Goal: Information Seeking & Learning: Learn about a topic

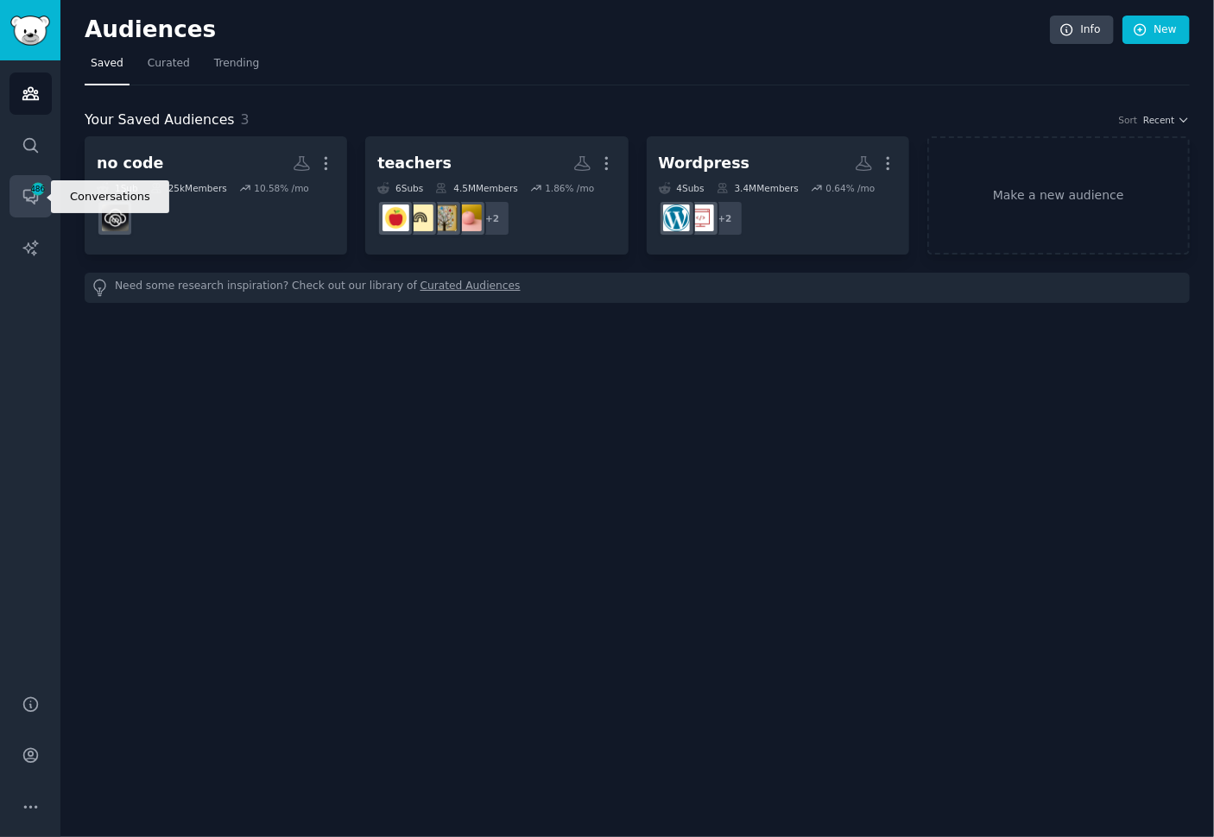
click at [32, 188] on span "486" at bounding box center [38, 189] width 16 height 12
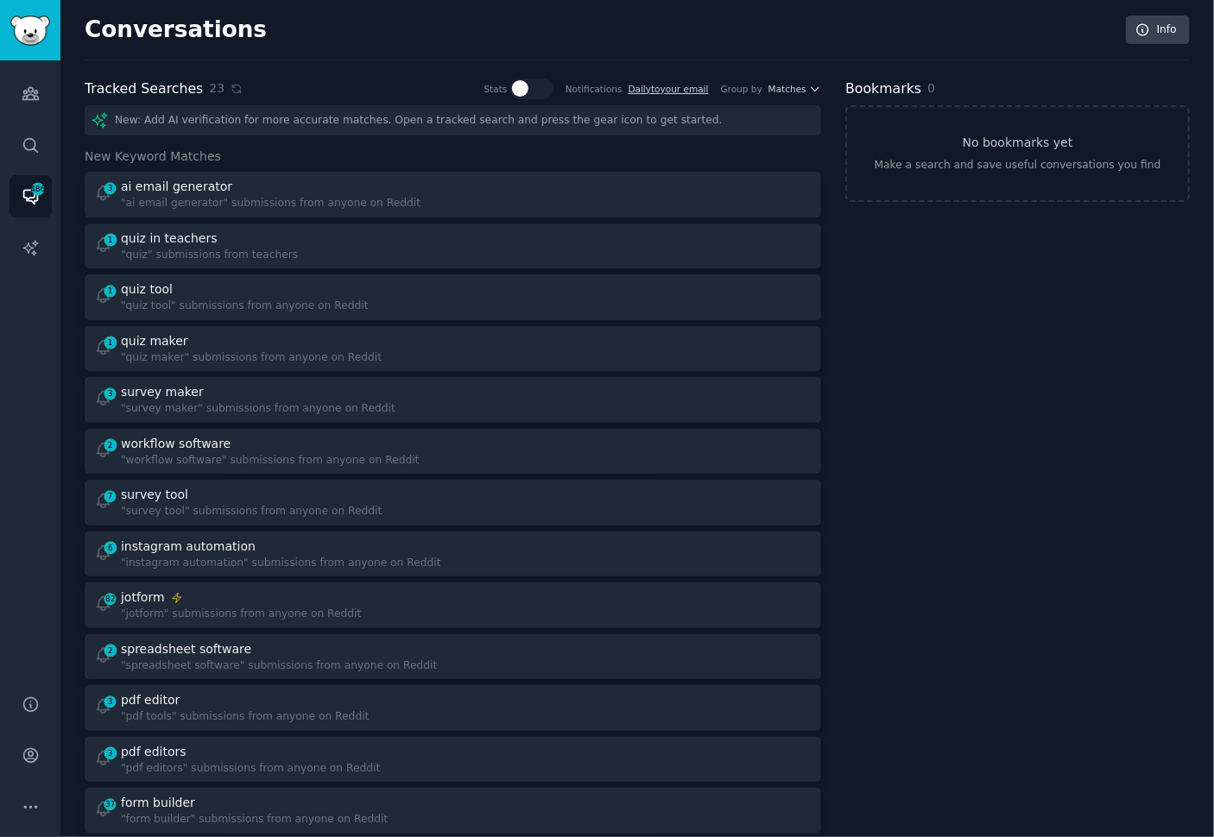
click at [375, 47] on div "Conversations Info" at bounding box center [637, 38] width 1105 height 45
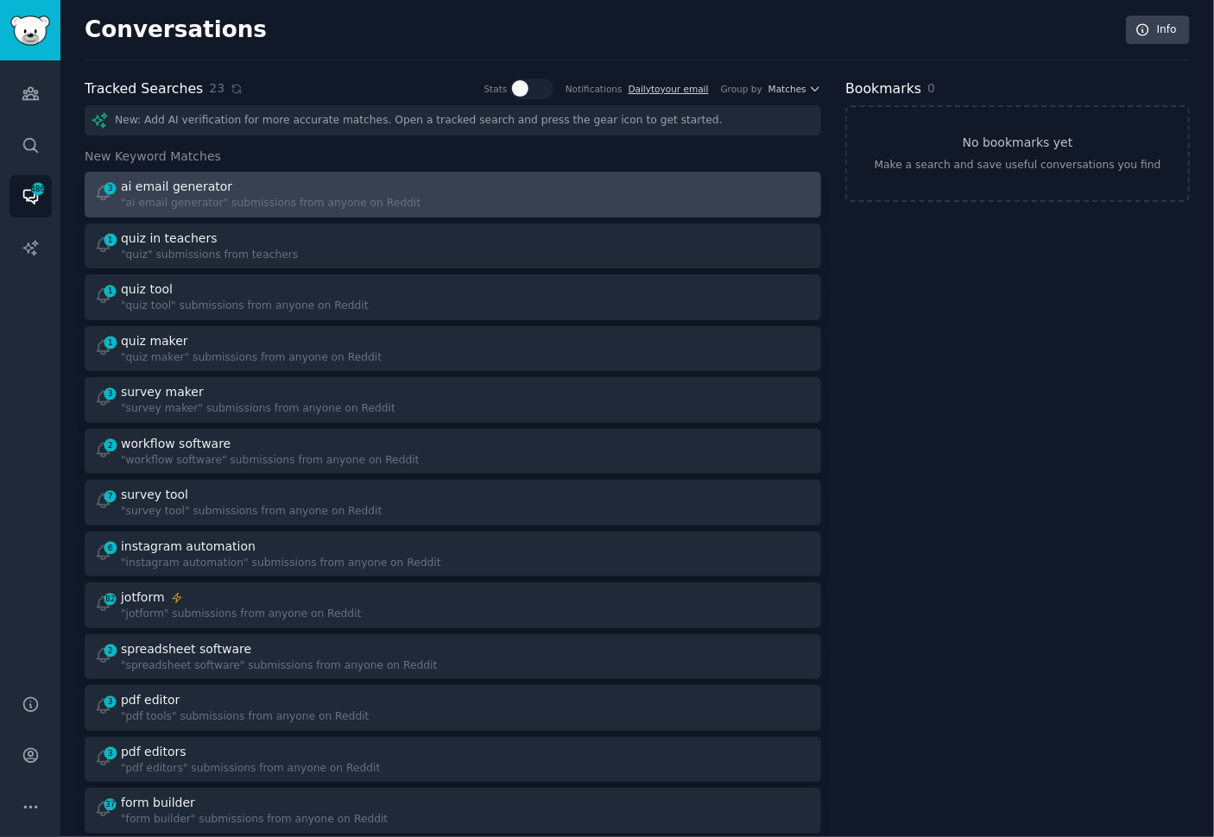
click at [417, 190] on div "3 ai email generator "ai email generator" submissions from anyone on Reddit" at bounding box center [267, 195] width 347 height 34
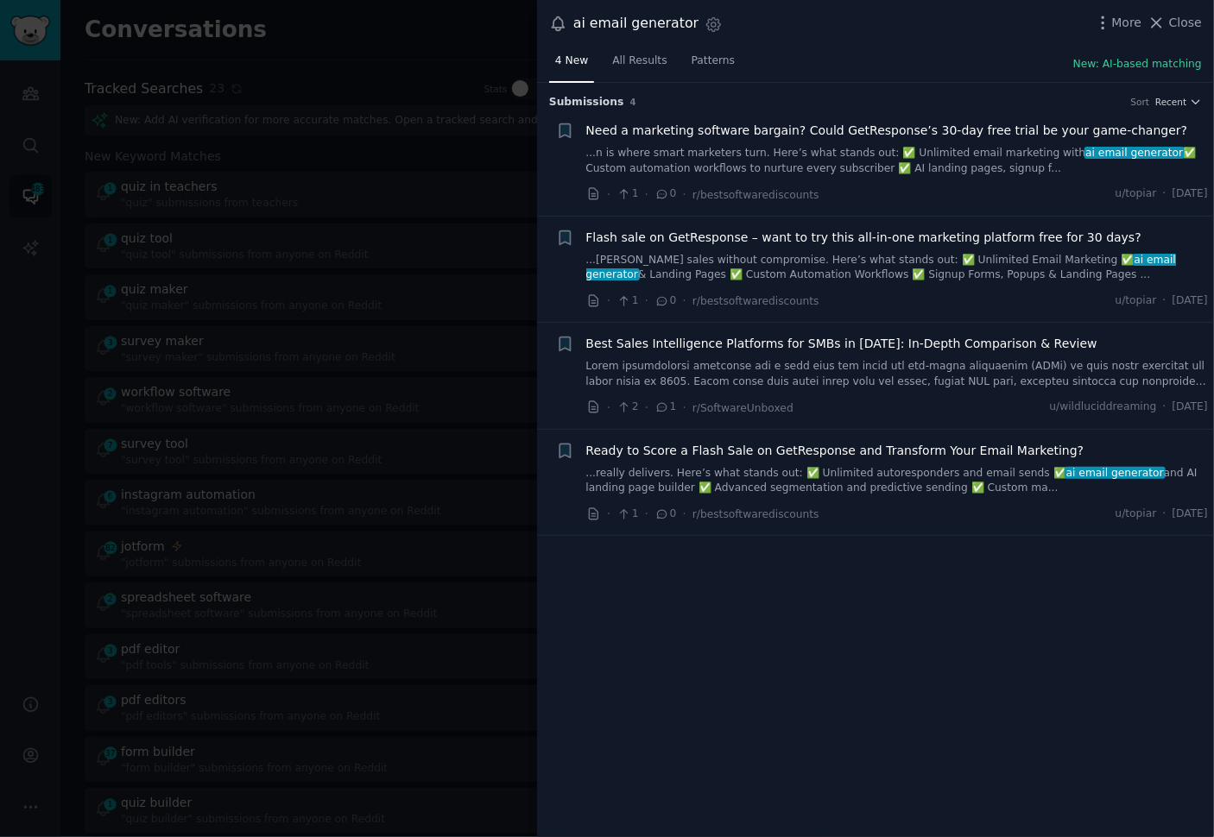
click at [1086, 189] on div "· 1 · 0 · r/bestsoftwarediscounts u/topiar · [DATE]" at bounding box center [897, 195] width 622 height 18
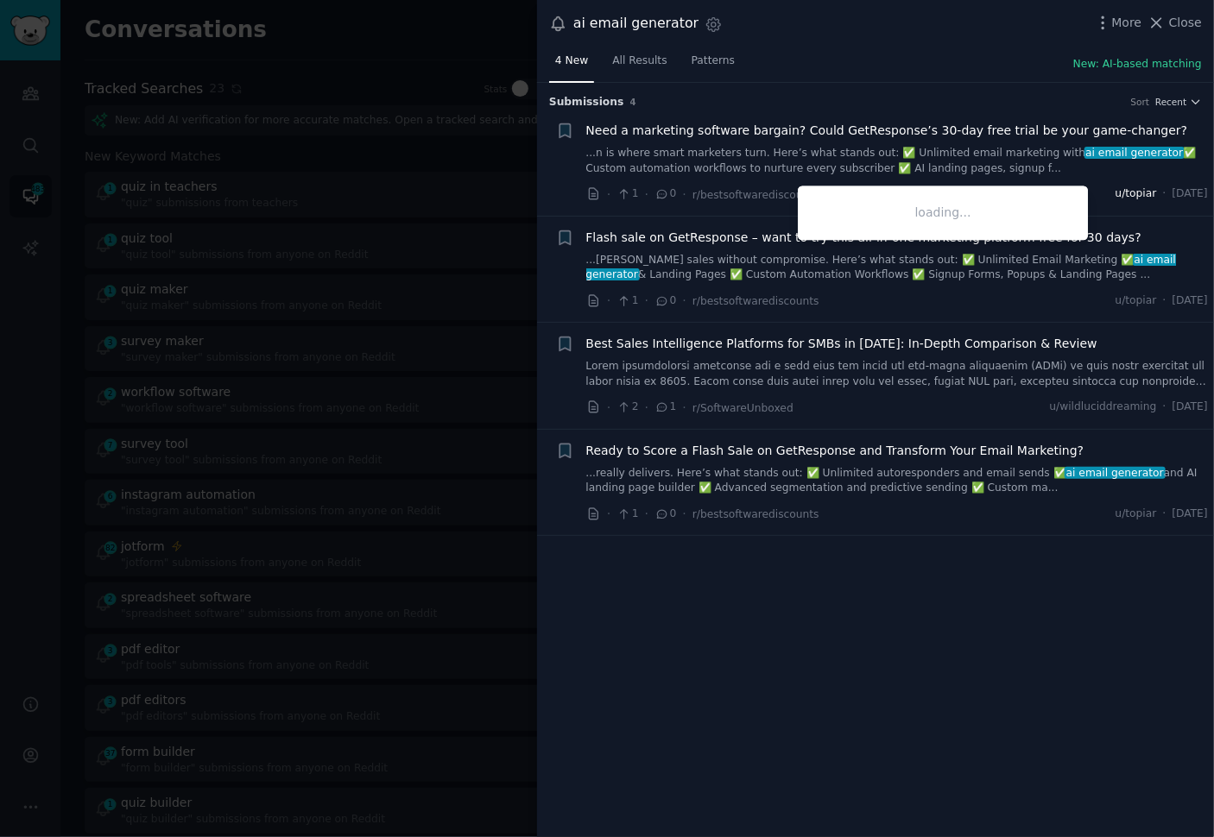
click at [1115, 195] on span "u/topiar" at bounding box center [1135, 194] width 41 height 16
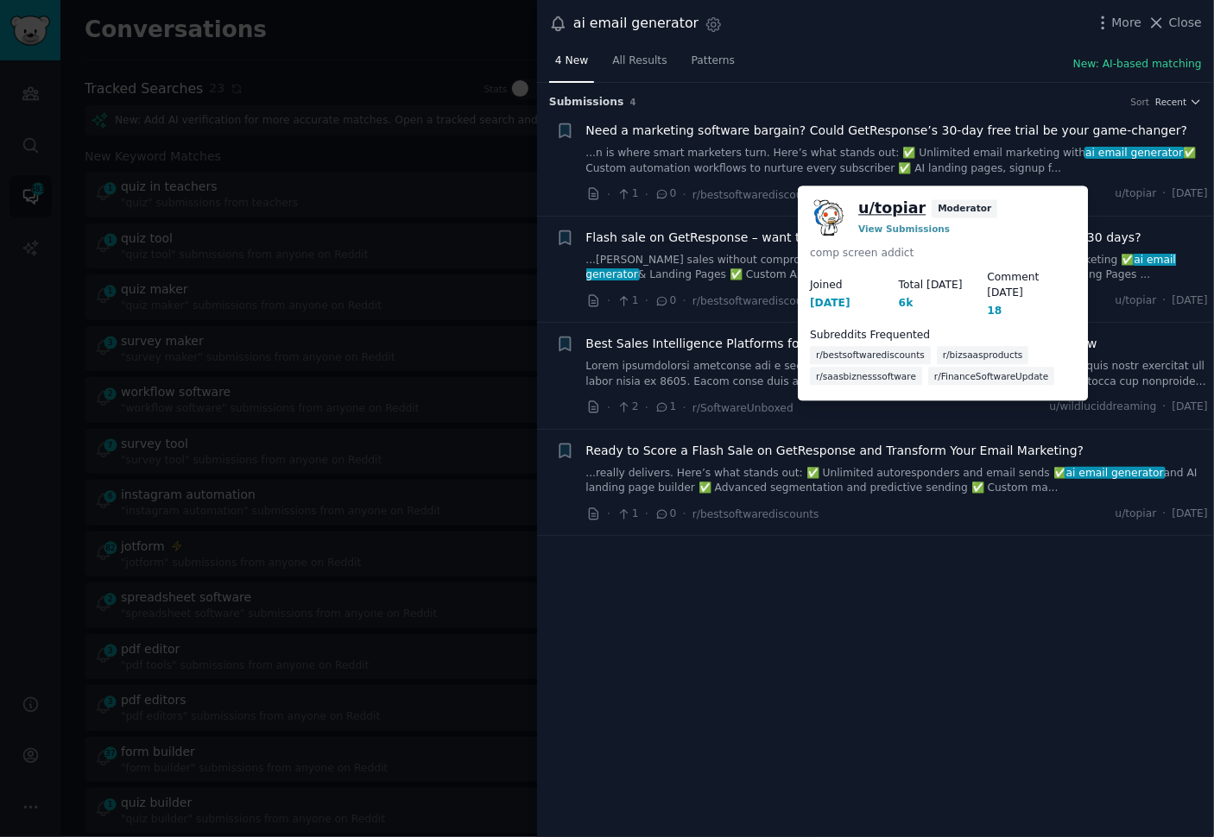
click at [894, 209] on link "u/ topiar" at bounding box center [891, 209] width 67 height 22
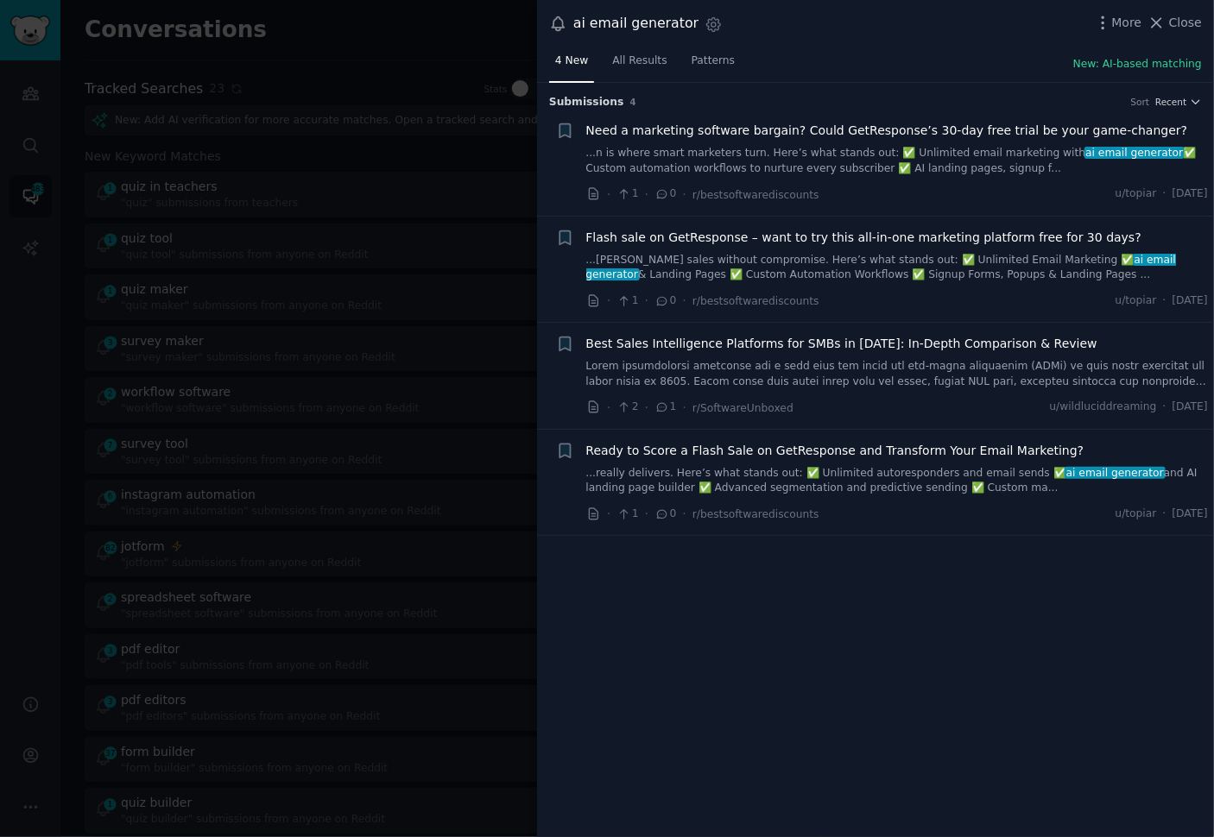
click at [348, 180] on div at bounding box center [607, 418] width 1214 height 837
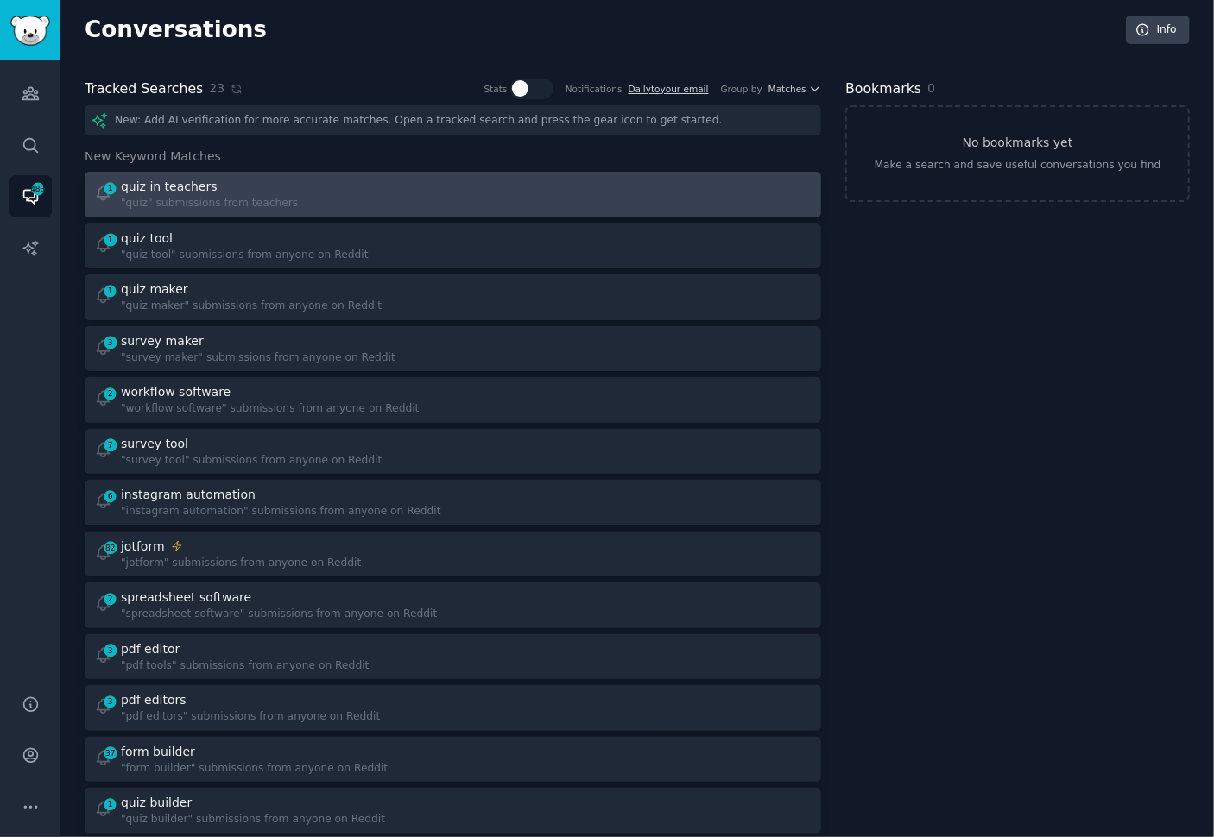
click at [423, 192] on div "1 quiz in teachers "quiz" submissions from teachers" at bounding box center [267, 195] width 347 height 34
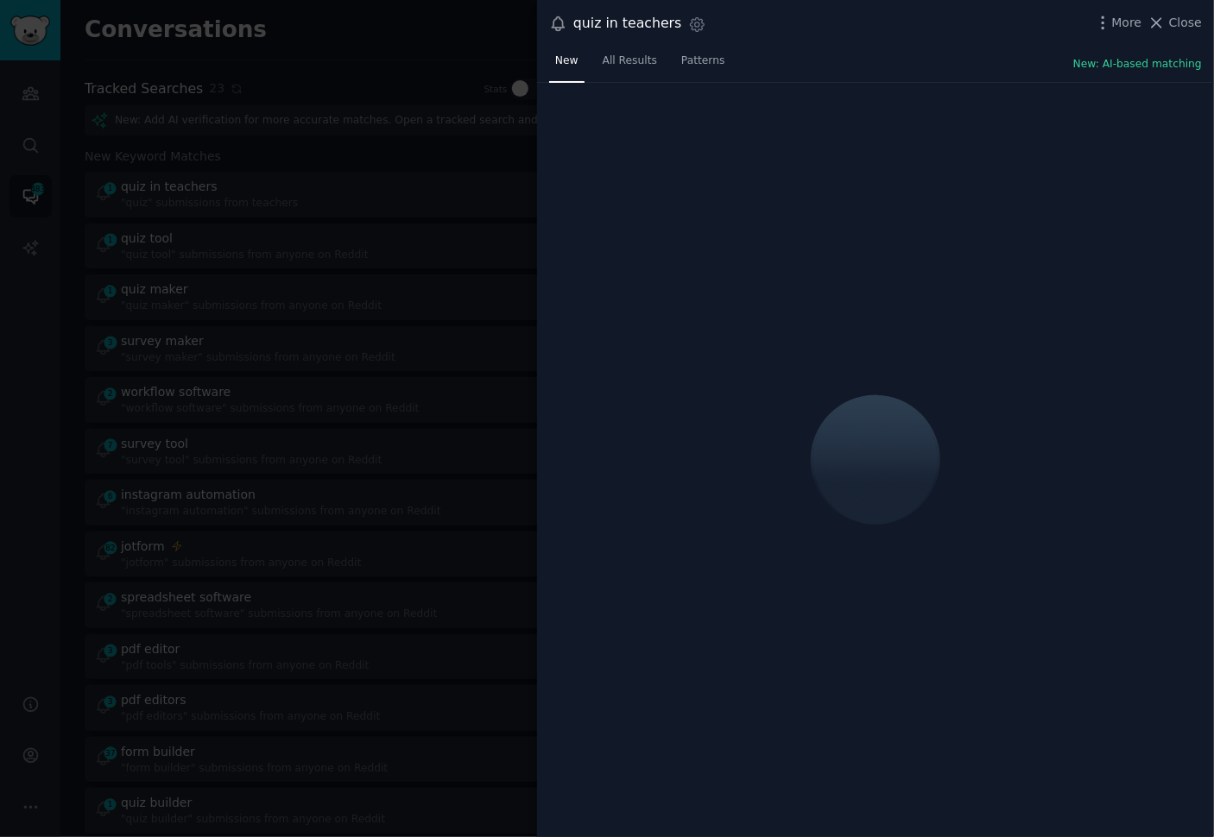
click at [841, 42] on div "quiz in teachers Settings More Close" at bounding box center [875, 23] width 677 height 47
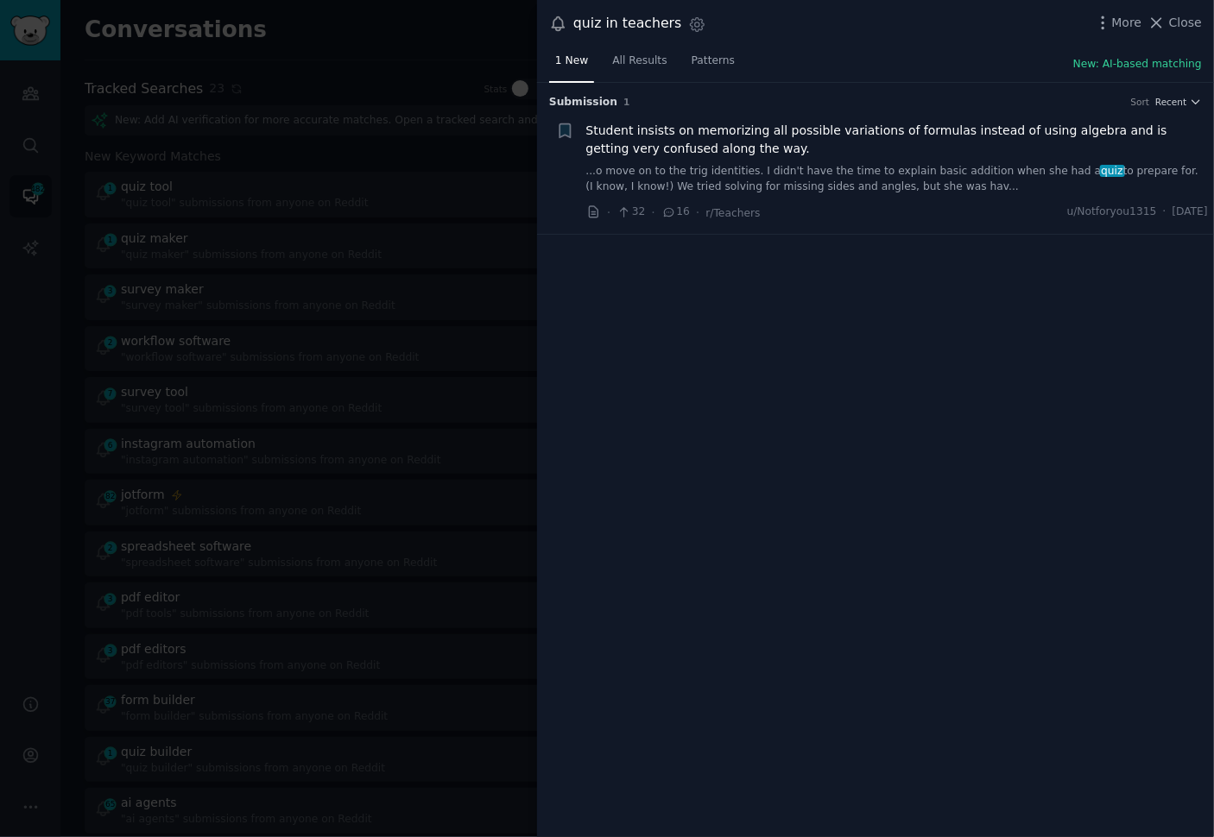
click at [825, 333] on div "Submission 1 Sort Recent + Student insists on memorizing all possible variation…" at bounding box center [875, 460] width 677 height 755
click at [808, 175] on link "...o move on to the trig identities. I didn't have the time to explain basic ad…" at bounding box center [897, 179] width 622 height 30
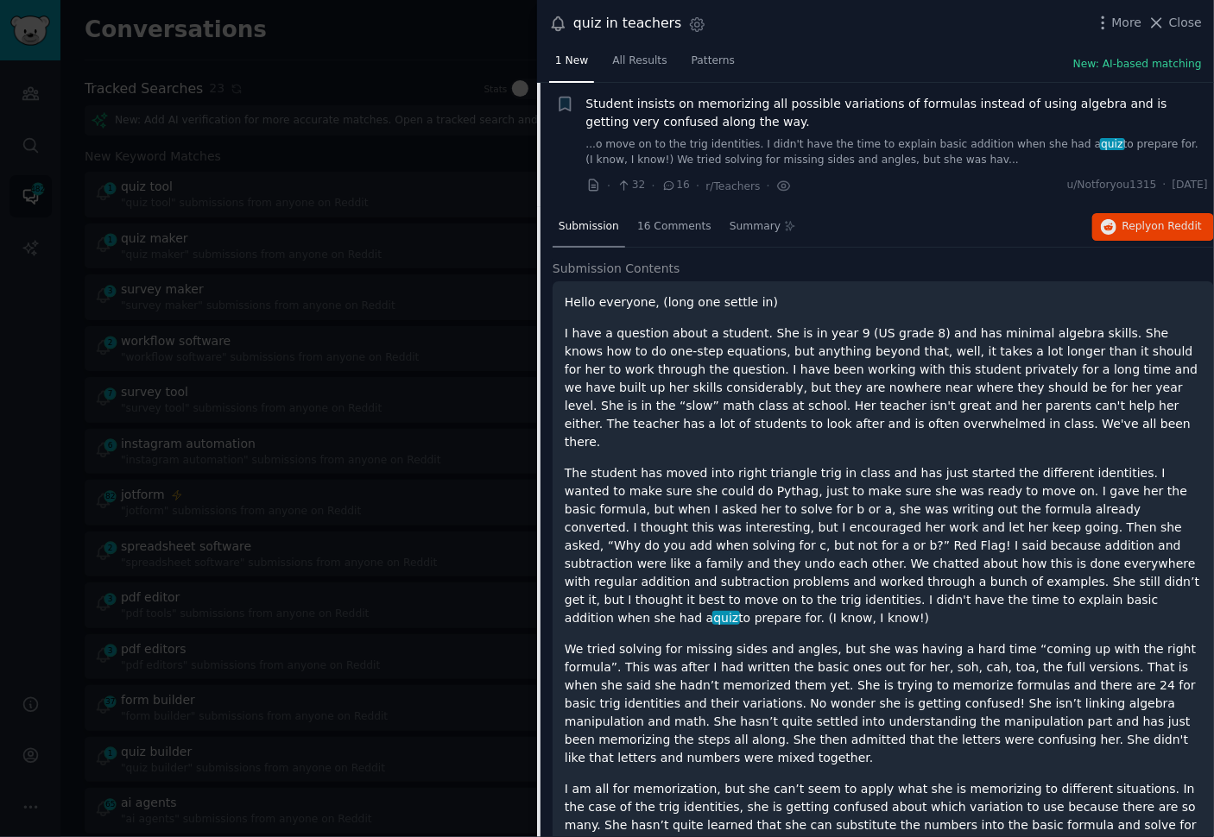
scroll to position [167, 0]
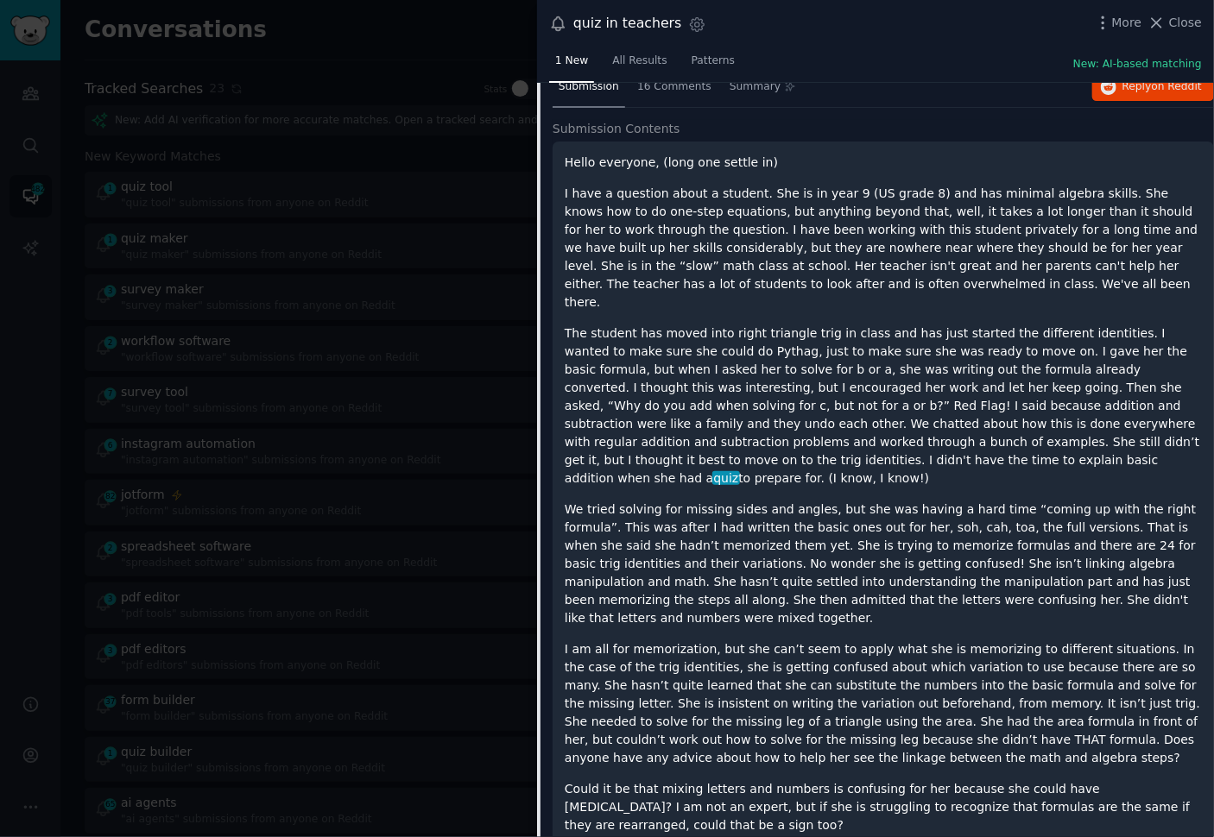
click at [375, 221] on div at bounding box center [607, 418] width 1214 height 837
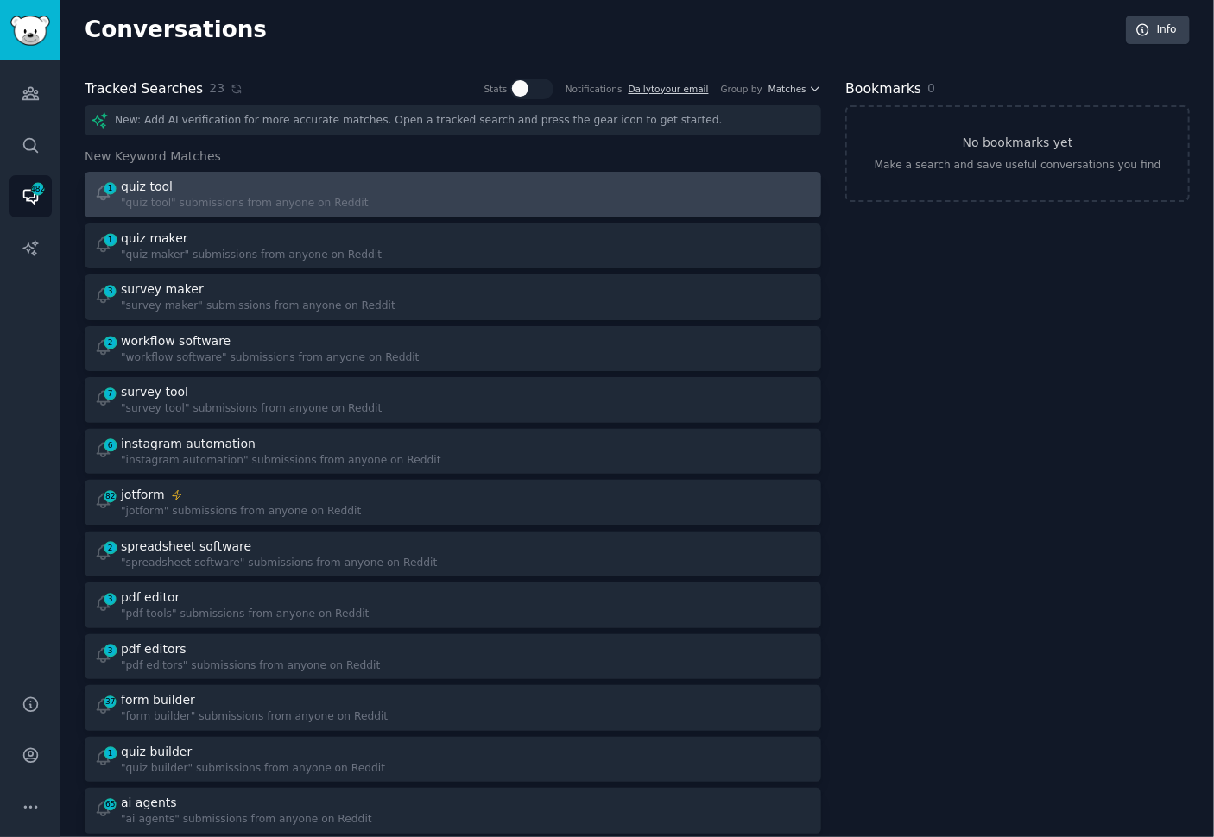
click at [421, 202] on div "1 quiz tool "quiz tool" submissions from anyone on Reddit" at bounding box center [267, 195] width 347 height 34
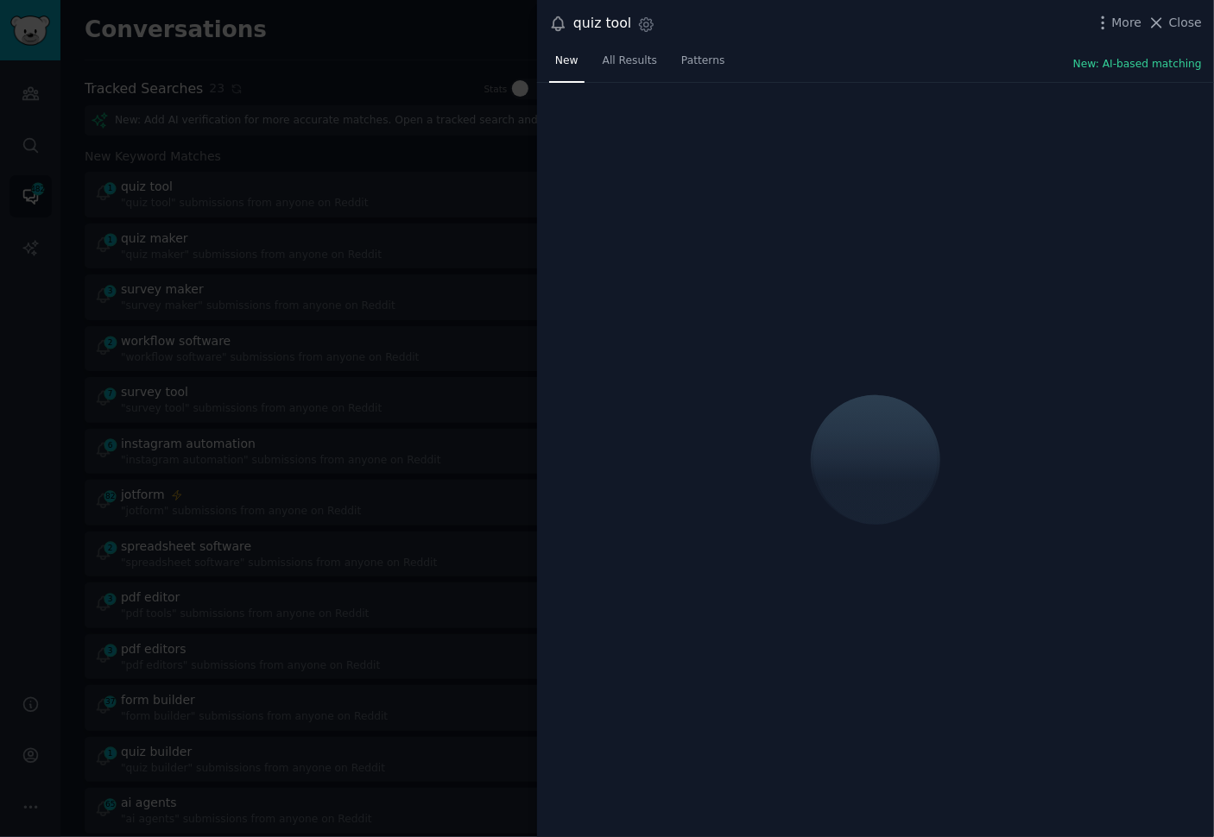
click at [881, 35] on div "quiz tool Settings More Close" at bounding box center [875, 23] width 653 height 23
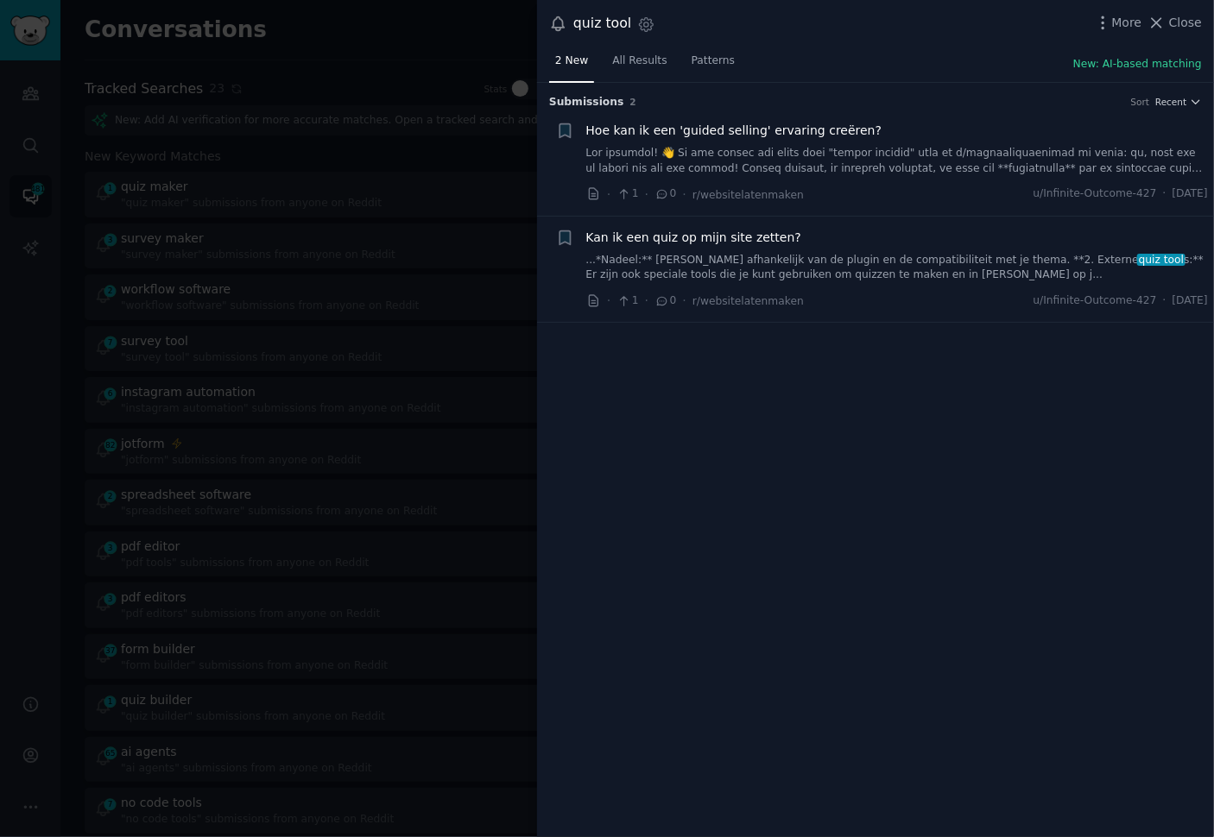
click at [268, 193] on div at bounding box center [607, 418] width 1214 height 837
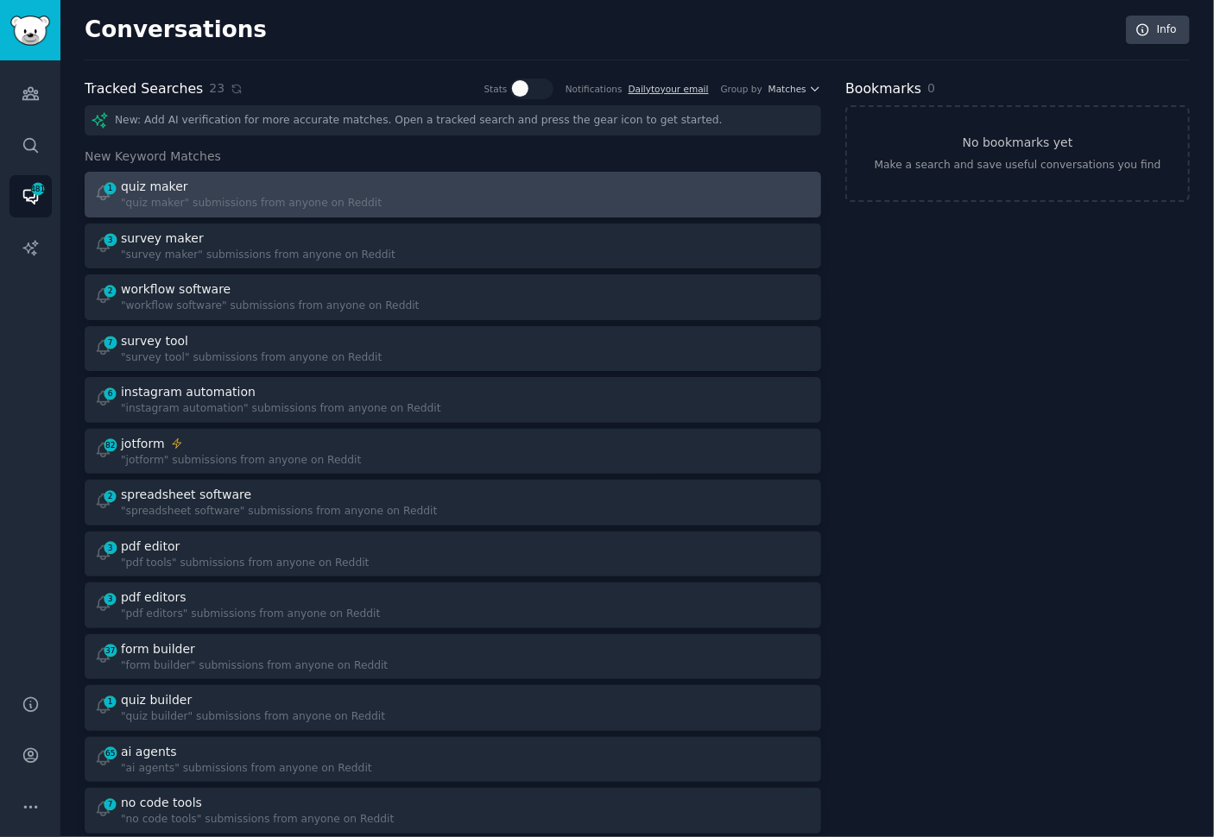
click at [479, 201] on div at bounding box center [638, 195] width 347 height 34
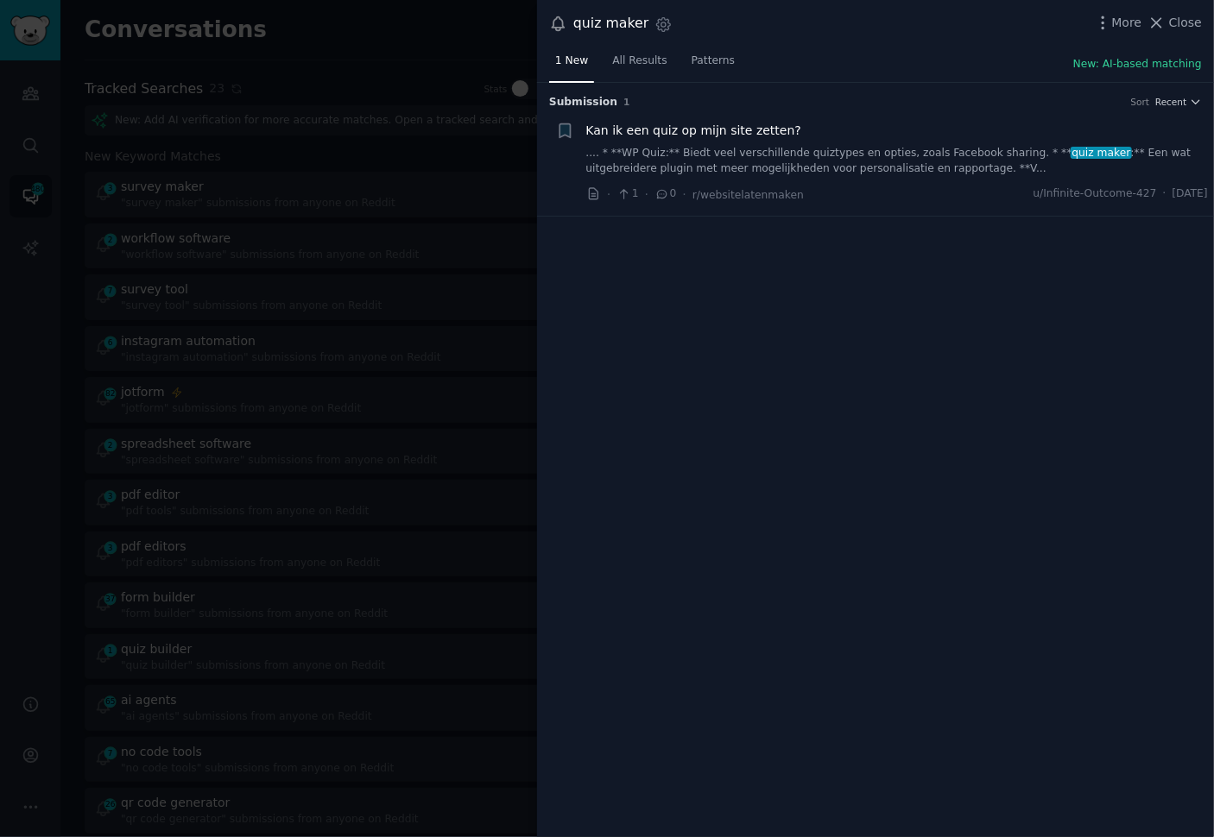
click at [492, 200] on div at bounding box center [607, 418] width 1214 height 837
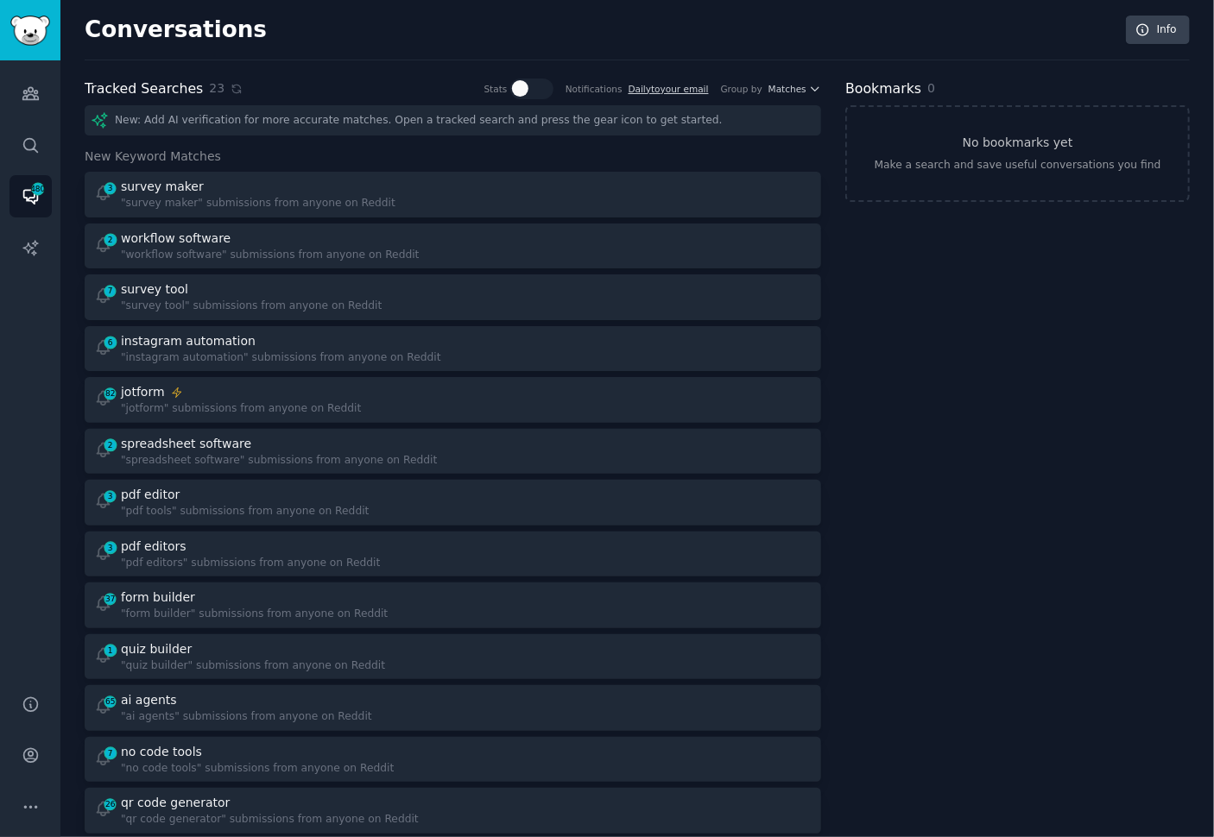
click at [492, 200] on div at bounding box center [638, 195] width 347 height 34
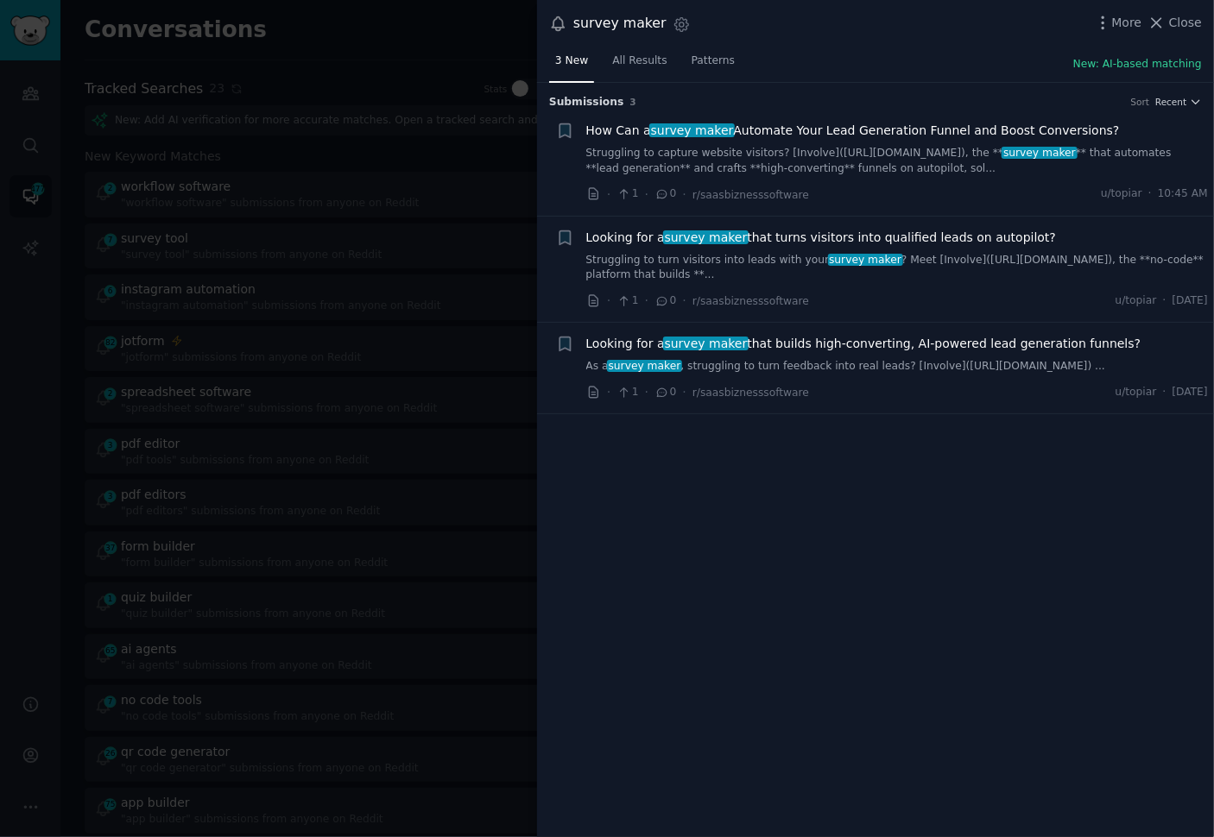
click at [492, 200] on div at bounding box center [607, 418] width 1214 height 837
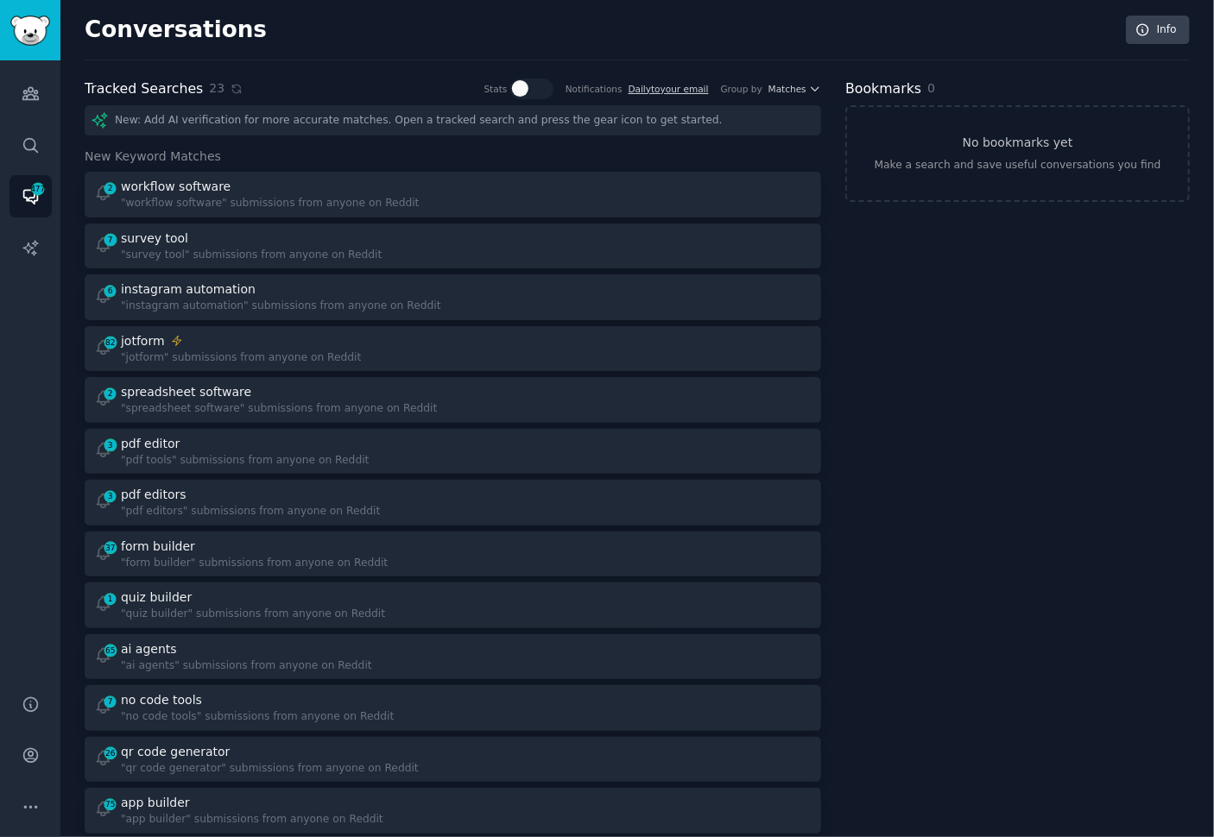
click at [492, 200] on div at bounding box center [638, 195] width 347 height 34
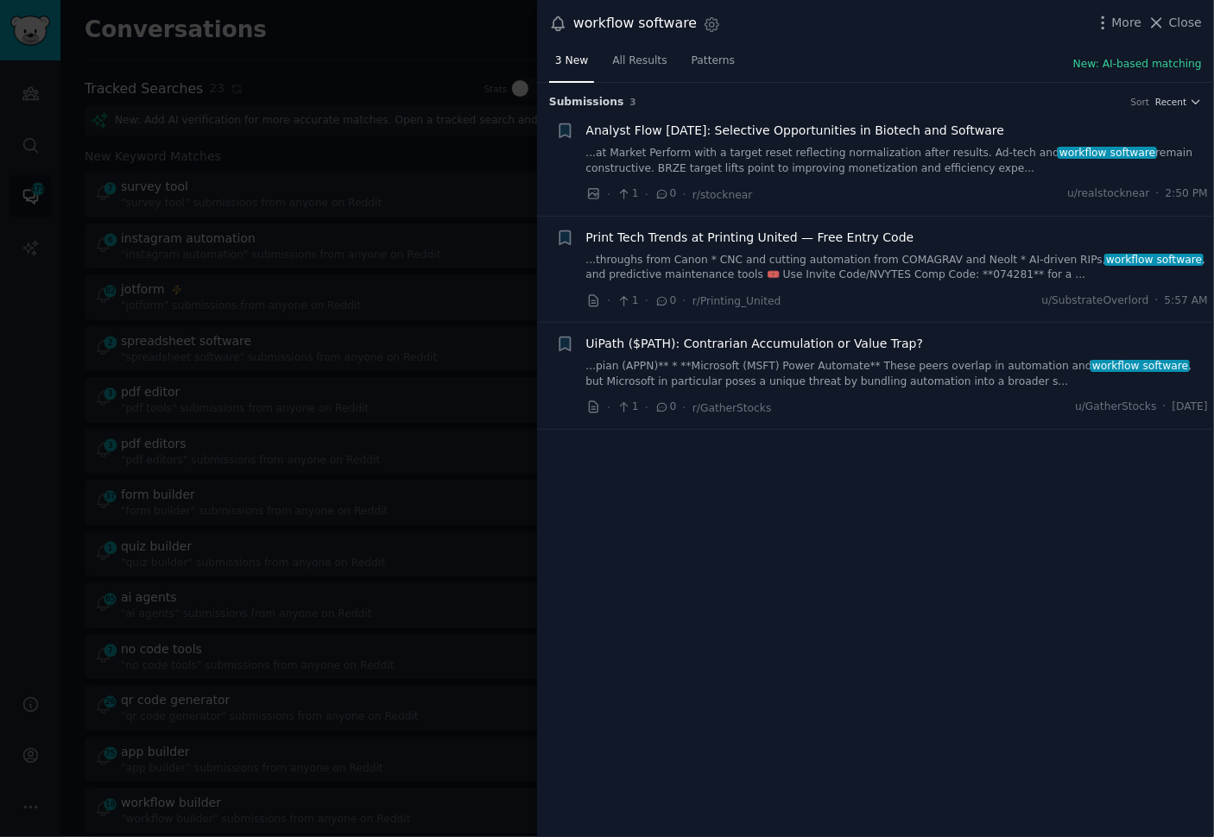
click at [492, 200] on div at bounding box center [607, 418] width 1214 height 837
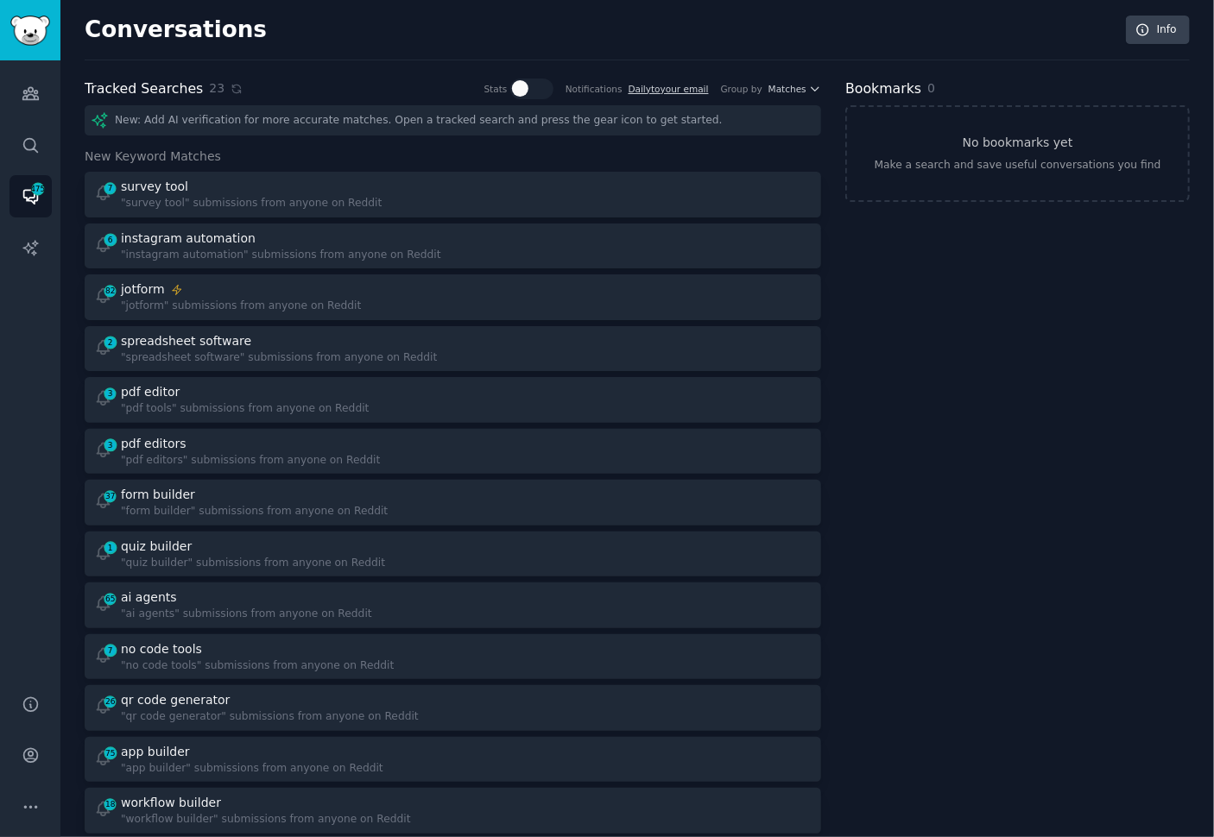
click at [492, 200] on div at bounding box center [638, 195] width 347 height 34
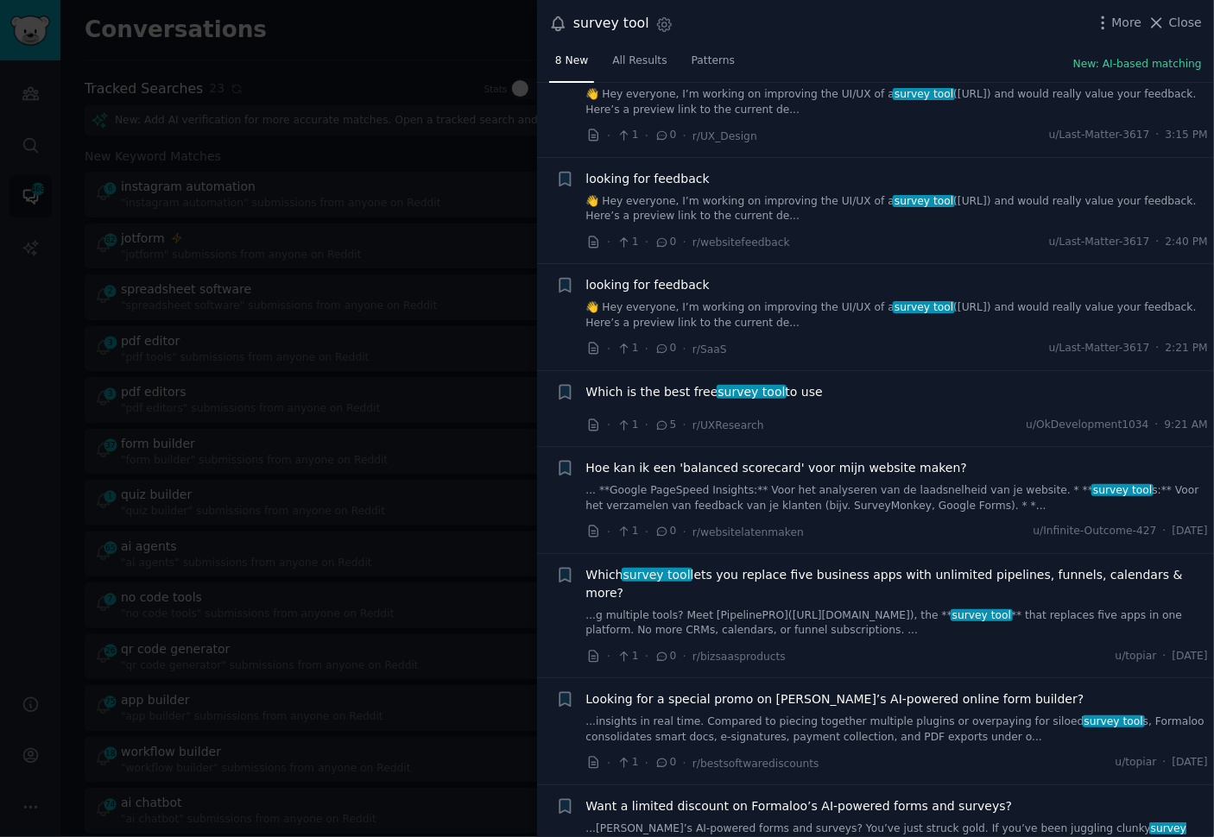
scroll to position [93, 0]
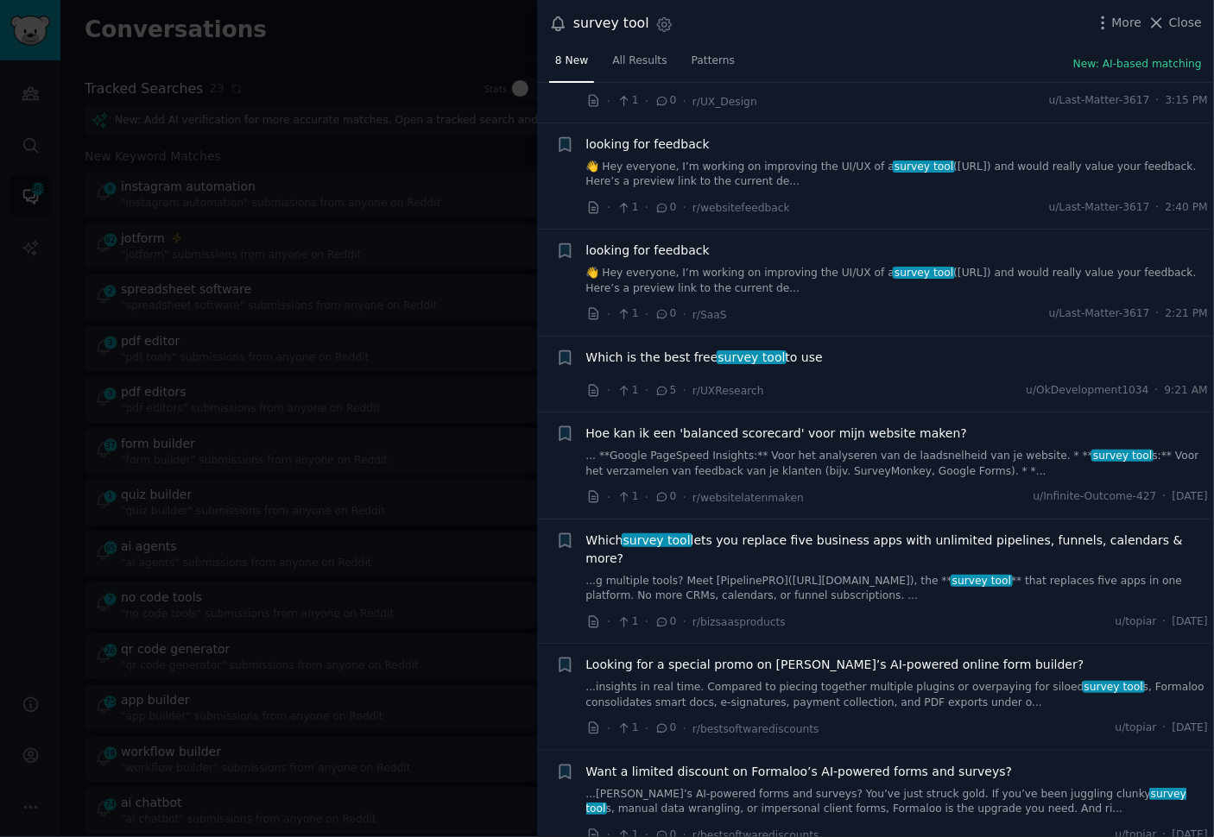
click at [416, 175] on div at bounding box center [607, 418] width 1214 height 837
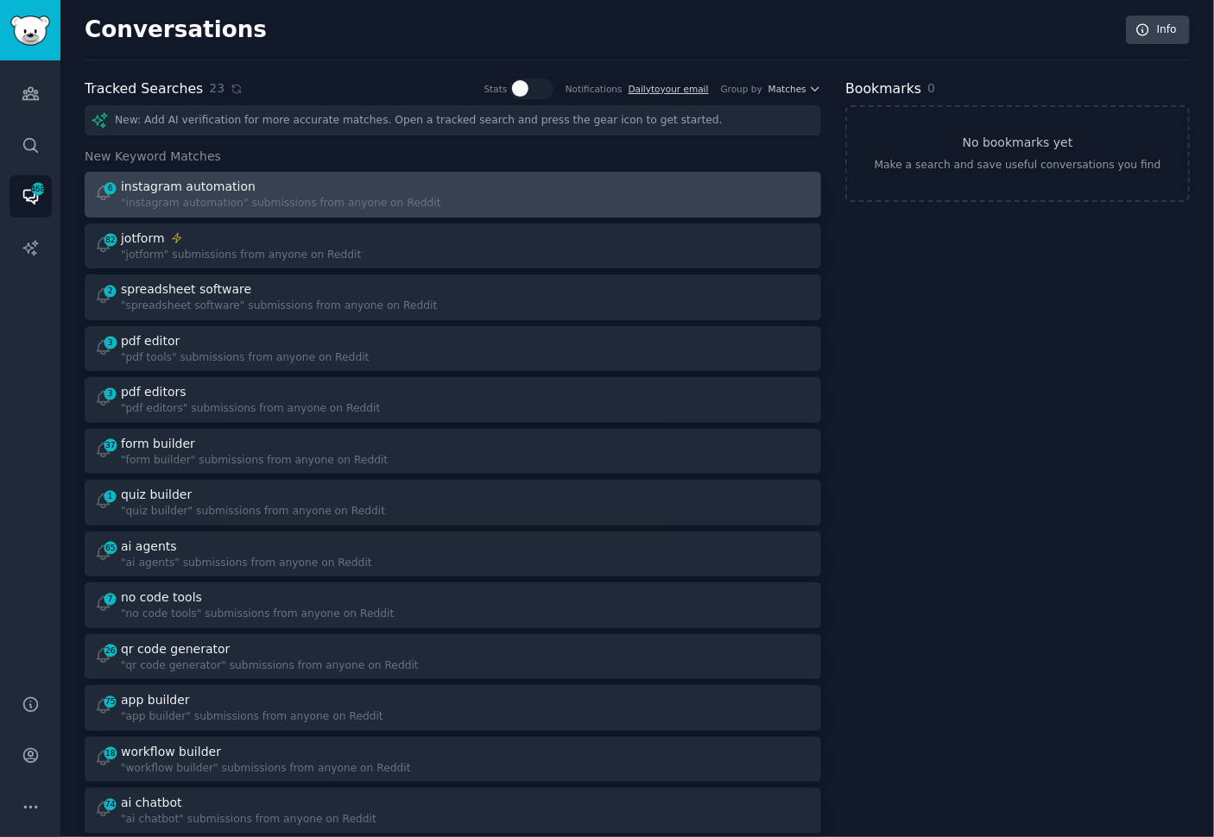
click at [545, 196] on div at bounding box center [638, 195] width 347 height 34
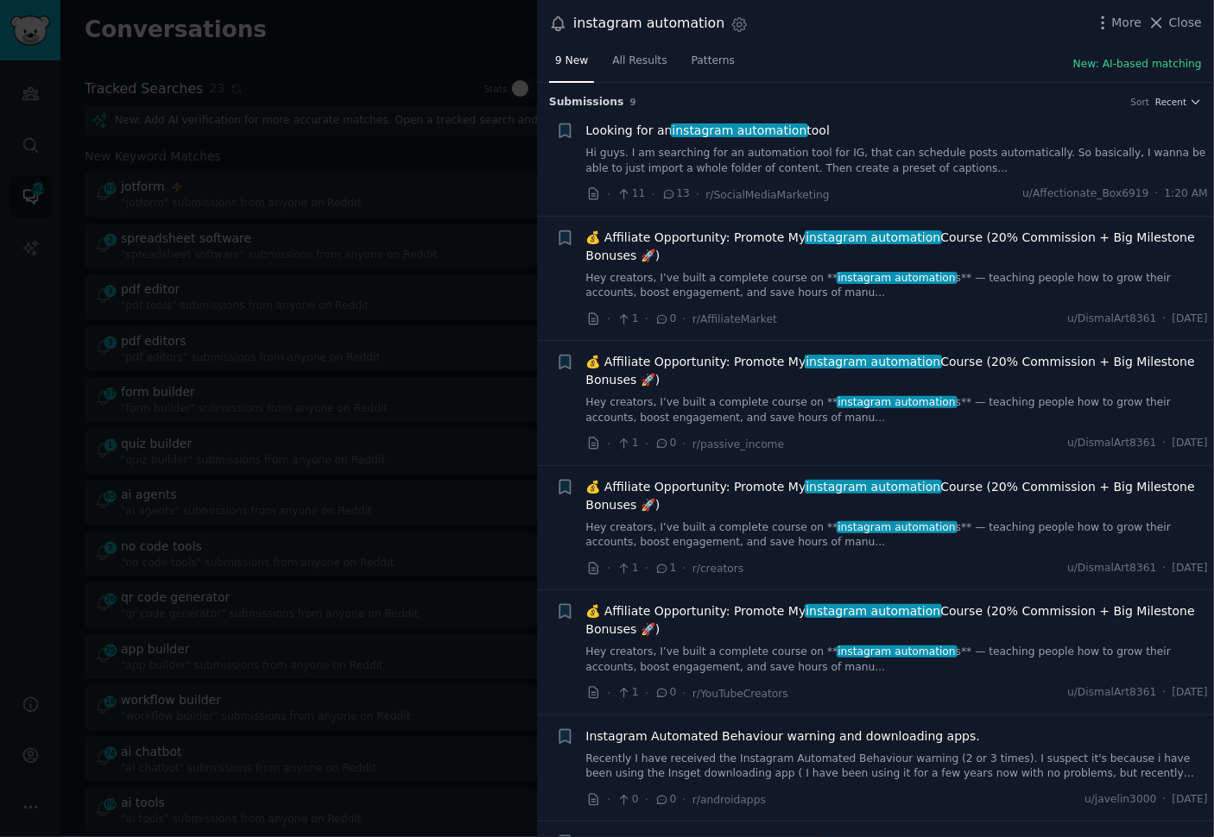
click at [760, 162] on link "Hi guys. I am searching for an automation tool for IG, that can schedule posts …" at bounding box center [897, 161] width 622 height 30
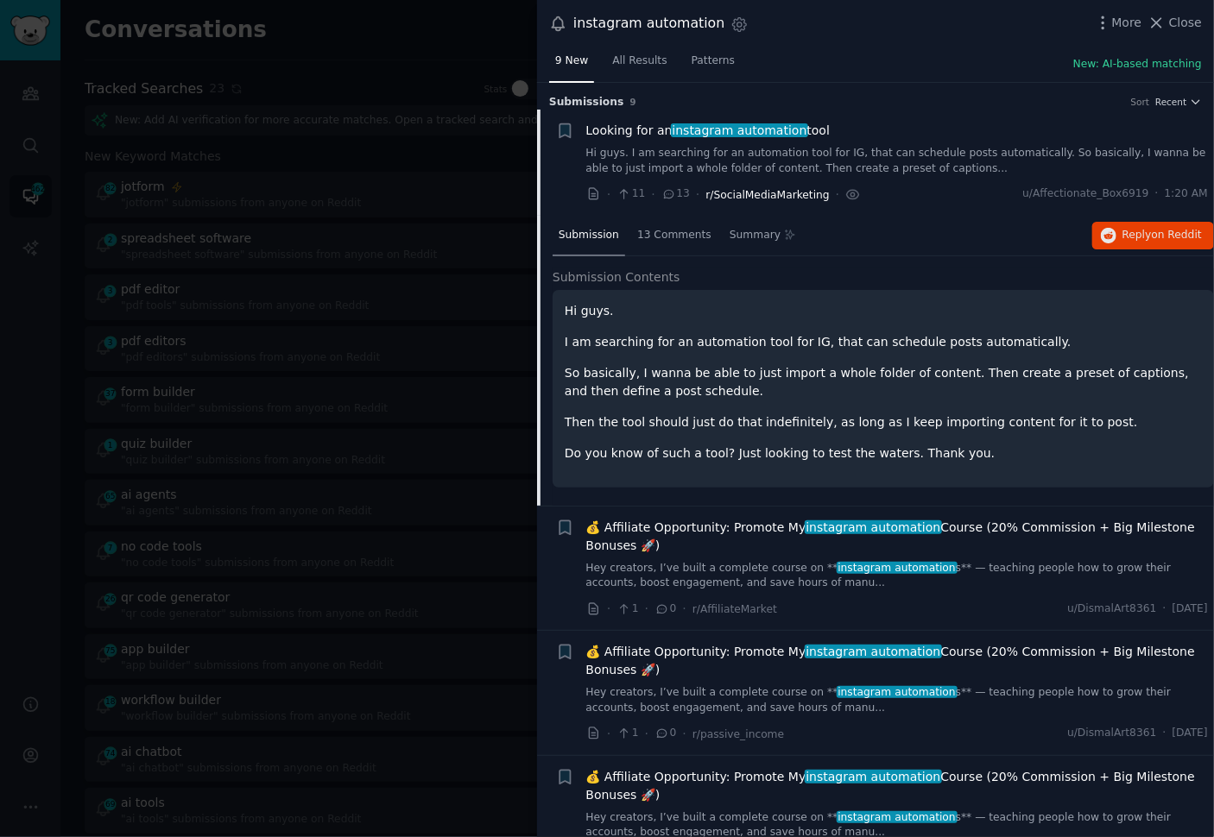
scroll to position [27, 0]
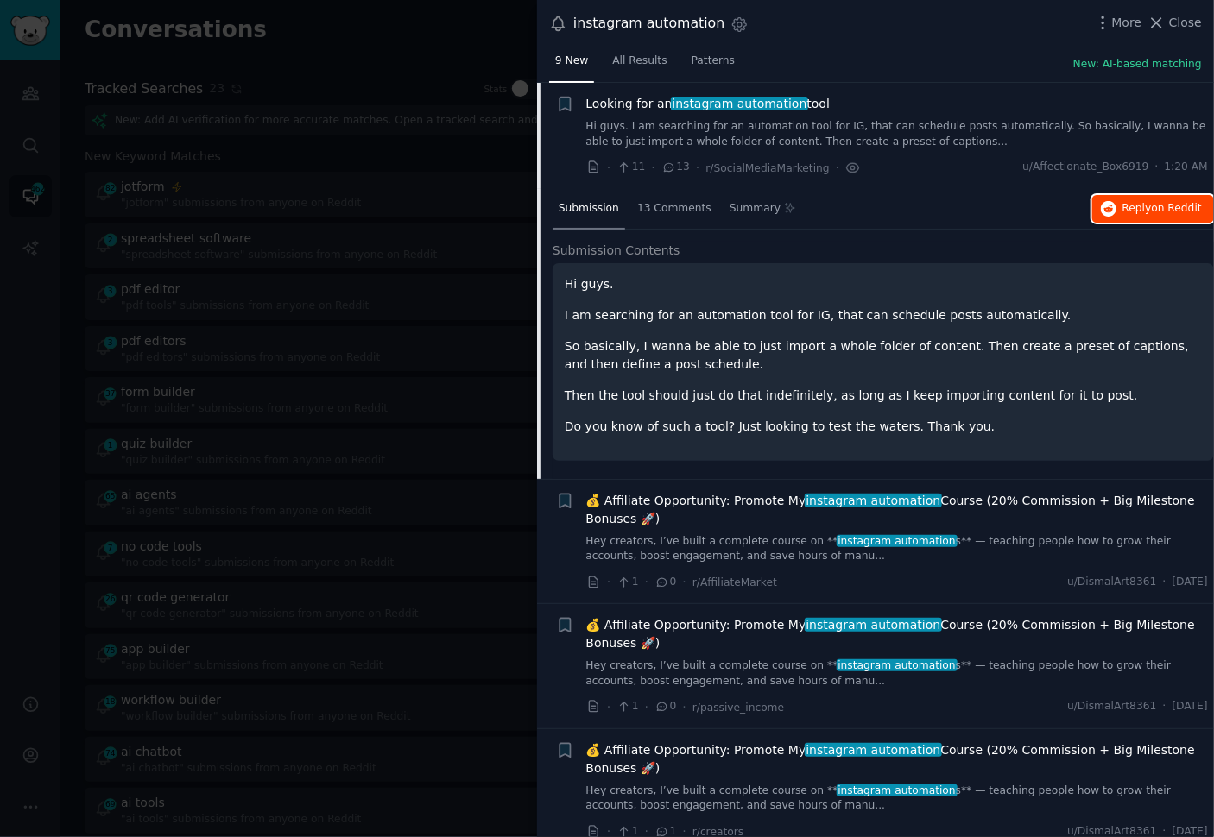
click at [1134, 211] on span "Reply on Reddit" at bounding box center [1161, 209] width 79 height 16
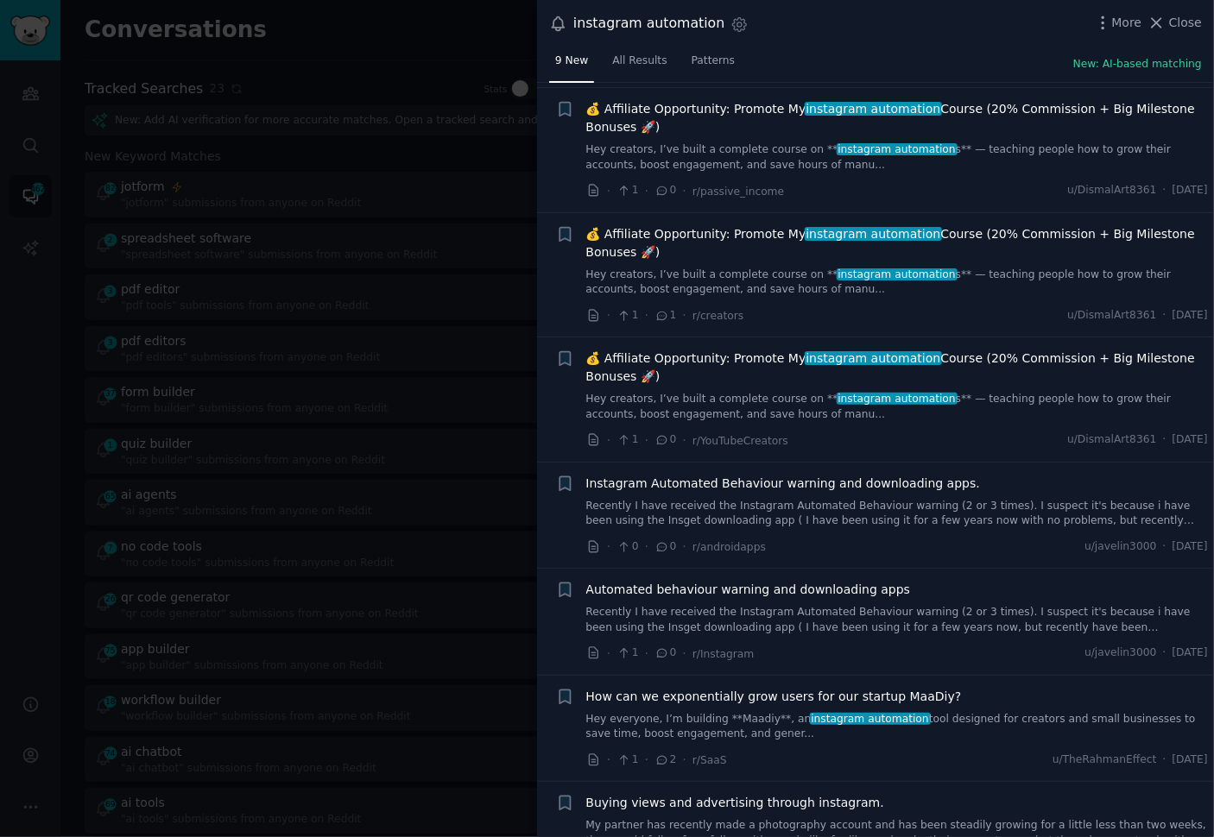
scroll to position [591, 0]
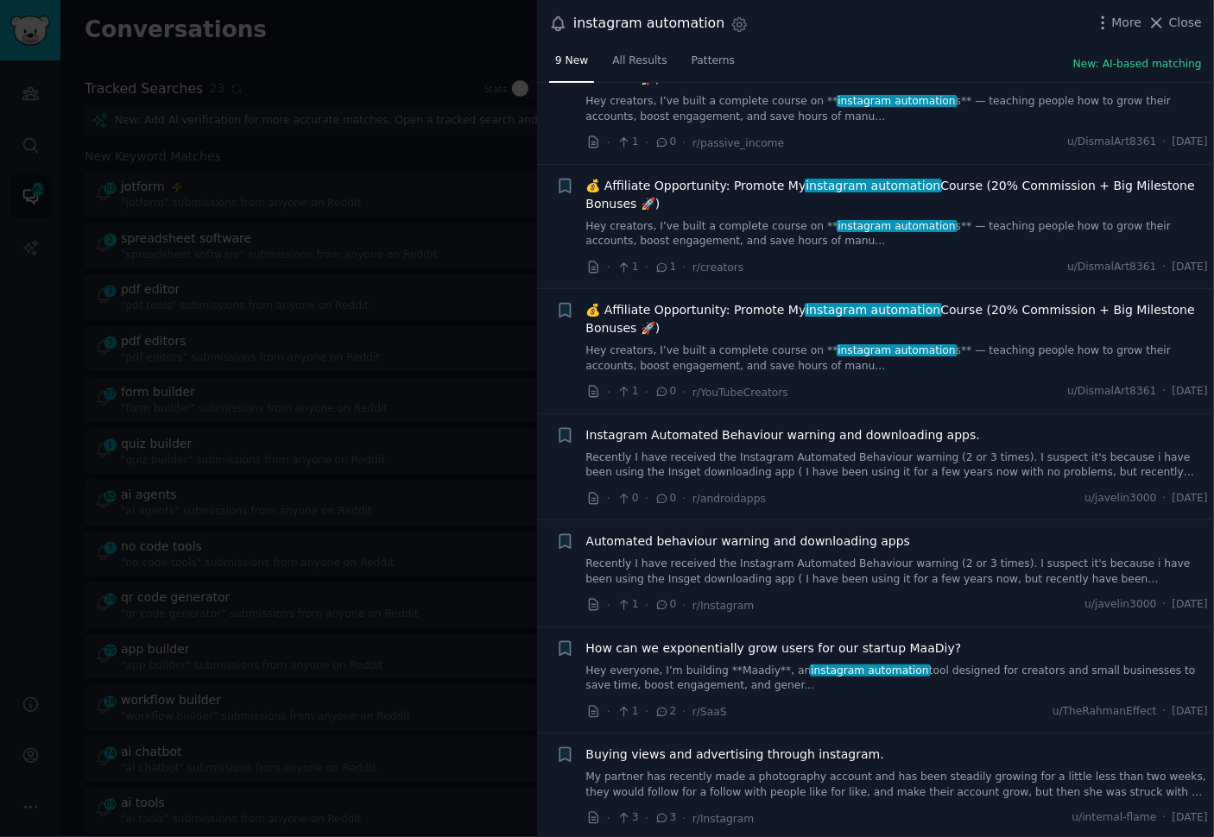
click at [278, 306] on div at bounding box center [607, 418] width 1214 height 837
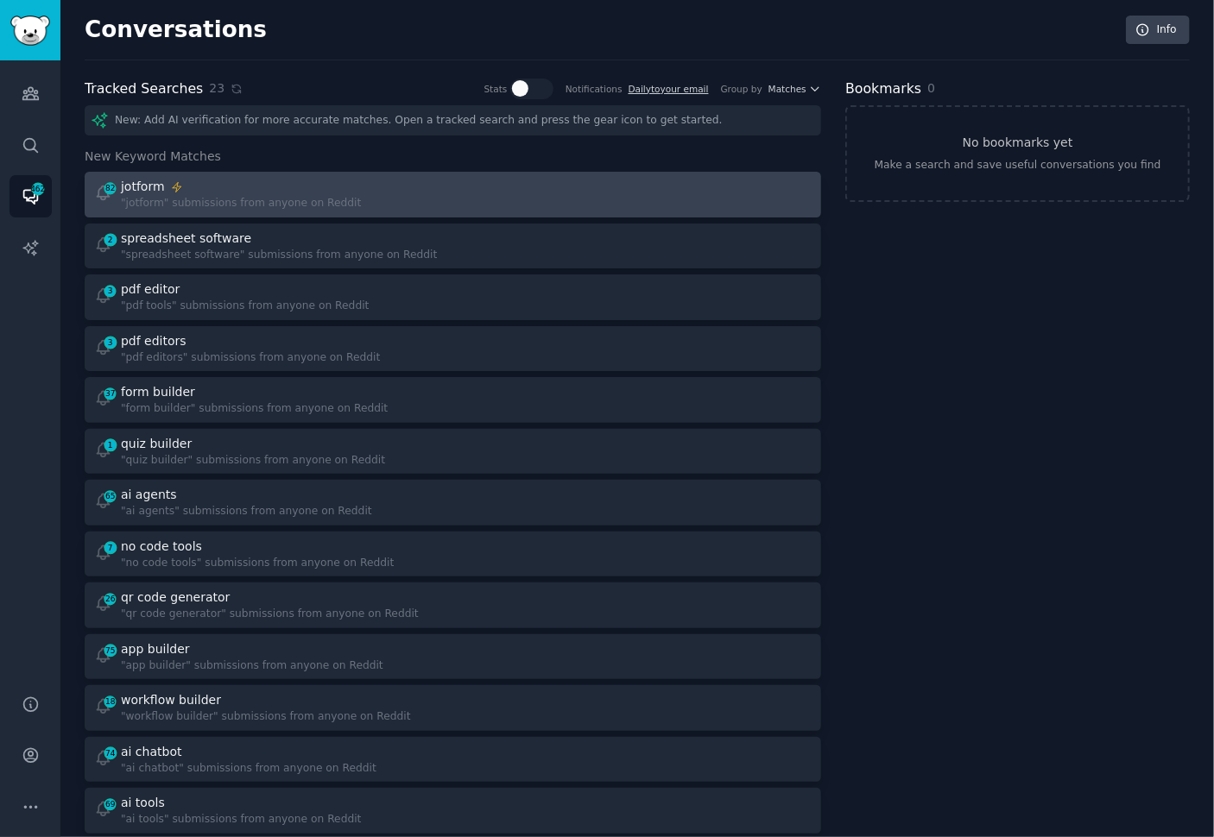
click at [474, 198] on div at bounding box center [638, 195] width 347 height 34
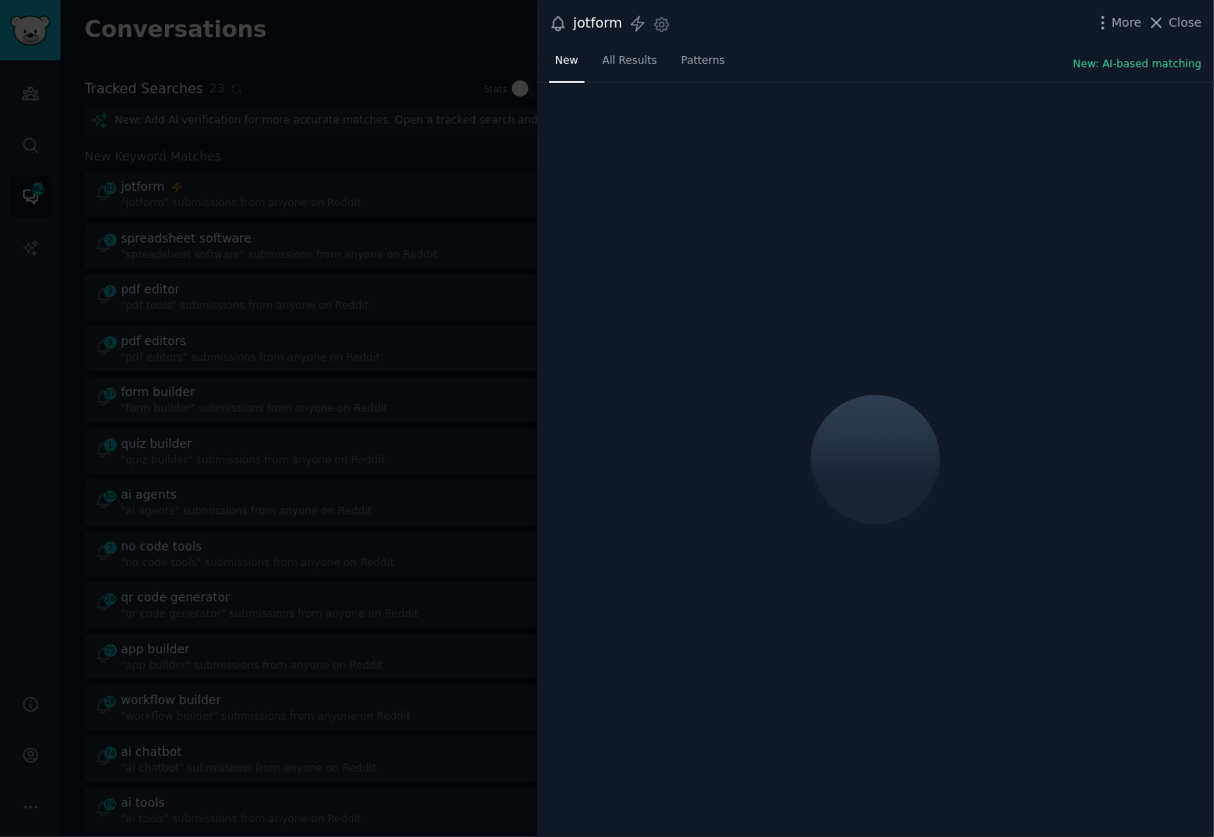
click at [907, 69] on div "New All Results Patterns New: AI-based matching" at bounding box center [875, 64] width 677 height 35
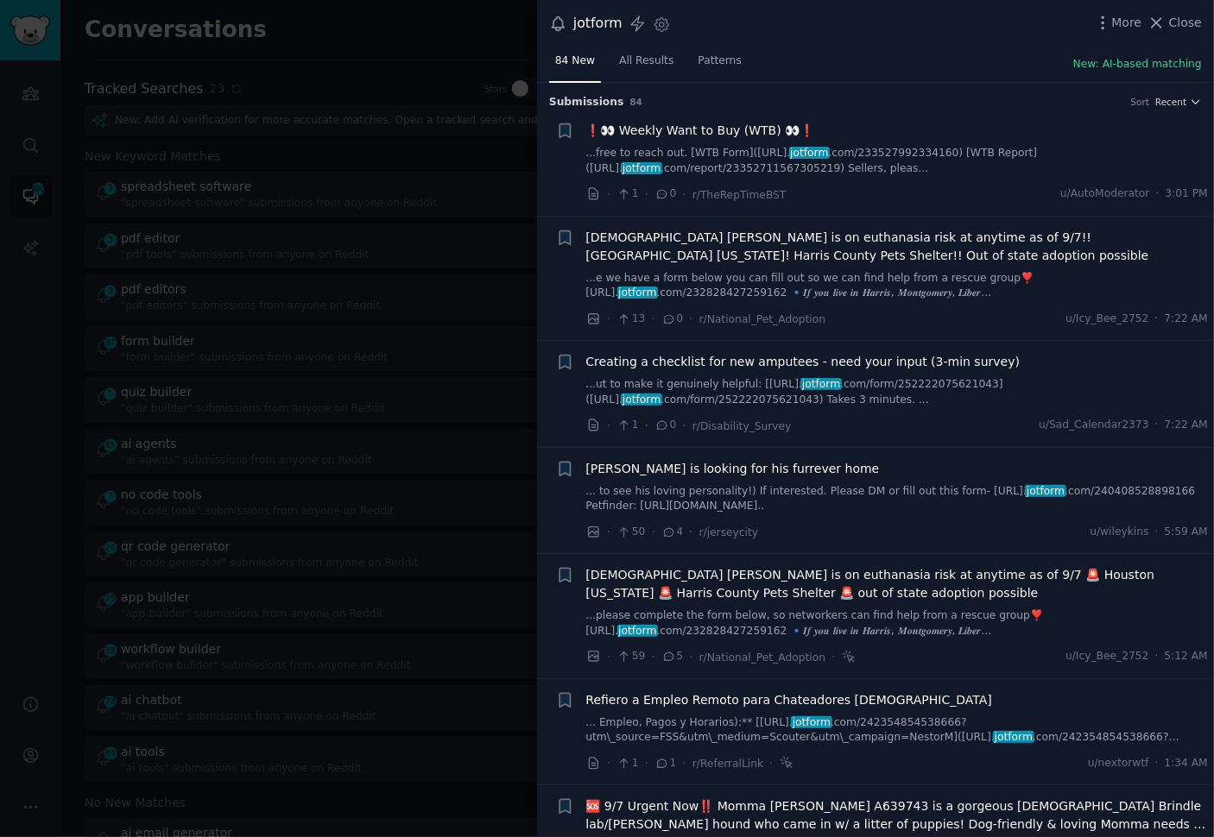
click at [913, 103] on h3 "Submission s 84 Sort Recent" at bounding box center [875, 103] width 653 height 16
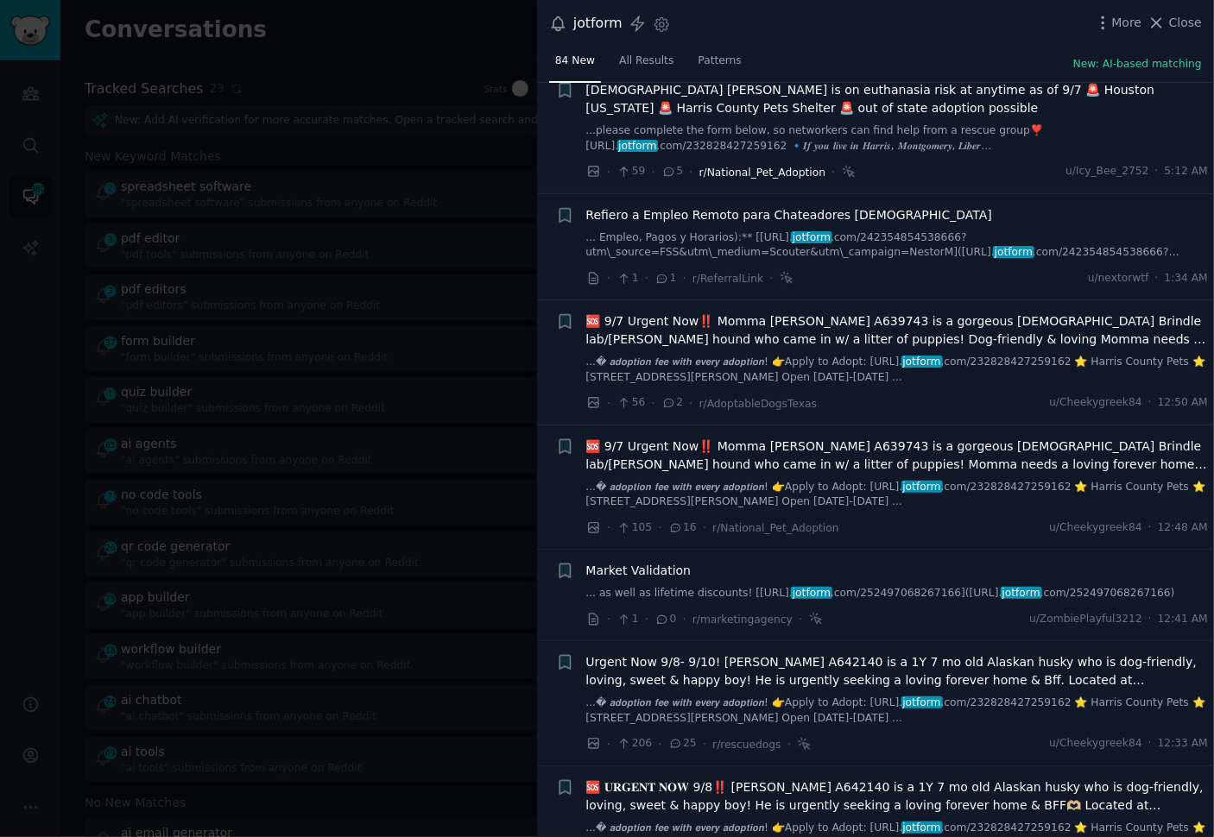
scroll to position [487, 0]
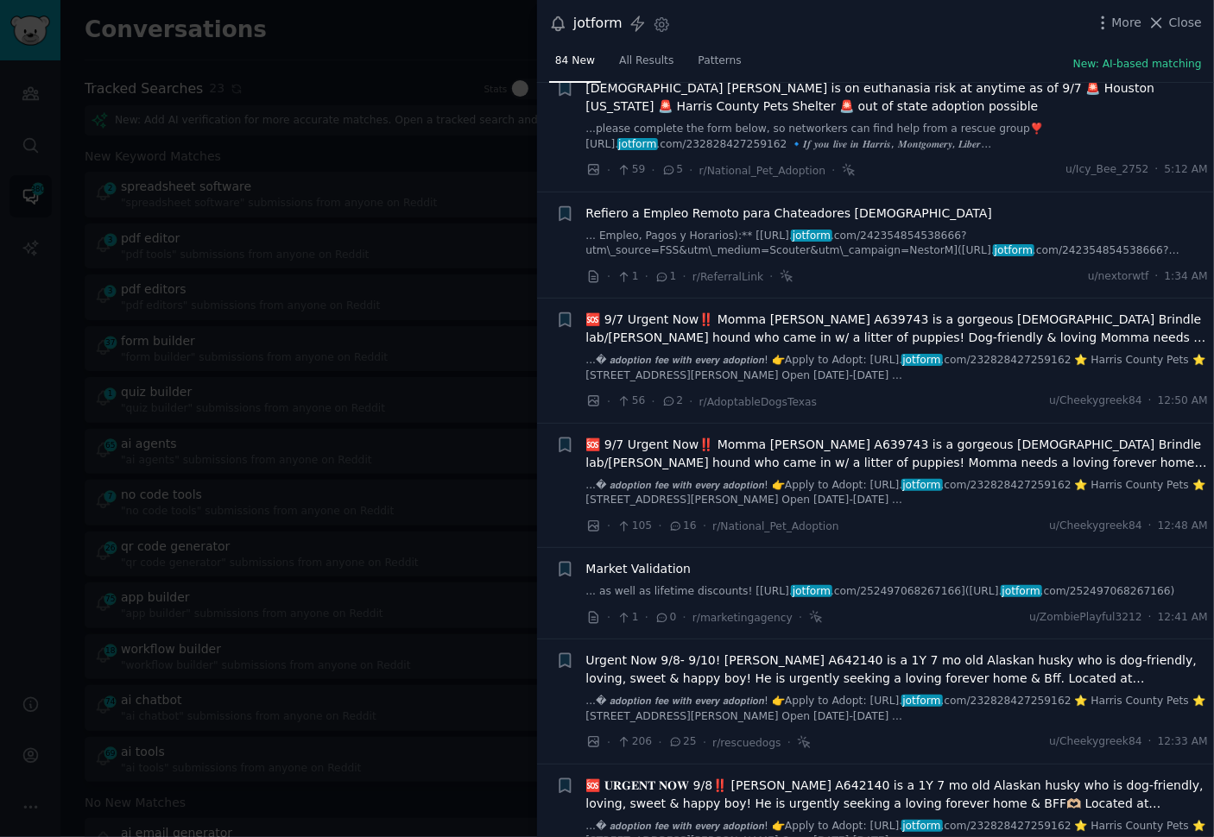
click at [681, 593] on link "... as well as lifetime discounts! [[URL]. jotform .com/252497068267166]([URL].…" at bounding box center [897, 592] width 622 height 16
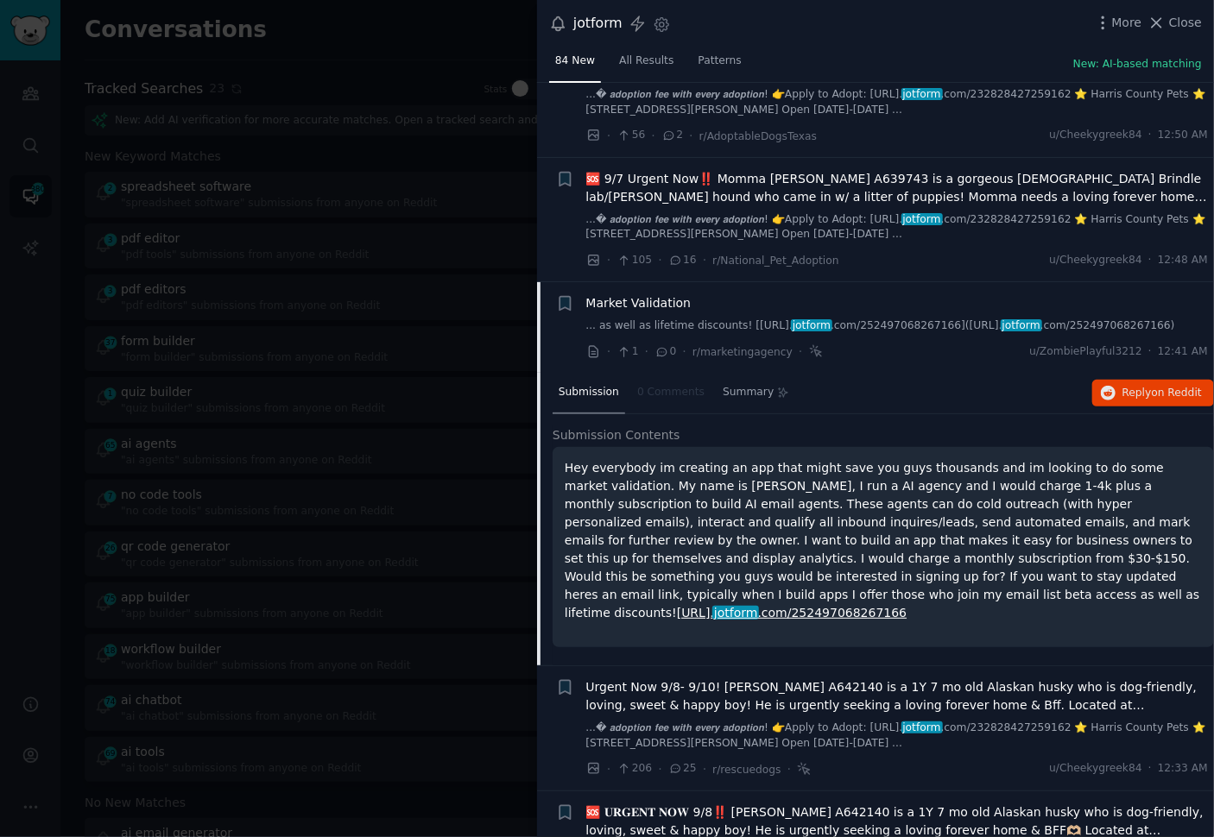
scroll to position [951, 0]
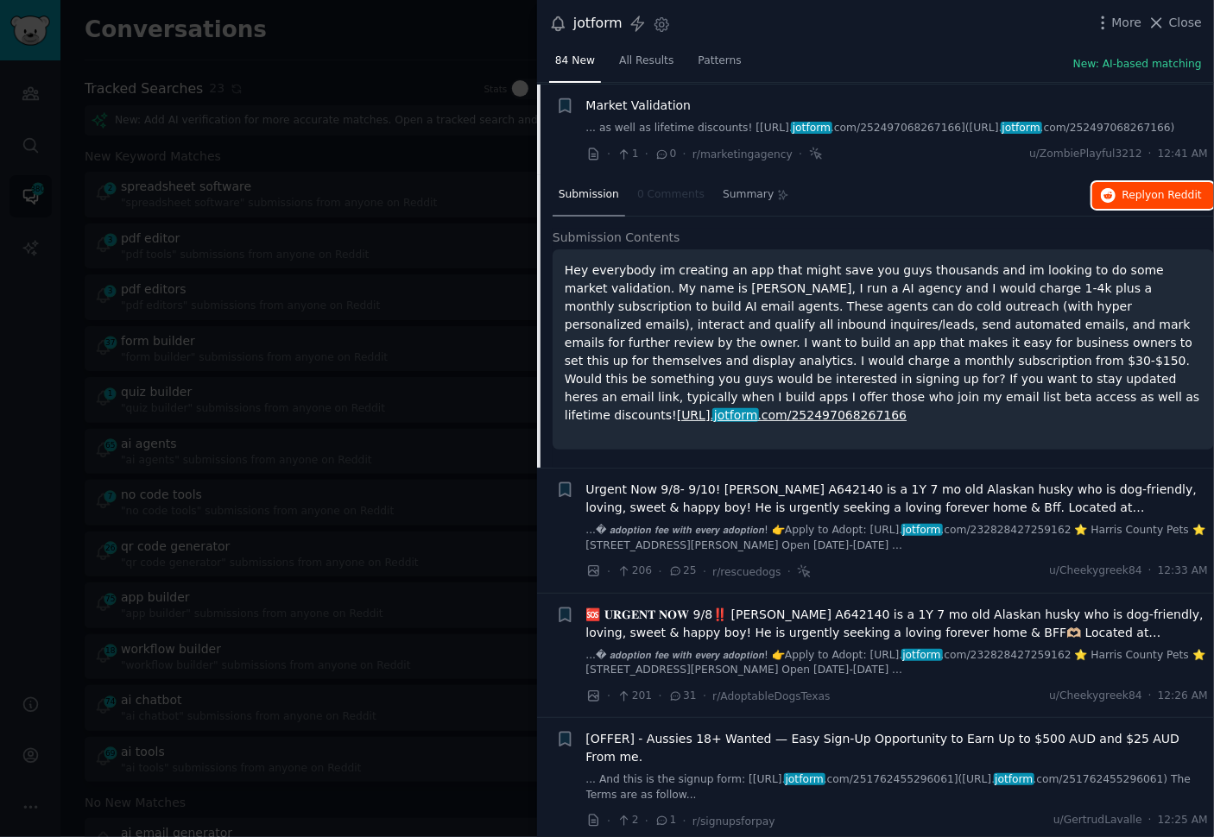
click at [1156, 197] on span "on Reddit" at bounding box center [1177, 195] width 50 height 12
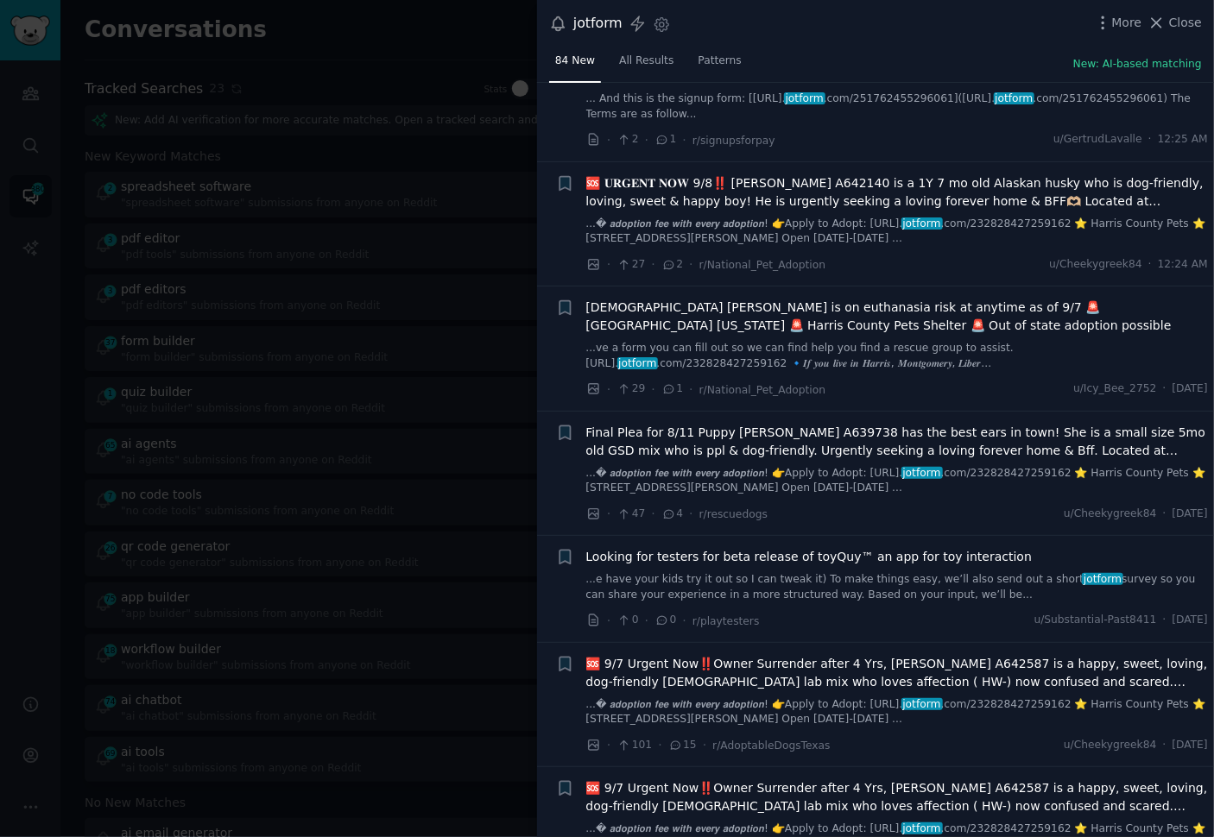
scroll to position [1633, 0]
click at [758, 367] on li "+ [DEMOGRAPHIC_DATA] [PERSON_NAME] is on euthanasia risk at anytime as of 9/7 🚨…" at bounding box center [875, 348] width 677 height 124
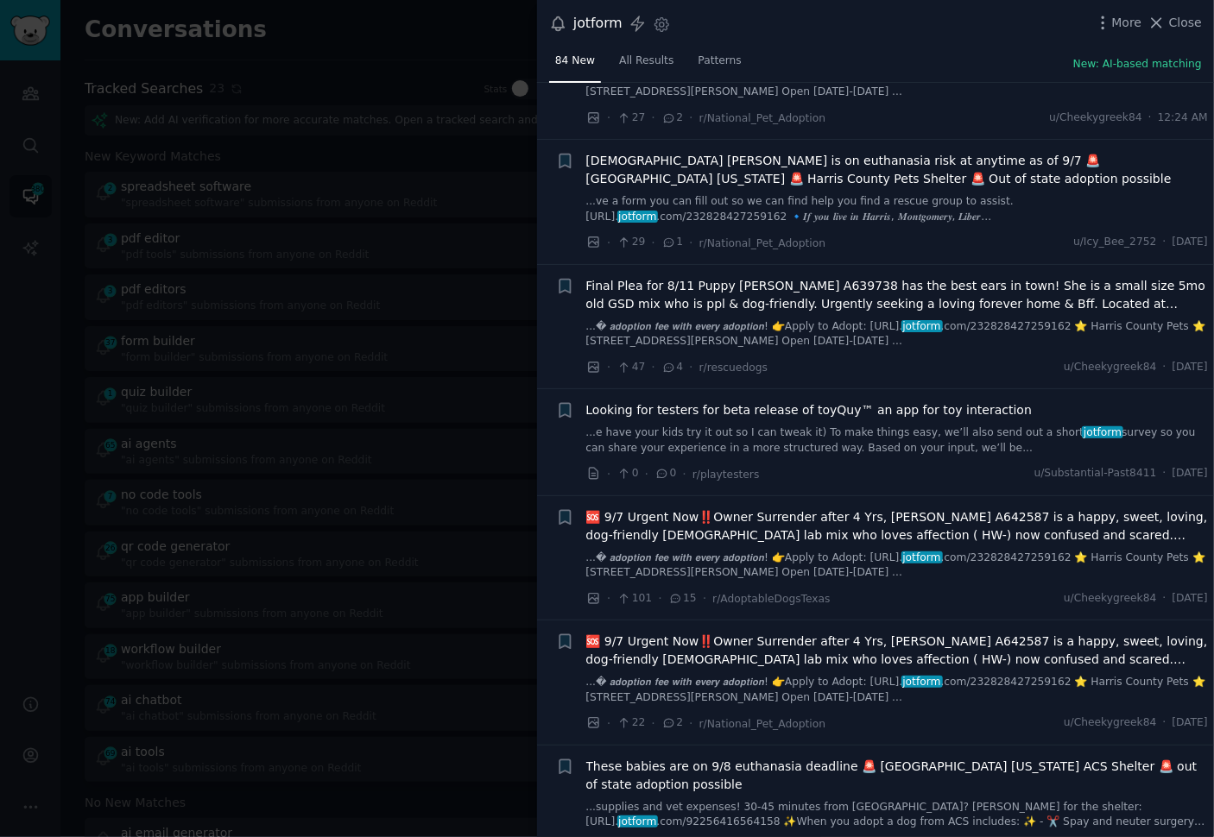
scroll to position [1784, 0]
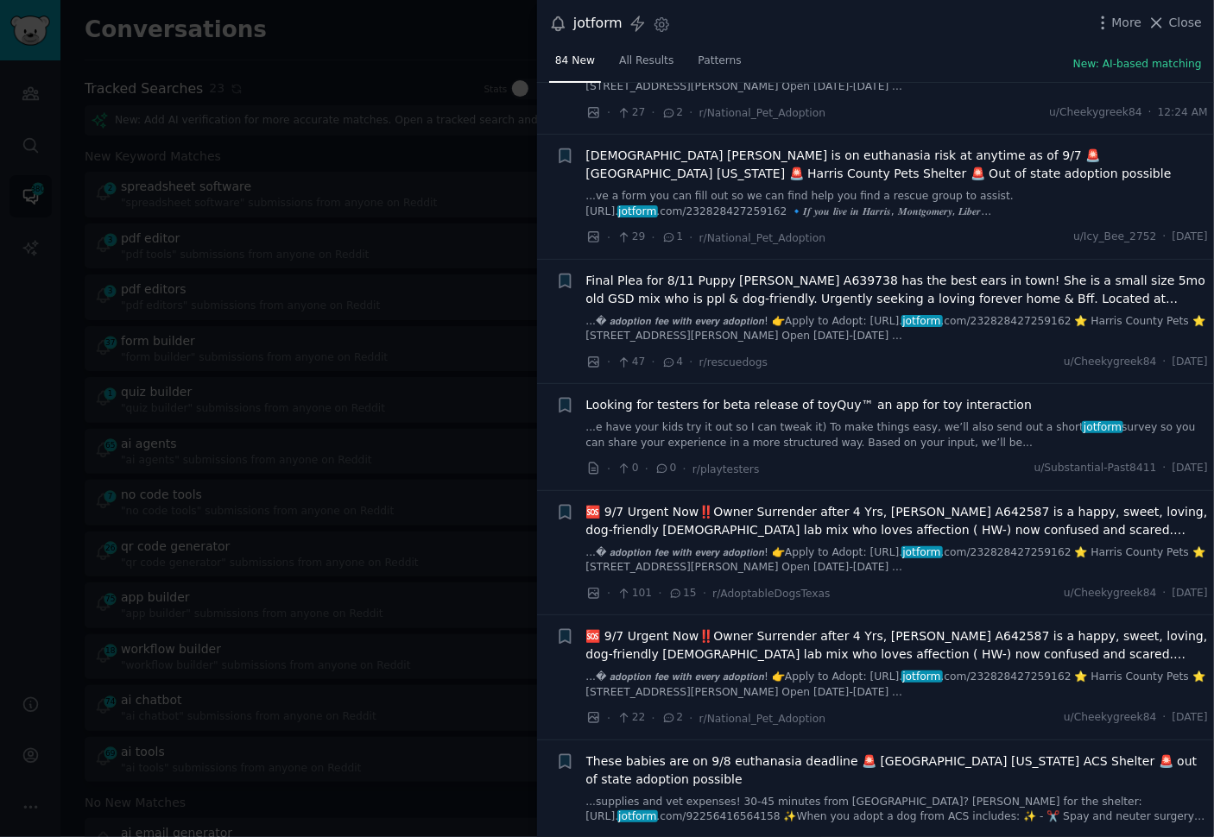
click at [743, 420] on link "...e have your kids try it out so I can tweak it) To make things easy, we’ll al…" at bounding box center [897, 435] width 622 height 30
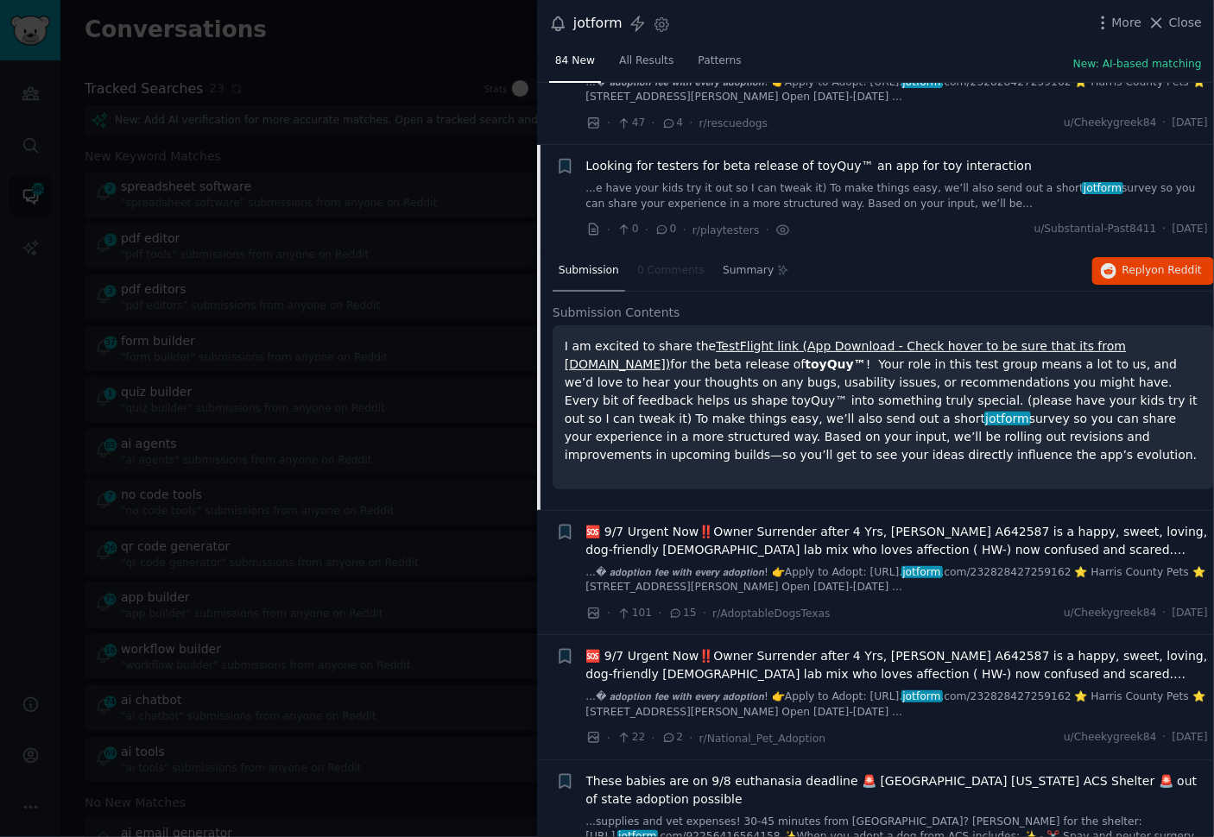
scroll to position [1772, 0]
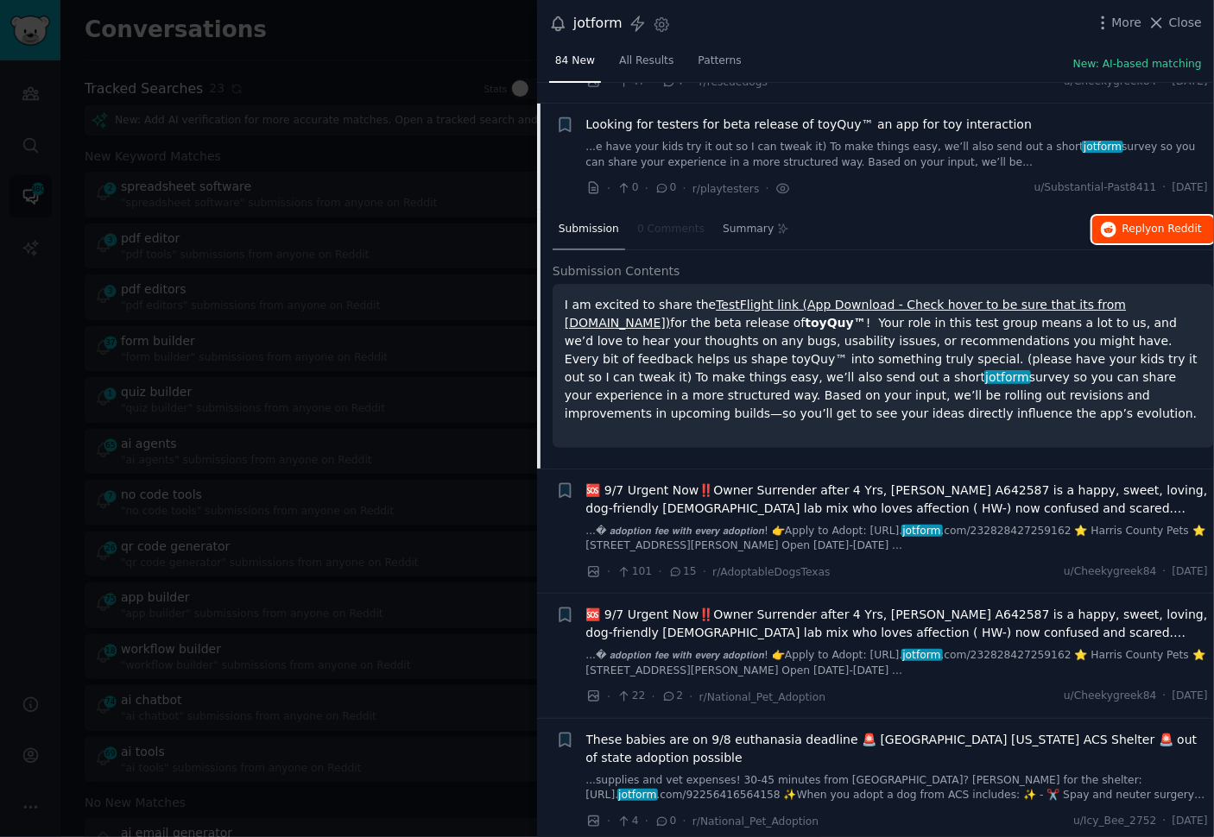
click at [1129, 222] on span "Reply on Reddit" at bounding box center [1161, 230] width 79 height 16
click at [849, 399] on p "I am excited to share the TestFlight link (App Download - Check hover to be sur…" at bounding box center [883, 359] width 637 height 127
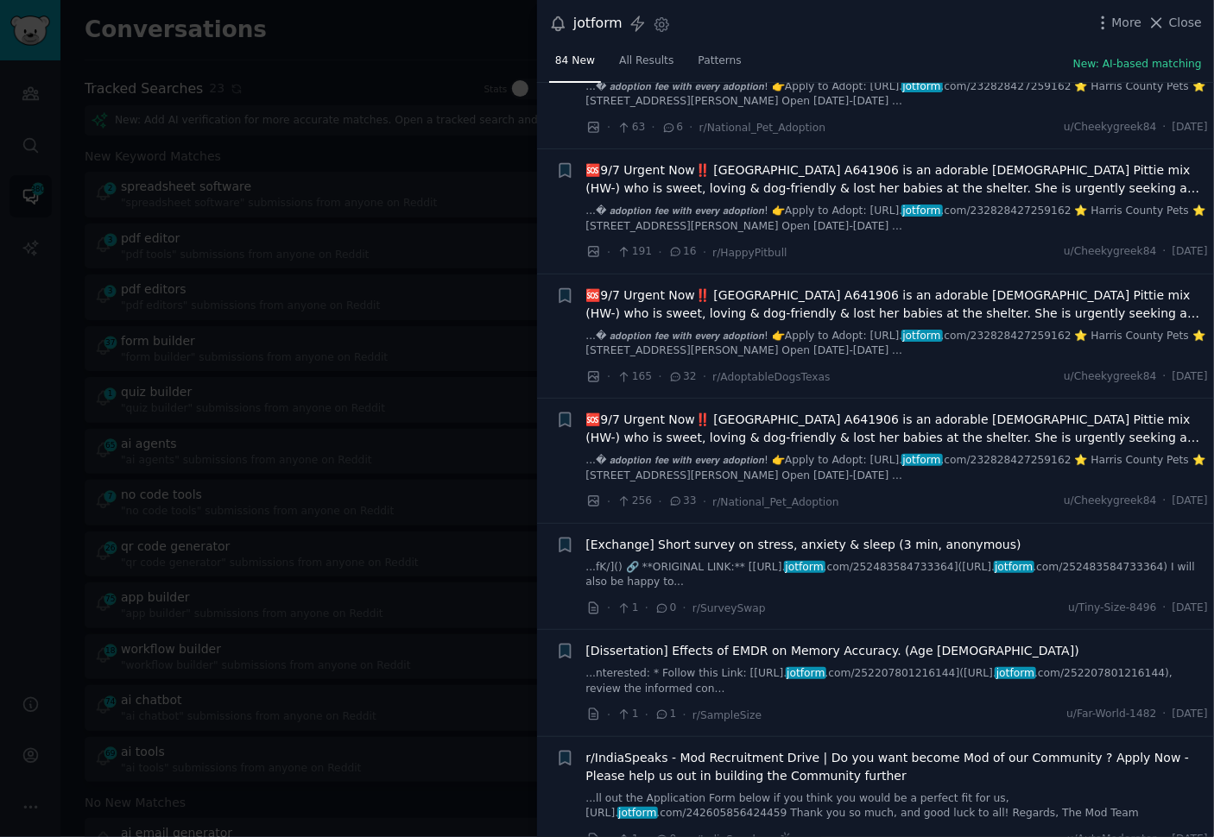
scroll to position [3465, 0]
click at [731, 535] on span "[Exchange] Short survey on stress, anxiety & sleep (3 min, anonymous)" at bounding box center [803, 544] width 435 height 18
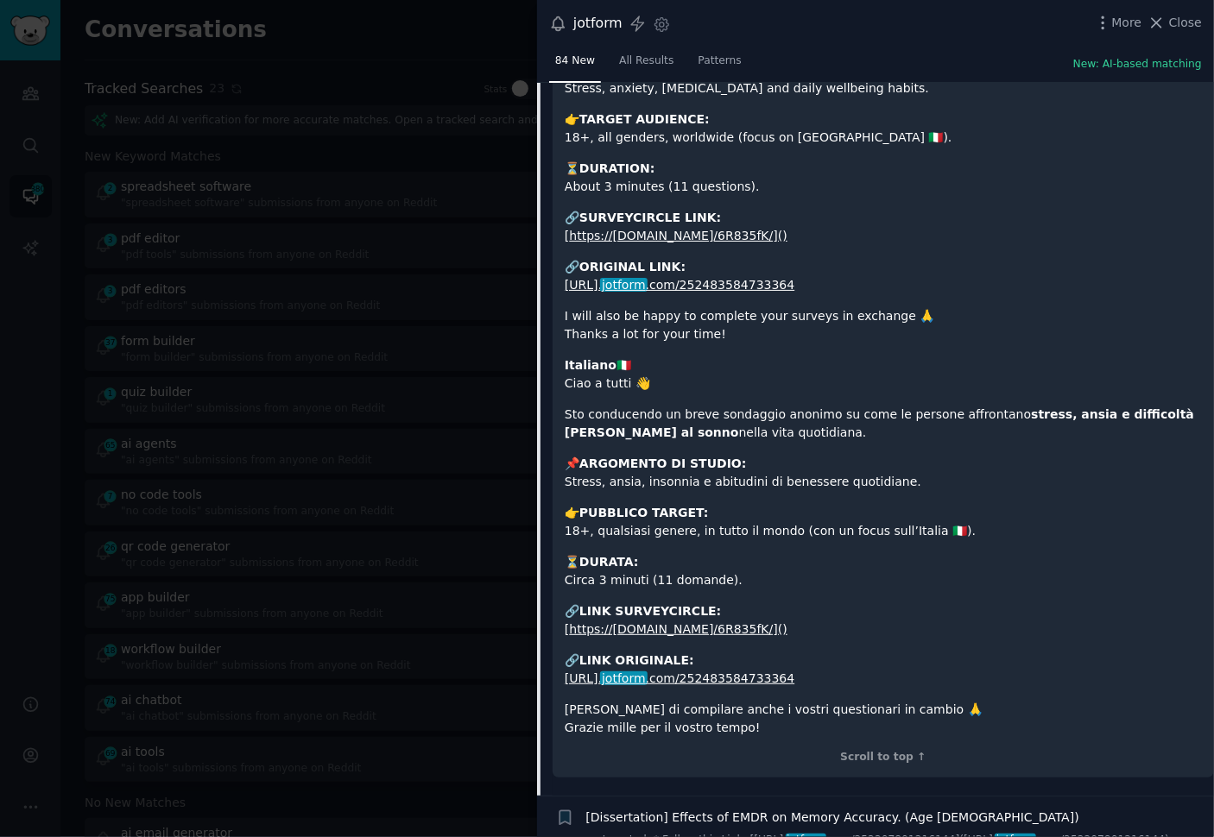
scroll to position [3959, 0]
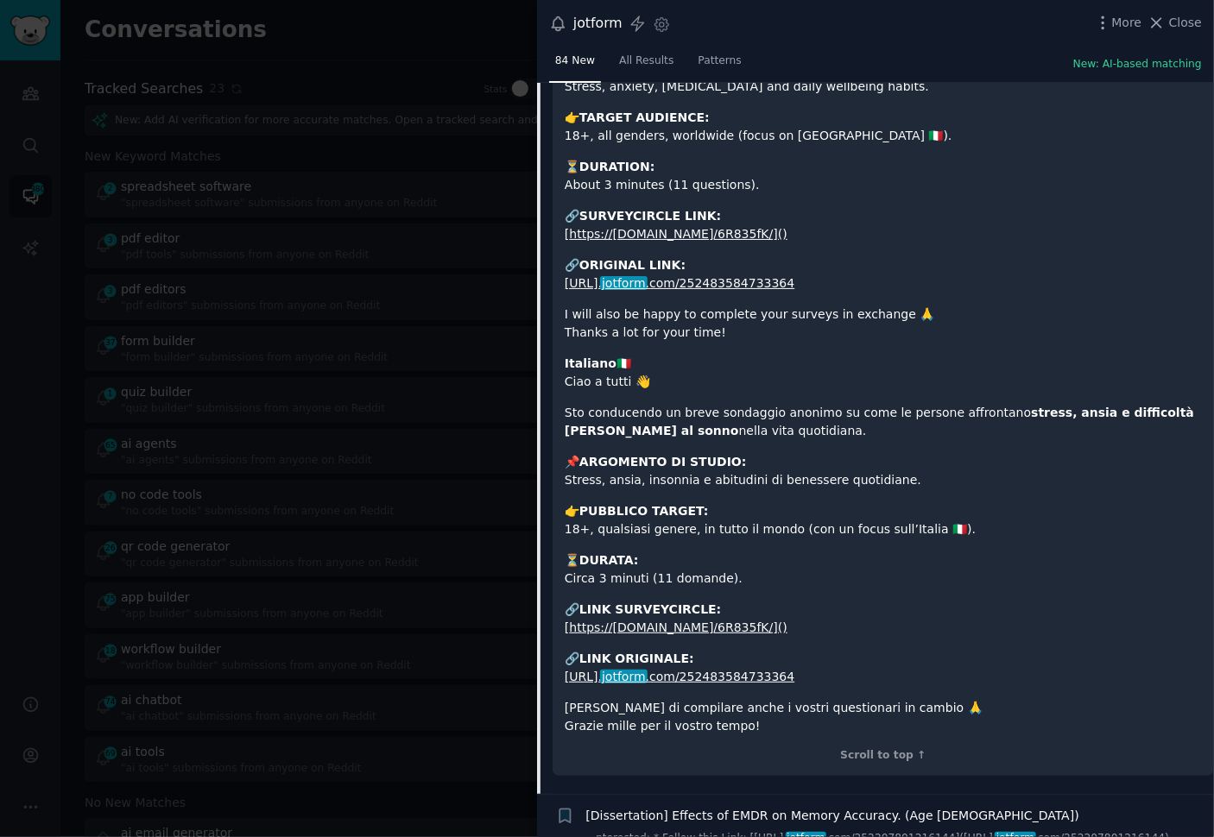
click at [1007, 502] on p "👉 PUBBLICO TARGET: 18+, qualsiasi genere, in tutto il mondo (con un focus sull’…" at bounding box center [883, 520] width 637 height 36
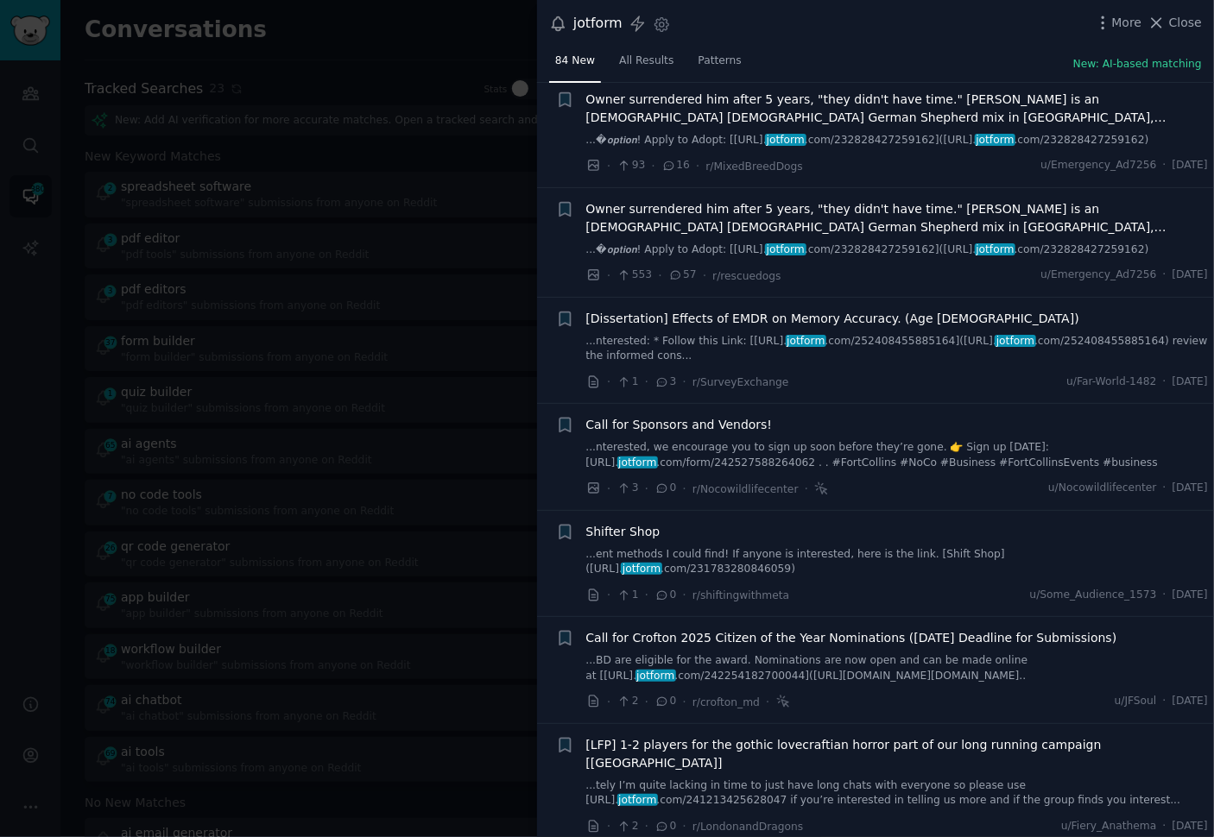
scroll to position [5347, 0]
click at [817, 550] on div "Shifter Shop ...ent methods I could find! If anyone is interested, here is the …" at bounding box center [897, 563] width 622 height 82
click at [761, 547] on link "...ent methods I could find! If anyone is interested, here is the link. [Shift …" at bounding box center [897, 562] width 622 height 30
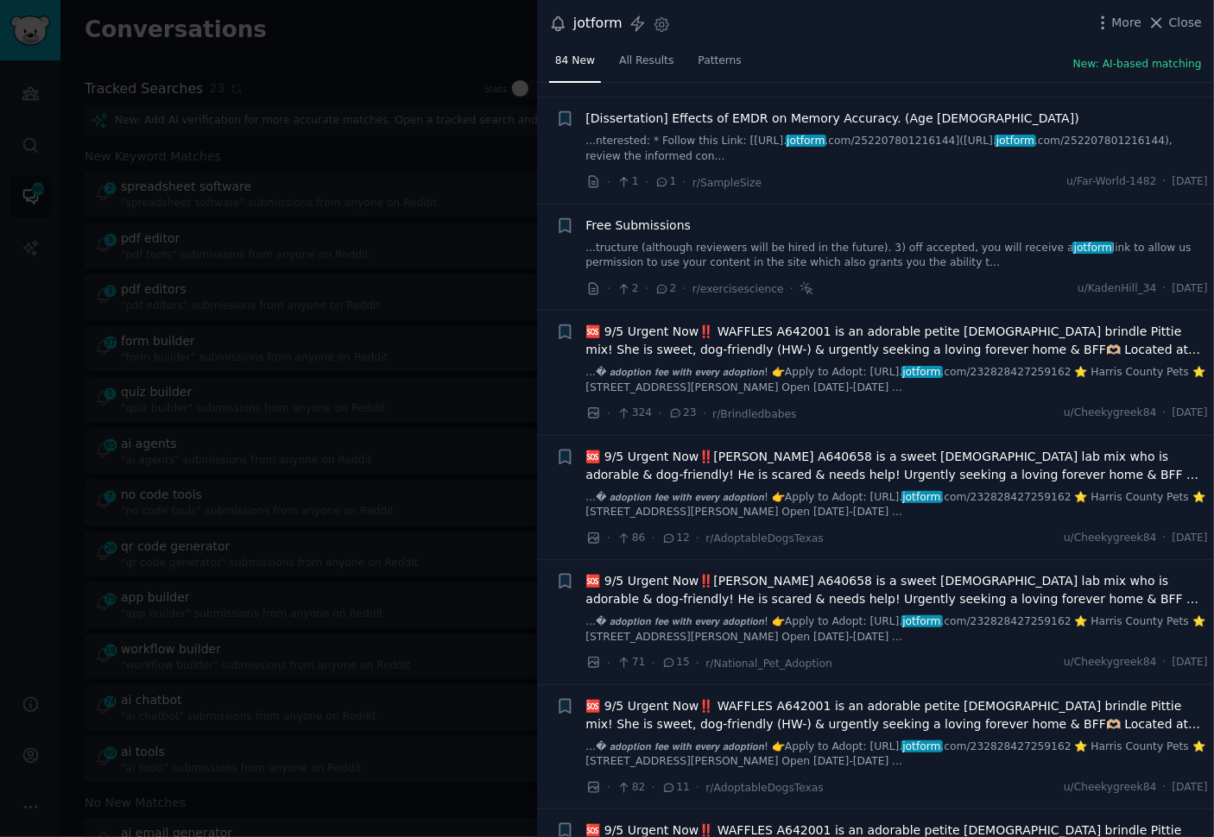
scroll to position [6348, 0]
click at [913, 240] on link "...tructure (although reviewers will be hired in the future). 3) off accepted, …" at bounding box center [897, 255] width 622 height 30
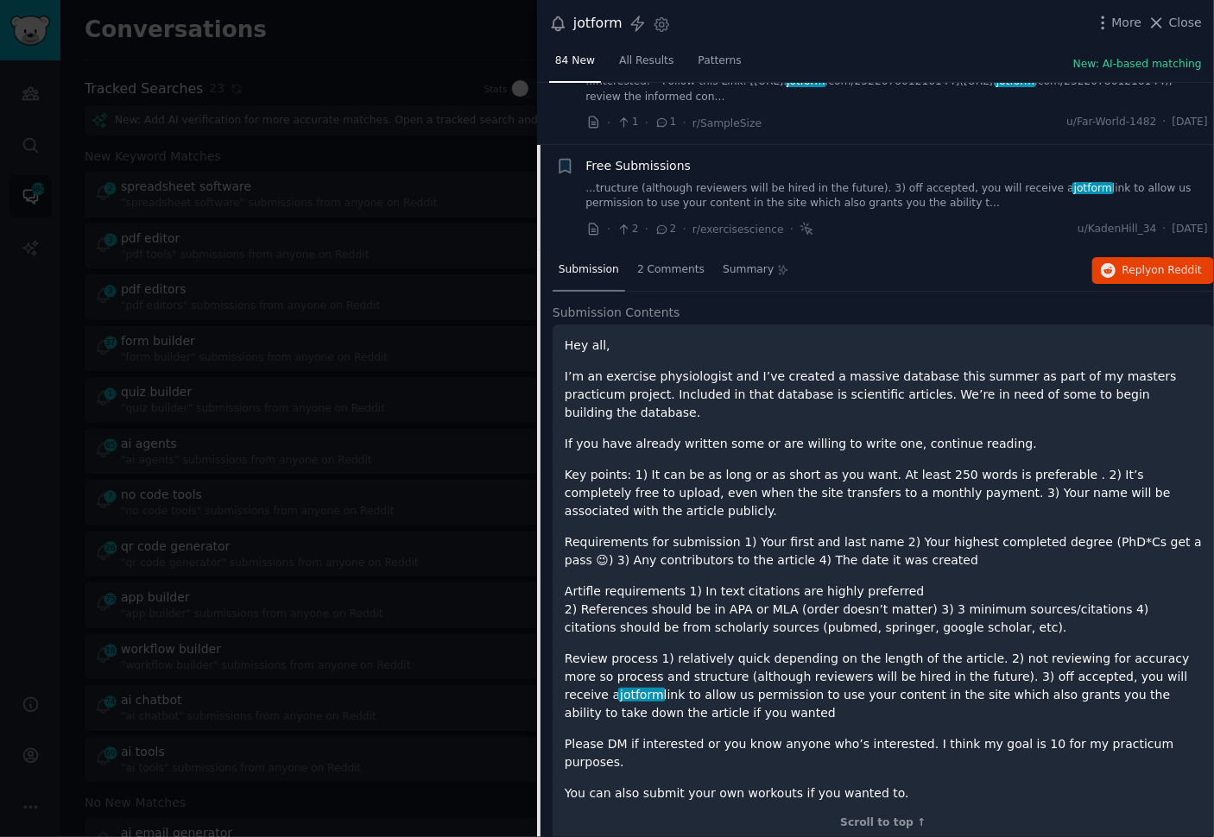
scroll to position [6164, 0]
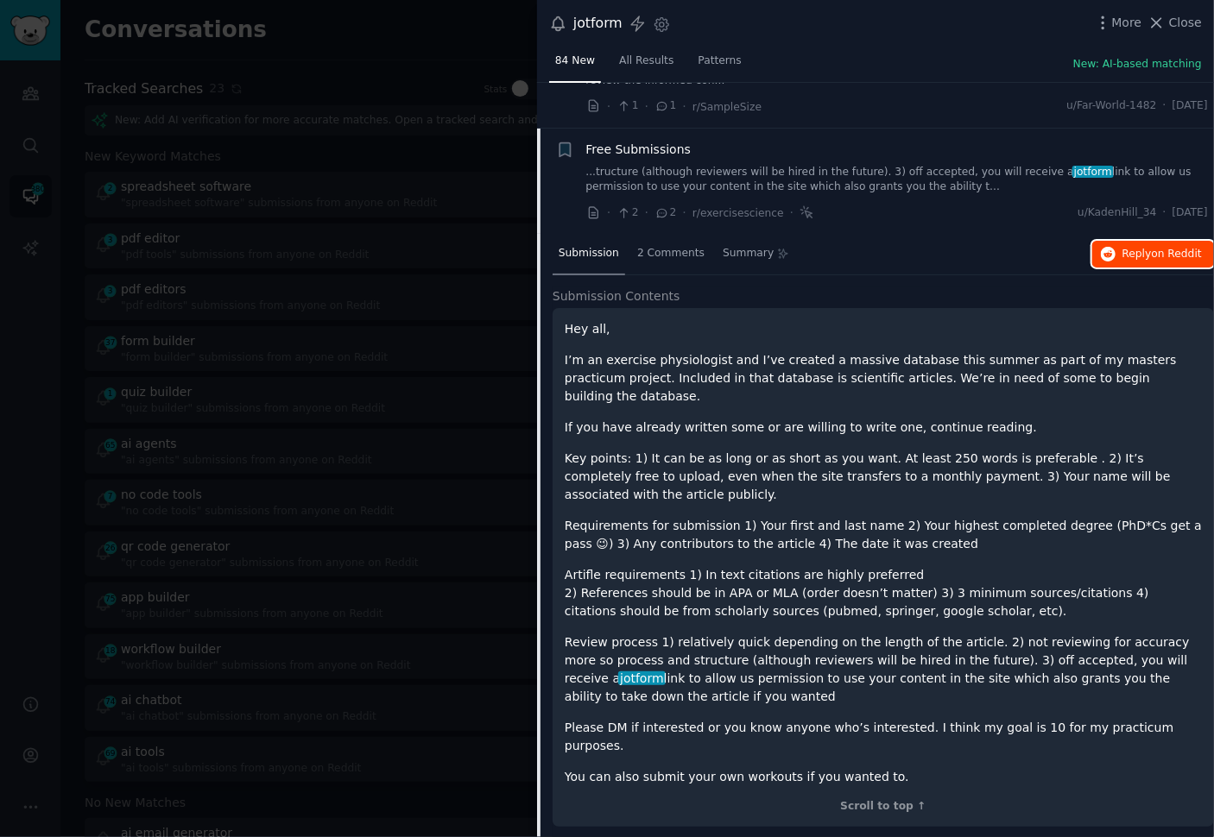
click at [1092, 241] on button "Reply on Reddit" at bounding box center [1153, 255] width 122 height 28
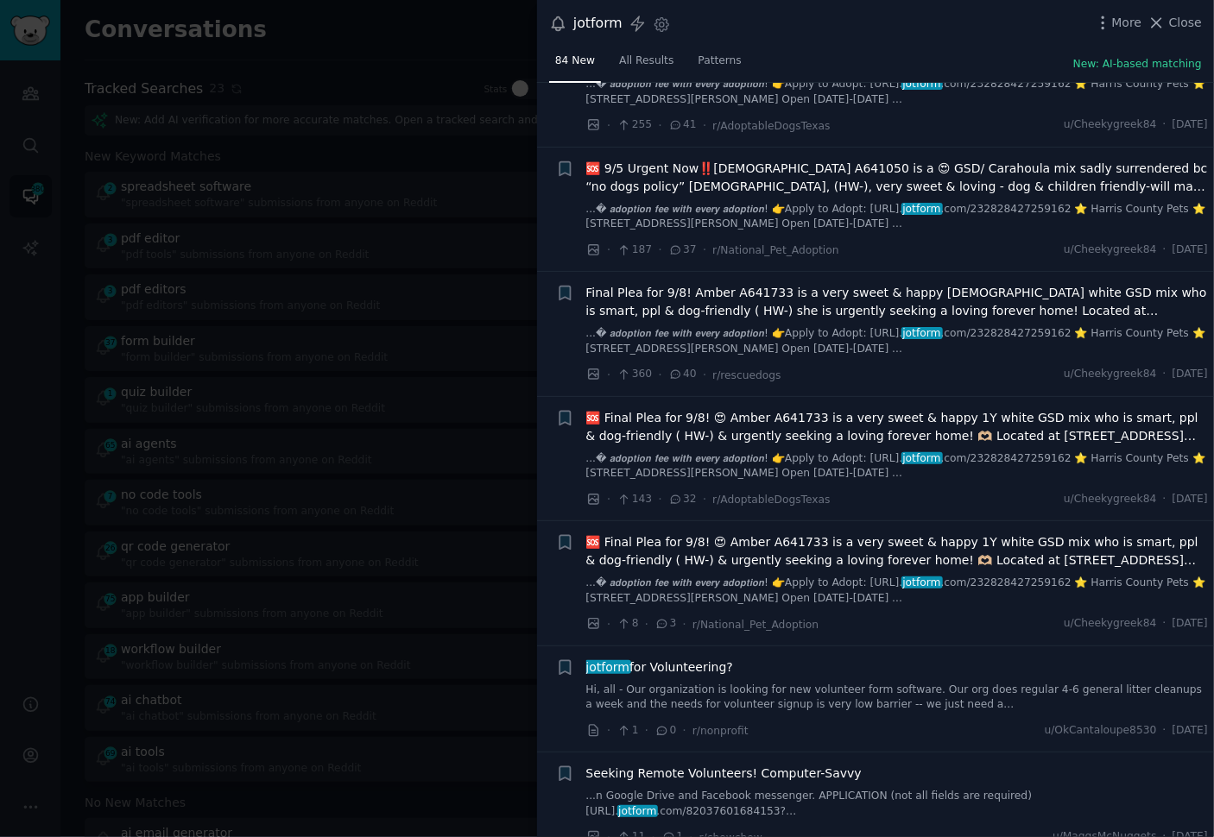
scroll to position [9074, 0]
click at [716, 681] on link "Hi, all - Our organization is looking for new volunteer form software. Our org …" at bounding box center [897, 696] width 622 height 30
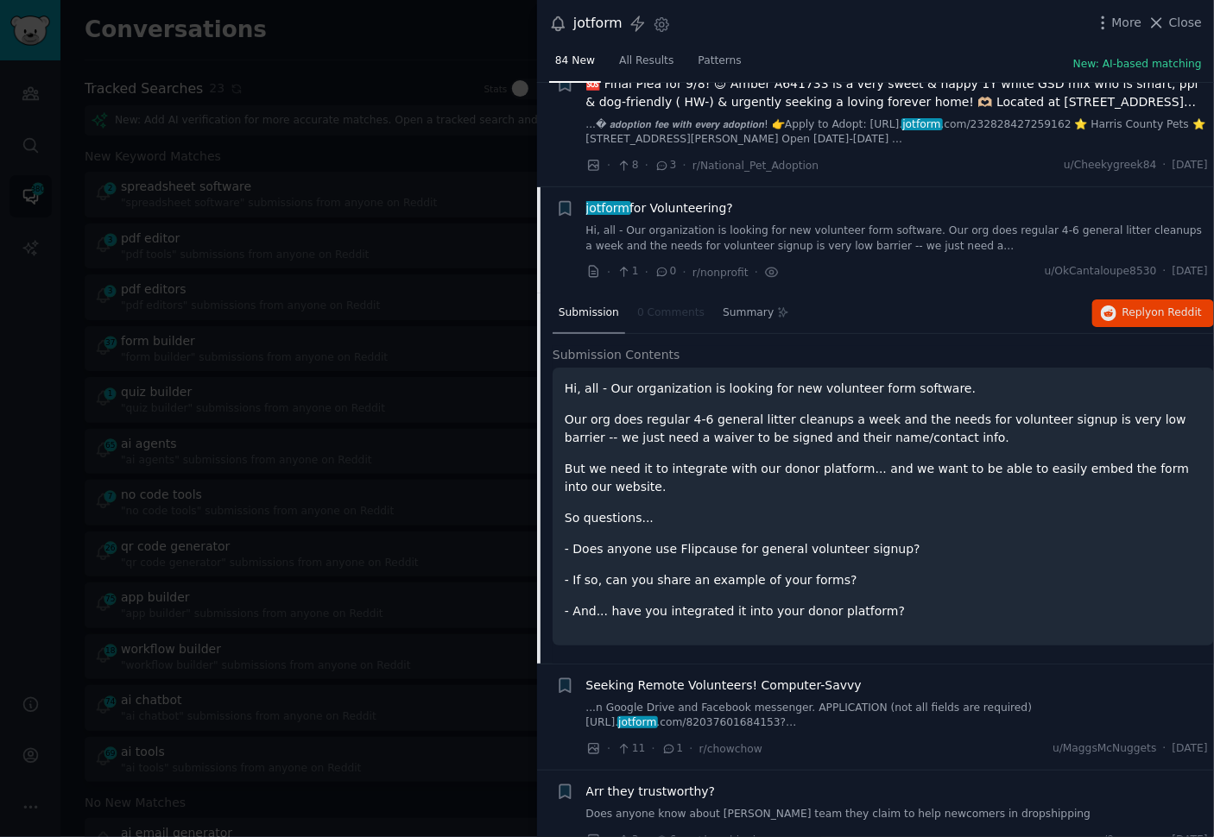
scroll to position [8975, 0]
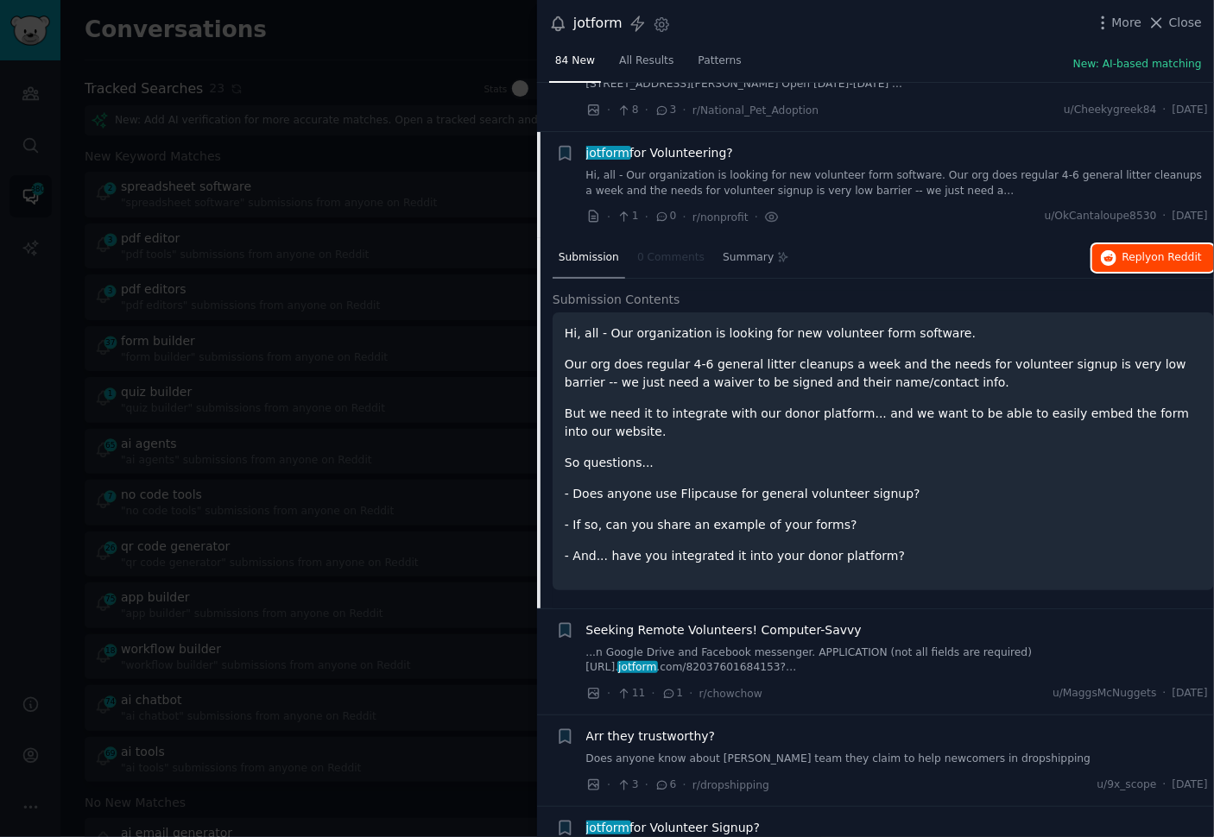
click at [1114, 244] on button "Reply on Reddit" at bounding box center [1153, 258] width 122 height 28
click at [766, 728] on div "Arr they trustworthy? Does anyone know about Aria team they claim to help newco…" at bounding box center [897, 748] width 622 height 40
click at [766, 752] on link "Does anyone know about [PERSON_NAME] team they claim to help newcomers in drops…" at bounding box center [897, 760] width 622 height 16
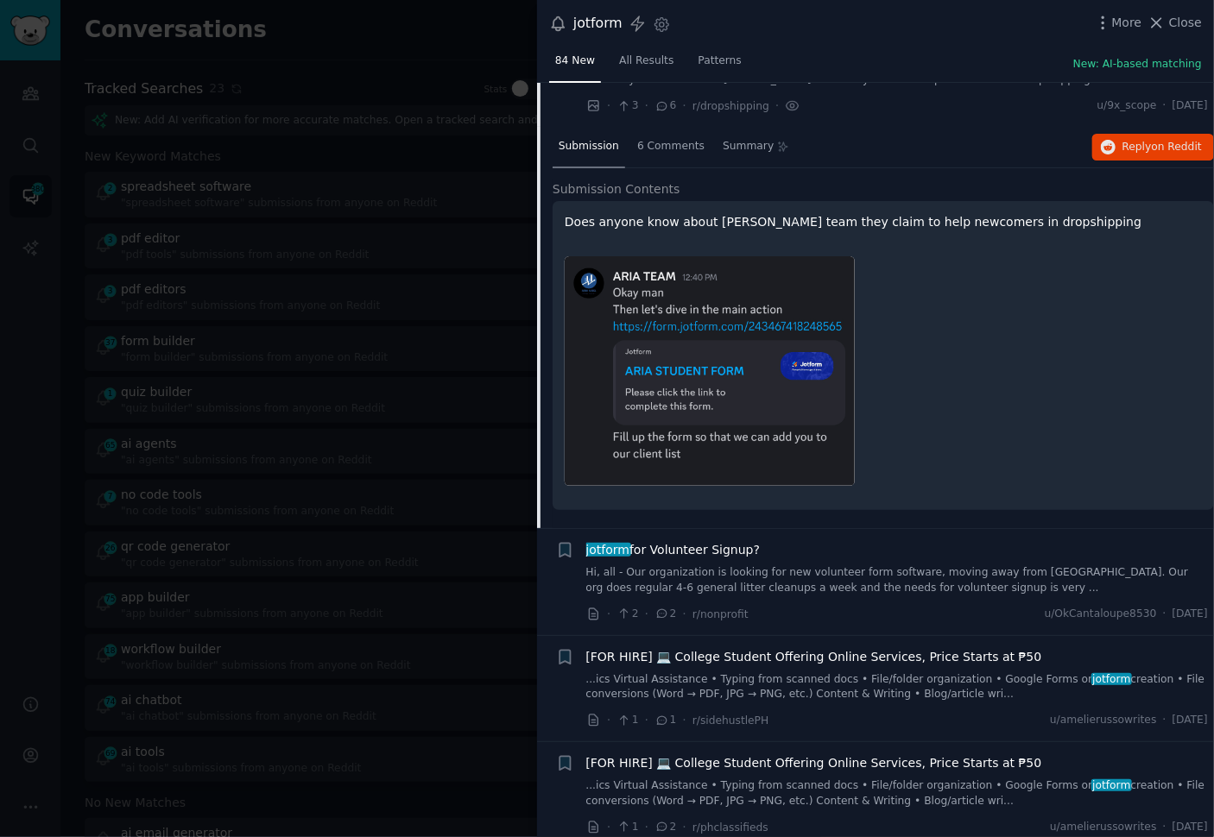
scroll to position [9286, 0]
click at [823, 564] on link "Hi, all - Our organization is looking for new volunteer form software, moving a…" at bounding box center [897, 579] width 622 height 30
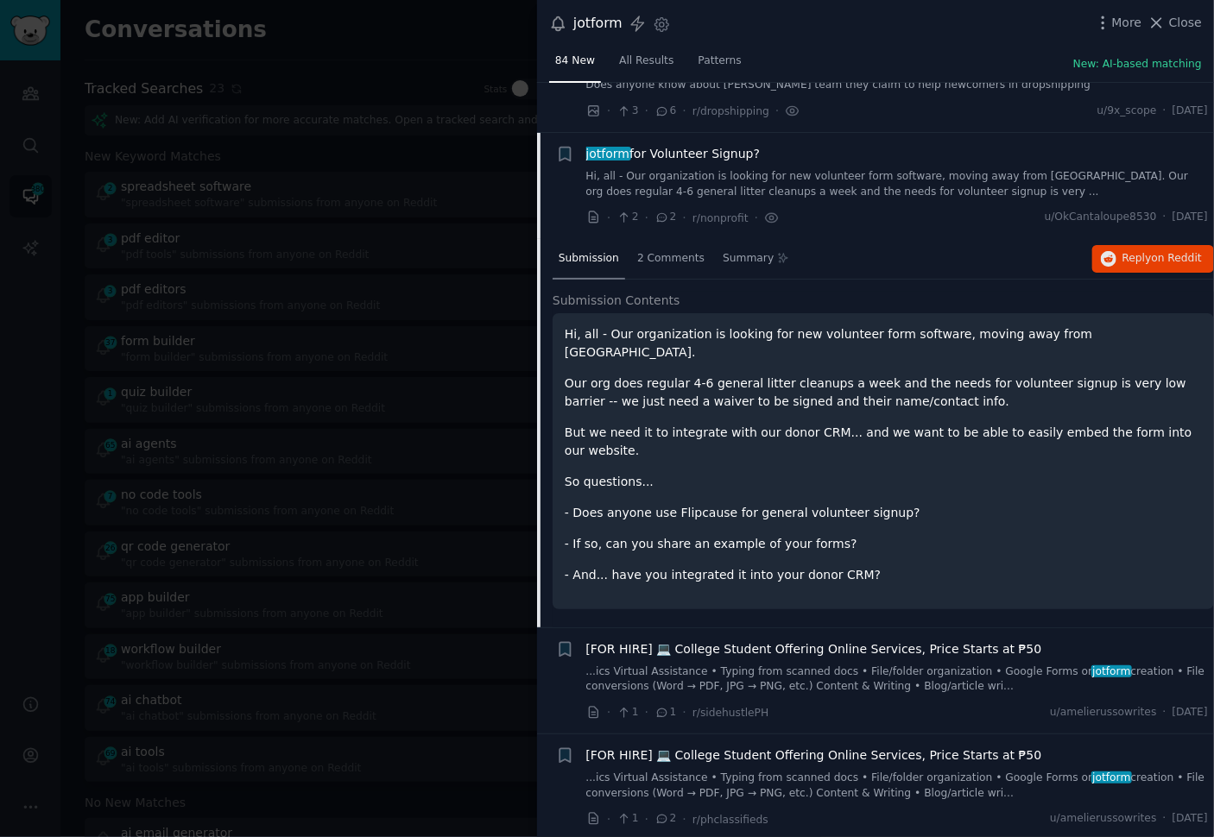
scroll to position [9426, 0]
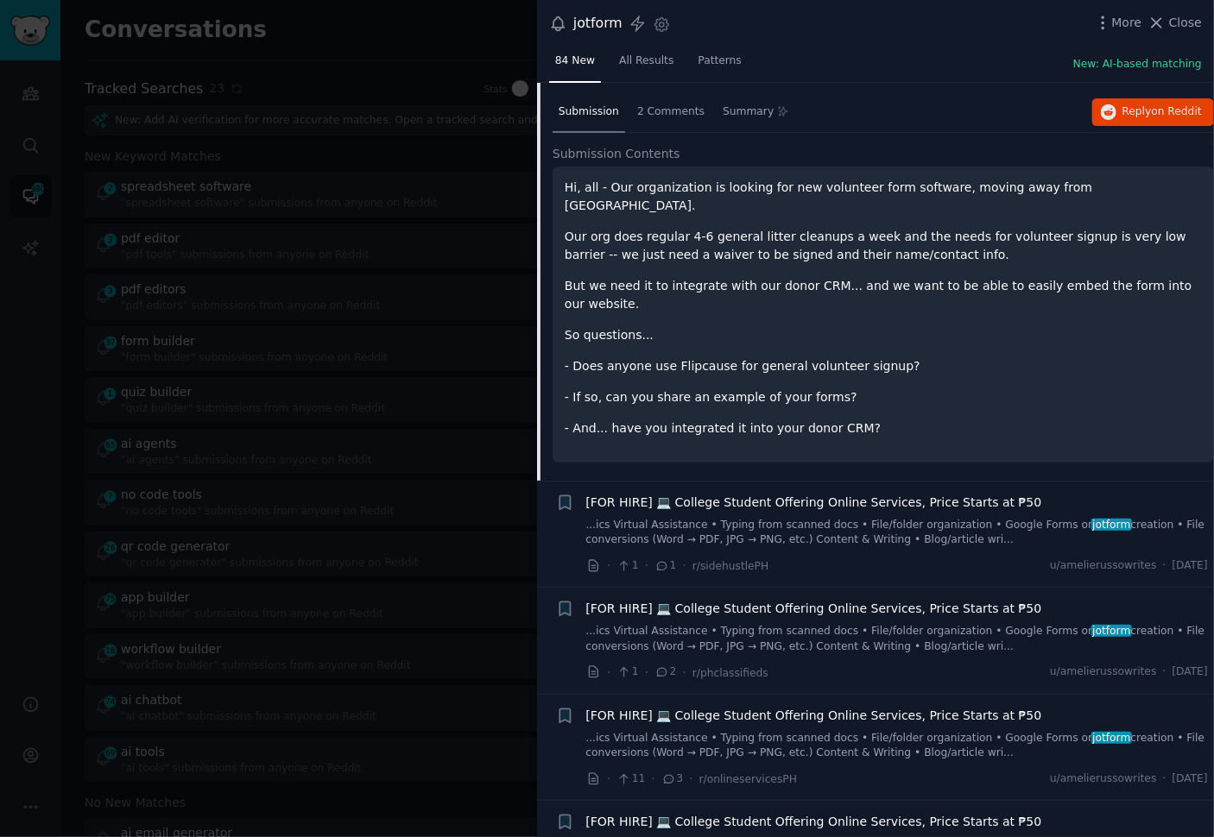
click at [397, 486] on div at bounding box center [607, 418] width 1214 height 837
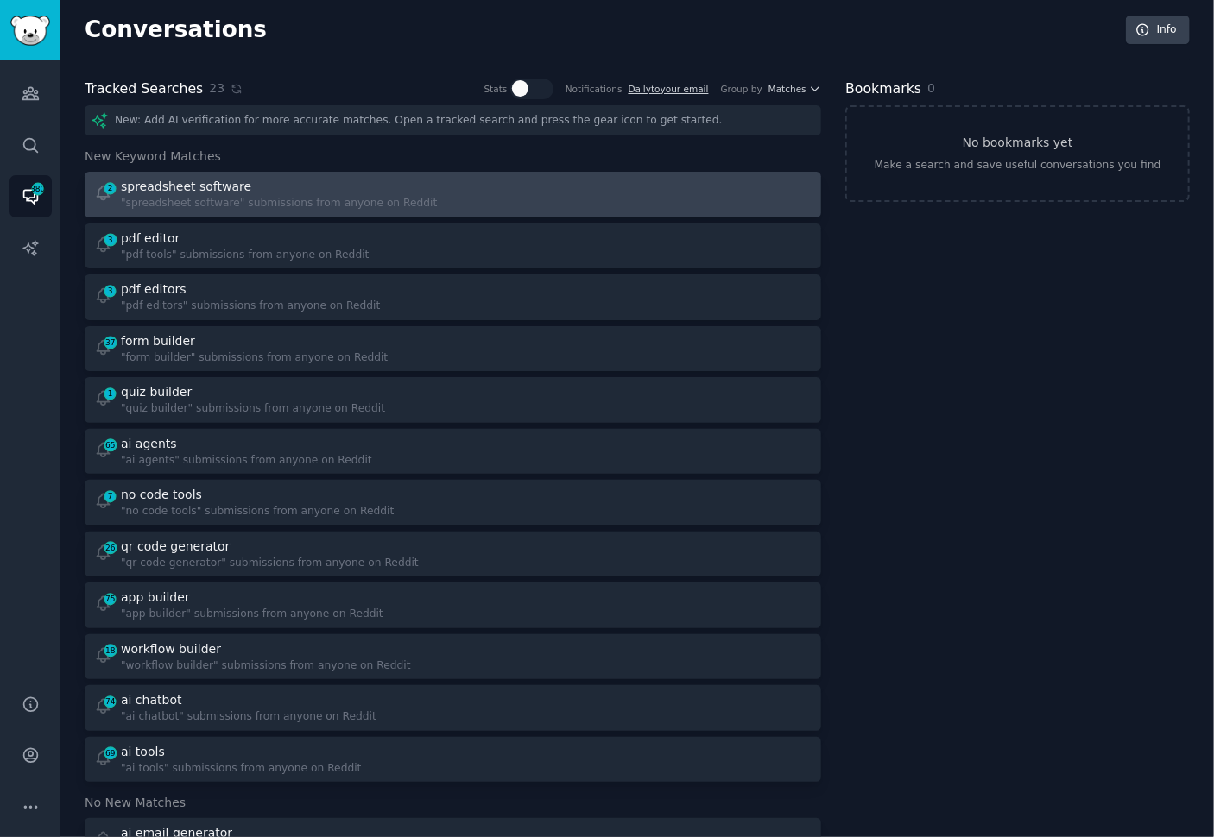
click at [526, 185] on div at bounding box center [638, 195] width 347 height 34
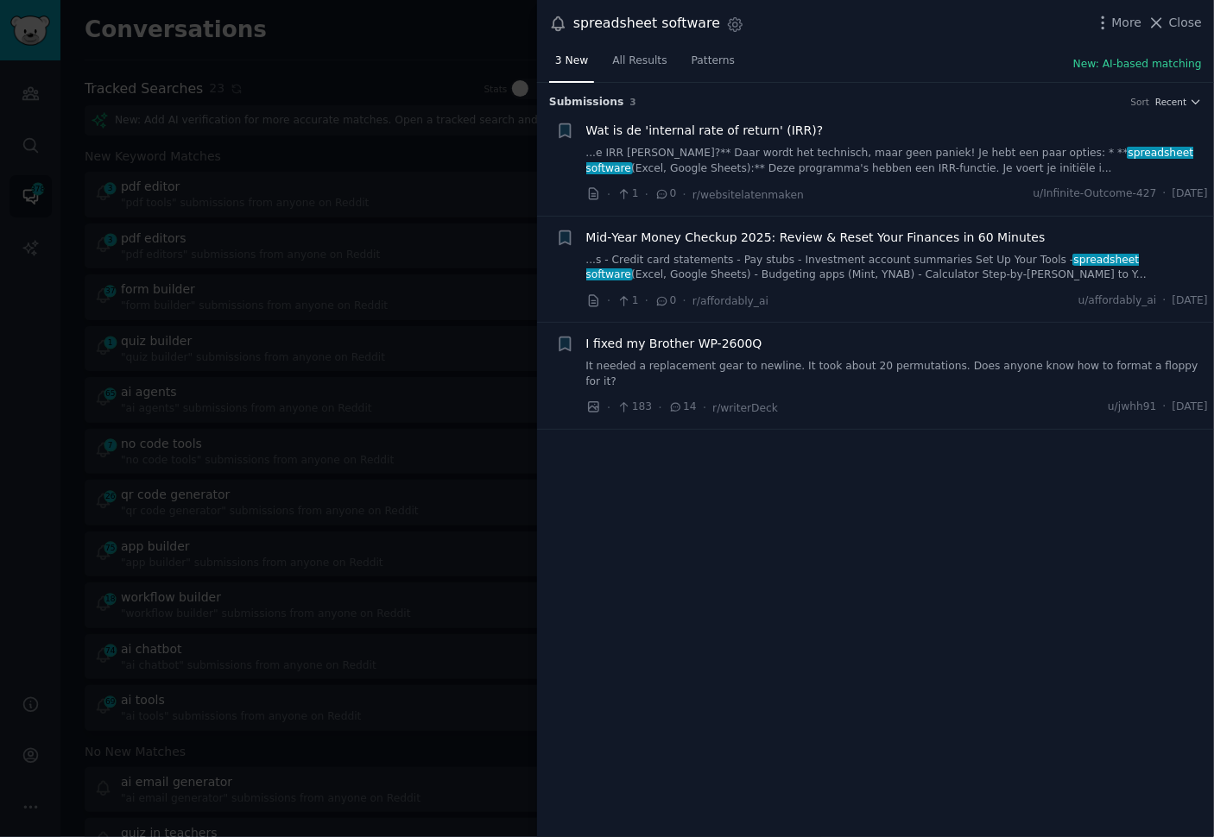
click at [896, 474] on div "Submission s 3 Sort Recent + Wat is de 'internal rate of return' (IRR)? ...e IR…" at bounding box center [875, 460] width 677 height 755
click at [357, 332] on div at bounding box center [607, 418] width 1214 height 837
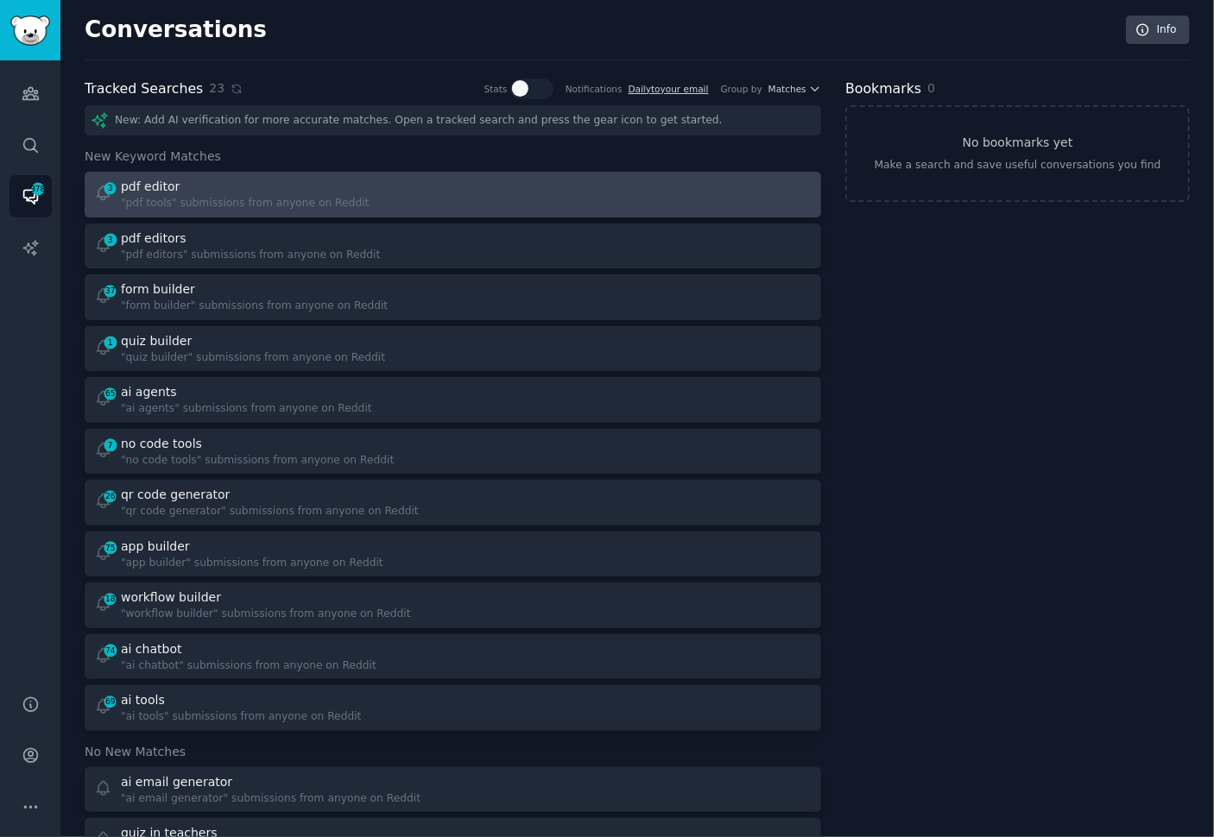
click at [420, 201] on div "3 pdf editor "pdf tools" submissions from anyone on Reddit" at bounding box center [267, 195] width 347 height 34
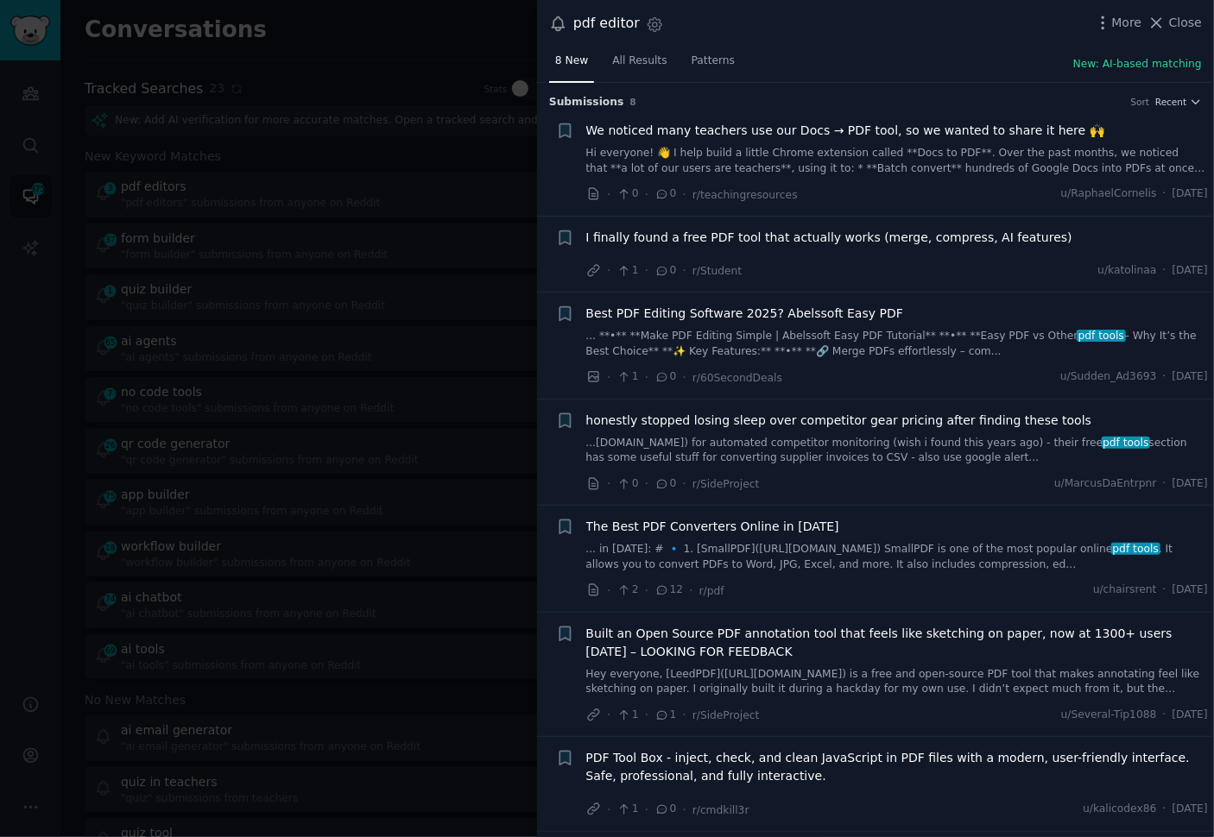
click at [778, 242] on span "I finally found a free PDF tool that actually works (merge, compress, AI featur…" at bounding box center [829, 238] width 486 height 18
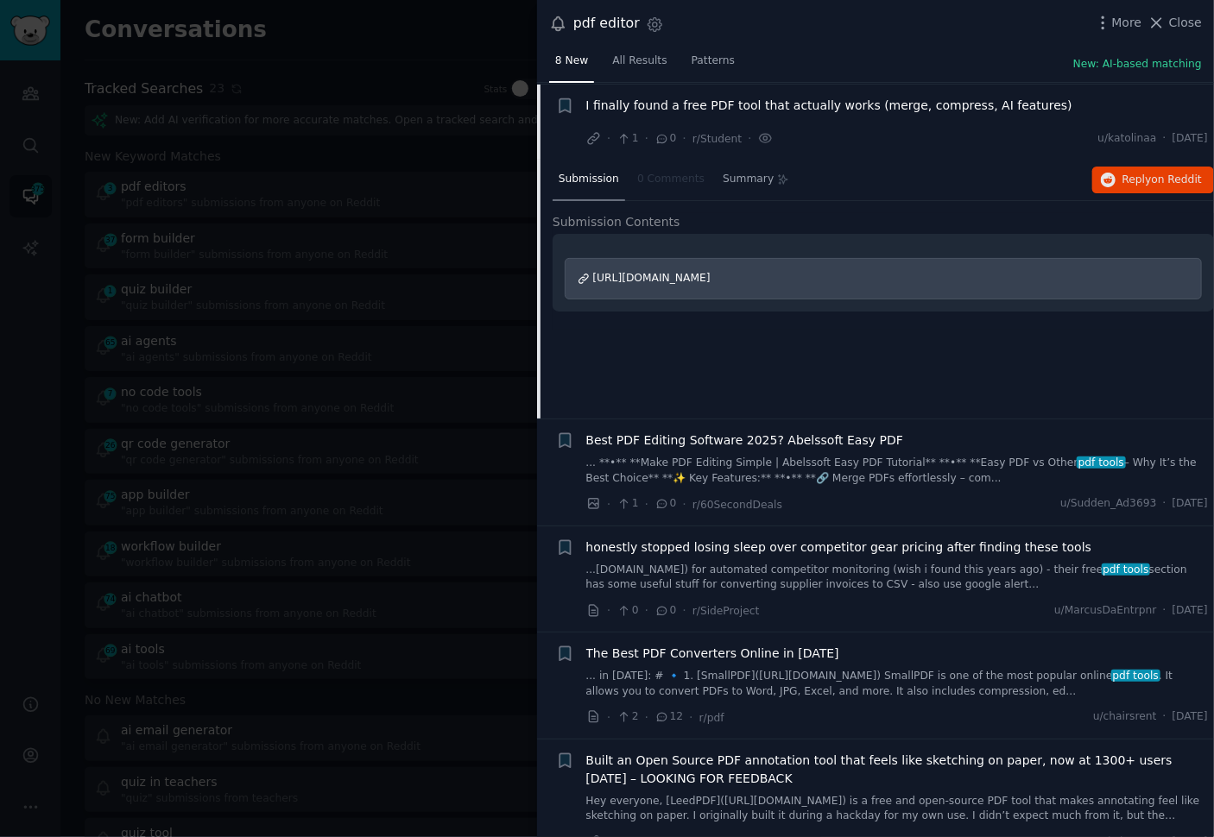
scroll to position [134, 0]
click at [896, 477] on link "... **•** **Make PDF Editing Simple | Abelssoft Easy PDF Tutorial** **•** **Eas…" at bounding box center [897, 469] width 622 height 30
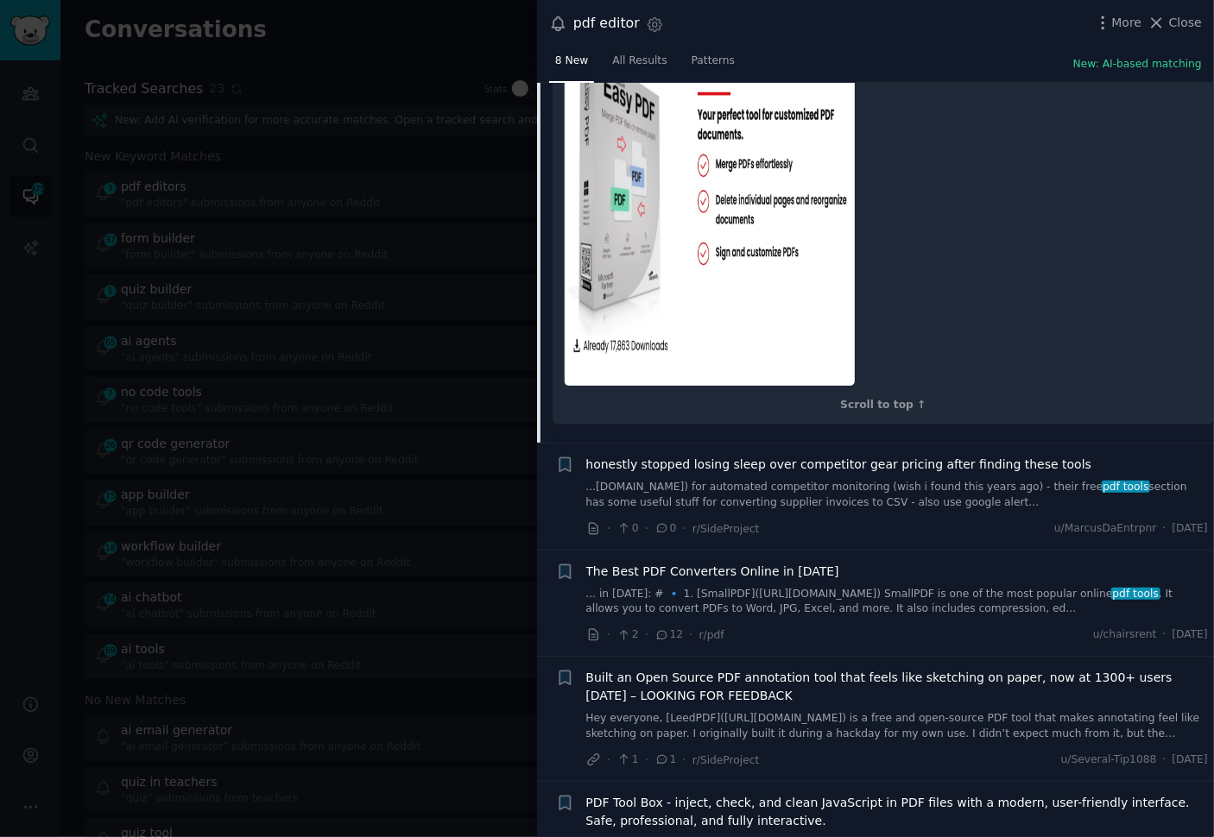
scroll to position [1732, 0]
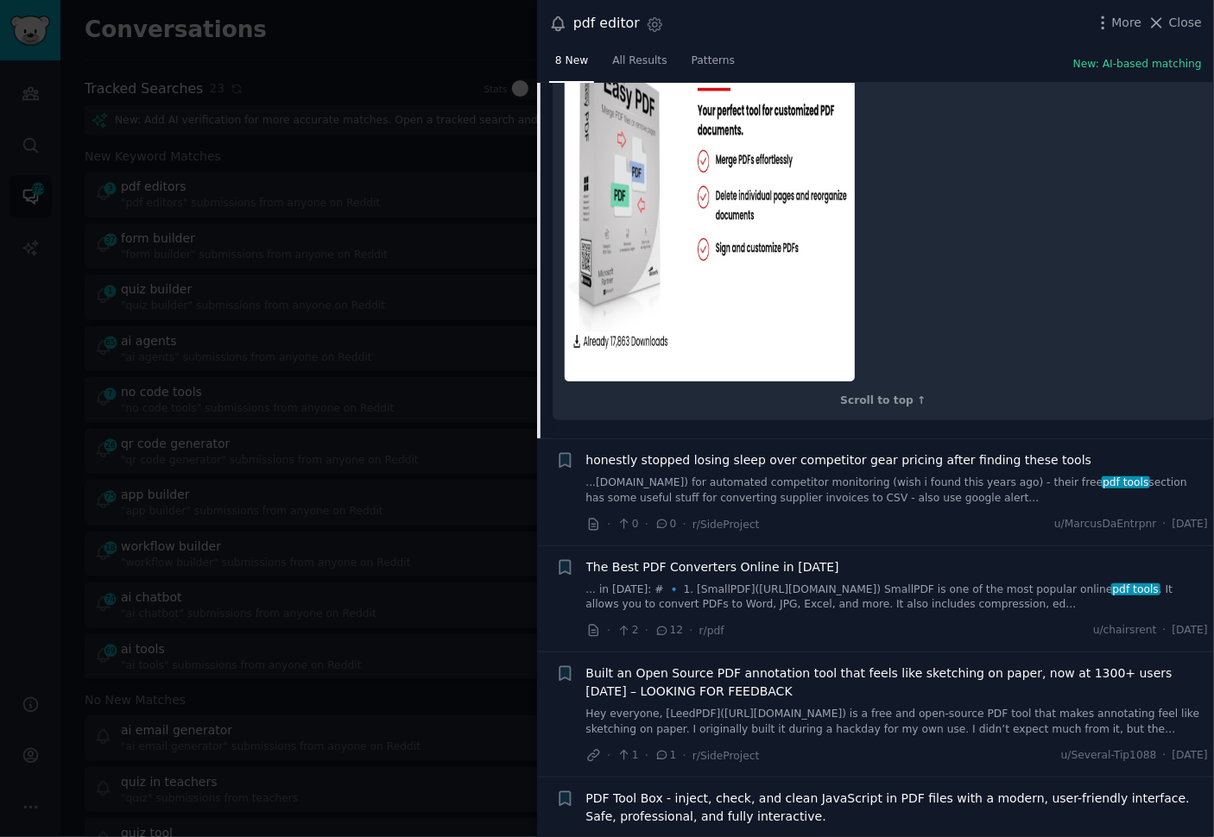
click at [880, 478] on link "...[DOMAIN_NAME]) for automated competitor monitoring (wish i found this years …" at bounding box center [897, 491] width 622 height 30
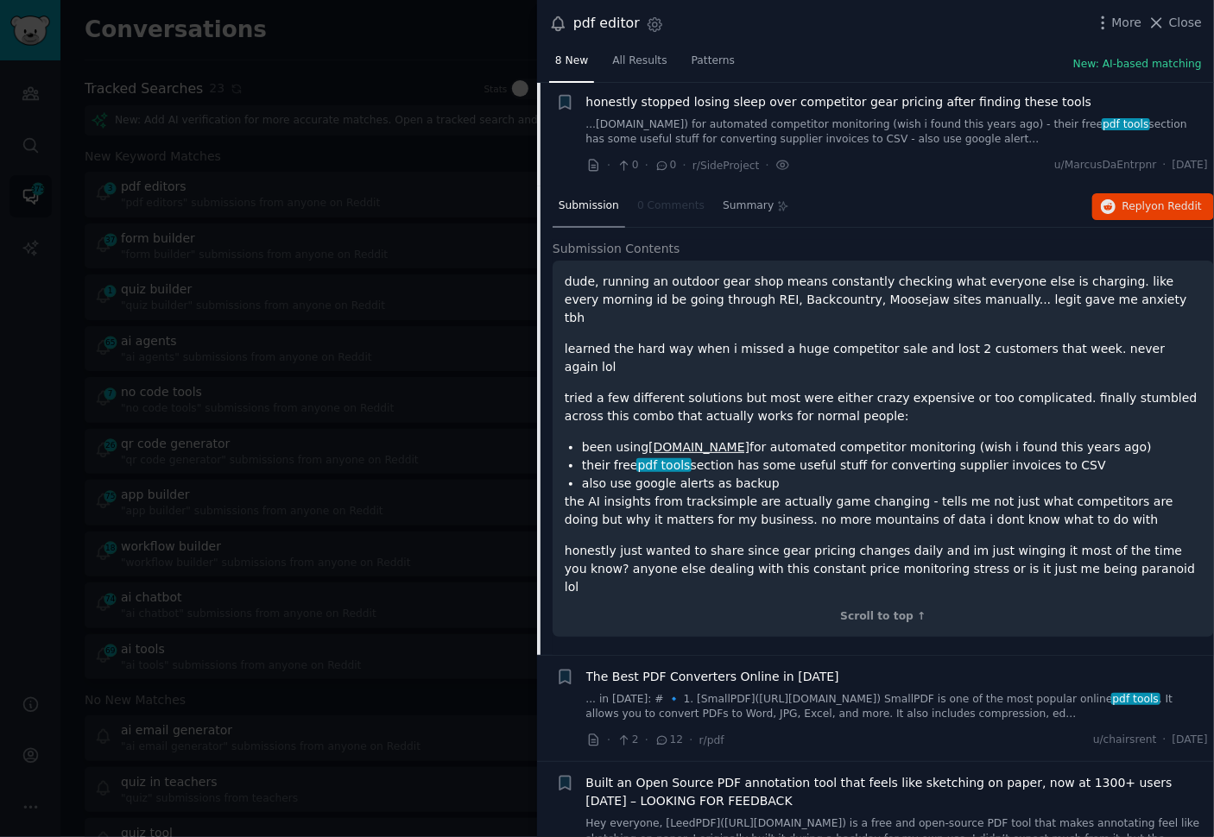
scroll to position [316, 0]
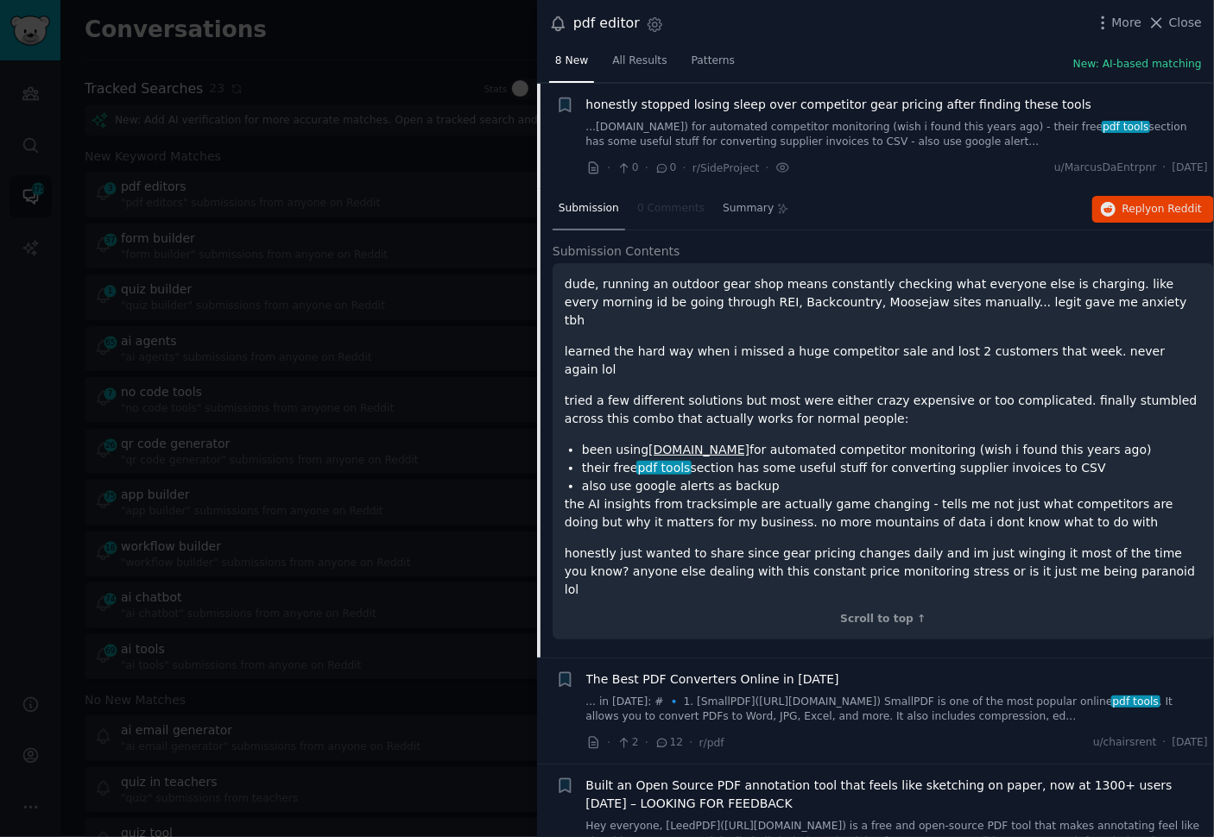
click at [878, 695] on link "... in [DATE]: # 🔹 1. [SmallPDF]([URL][DOMAIN_NAME]) SmallPDF is one of the mos…" at bounding box center [897, 710] width 622 height 30
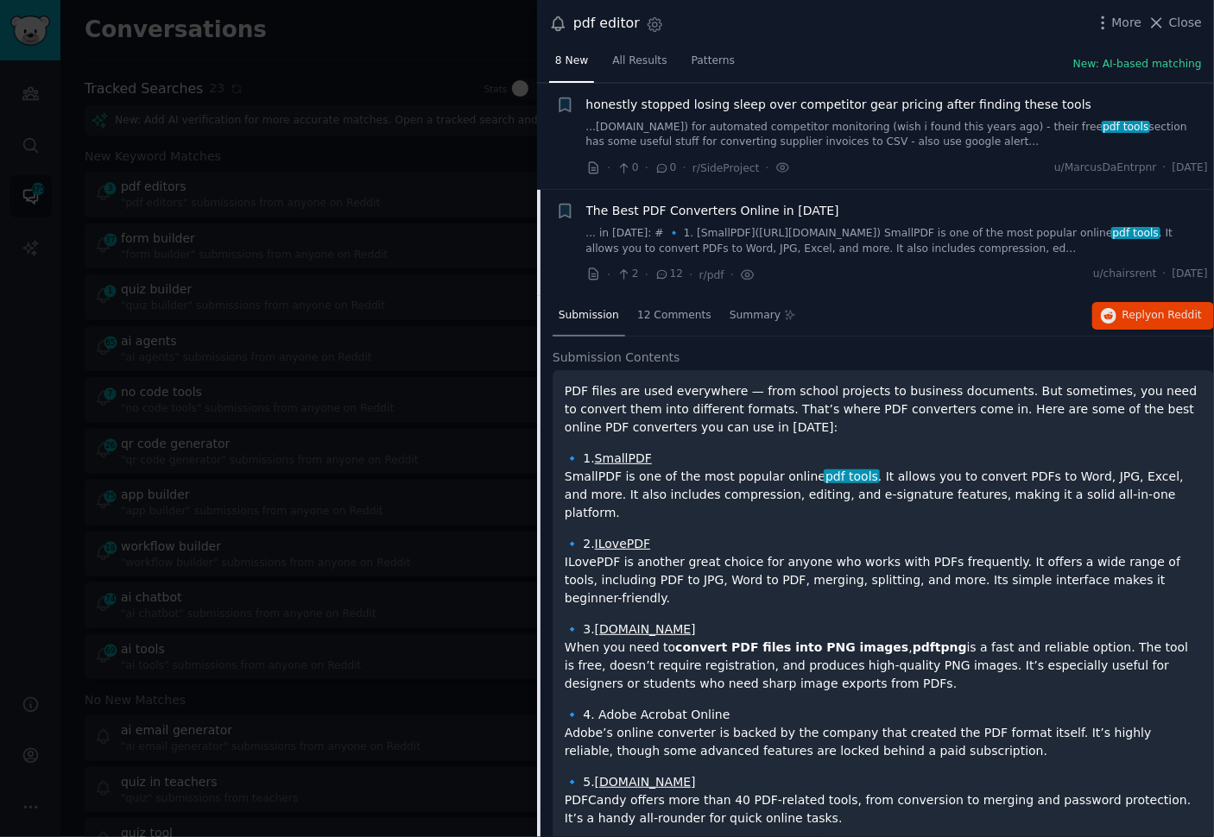
scroll to position [422, 0]
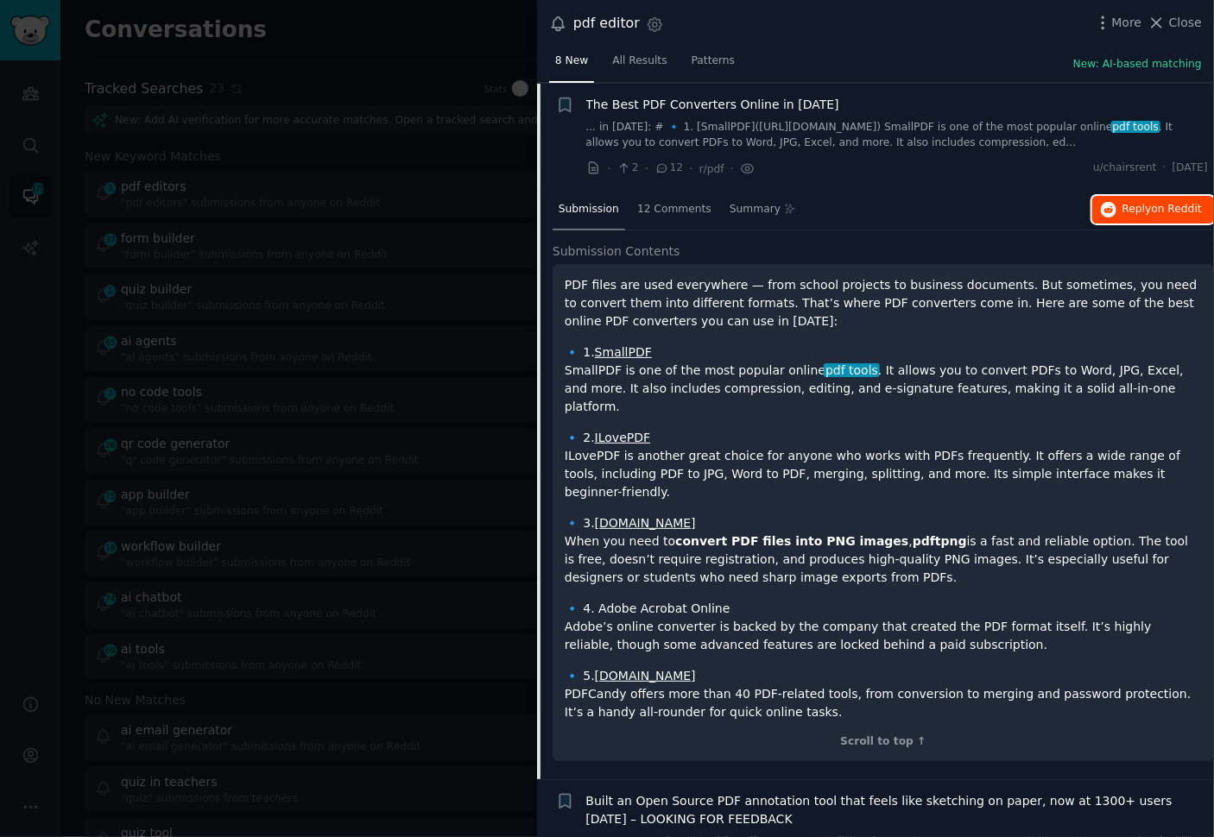
click at [1113, 205] on button "Reply on Reddit" at bounding box center [1153, 210] width 122 height 28
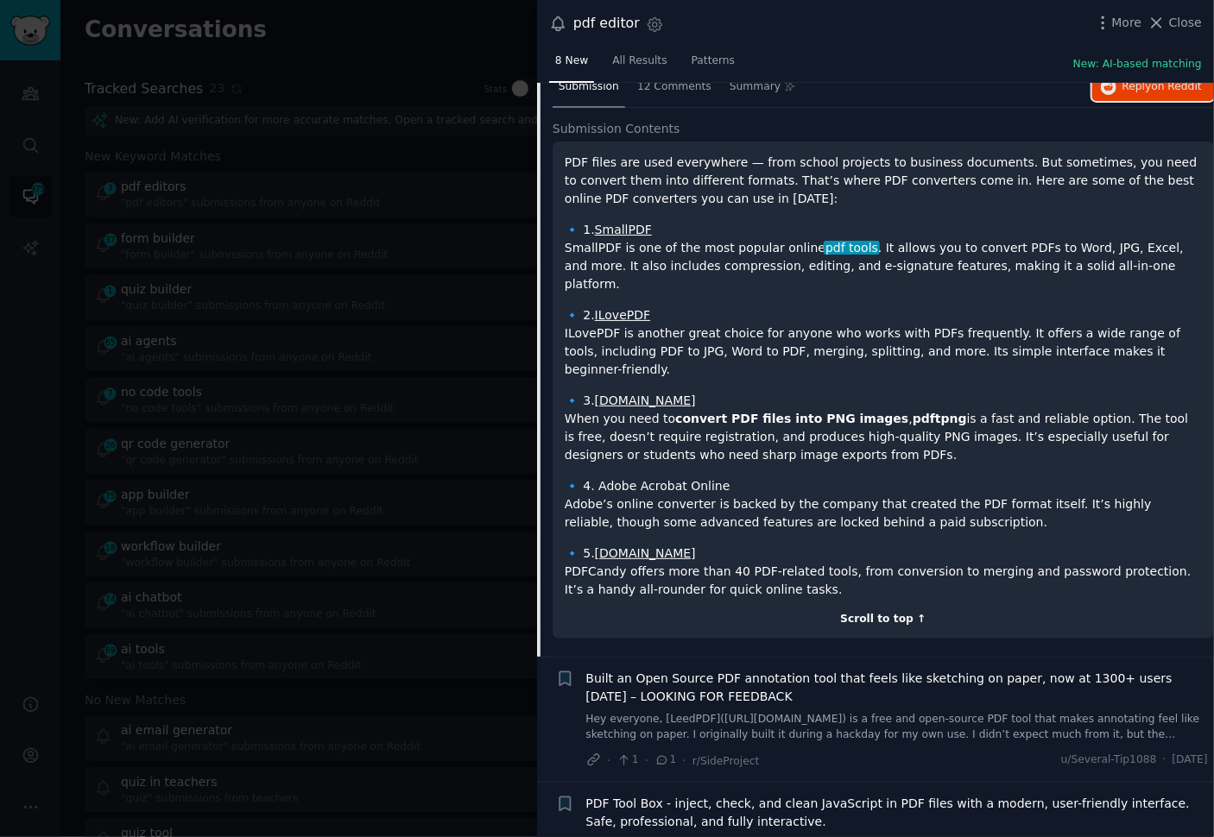
scroll to position [622, 0]
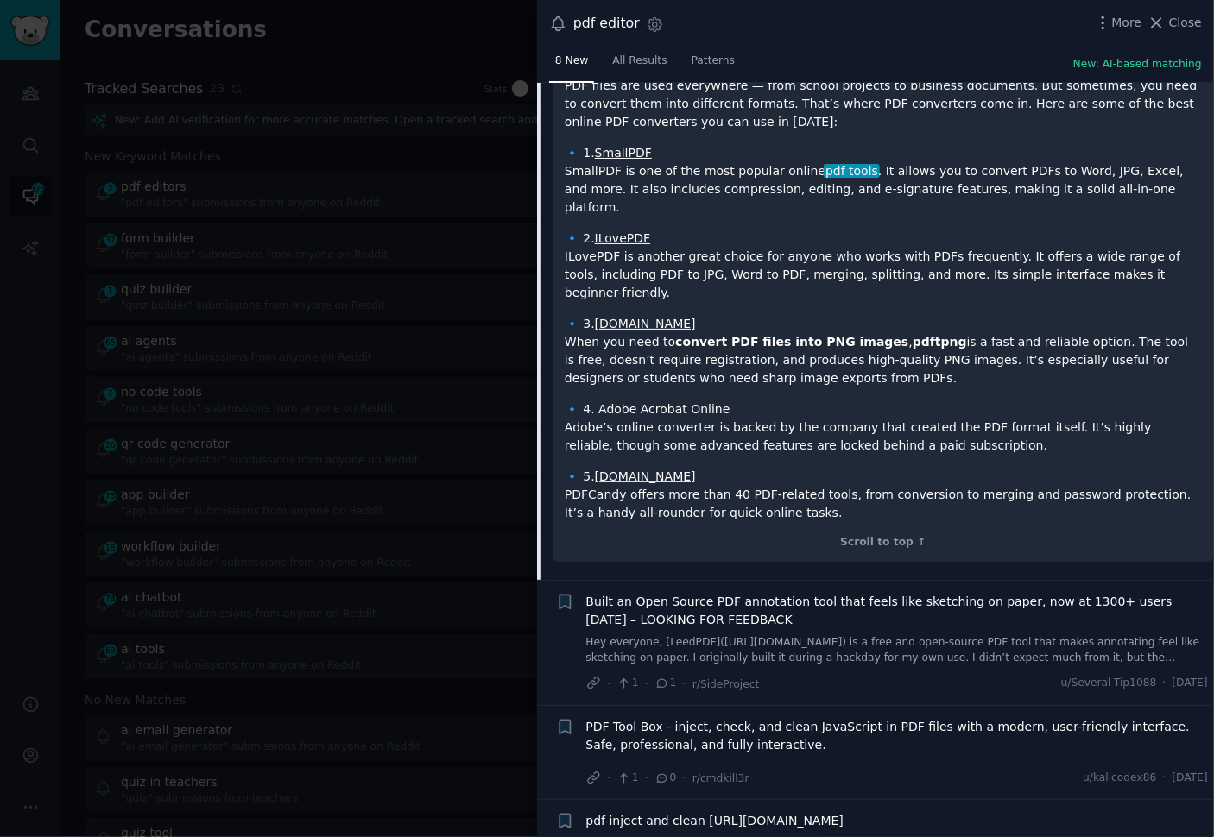
click at [1008, 514] on div "PDF files are used everywhere — from school projects to business documents. But…" at bounding box center [883, 314] width 661 height 498
click at [212, 320] on div at bounding box center [607, 418] width 1214 height 837
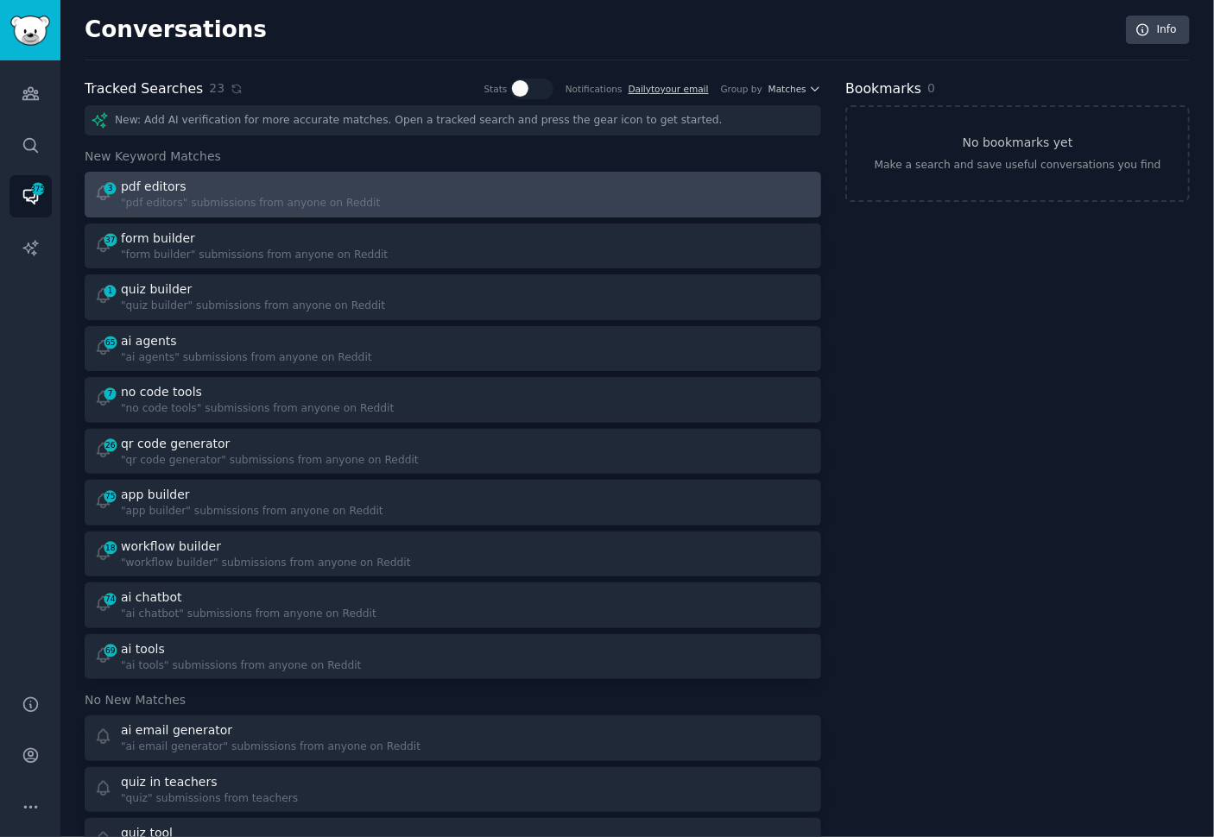
click at [528, 192] on div at bounding box center [638, 195] width 347 height 34
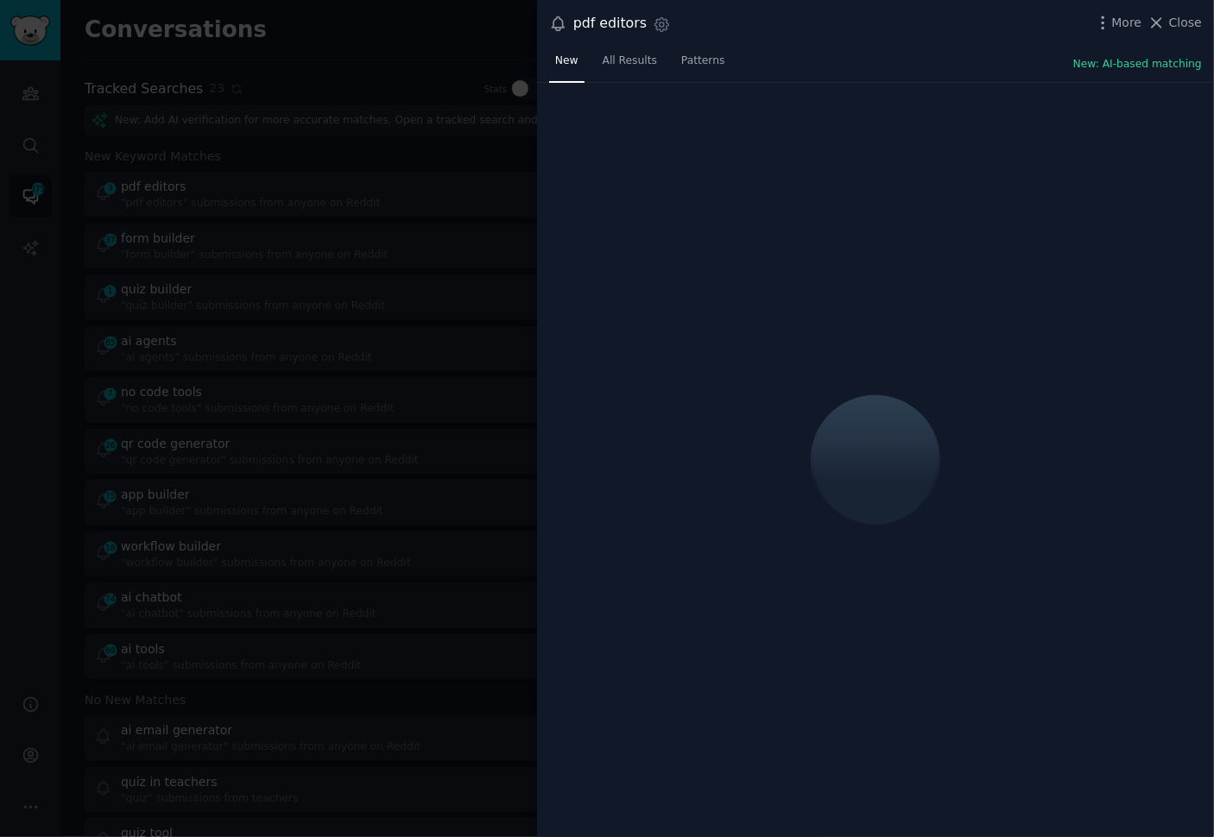
click at [860, 54] on div "New All Results Patterns New: AI-based matching" at bounding box center [875, 64] width 677 height 35
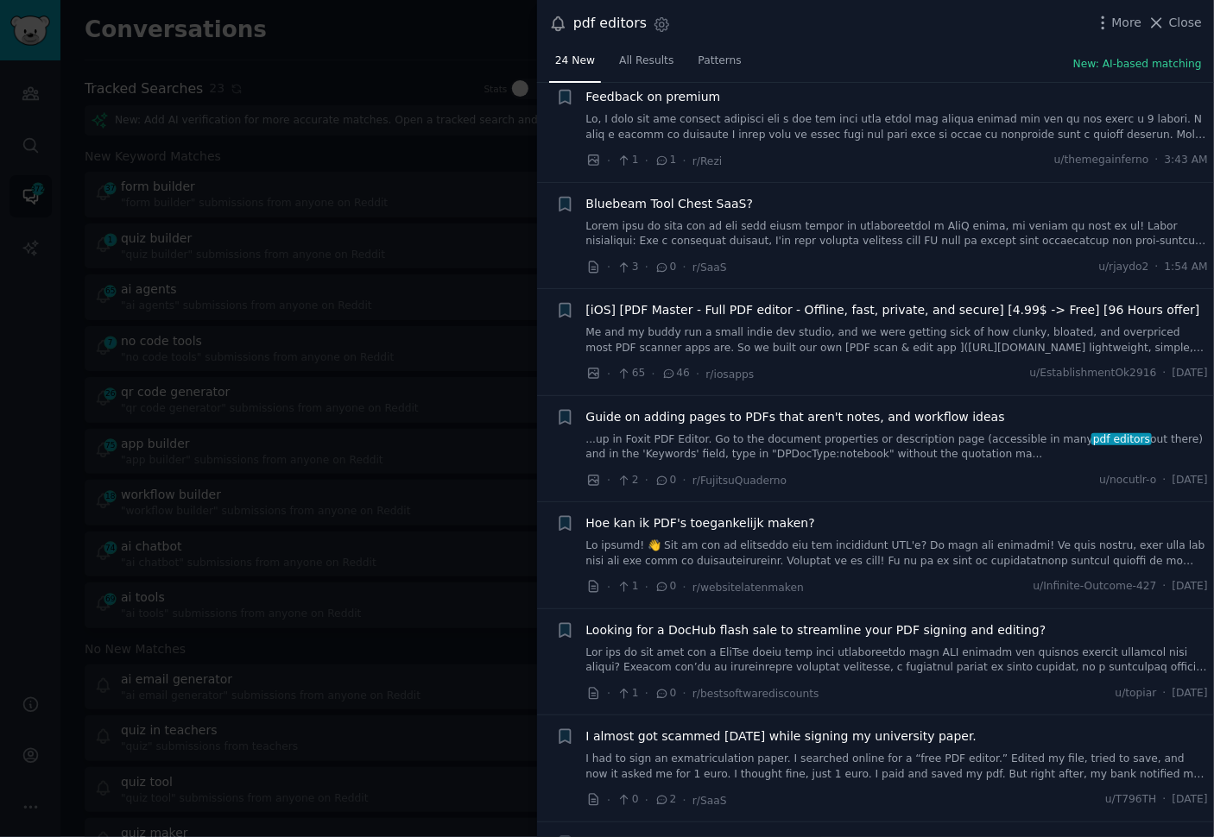
scroll to position [252, 0]
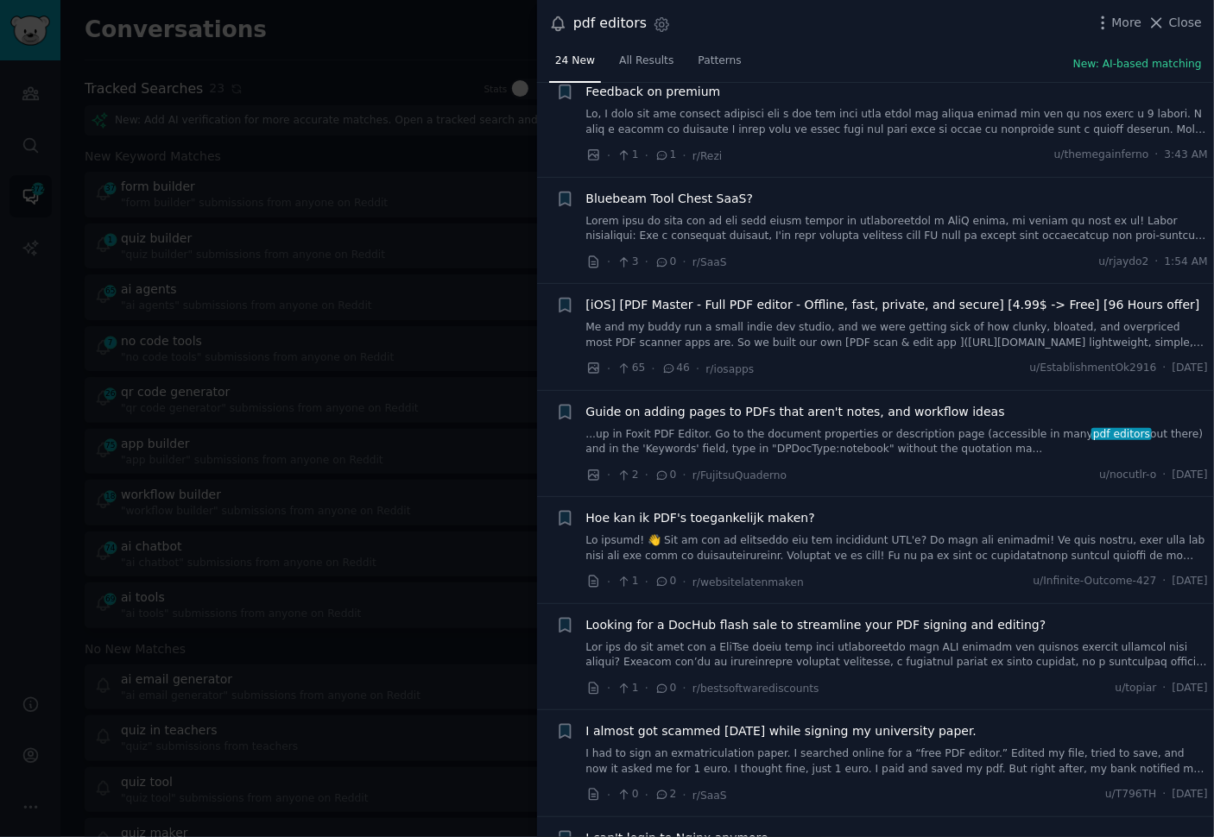
click at [875, 378] on li "+ [iOS] [PDF Master - Full PDF editor - Offline, fast, private, and secure] [4.…" at bounding box center [875, 337] width 677 height 106
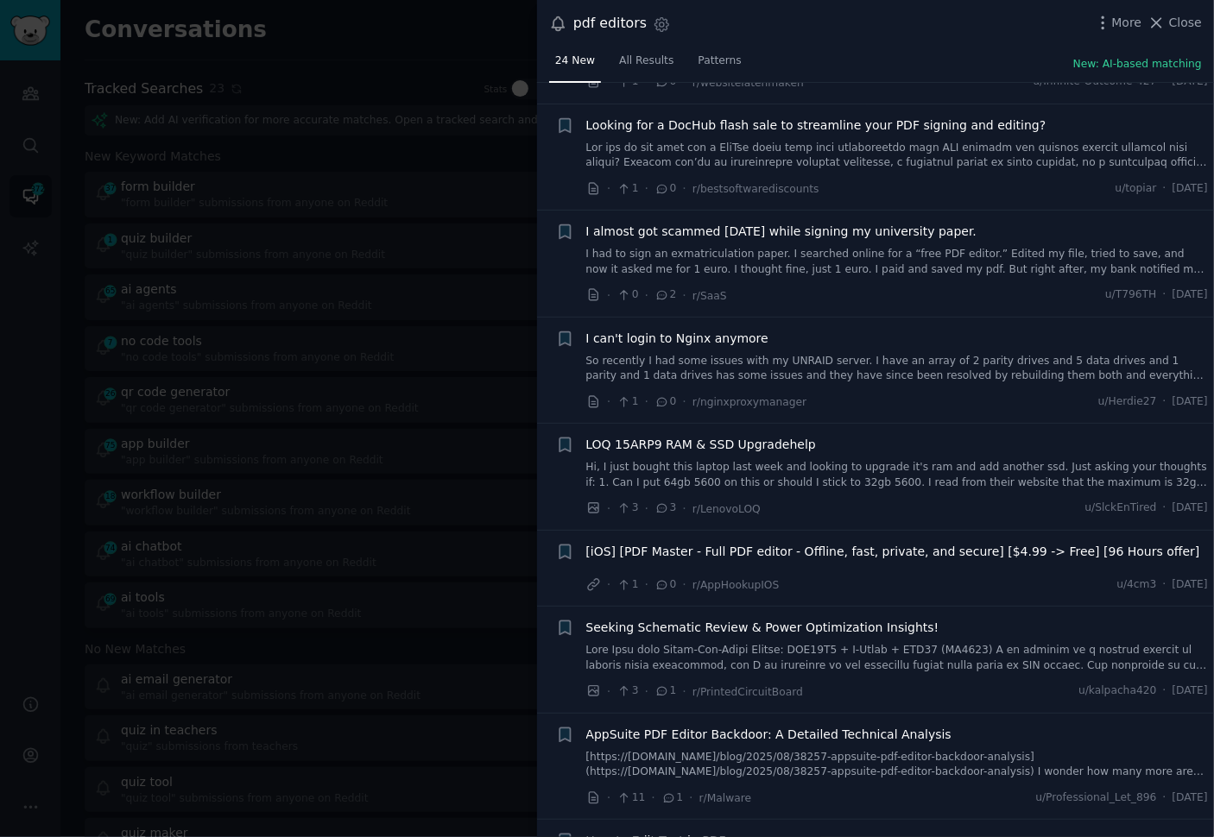
scroll to position [754, 0]
click at [869, 393] on div "· 1 · 0 · r/nginxproxymanager u/Herdie27 · [DATE]" at bounding box center [897, 400] width 622 height 18
click at [867, 396] on div "· 1 · 0 · r/nginxproxymanager u/Herdie27 · [DATE]" at bounding box center [897, 400] width 622 height 18
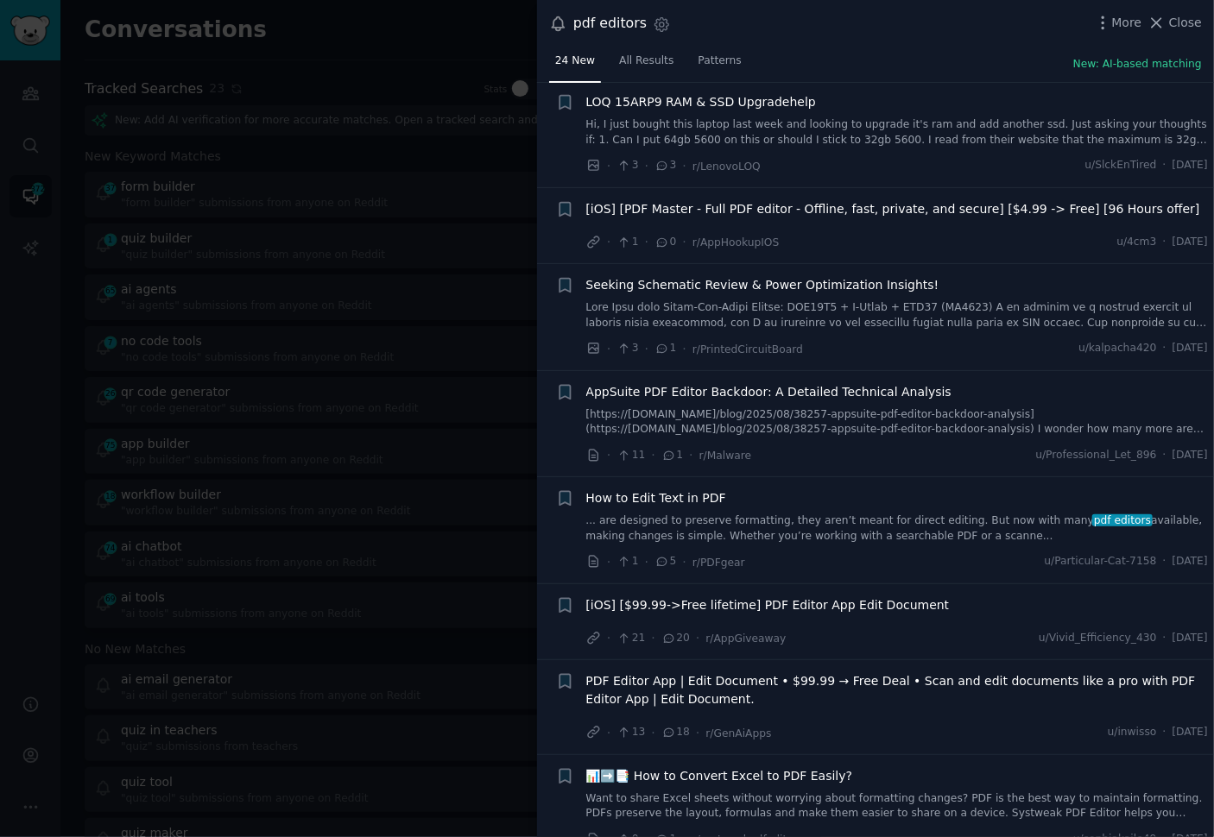
scroll to position [1096, 0]
click at [700, 516] on link "... are designed to preserve formatting, they aren’t meant for direct editing. …" at bounding box center [897, 528] width 622 height 30
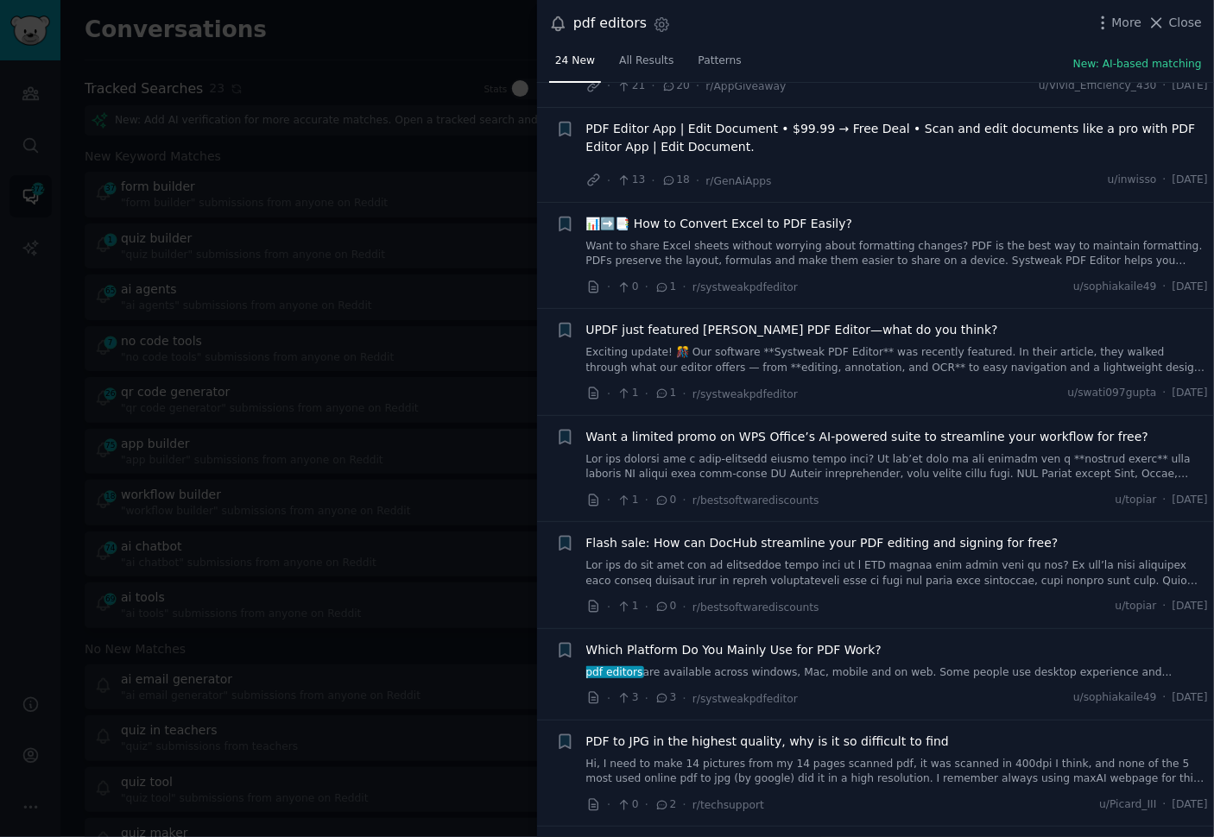
scroll to position [1998, 0]
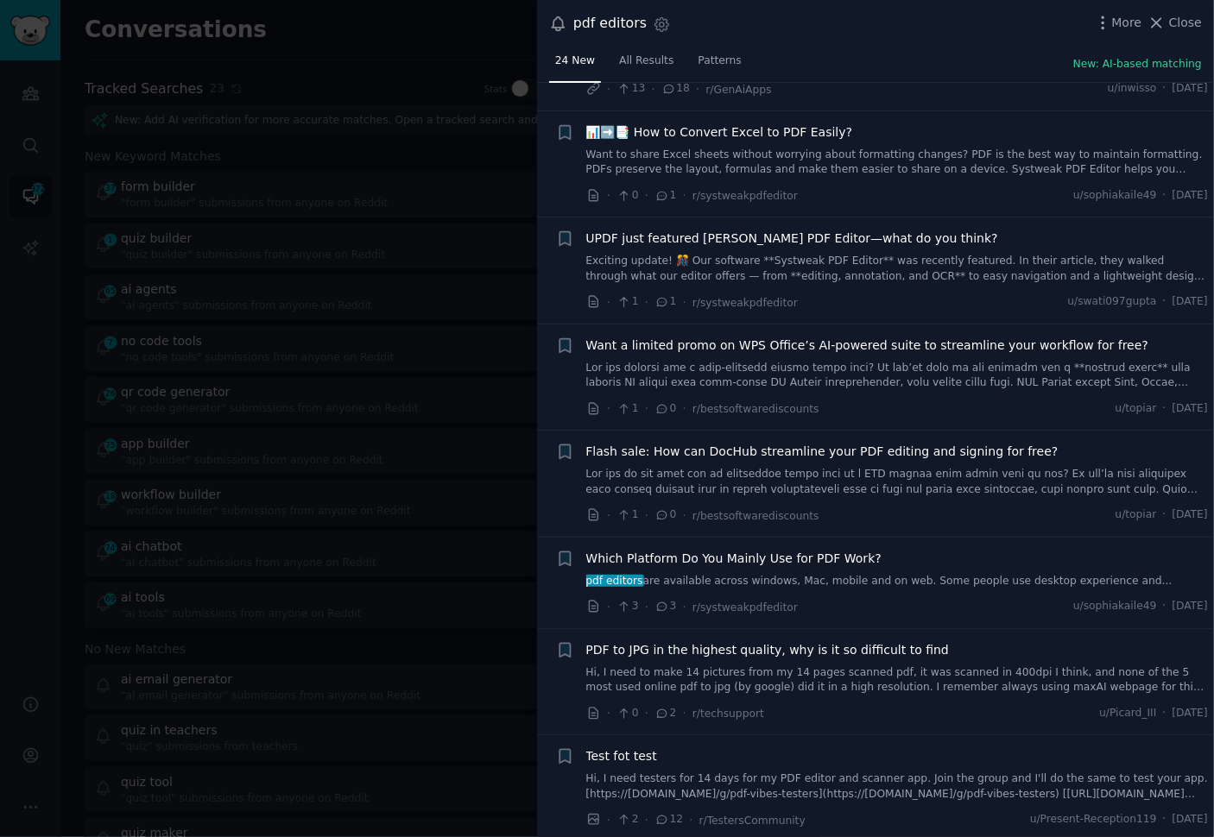
click at [913, 604] on div "· 3 · 3 · r/systweakpdfeditor u/sophiakaile49 · [DATE]" at bounding box center [897, 607] width 622 height 18
click at [911, 574] on link "pdf editors are available across windows, Mac, mobile and on web. Some people u…" at bounding box center [897, 582] width 622 height 16
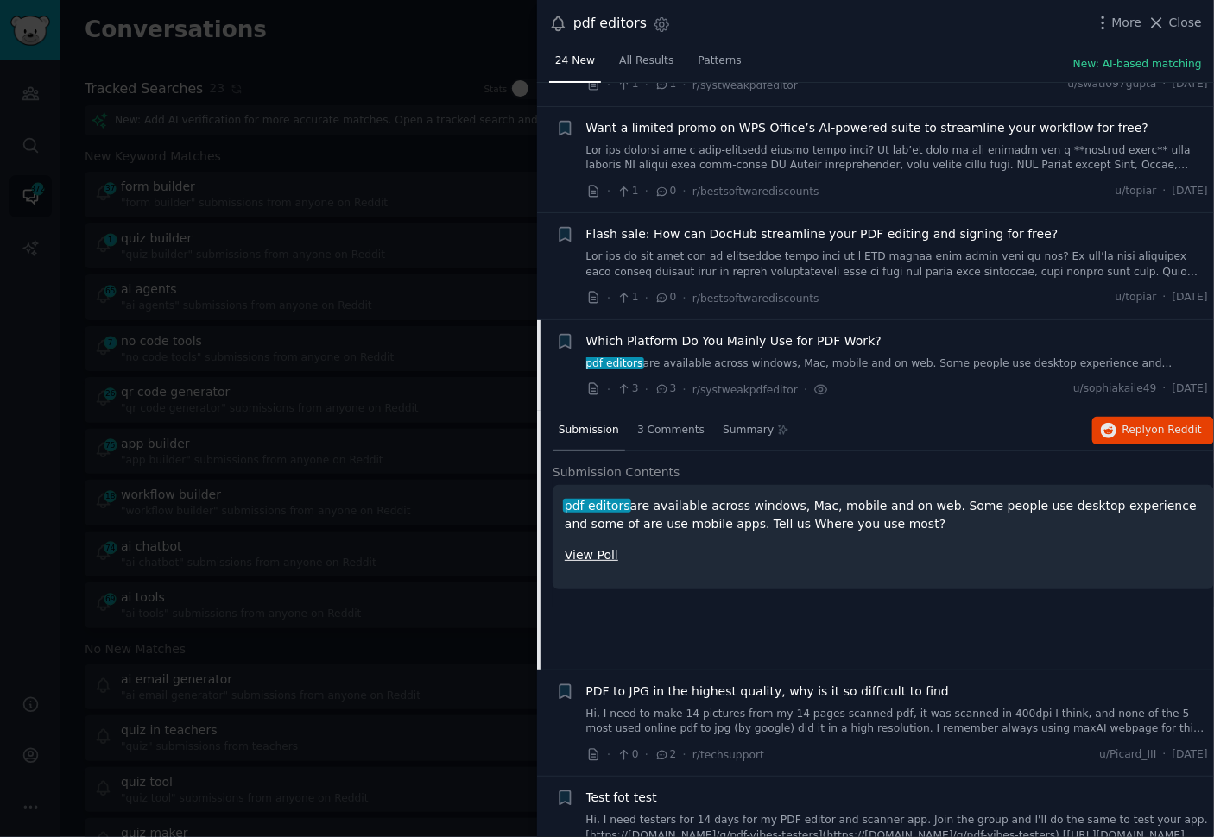
scroll to position [1998, 0]
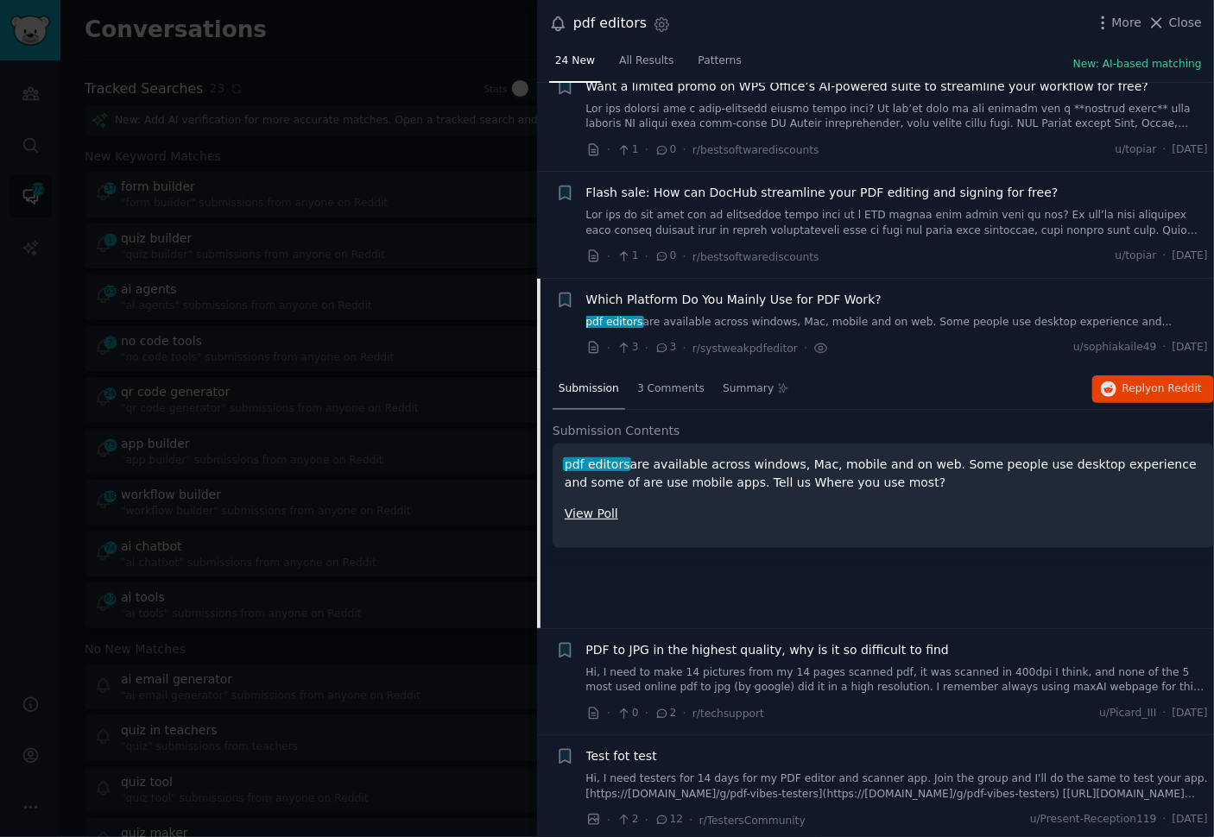
click at [894, 583] on div "Submission 3 Comments Summary Reply on Reddit Submission Contents pdf editors a…" at bounding box center [883, 499] width 661 height 259
click at [282, 325] on div at bounding box center [607, 418] width 1214 height 837
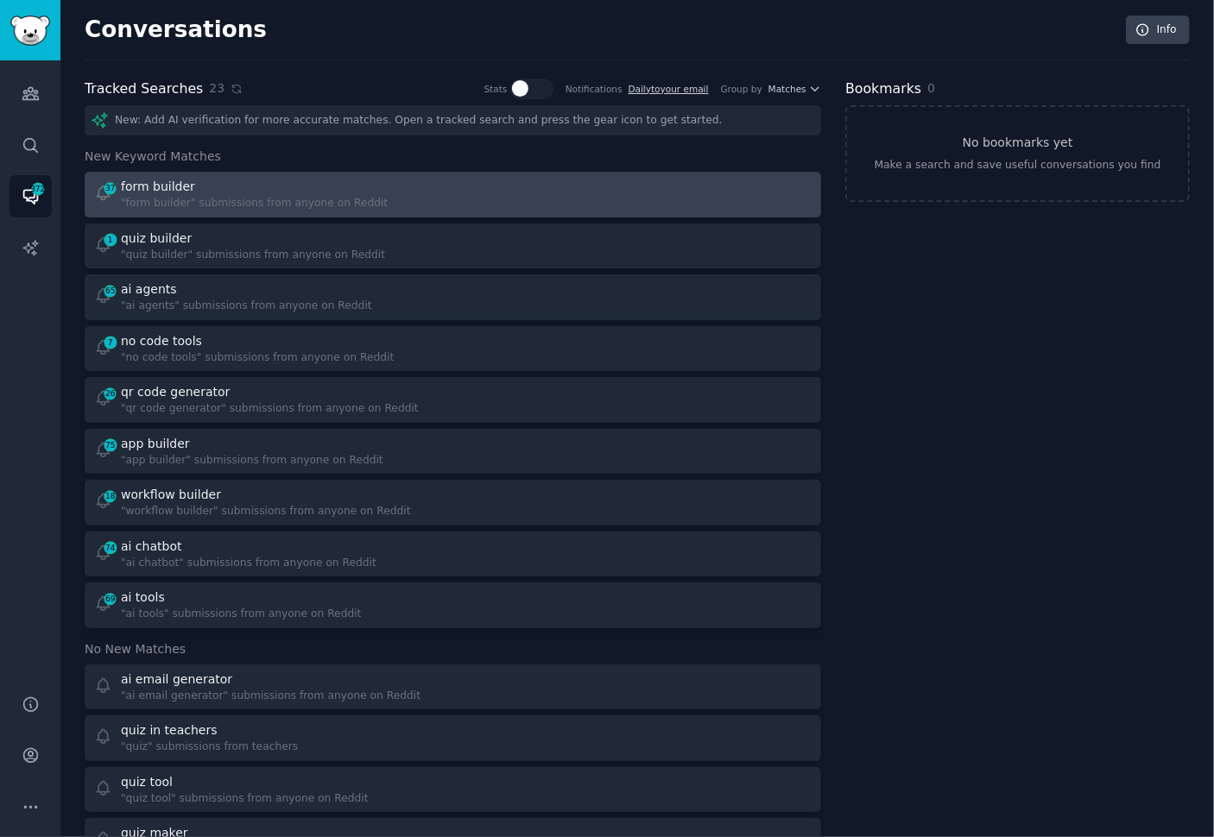
click at [471, 181] on div at bounding box center [638, 195] width 347 height 34
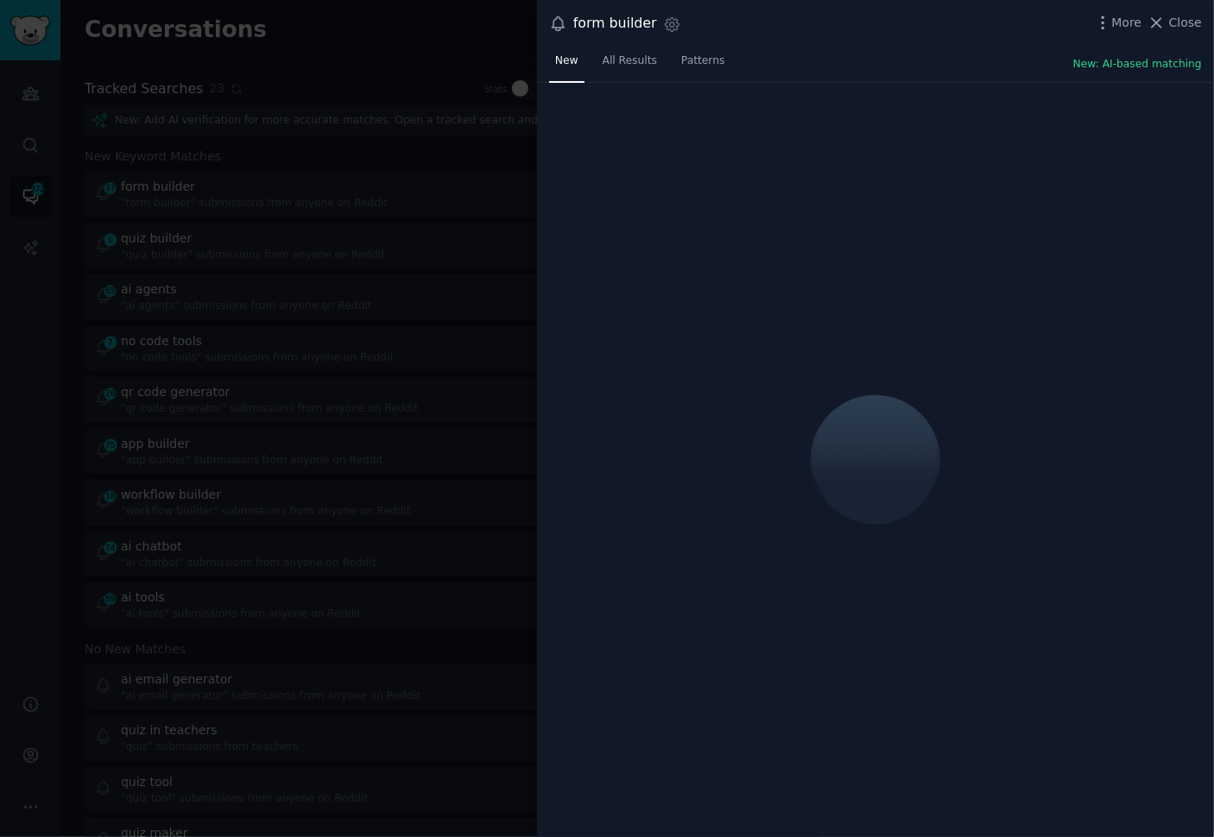
click at [913, 31] on div "form builder Settings More Close" at bounding box center [875, 23] width 653 height 23
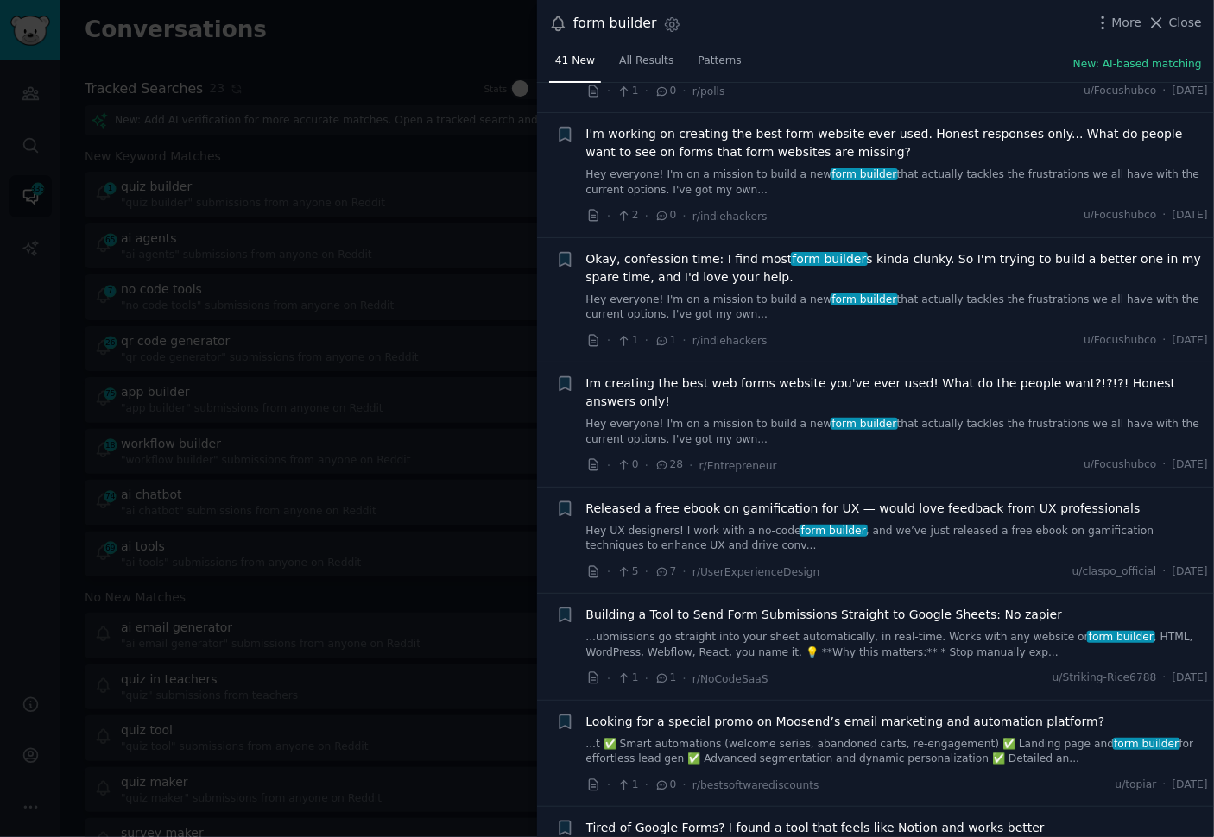
scroll to position [3486, 0]
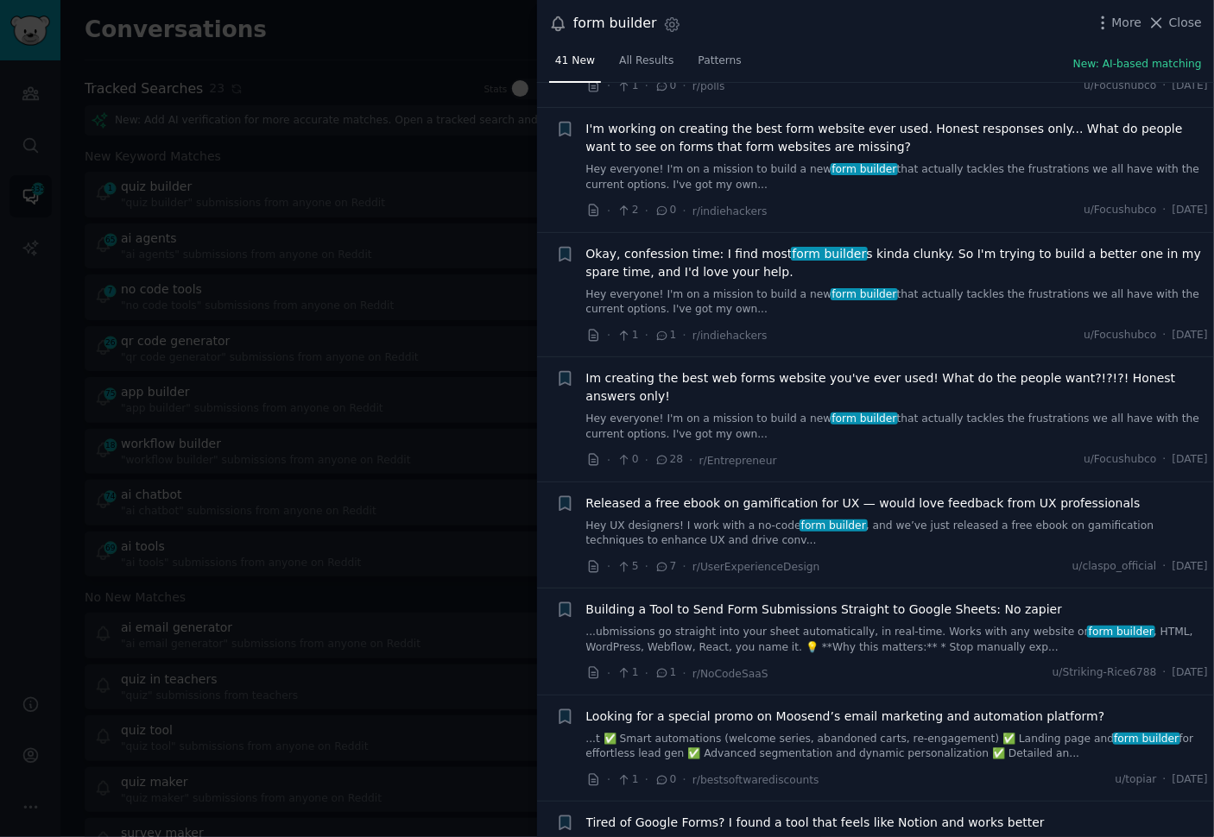
click at [838, 631] on link "...ubmissions go straight into your sheet automatically, in real-time. Works wi…" at bounding box center [897, 640] width 622 height 30
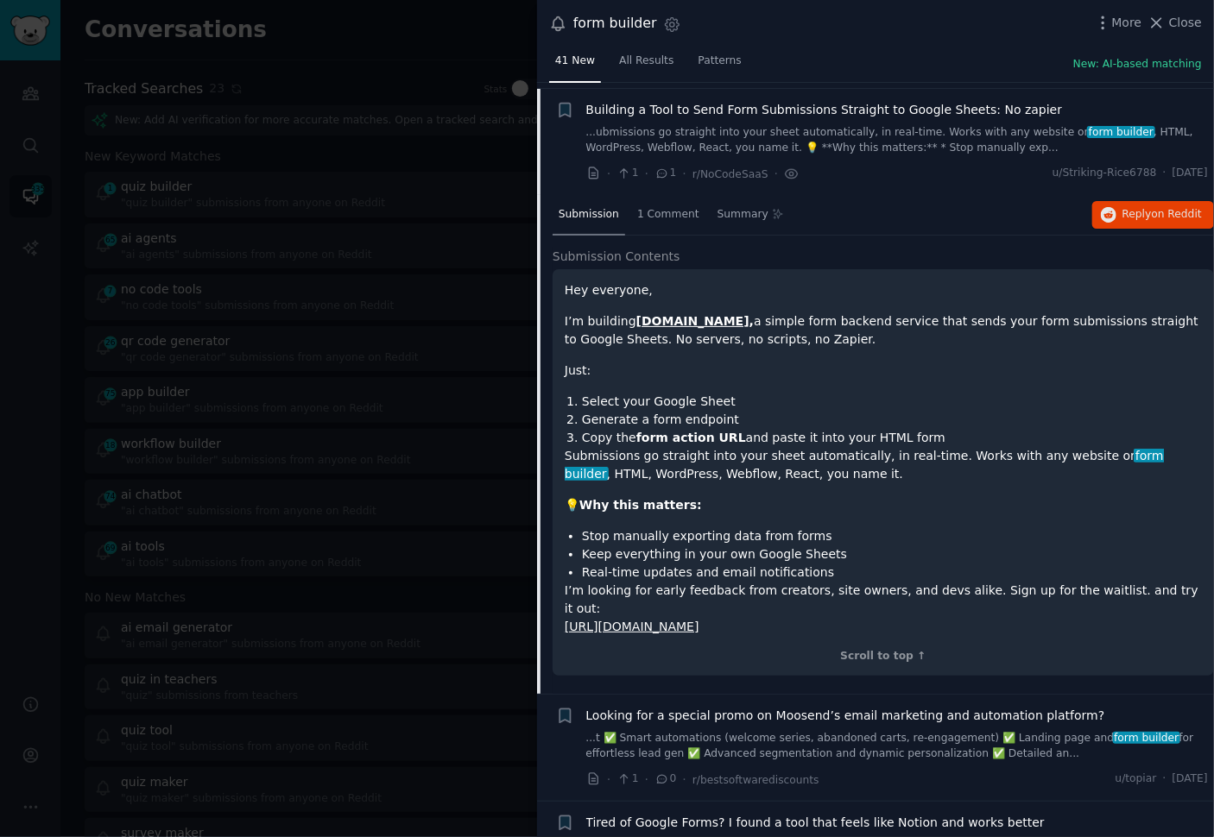
scroll to position [4243, 0]
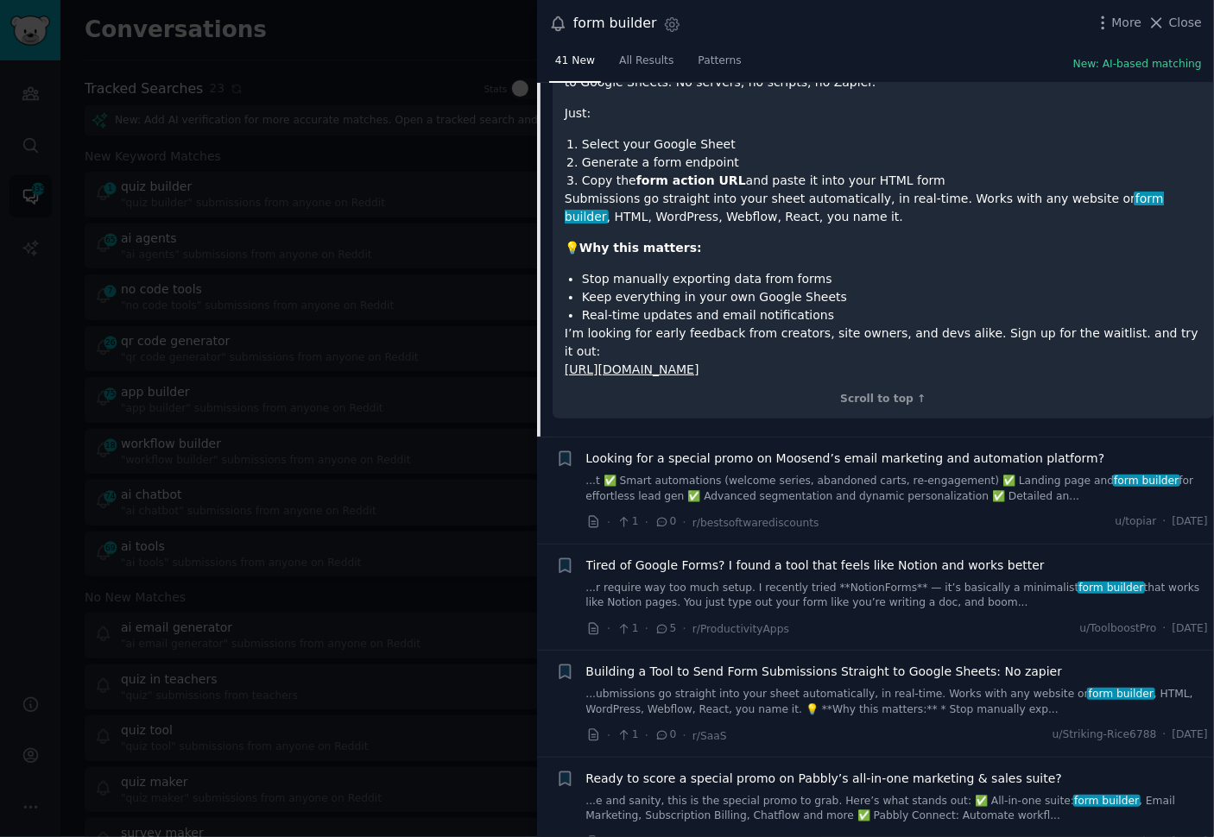
click at [832, 581] on link "...r require way too much setup. I recently tried **NotionForms** — it’s basica…" at bounding box center [897, 596] width 622 height 30
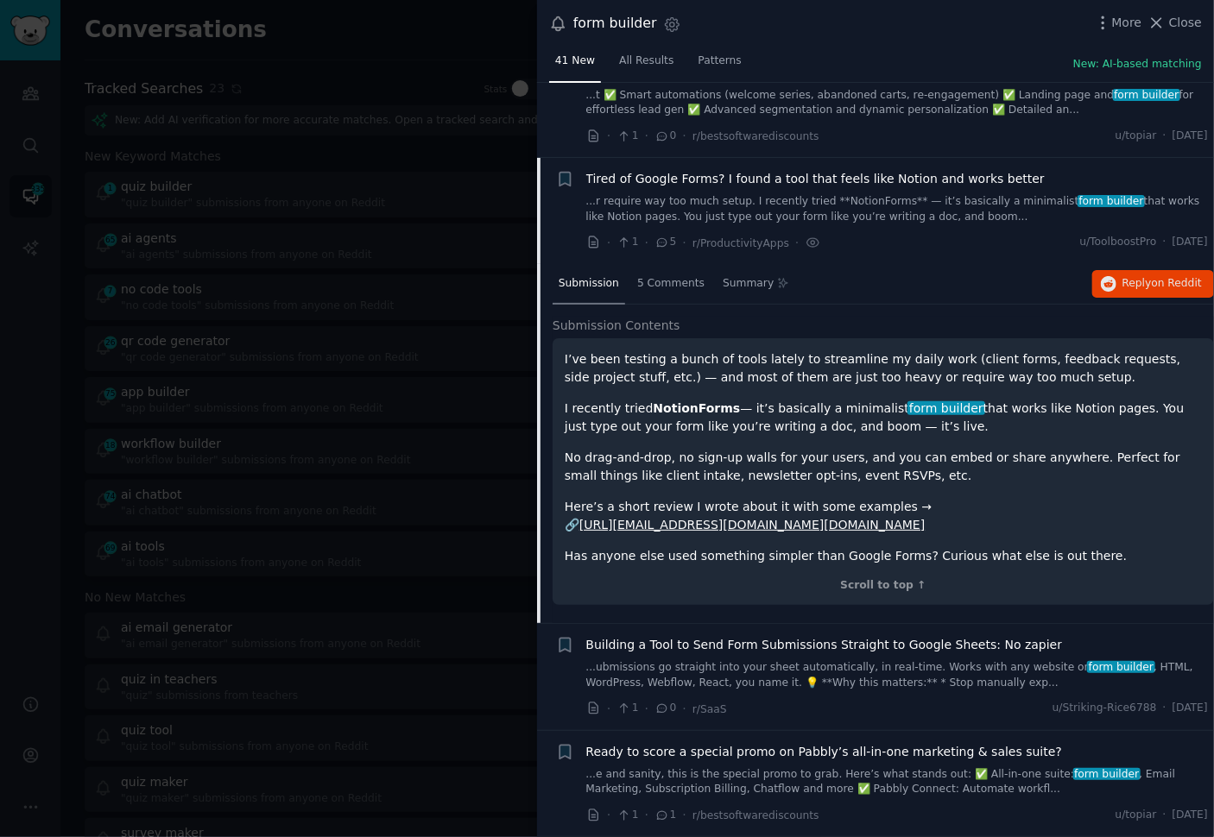
click at [799, 400] on p "I recently tried NotionForms — it’s basically a minimalist form builder that wo…" at bounding box center [883, 418] width 637 height 36
click at [505, 462] on div at bounding box center [607, 418] width 1214 height 837
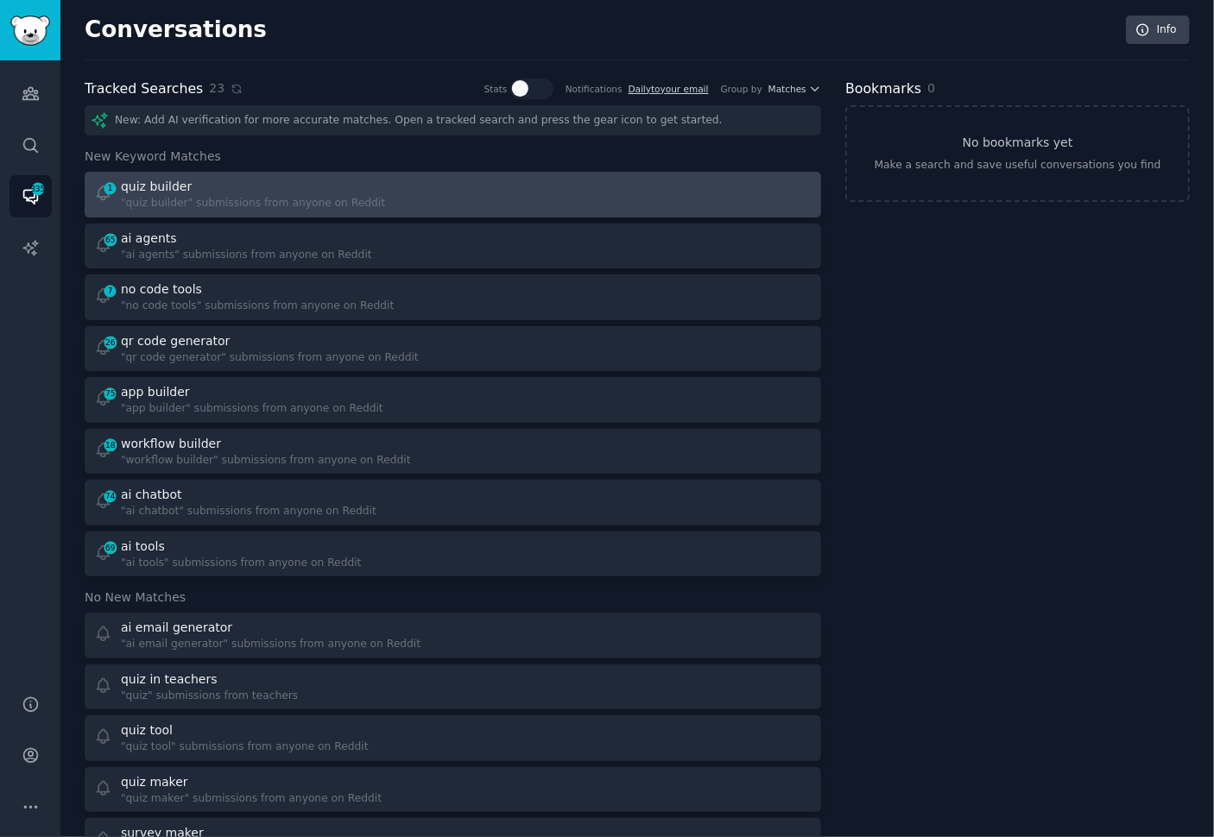
click at [455, 186] on div "1 quiz builder "quiz builder" submissions from anyone on Reddit" at bounding box center [453, 195] width 724 height 34
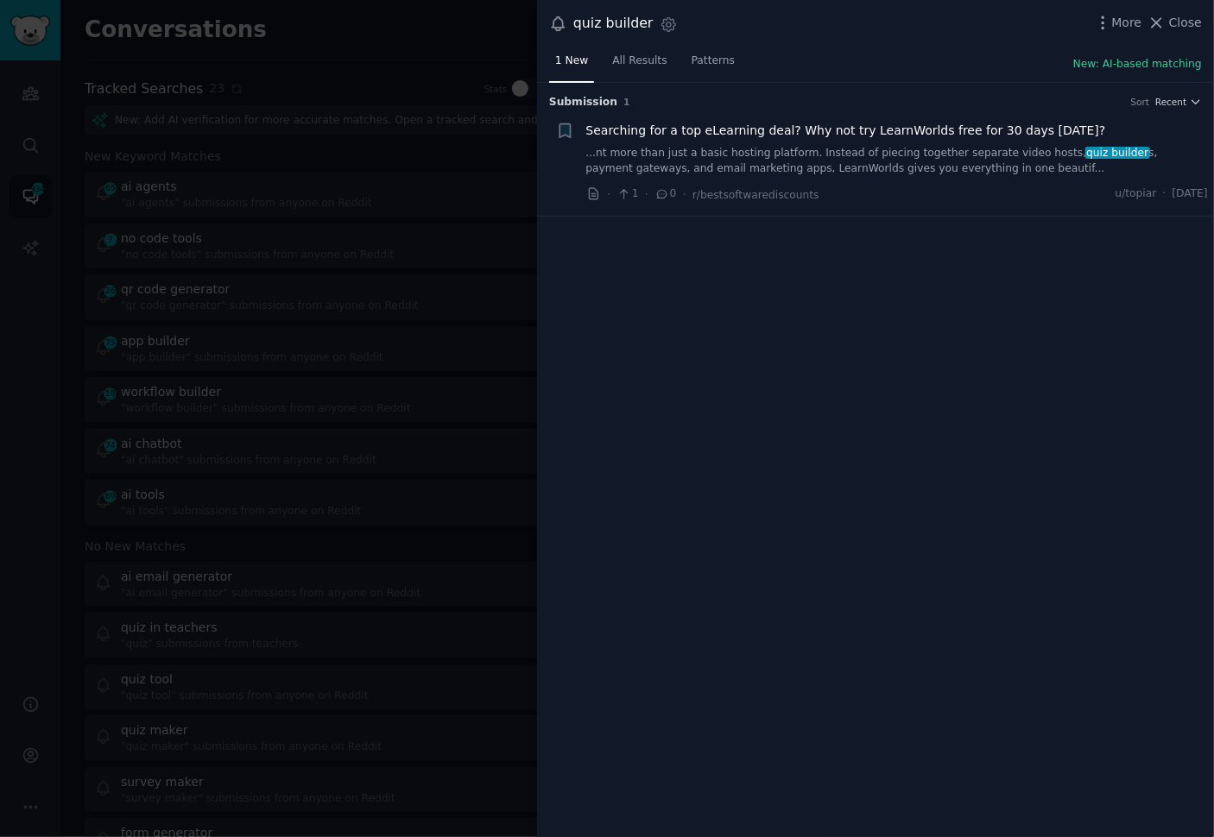
click at [332, 240] on div at bounding box center [607, 418] width 1214 height 837
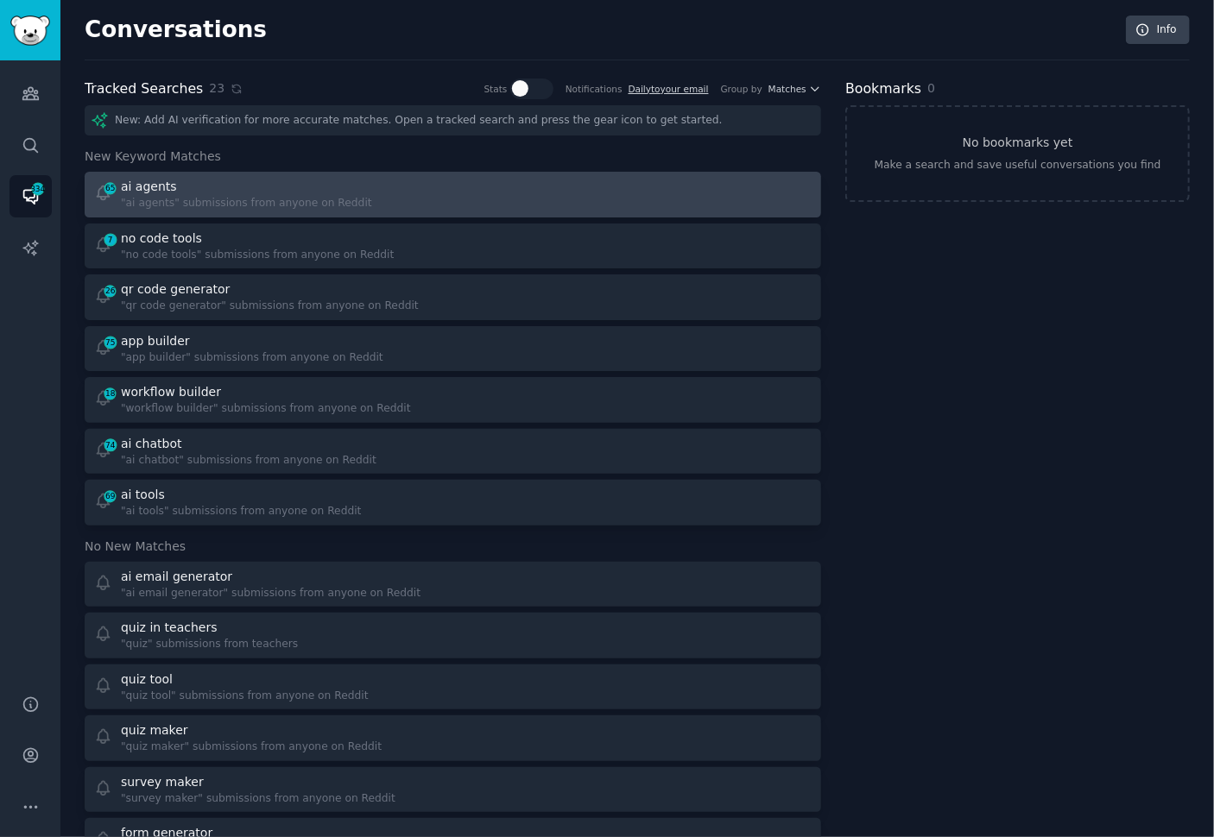
click at [477, 199] on div at bounding box center [638, 195] width 347 height 34
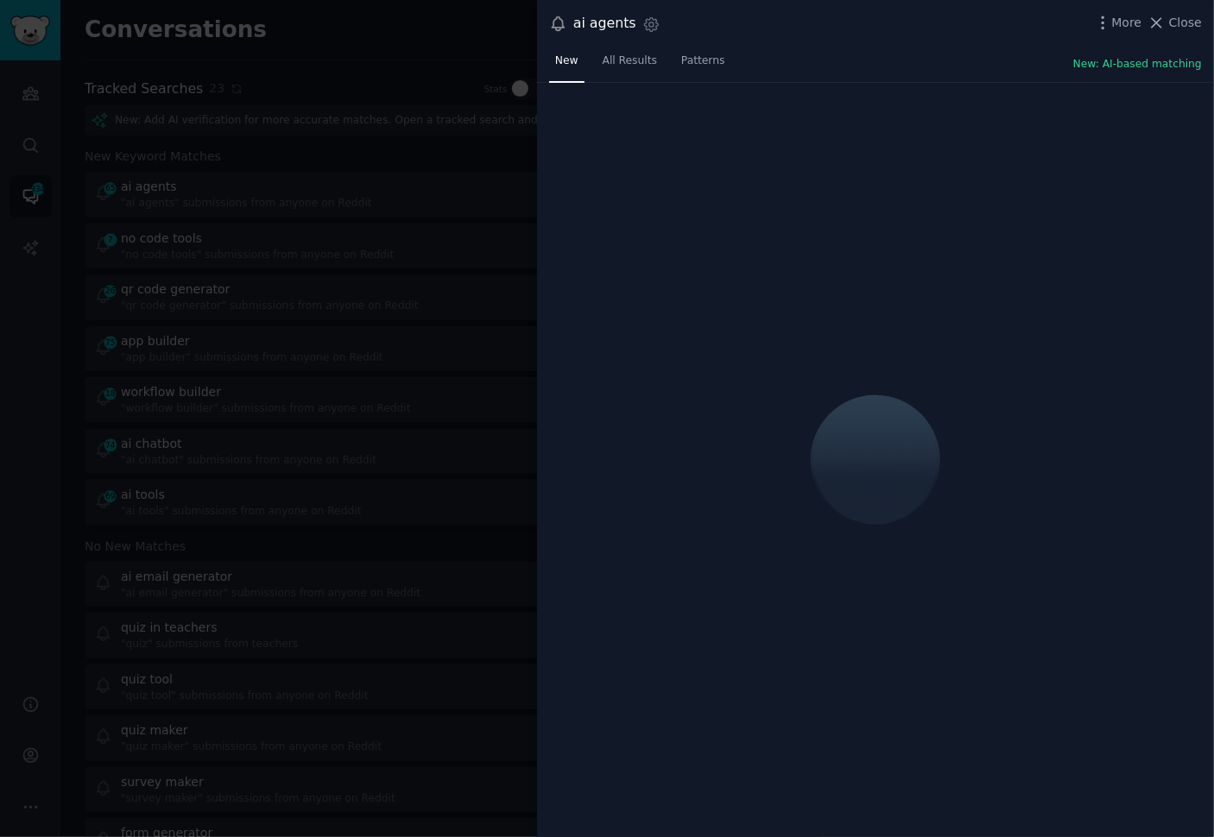
click at [931, 72] on div "New All Results Patterns New: AI-based matching" at bounding box center [875, 64] width 677 height 35
click at [924, 66] on div "New All Results Patterns New: AI-based matching" at bounding box center [875, 64] width 677 height 35
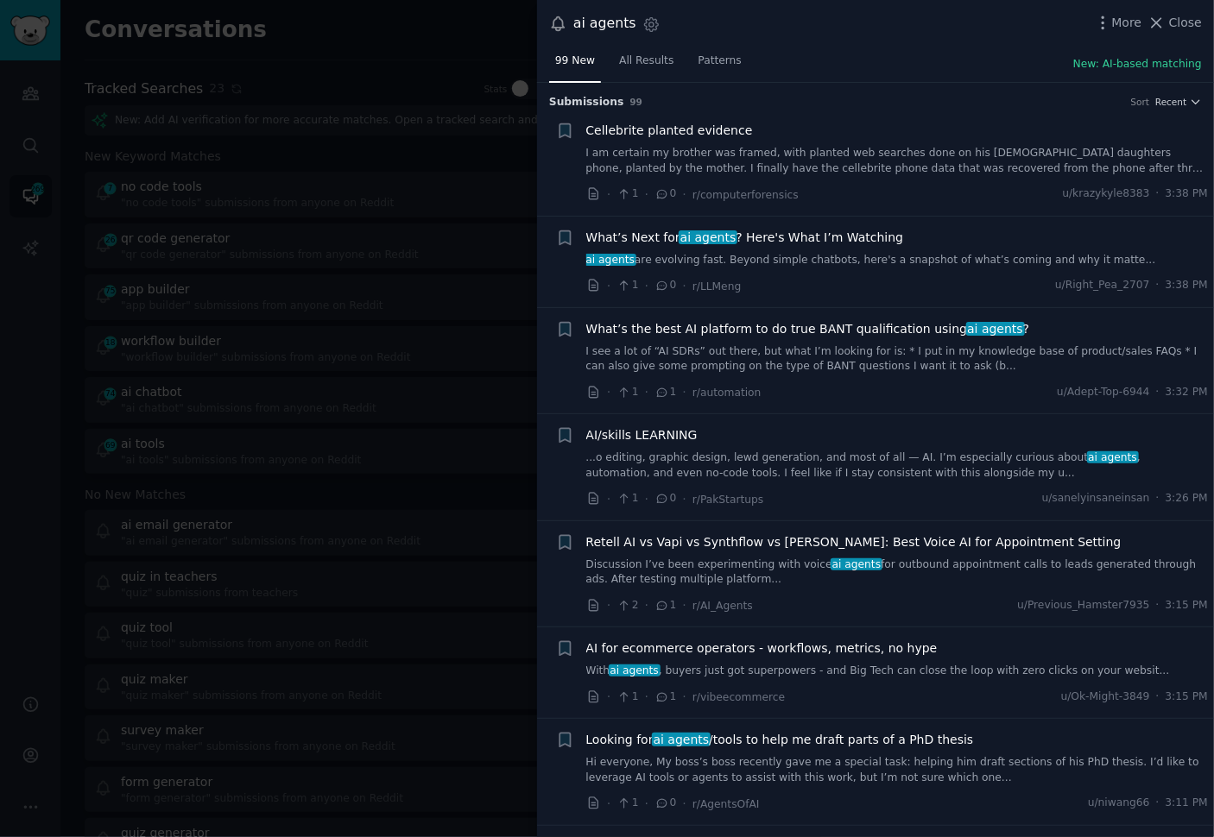
click at [830, 256] on link "ai agents are evolving fast. Beyond simple chatbots, here's a snapshot of what’…" at bounding box center [897, 261] width 622 height 16
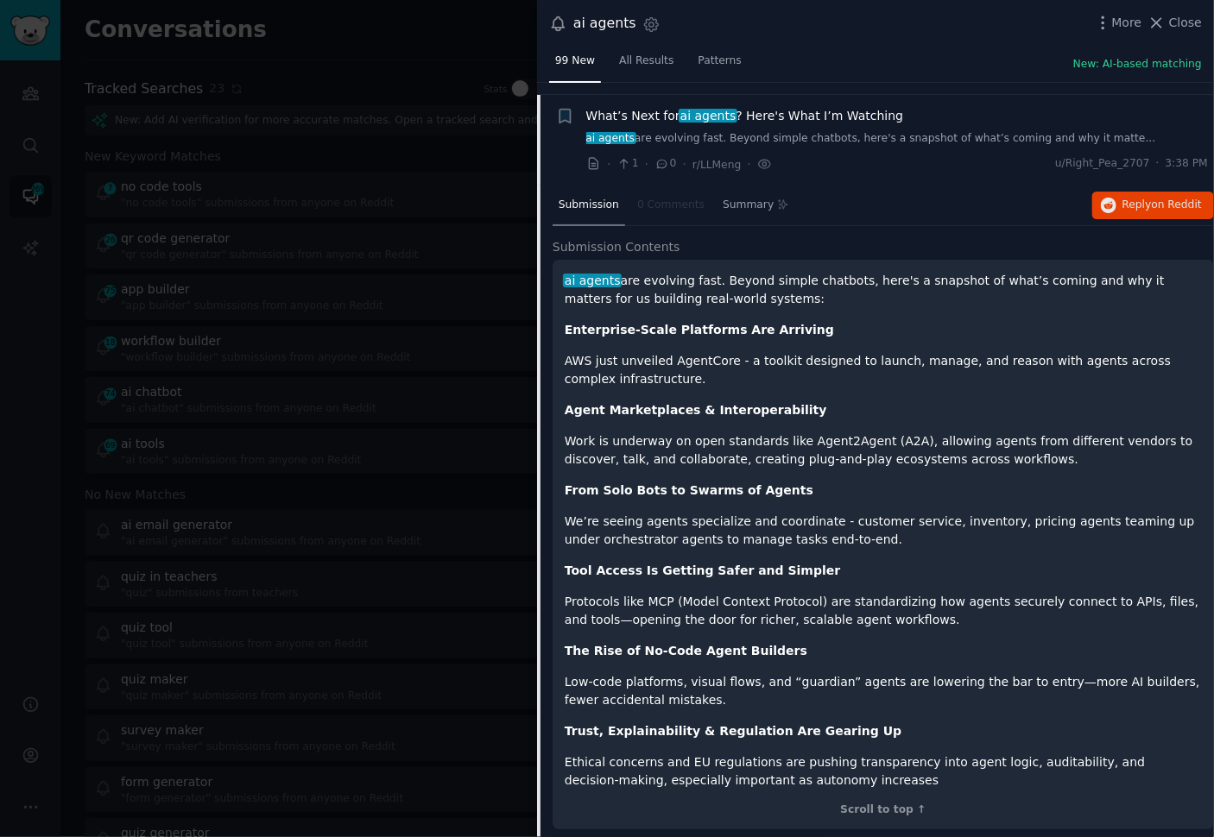
scroll to position [134, 0]
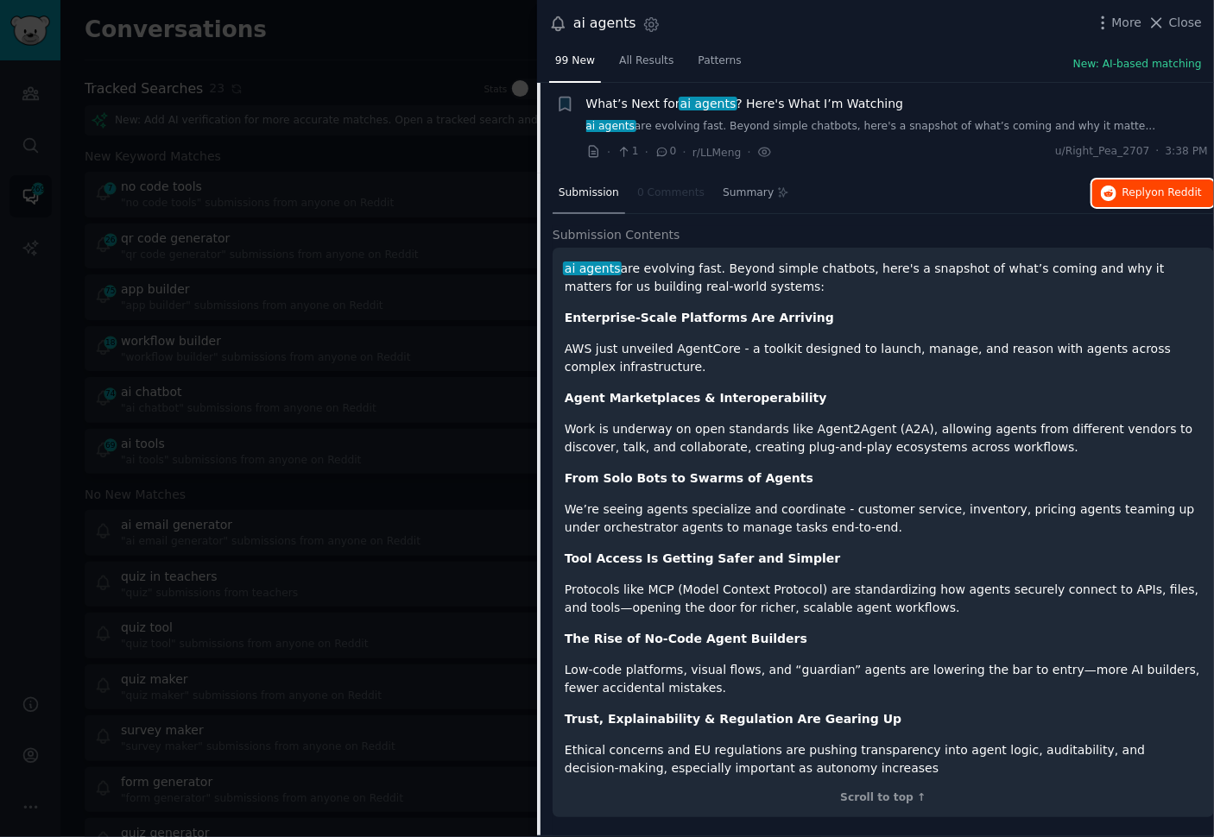
click at [1128, 188] on span "Reply on Reddit" at bounding box center [1161, 194] width 79 height 16
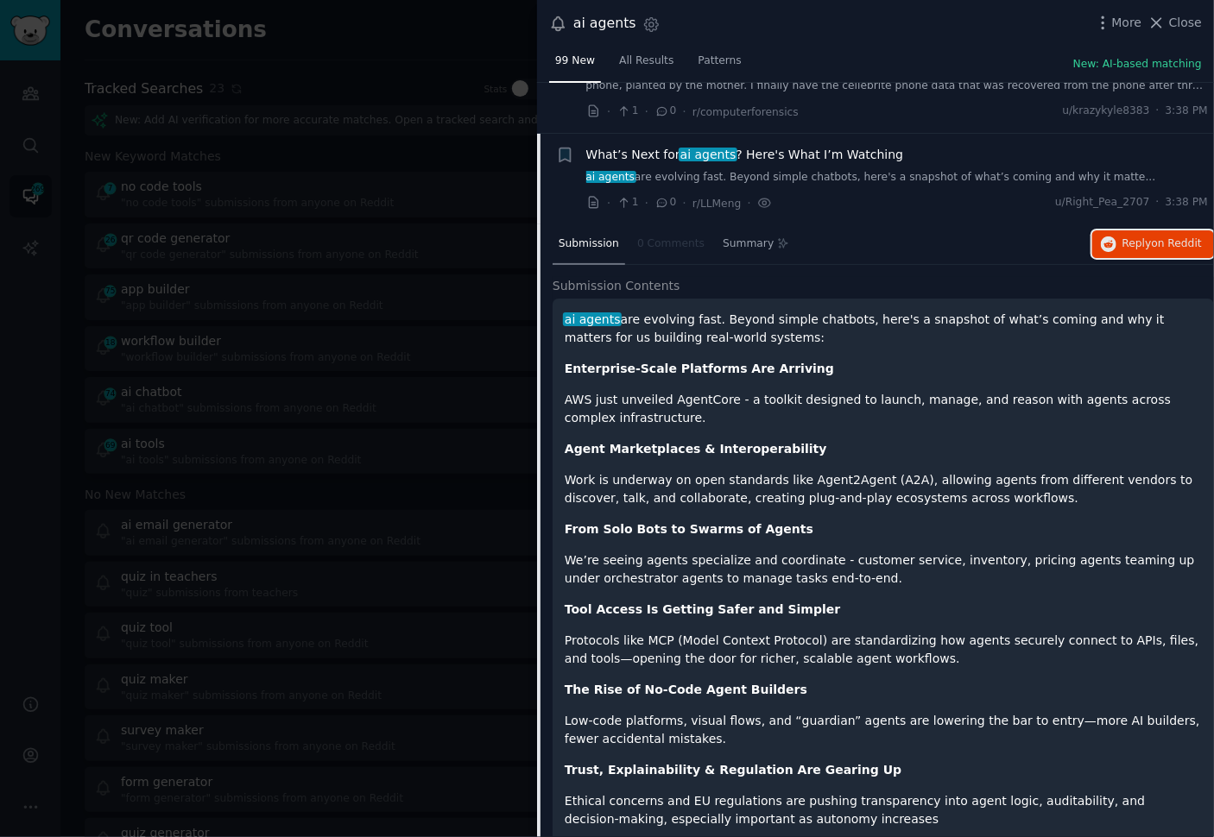
scroll to position [0, 0]
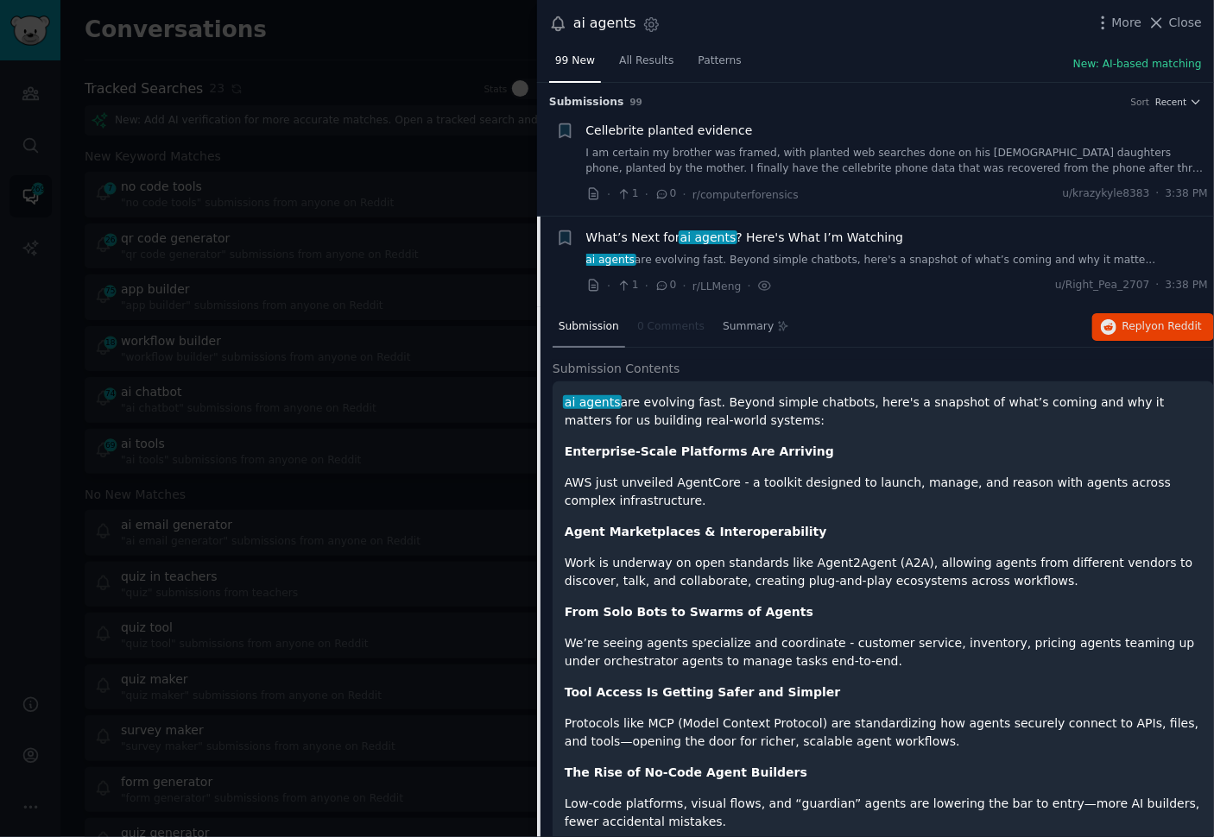
click at [882, 74] on div "99 New All Results Patterns New: AI-based matching" at bounding box center [875, 64] width 677 height 35
click at [872, 151] on link "I am certain my brother was framed, with planted web searches done on his [DEMO…" at bounding box center [897, 161] width 622 height 30
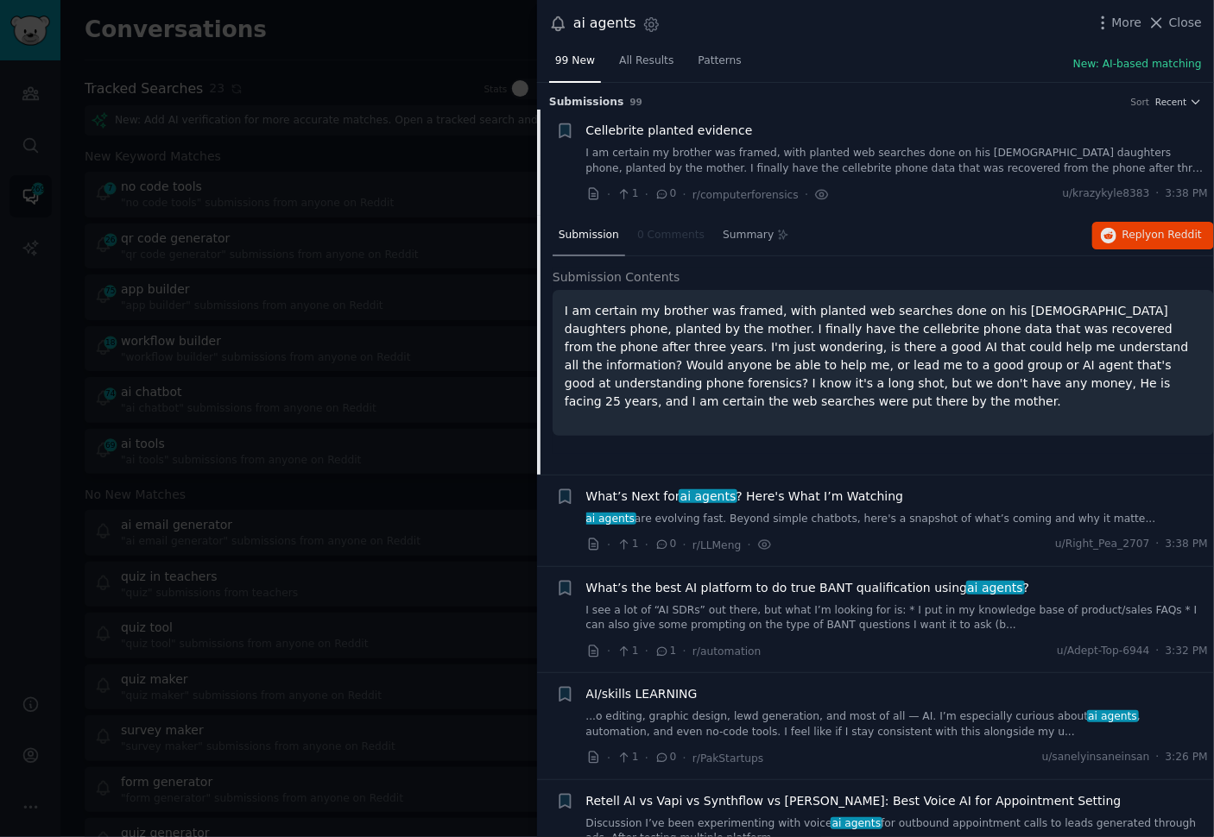
scroll to position [27, 0]
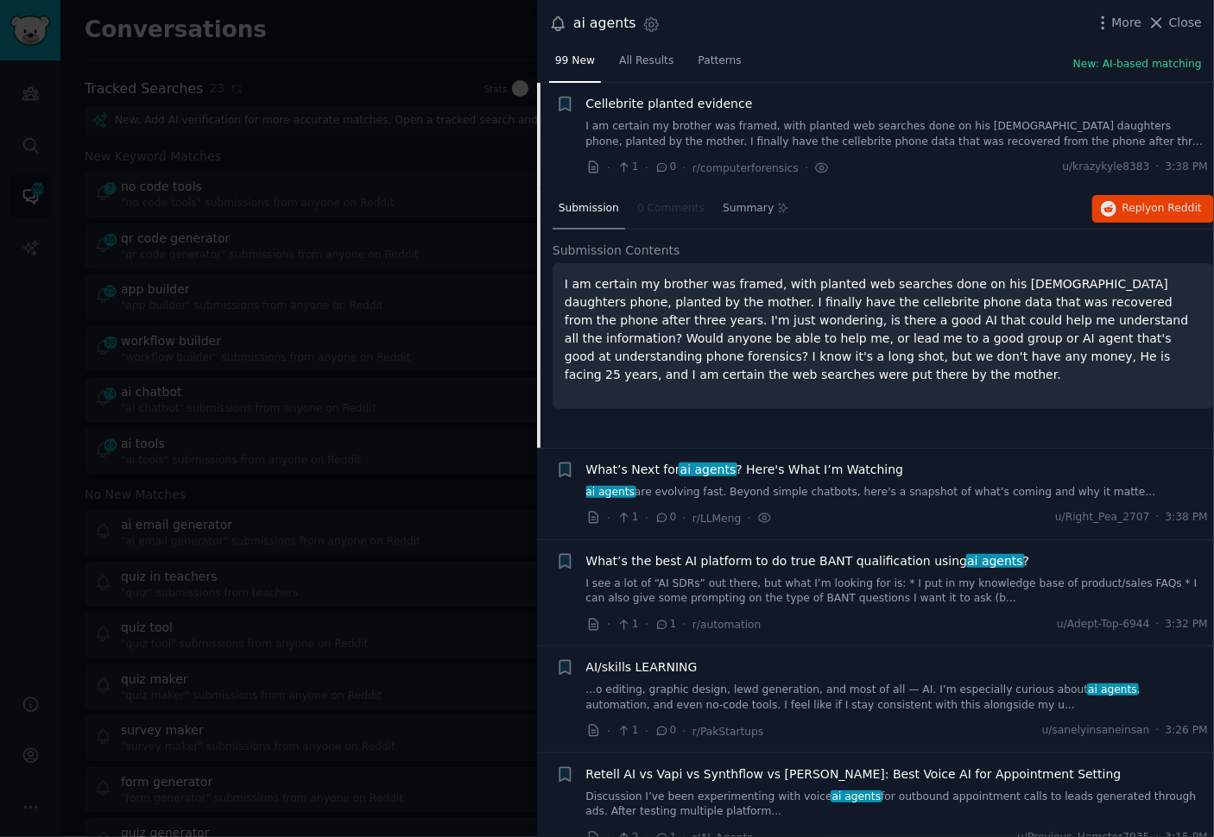
click at [939, 319] on p "I am certain my brother was framed, with planted web searches done on his [DEMO…" at bounding box center [883, 329] width 637 height 109
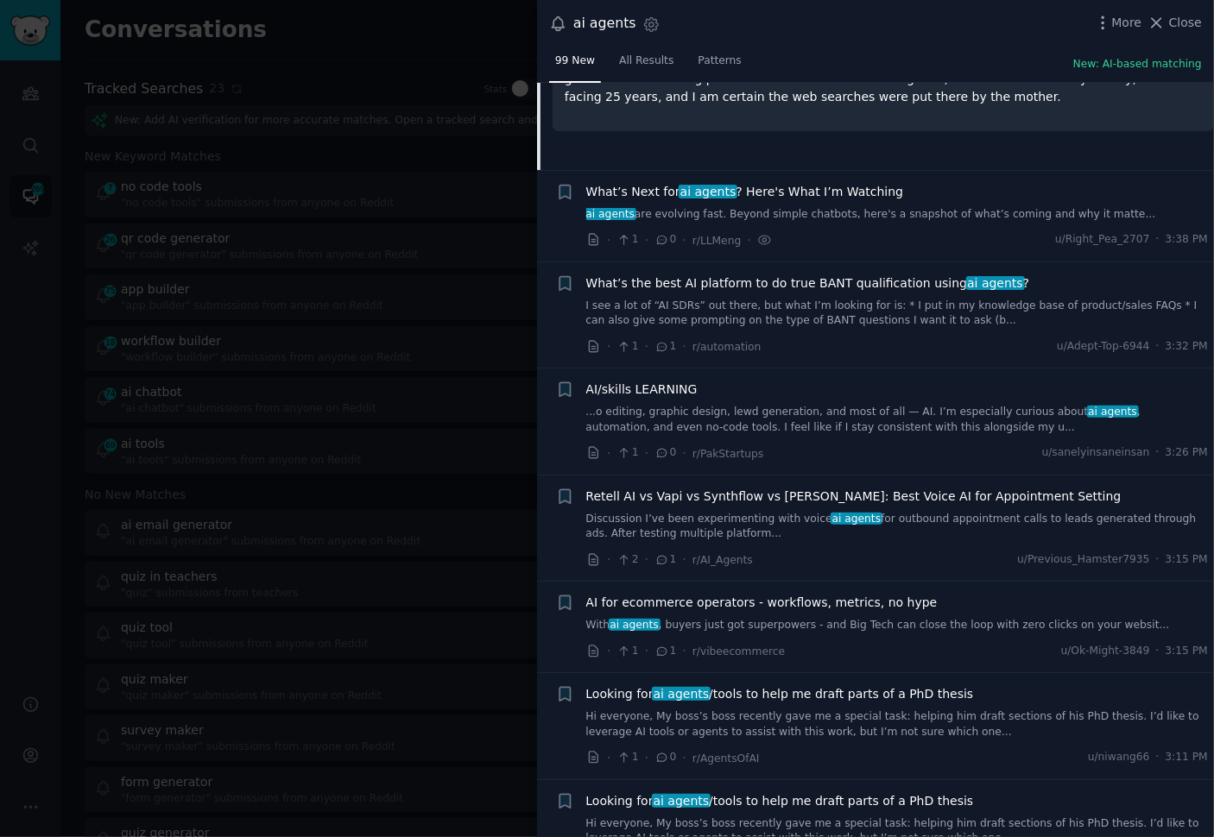
scroll to position [331, 0]
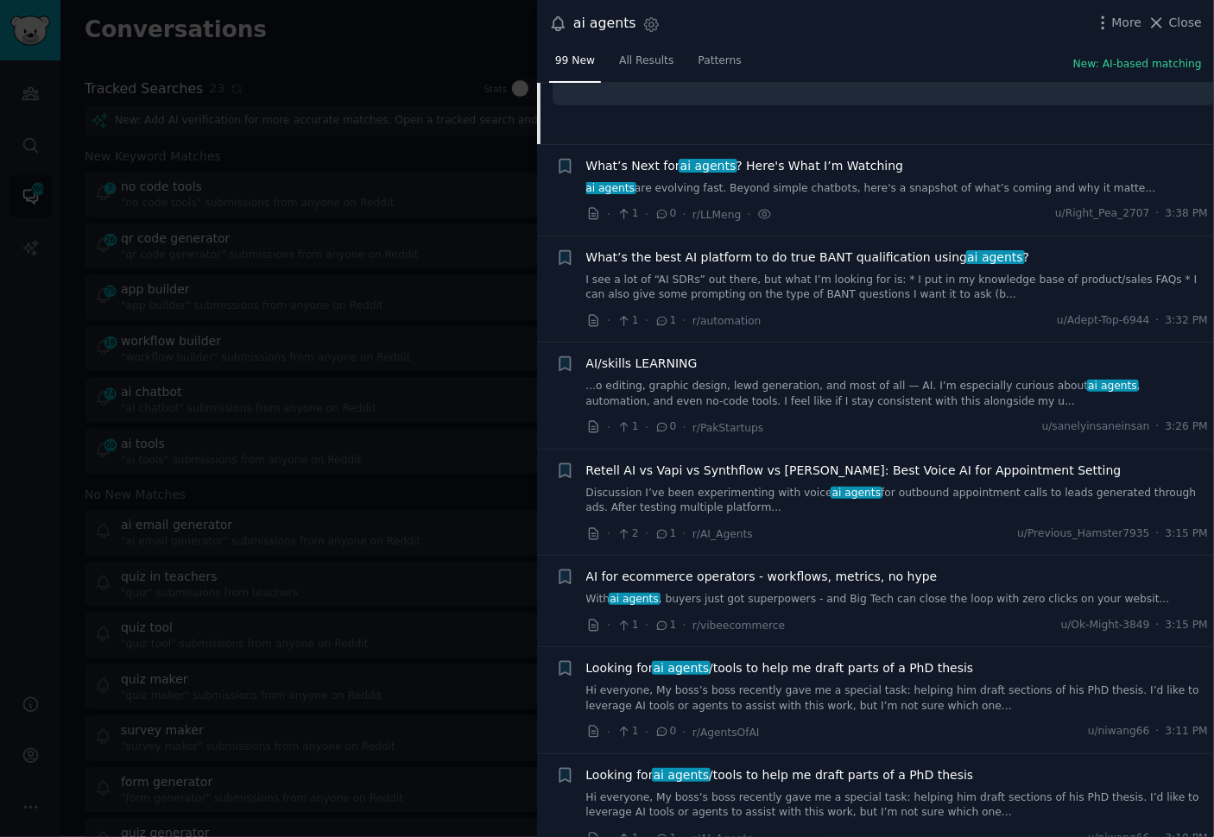
click at [888, 432] on div "· 1 · 0 · r/PakStartups u/sanelyinsaneinsan · 3:26 PM" at bounding box center [897, 428] width 622 height 18
click at [857, 419] on div "· 1 · 0 · r/PakStartups u/sanelyinsaneinsan · 3:26 PM" at bounding box center [897, 428] width 622 height 18
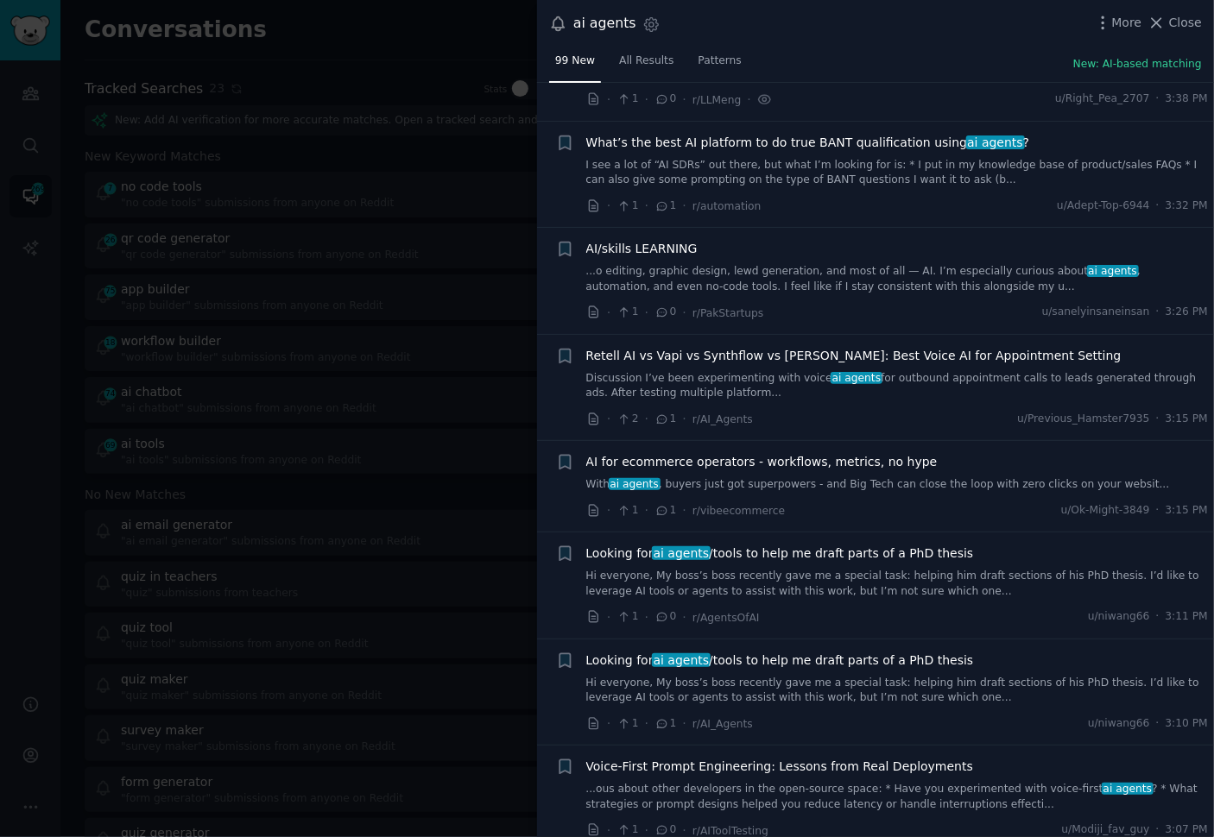
scroll to position [456, 0]
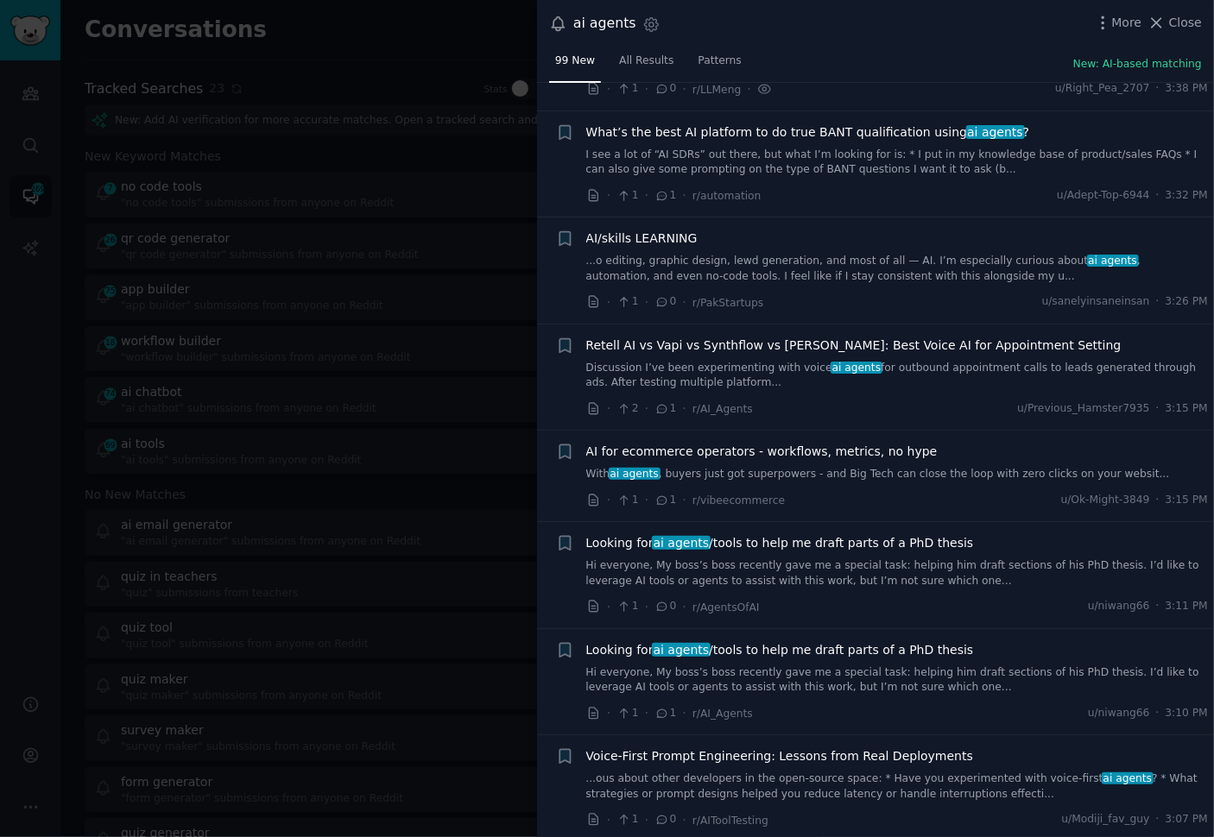
click at [840, 547] on span "Looking for ai agents /tools to help me draft parts of a PhD thesis" at bounding box center [780, 543] width 388 height 18
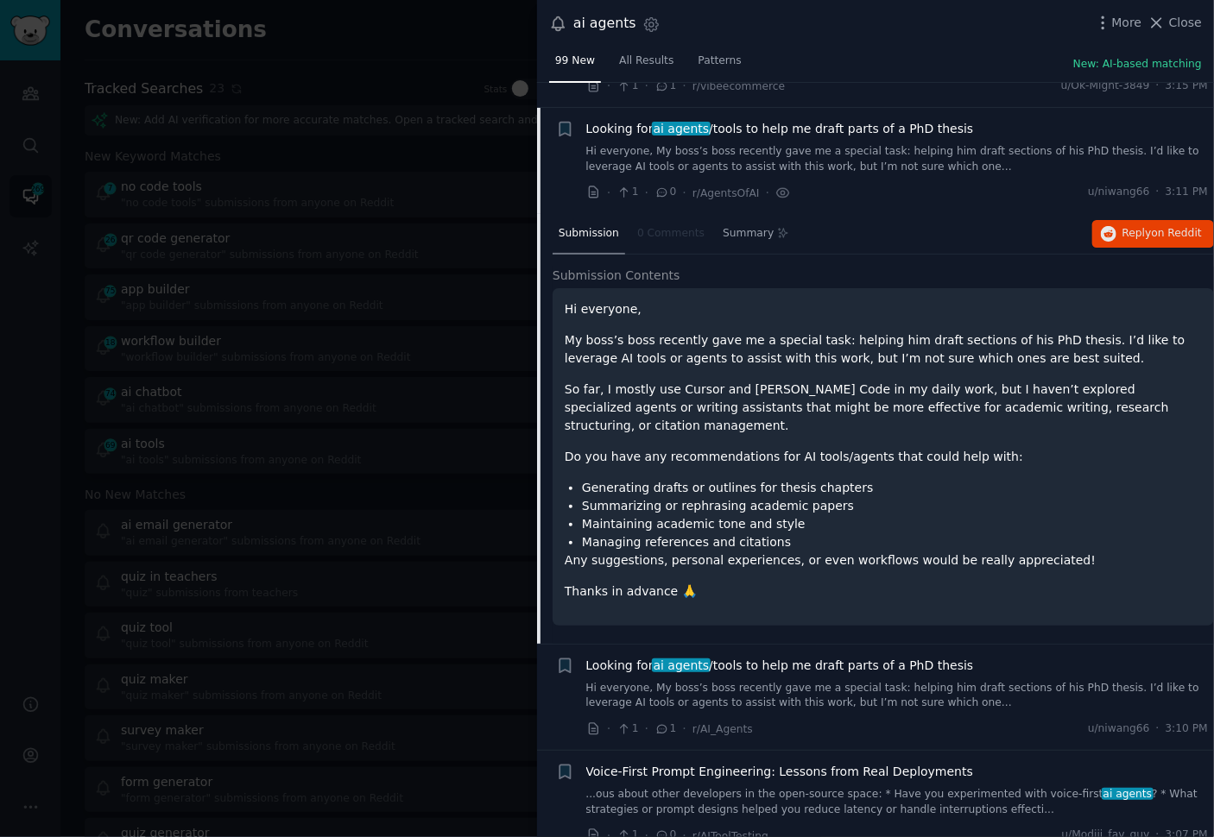
scroll to position [635, 0]
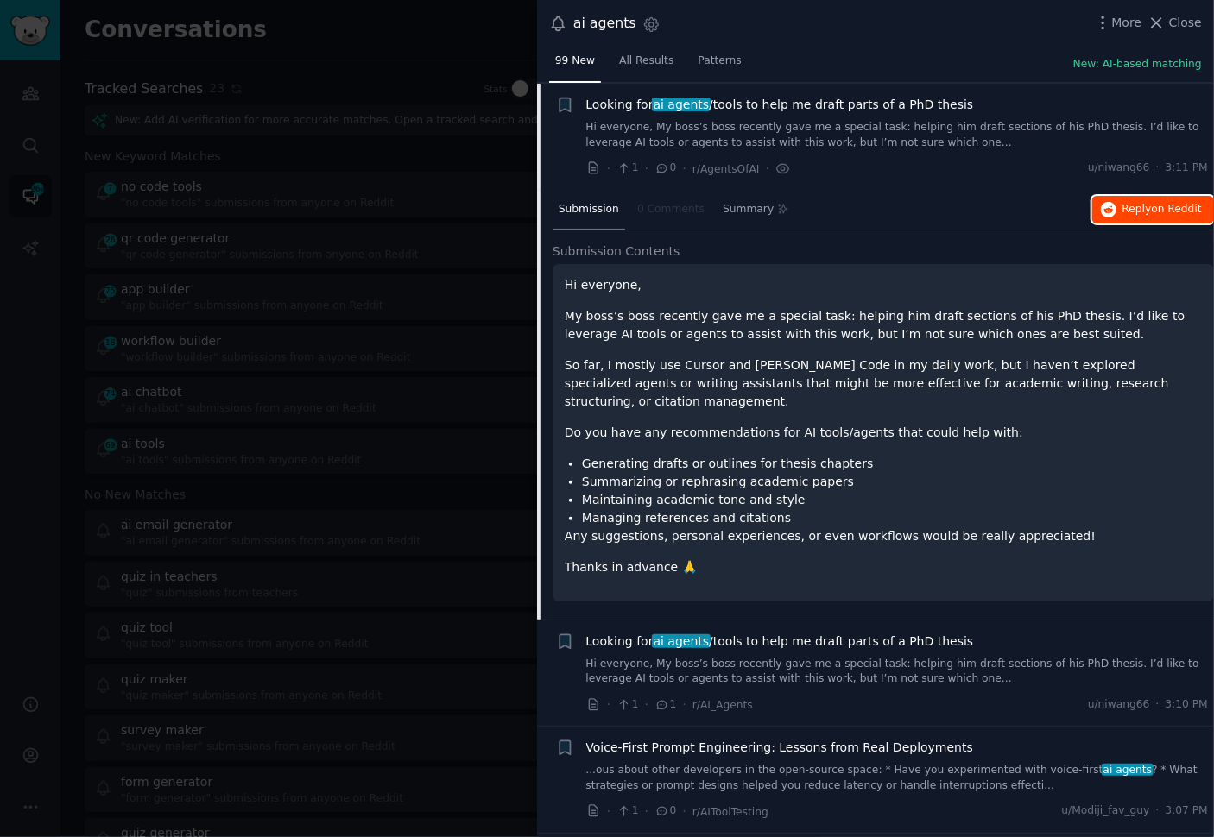
click at [1101, 210] on icon "button" at bounding box center [1109, 210] width 16 height 16
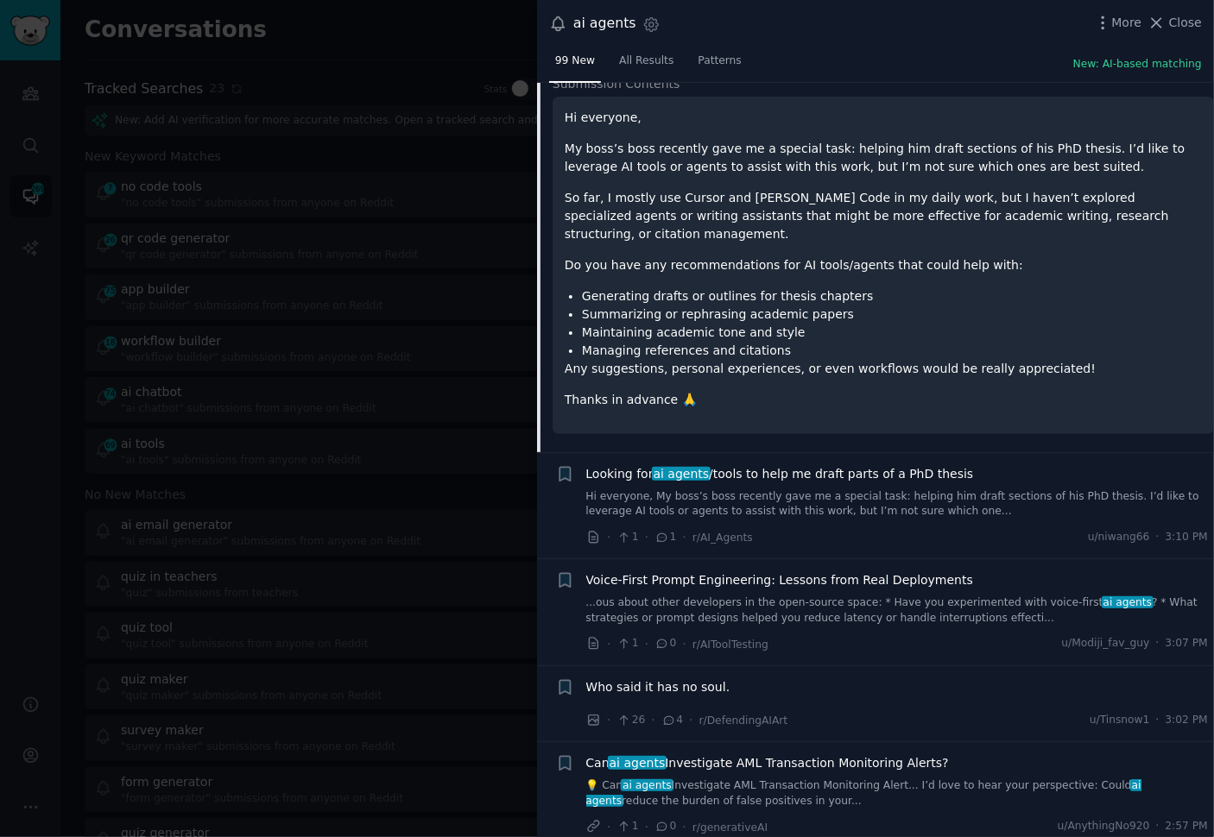
scroll to position [801, 0]
click at [758, 491] on link "Hi everyone, My boss’s boss recently gave me a special task: helping him draft …" at bounding box center [897, 506] width 622 height 30
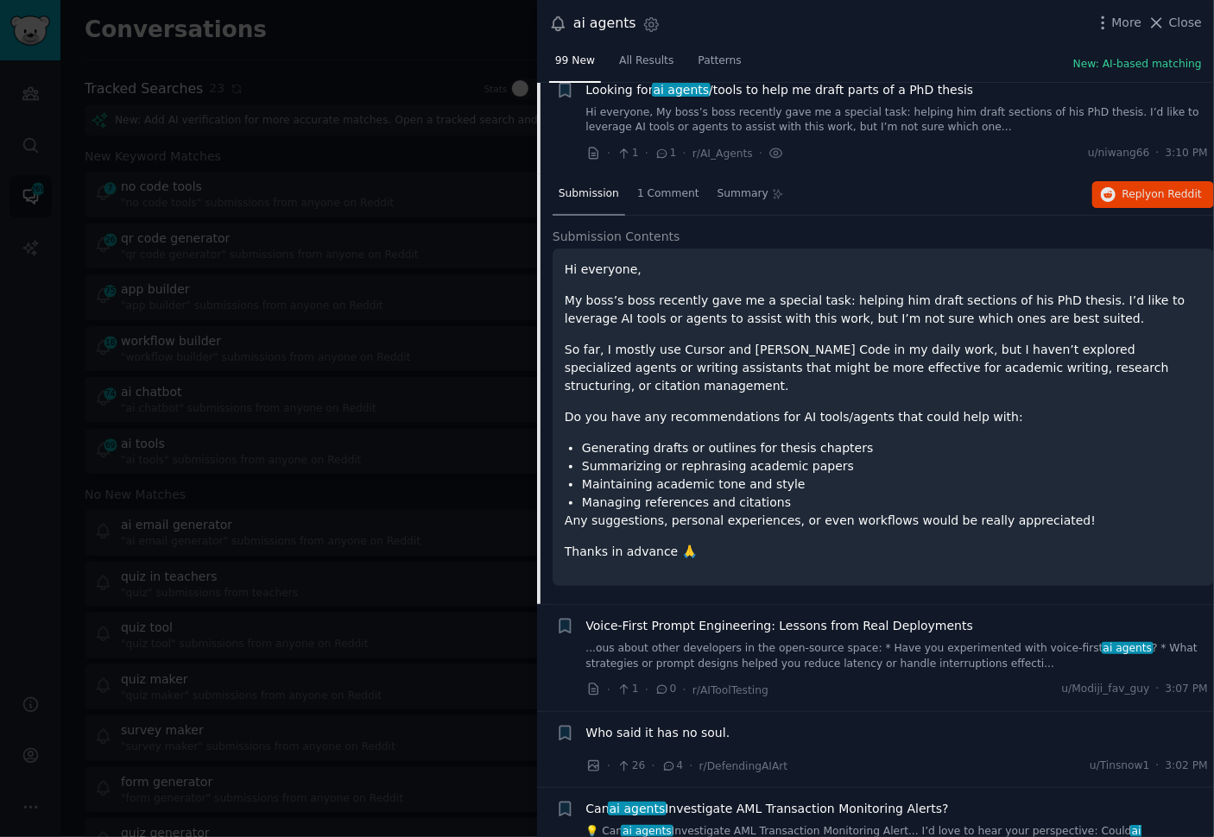
scroll to position [742, 0]
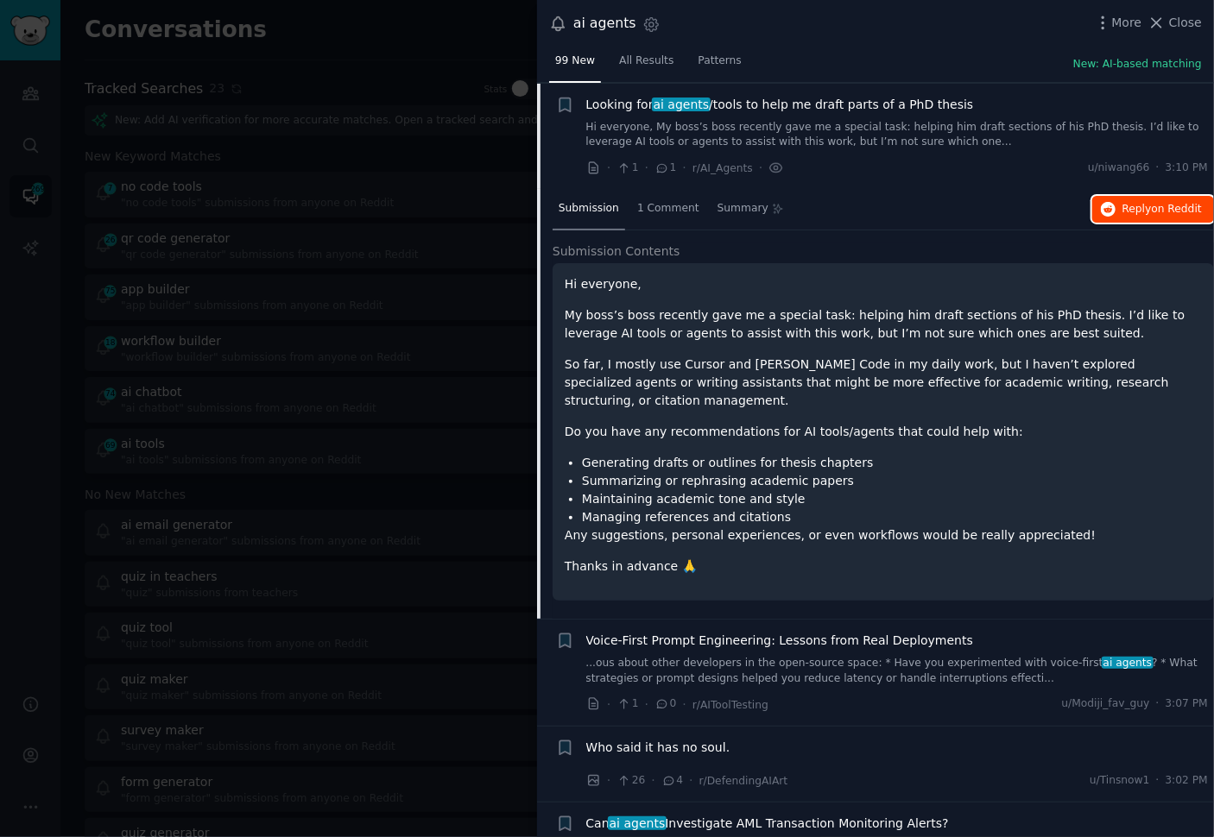
click at [1103, 205] on icon "button" at bounding box center [1109, 210] width 16 height 16
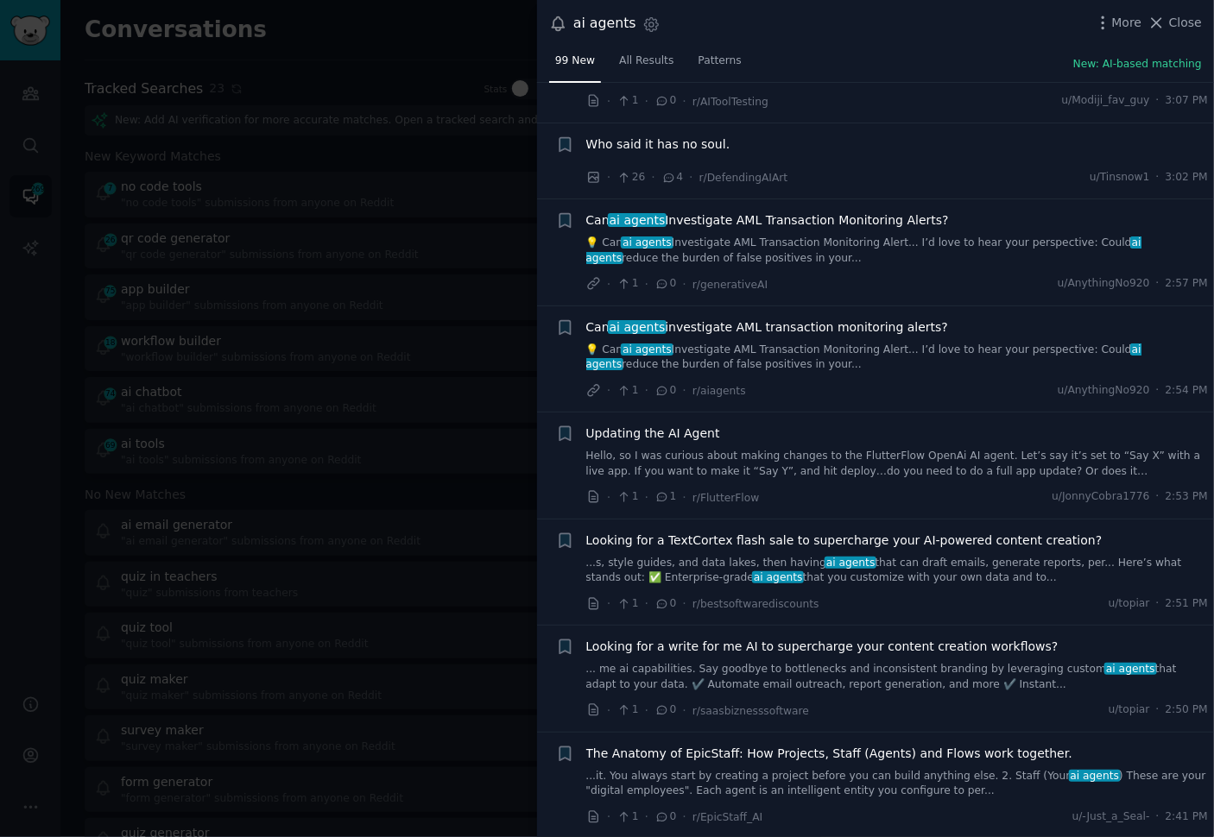
scroll to position [1347, 0]
click at [868, 487] on li "+ Updating the AI Agent Hello, so I was curious about making changes to the Flu…" at bounding box center [875, 465] width 677 height 106
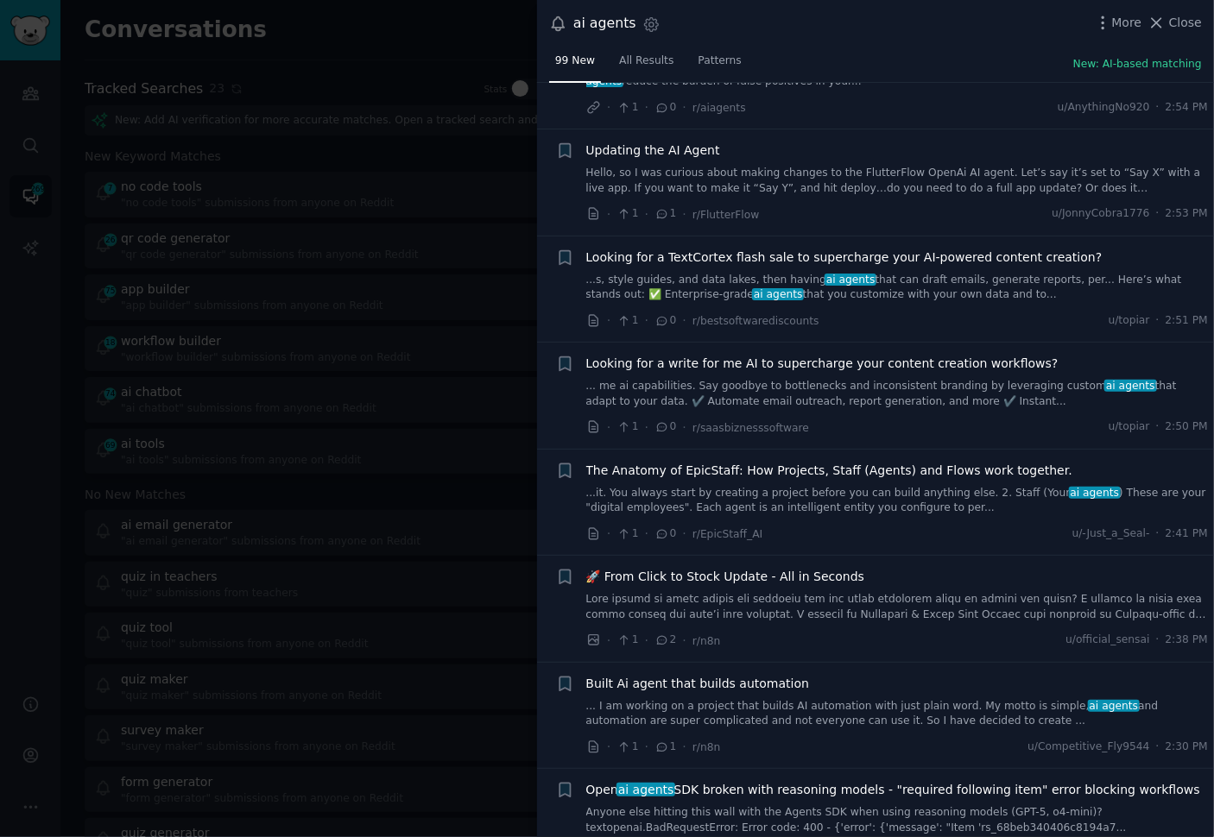
click at [867, 525] on div "· 1 · 0 · r/EpicStaff_AI u/-Just_a_Seal- · 2:41 PM" at bounding box center [897, 534] width 622 height 18
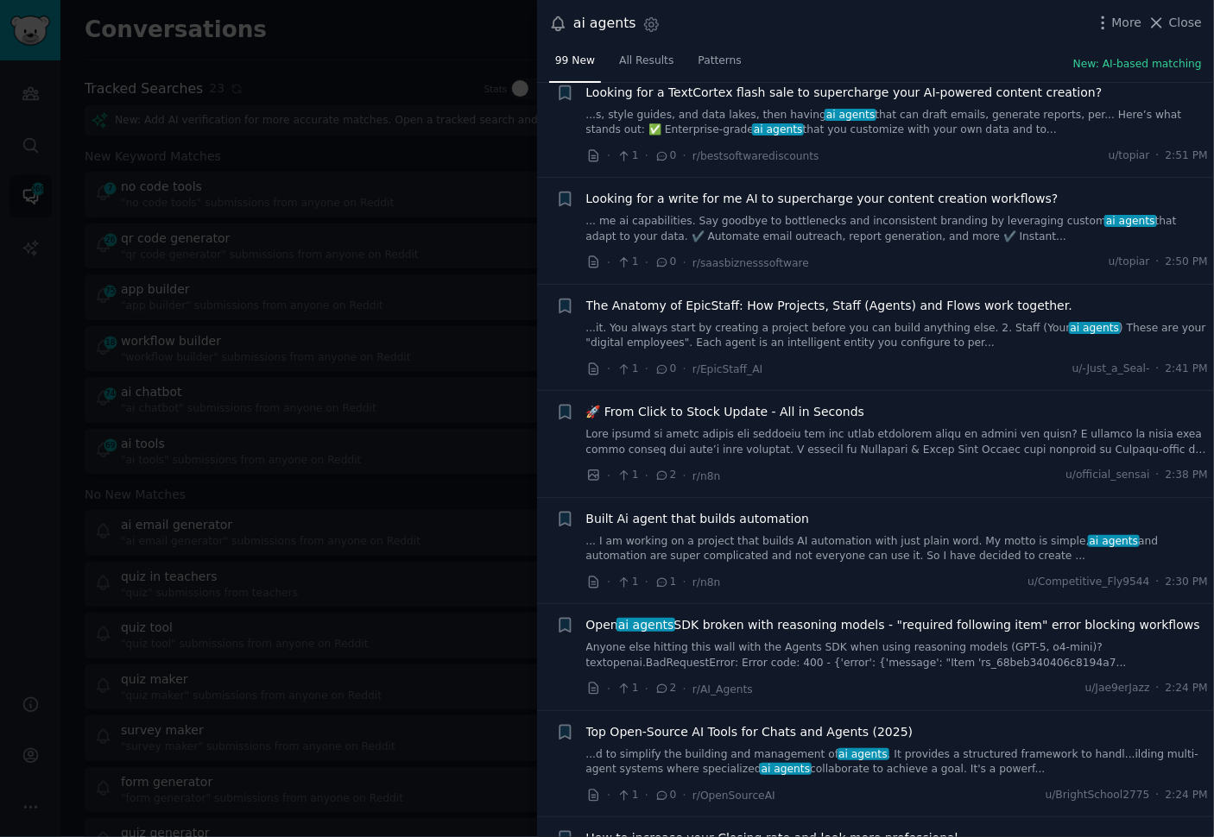
click at [872, 573] on div "· 1 · 1 · r/n8n u/Competitive_Fly9544 · 2:30 PM" at bounding box center [897, 582] width 622 height 18
click at [885, 534] on link "... I am working on a project that builds AI automation with just plain word. M…" at bounding box center [897, 549] width 622 height 30
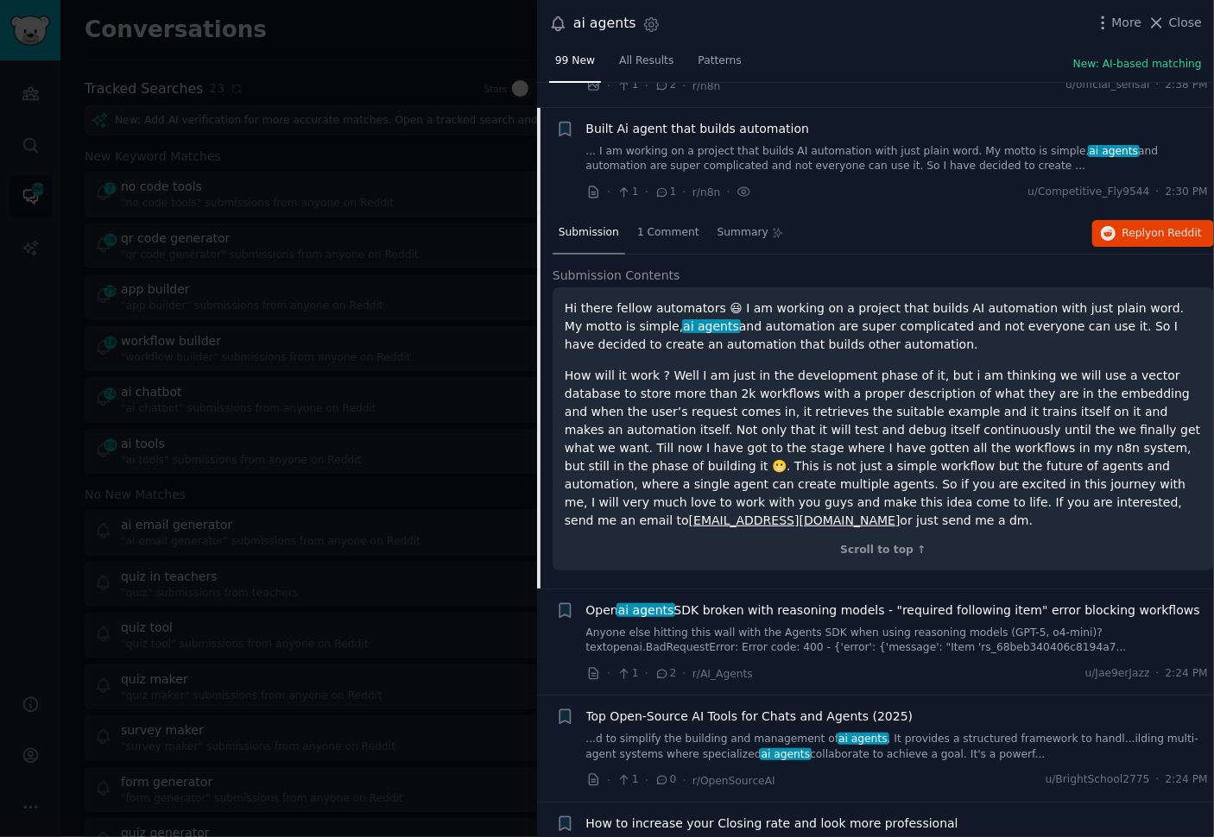
scroll to position [1776, 0]
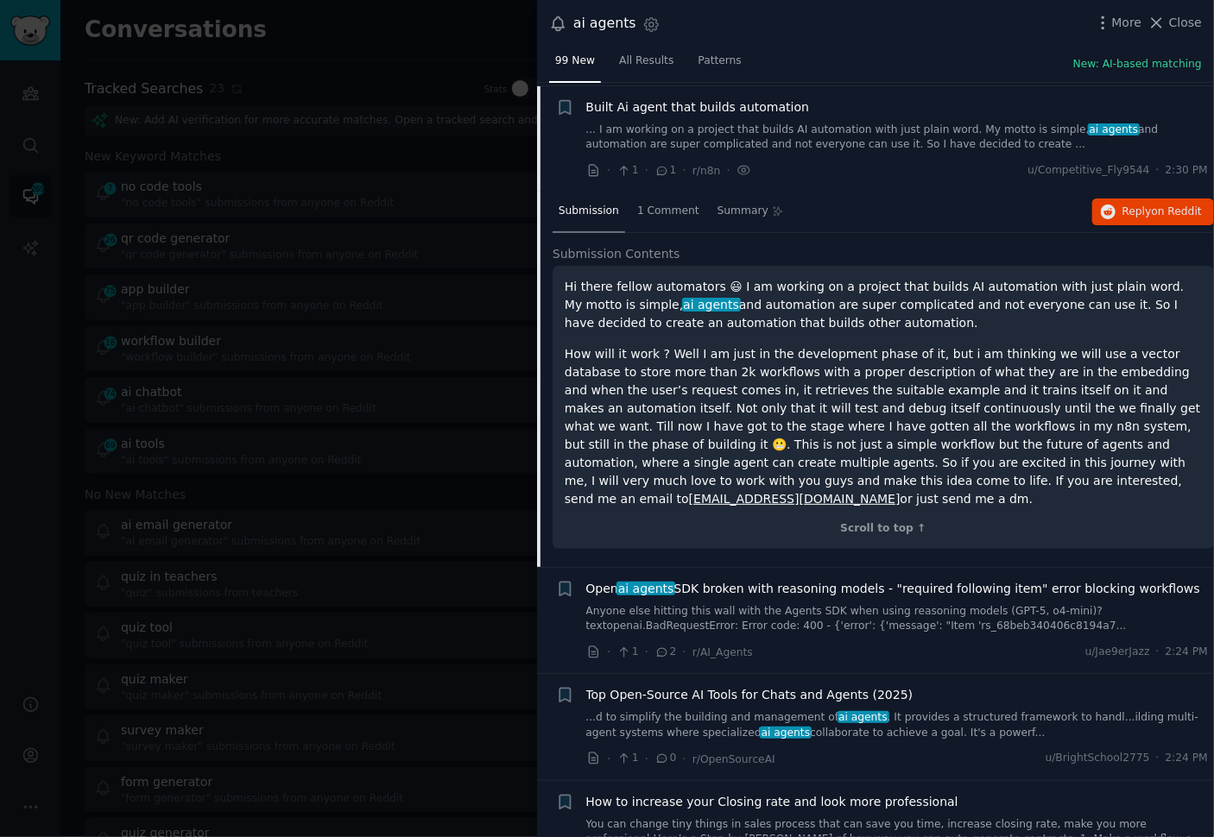
click at [920, 711] on link "...d to simplify the building and management of ai agents . It provides a struc…" at bounding box center [897, 726] width 622 height 30
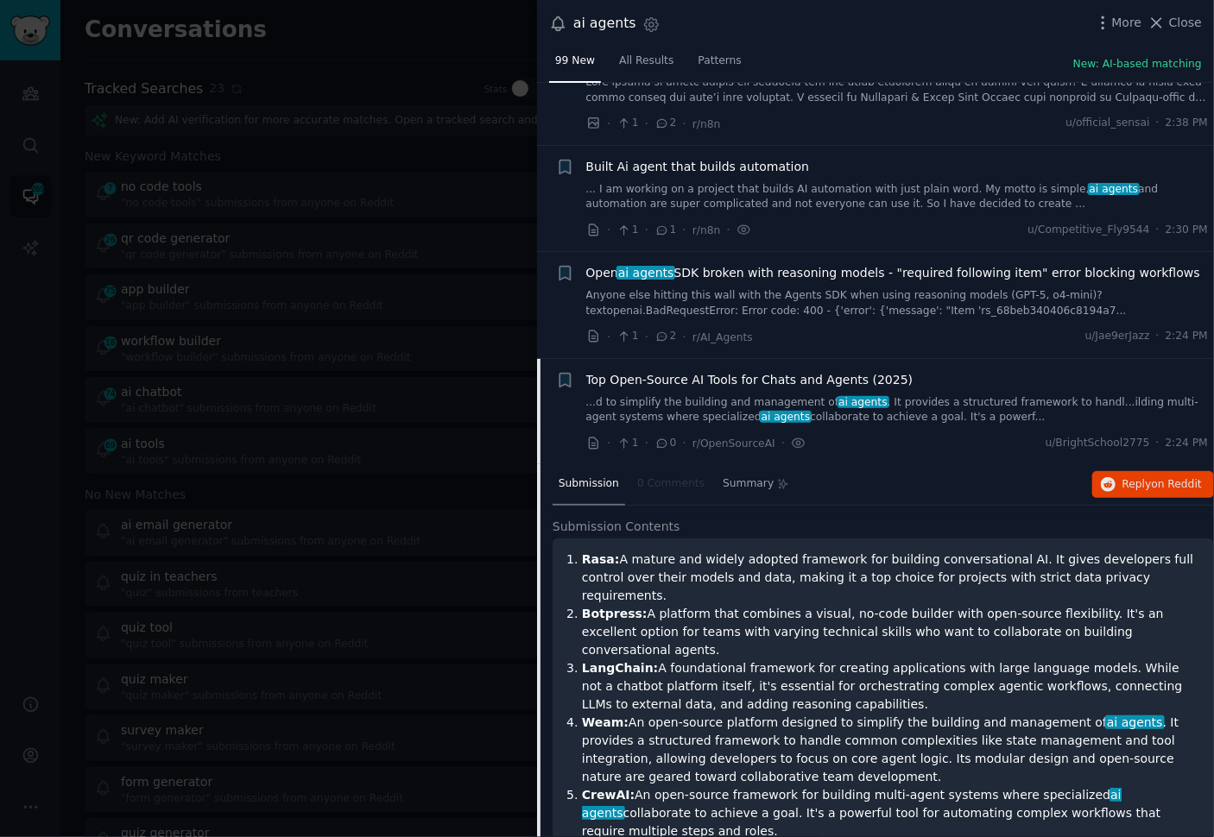
scroll to position [1852, 0]
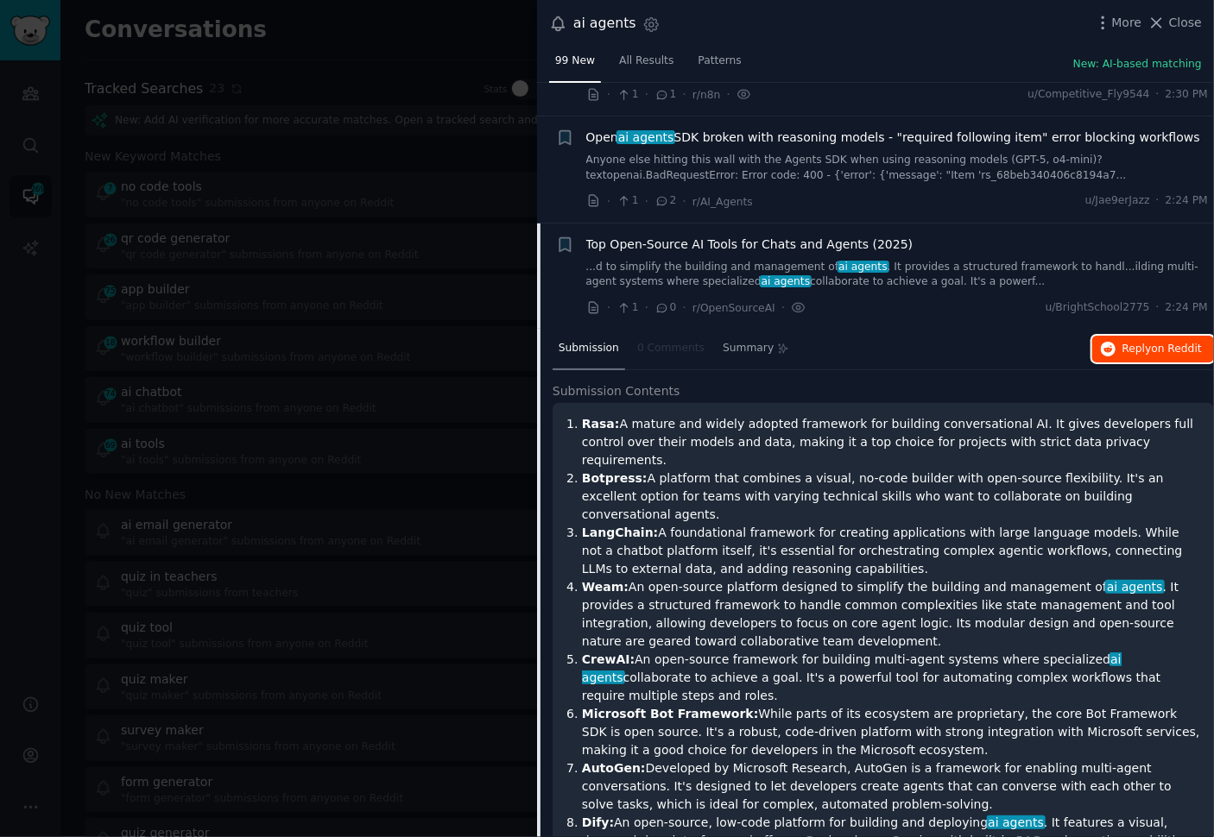
click at [1164, 345] on span "on Reddit" at bounding box center [1177, 349] width 50 height 12
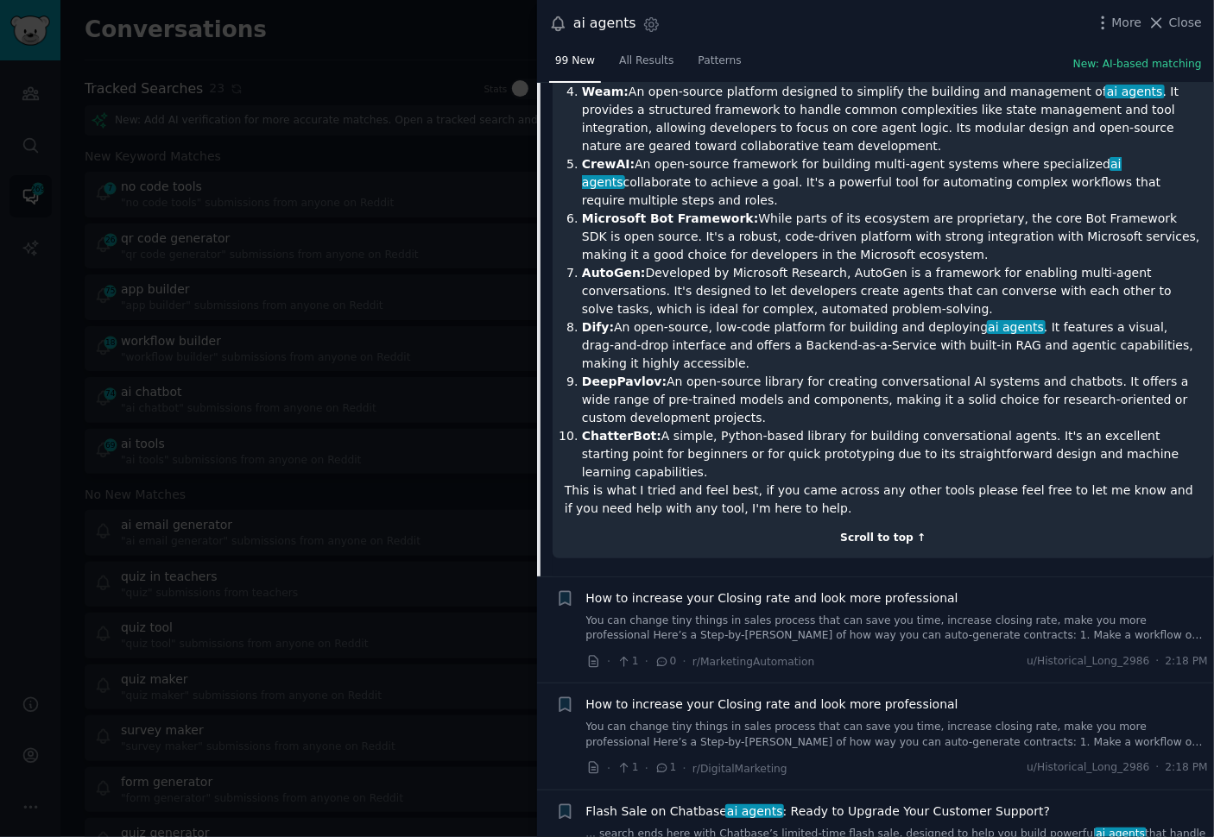
click at [679, 531] on div "Scroll to top ↑" at bounding box center [883, 539] width 637 height 16
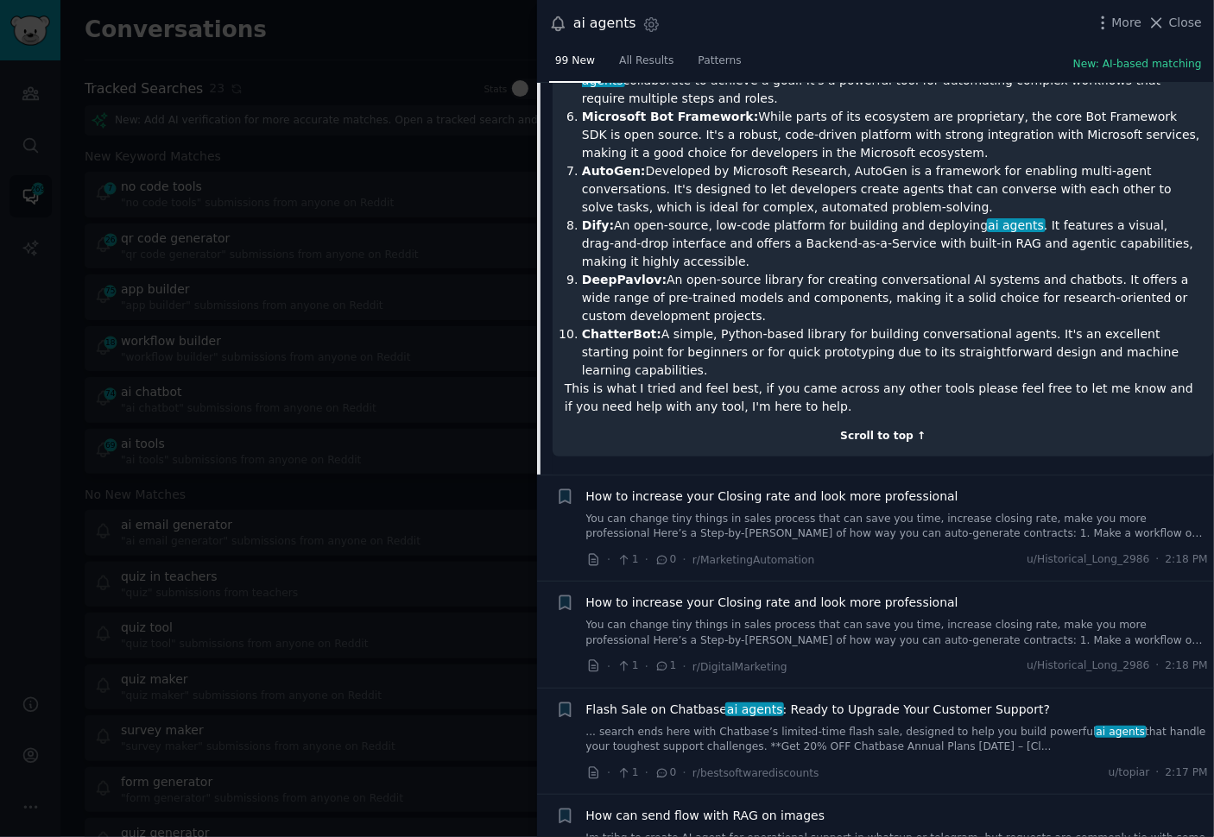
scroll to position [2474, 0]
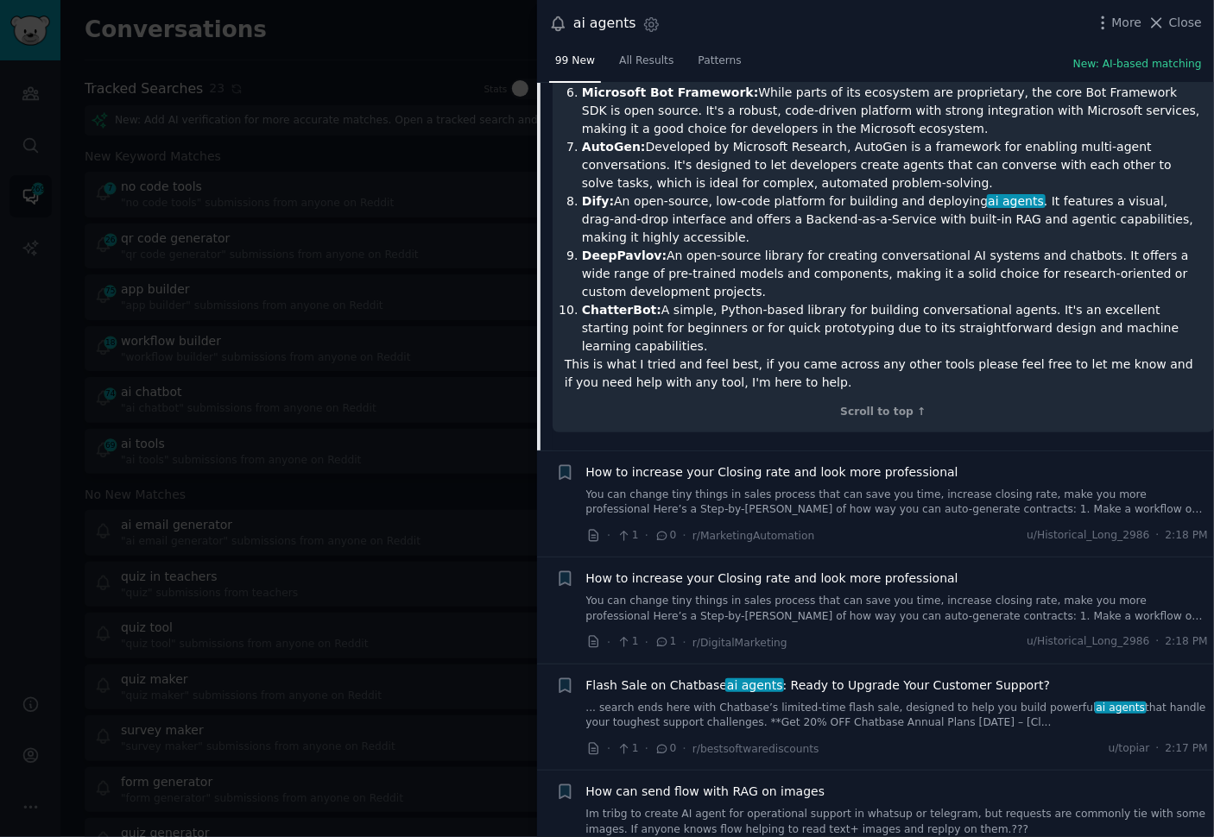
click at [960, 527] on div "· 1 · 0 · r/MarketingAutomation u/Historical_Long_2986 · 2:18 PM" at bounding box center [897, 536] width 622 height 18
click at [839, 488] on link "You can change tiny things in sales process that can save you time, increase cl…" at bounding box center [897, 503] width 622 height 30
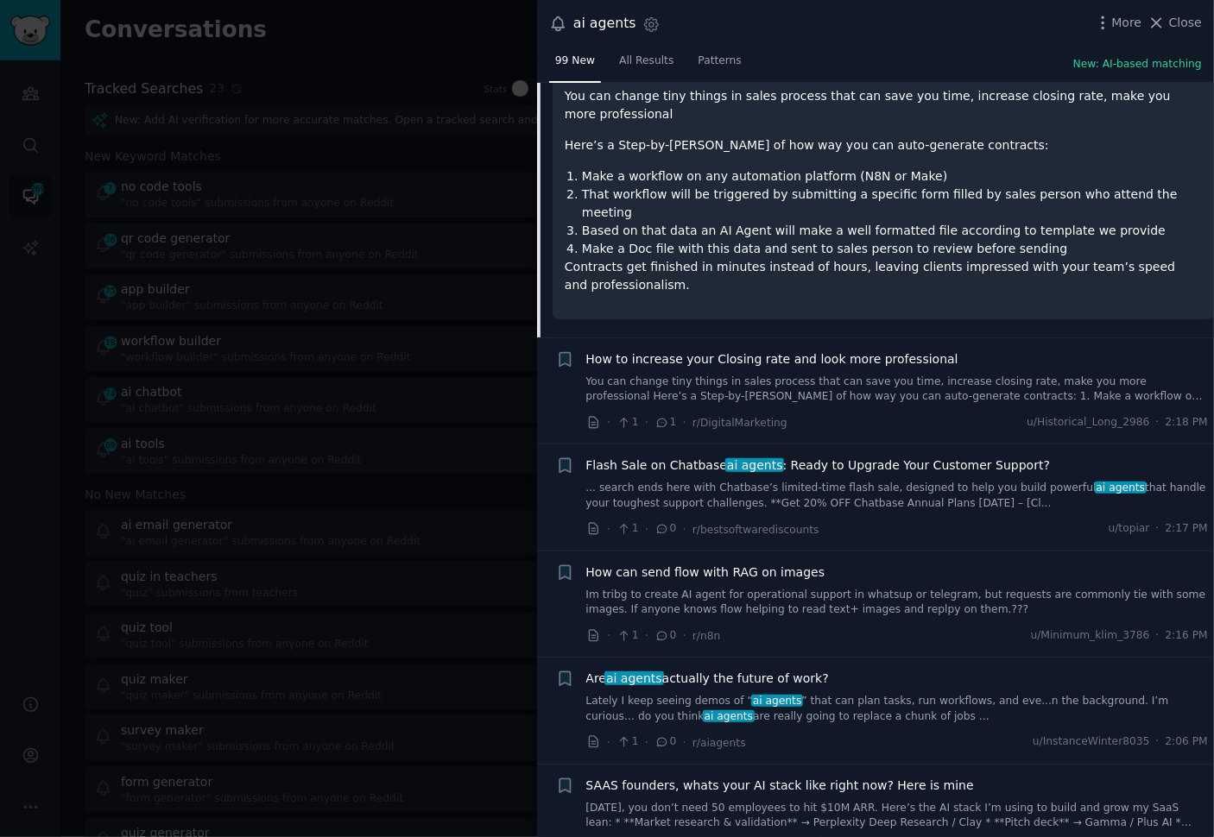
scroll to position [2120, 0]
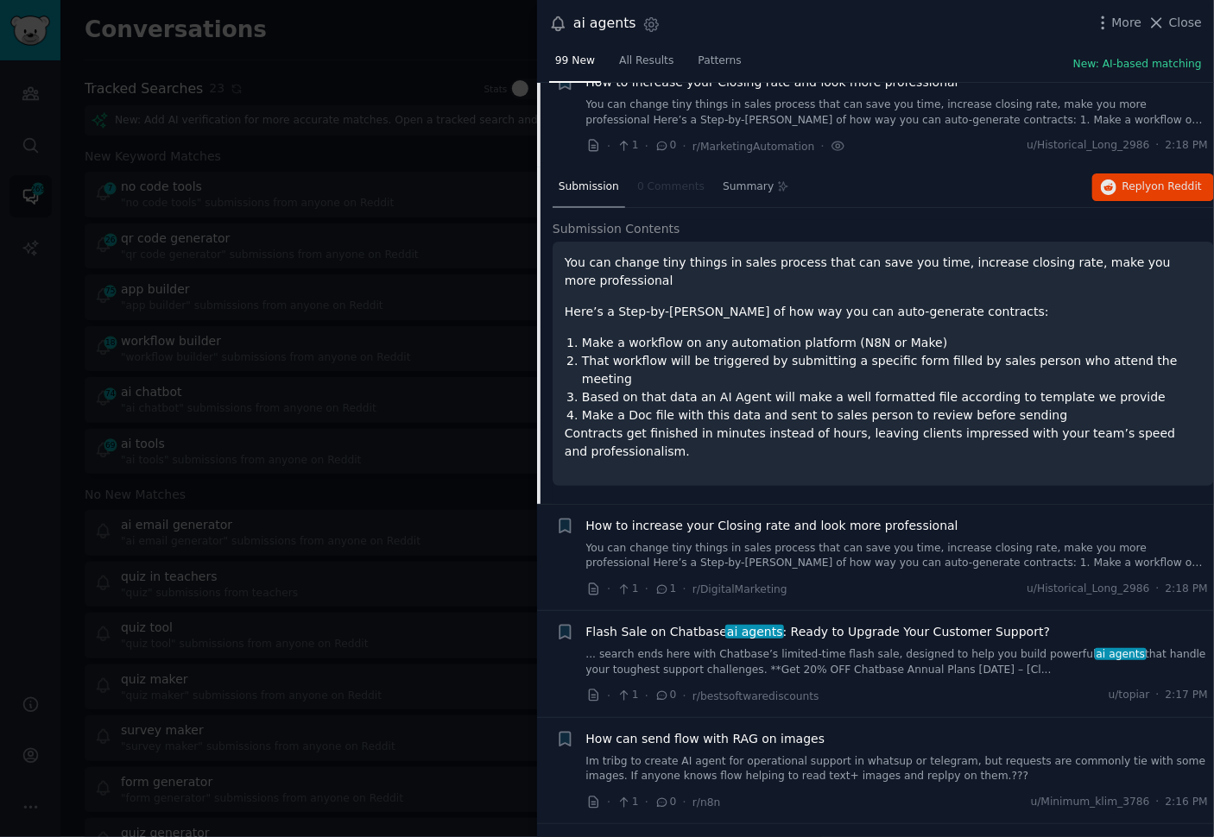
click at [1112, 35] on div "ai agents Settings More Close" at bounding box center [875, 23] width 653 height 23
click at [1110, 25] on icon "button" at bounding box center [1103, 23] width 18 height 18
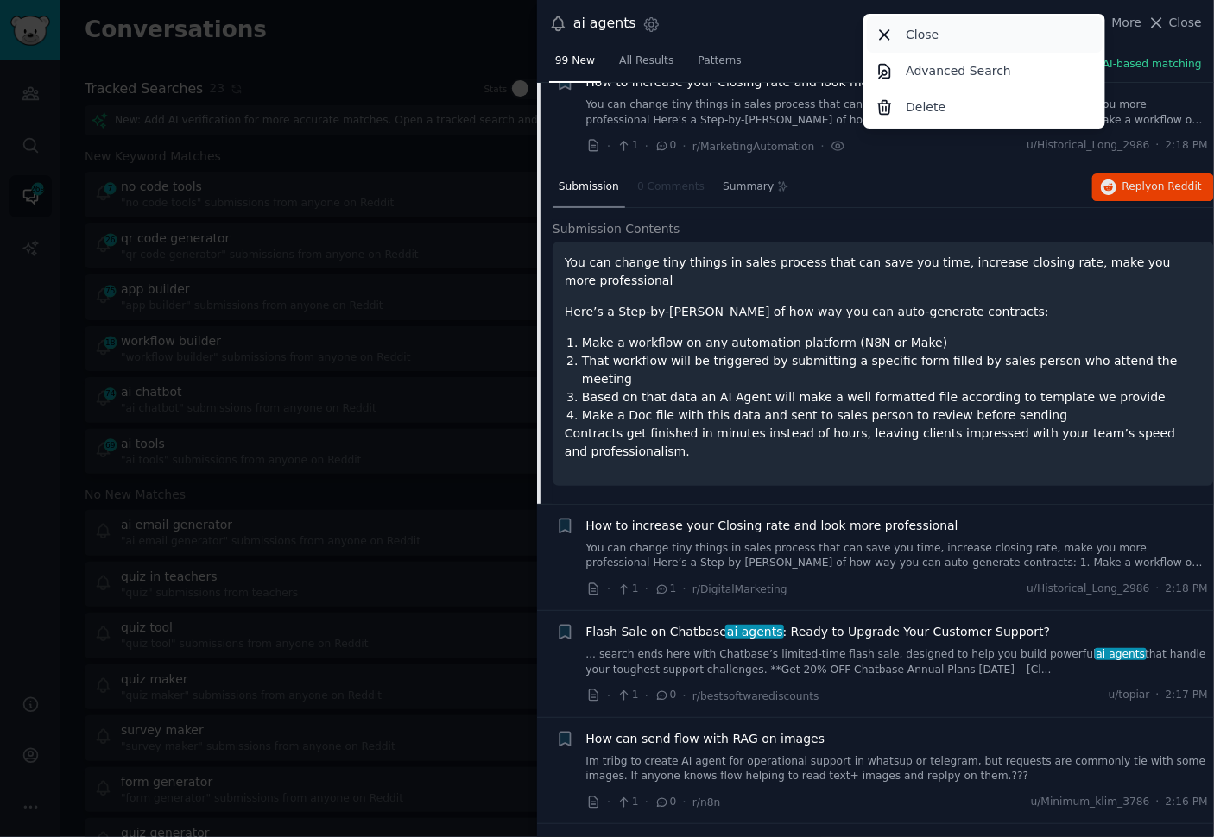
click at [936, 26] on p "Close" at bounding box center [922, 35] width 33 height 18
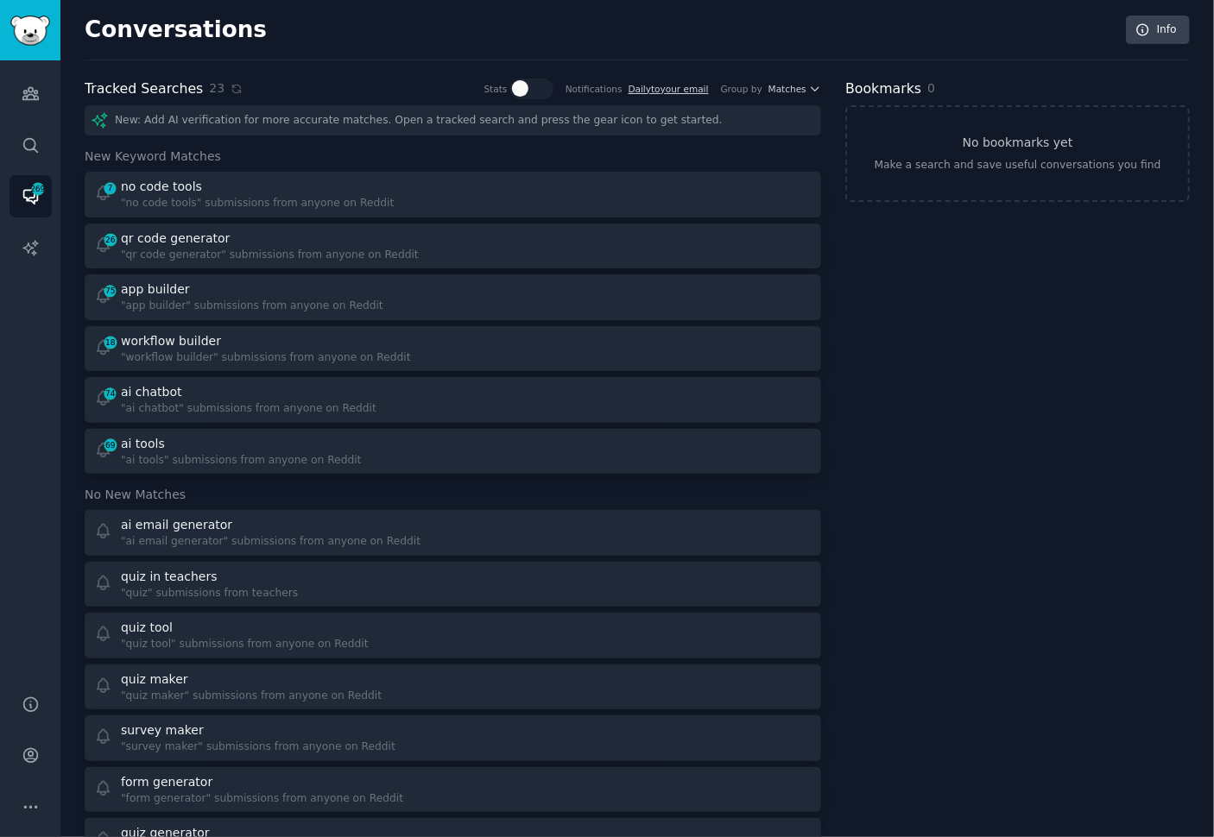
click at [947, 487] on div "Bookmarks 0 No bookmarks yet Make a search and save useful conversations you fi…" at bounding box center [1017, 753] width 344 height 1349
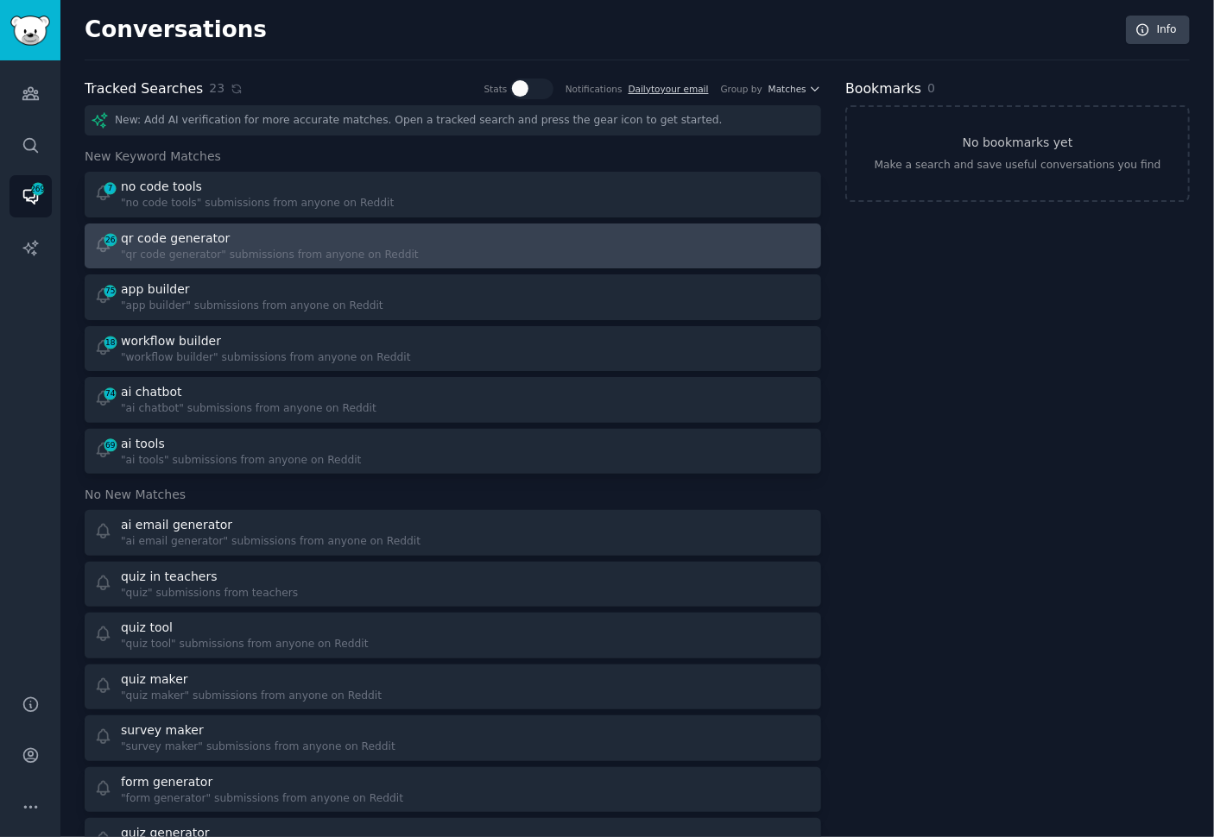
click at [474, 233] on div at bounding box center [638, 247] width 347 height 34
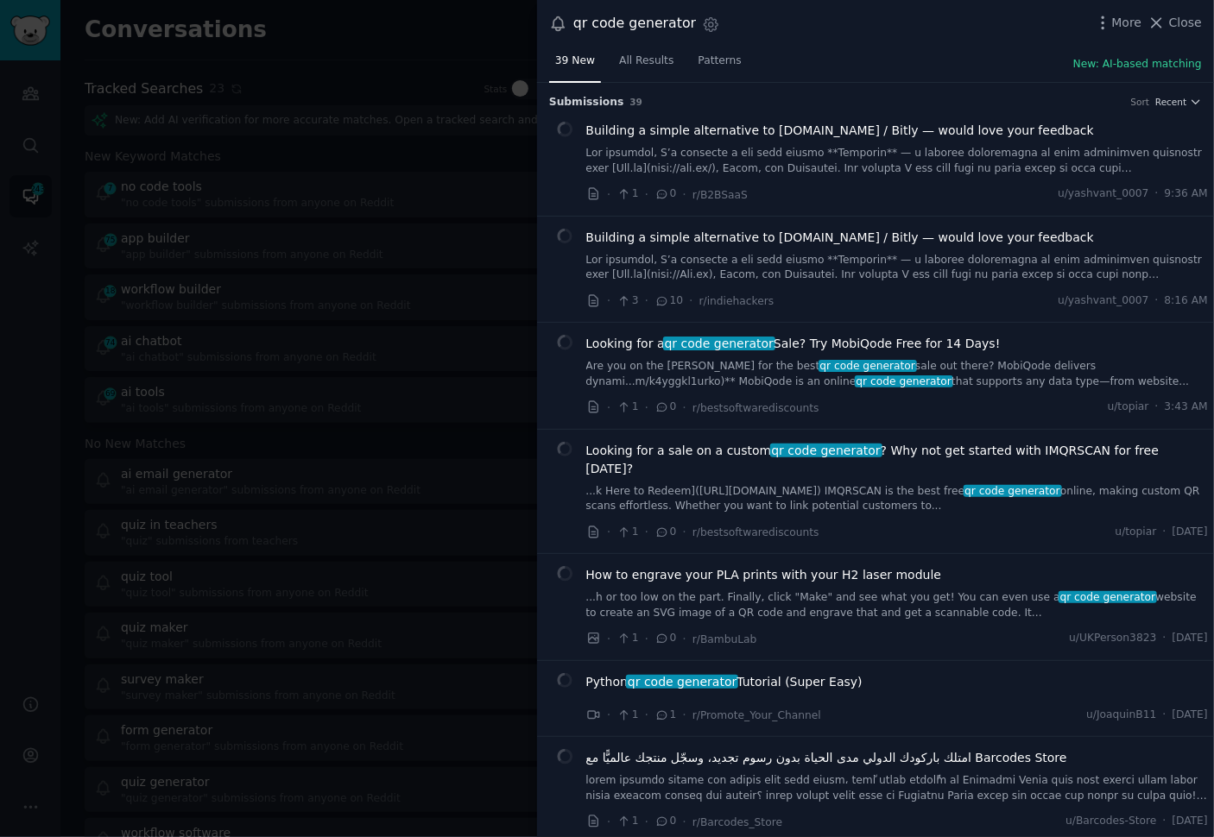
click at [919, 76] on div "39 New All Results Patterns New: AI-based matching" at bounding box center [875, 64] width 677 height 35
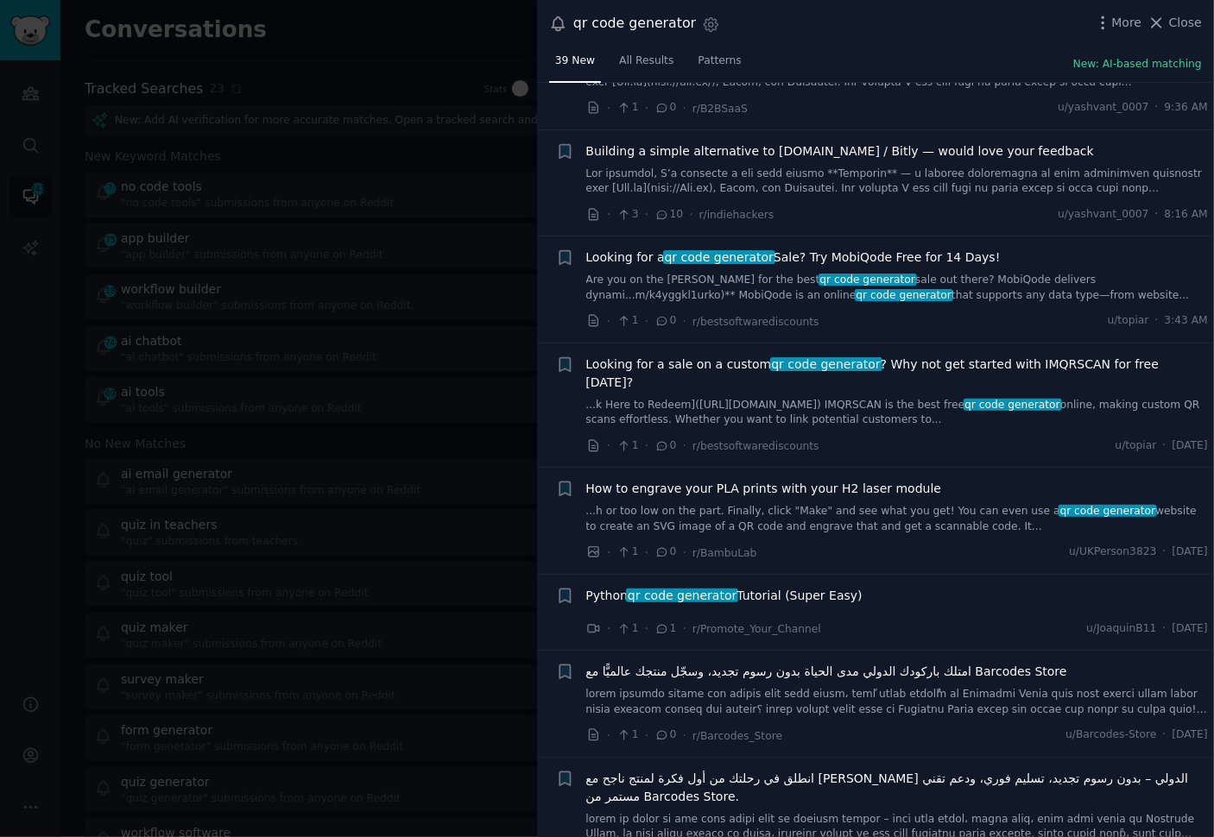
scroll to position [151, 0]
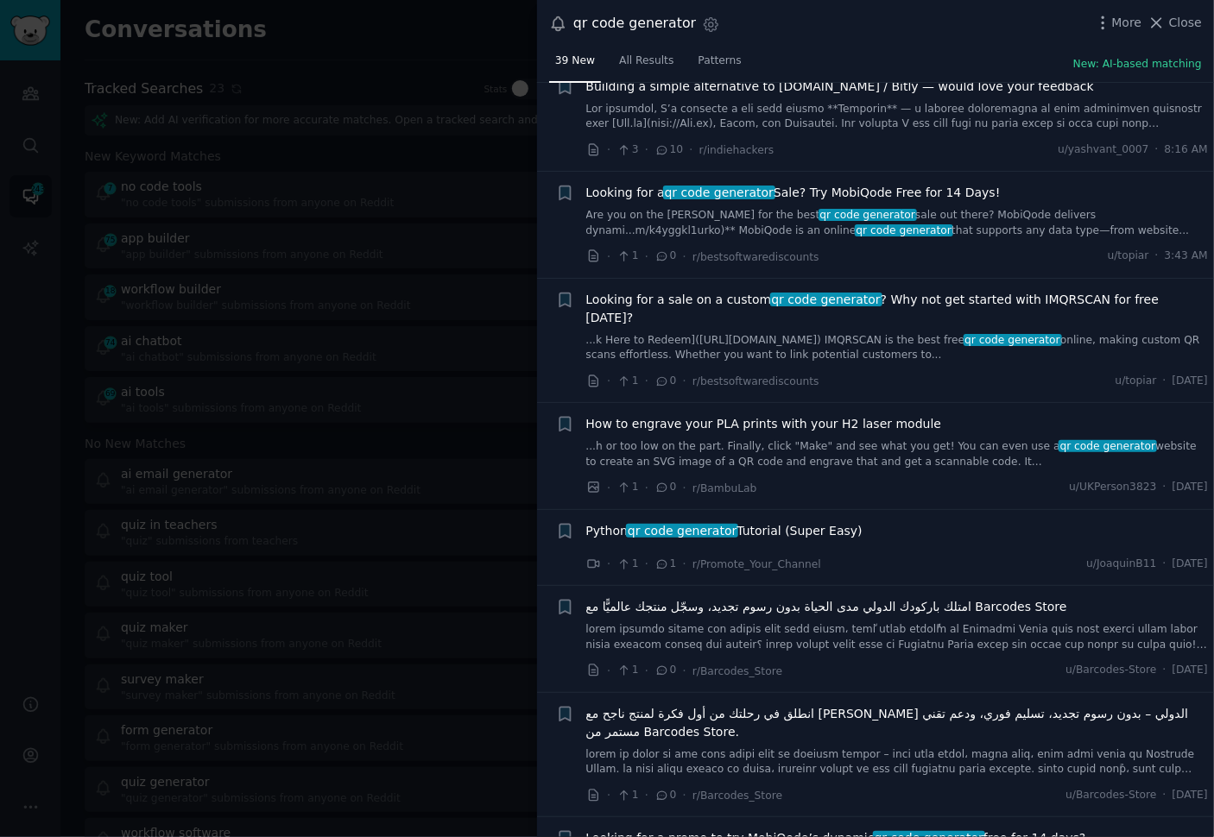
click at [763, 439] on link "...h or too low on the part. Finally, click "Make" and see what you get! You ca…" at bounding box center [897, 454] width 622 height 30
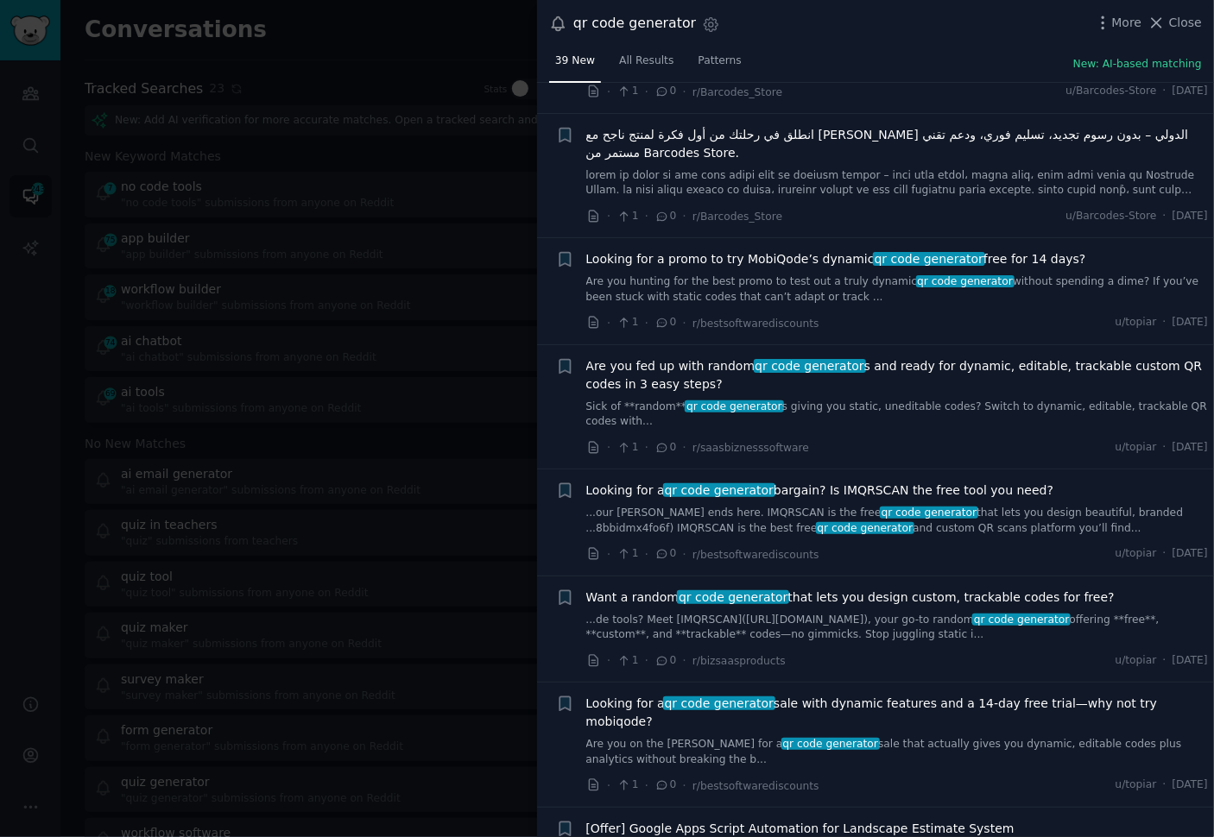
scroll to position [2904, 0]
click at [841, 651] on div "· 1 · 0 · r/bizsaasproducts u/topiar · [DATE]" at bounding box center [897, 660] width 622 height 18
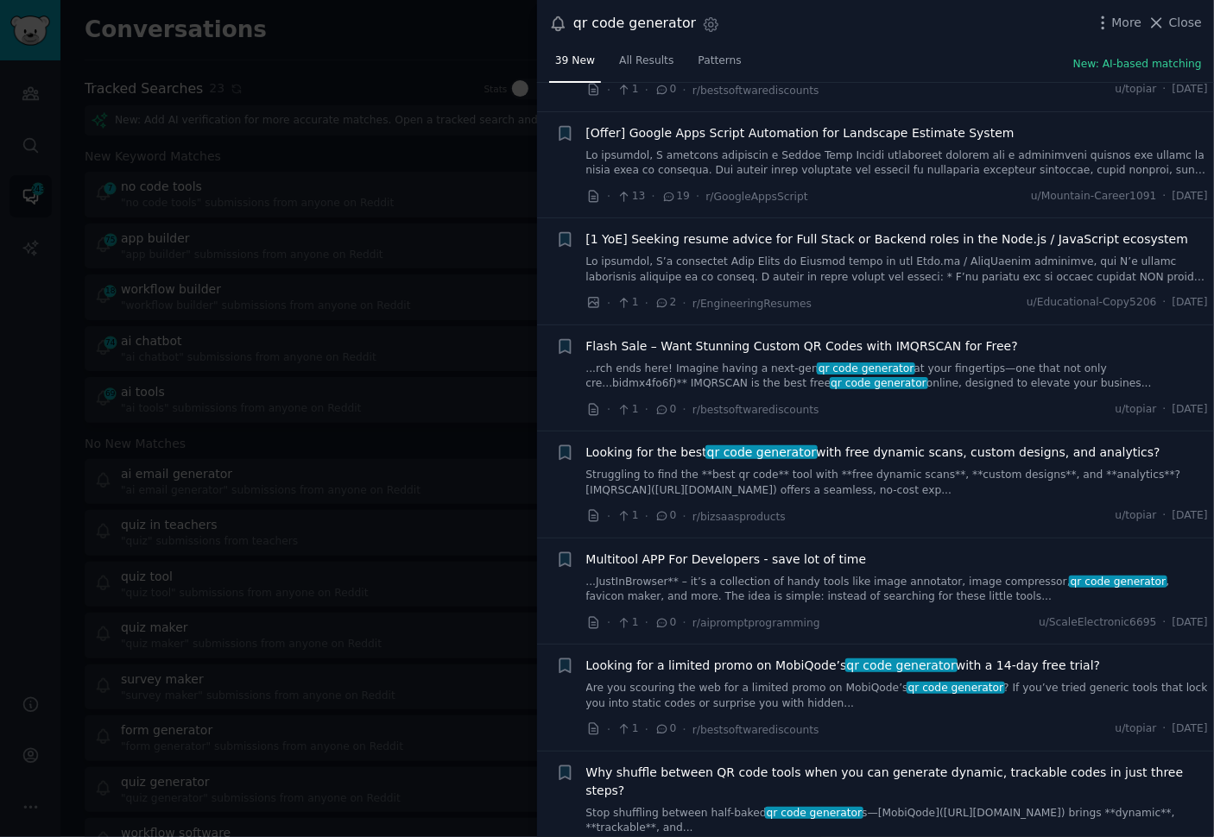
scroll to position [3615, 0]
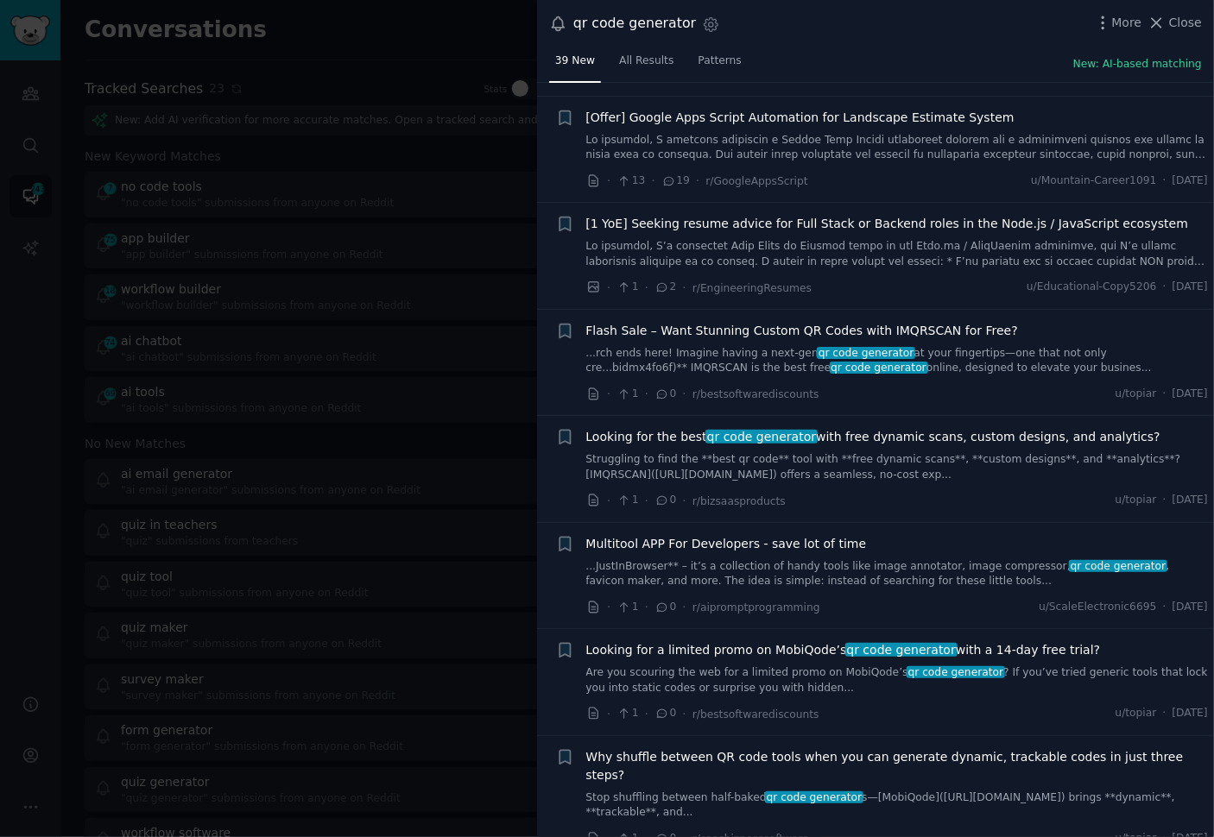
click at [904, 598] on div "· 1 · 0 · r/aipromptprogramming u/ScaleElectronic6695 · [DATE]" at bounding box center [897, 607] width 622 height 18
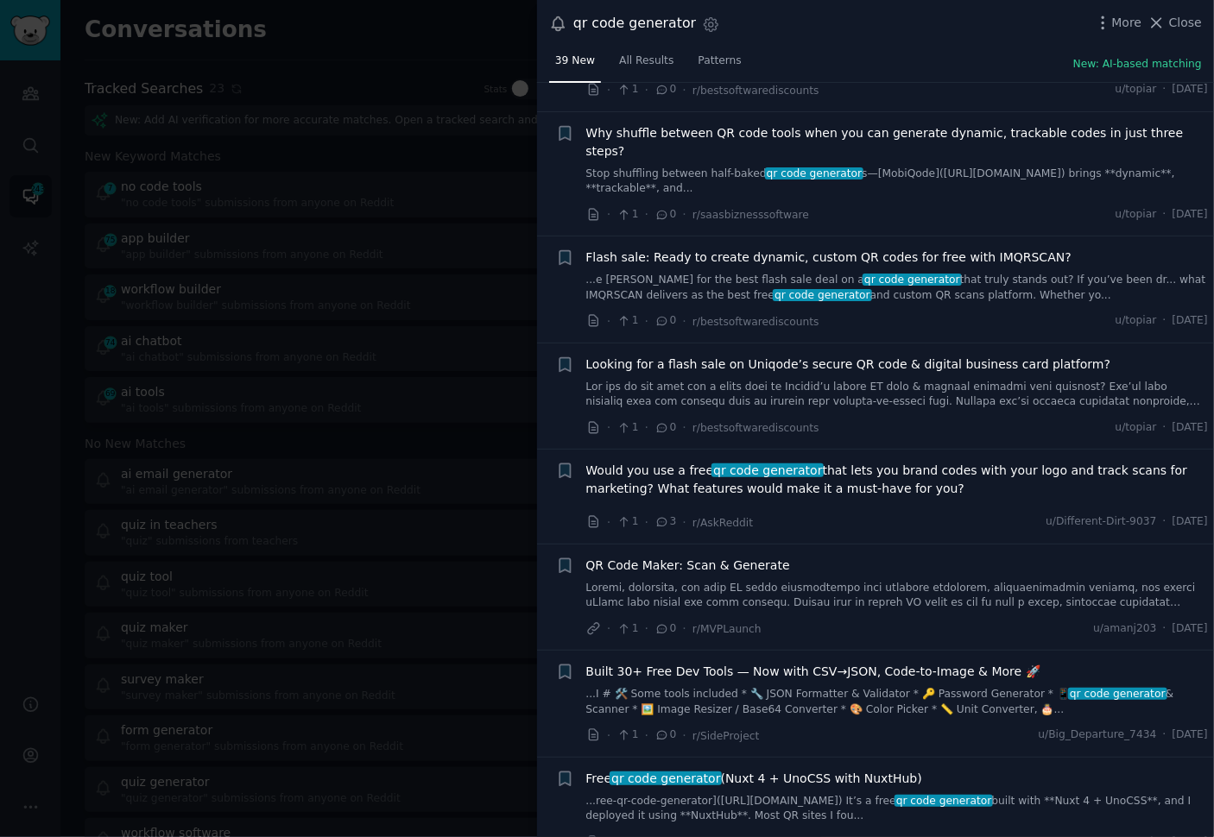
scroll to position [4262, 0]
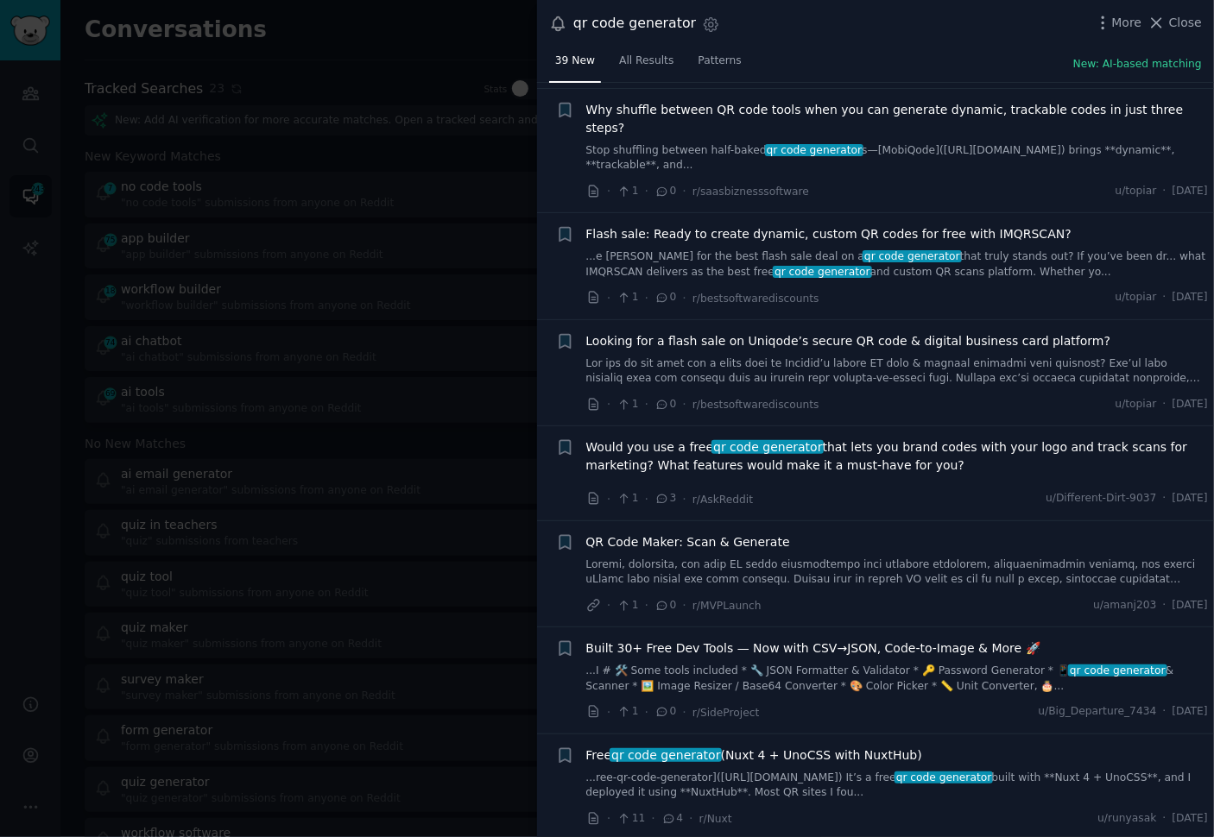
click at [846, 439] on span "Would you use a free qr code generator that lets you brand codes with your logo…" at bounding box center [897, 457] width 622 height 36
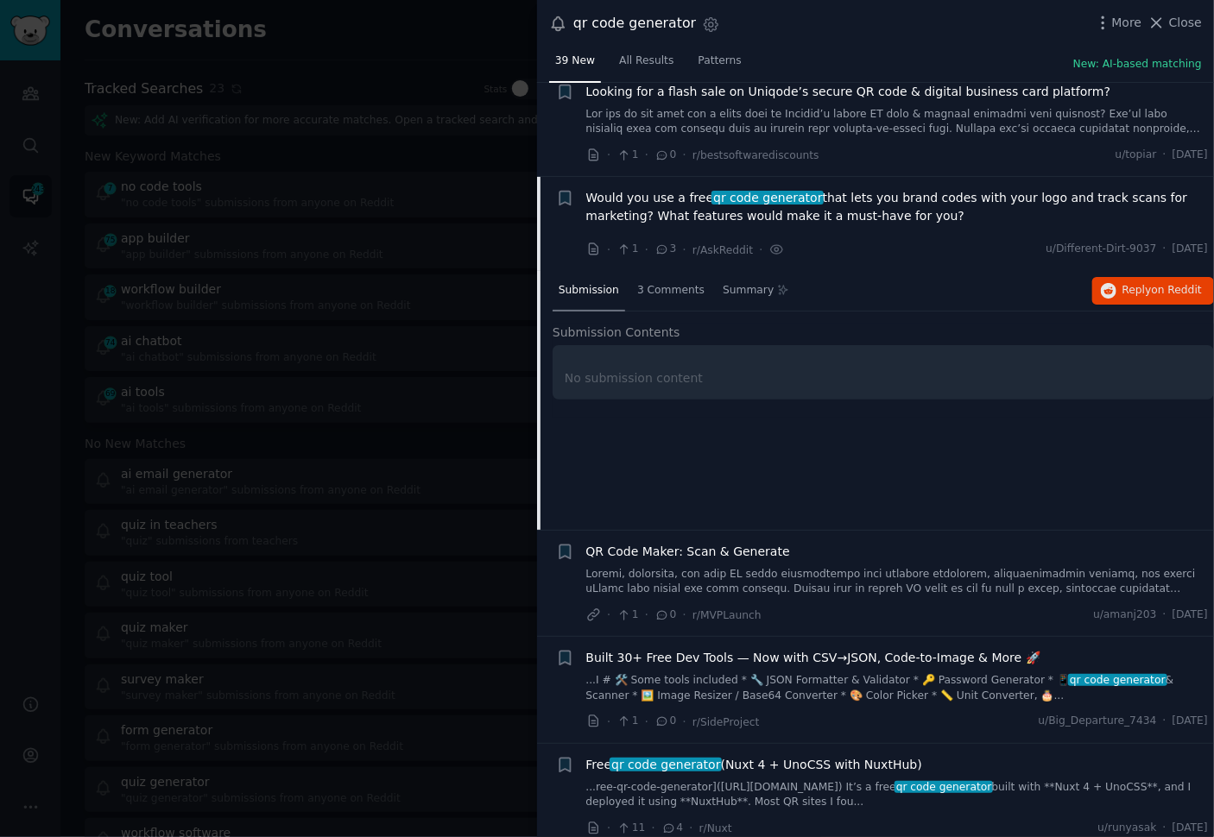
scroll to position [2357, 0]
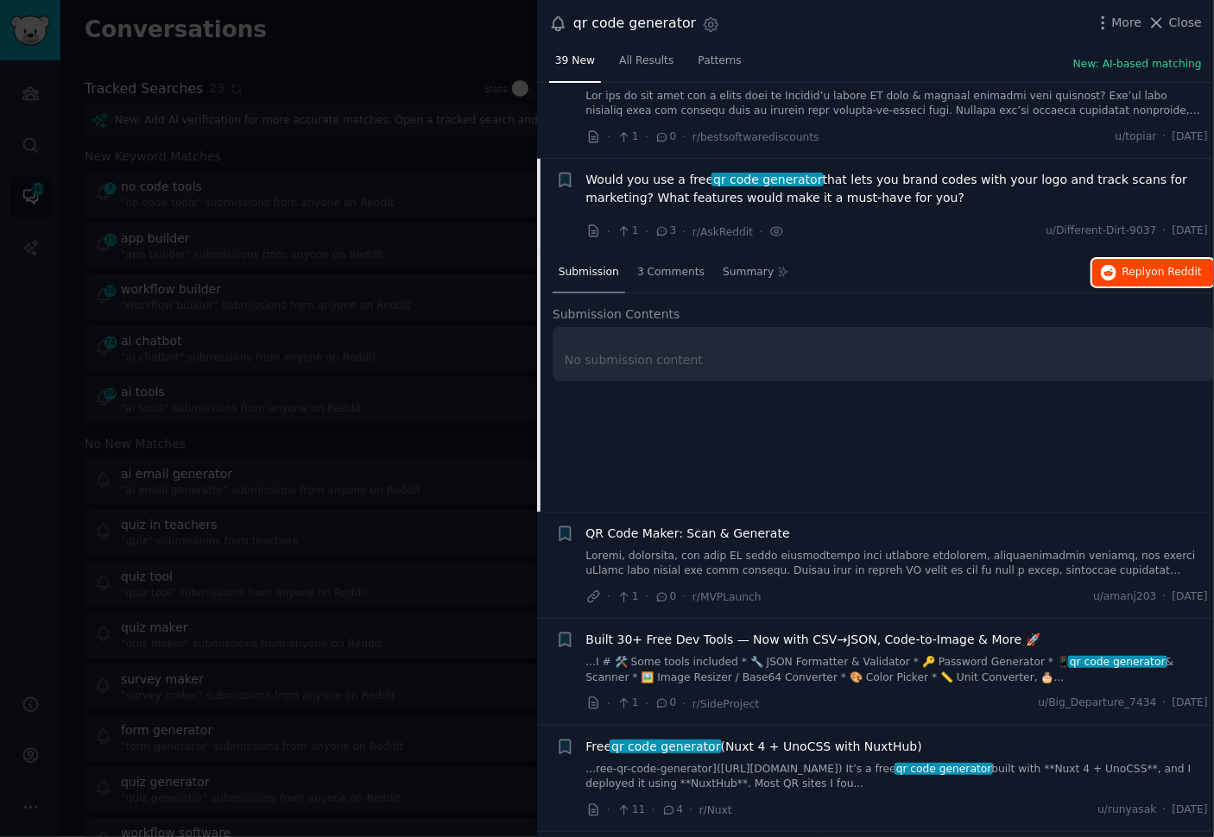
click at [1156, 259] on button "Reply on Reddit" at bounding box center [1153, 273] width 122 height 28
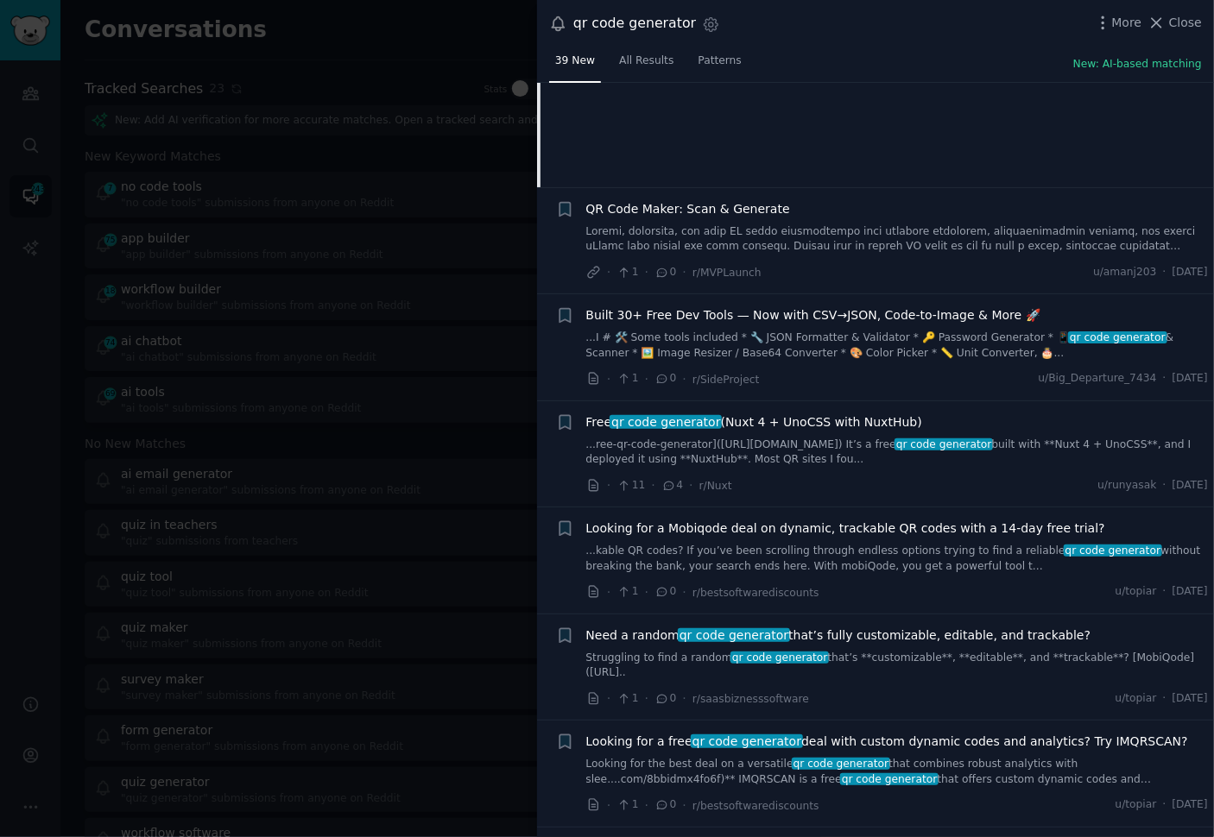
scroll to position [2686, 0]
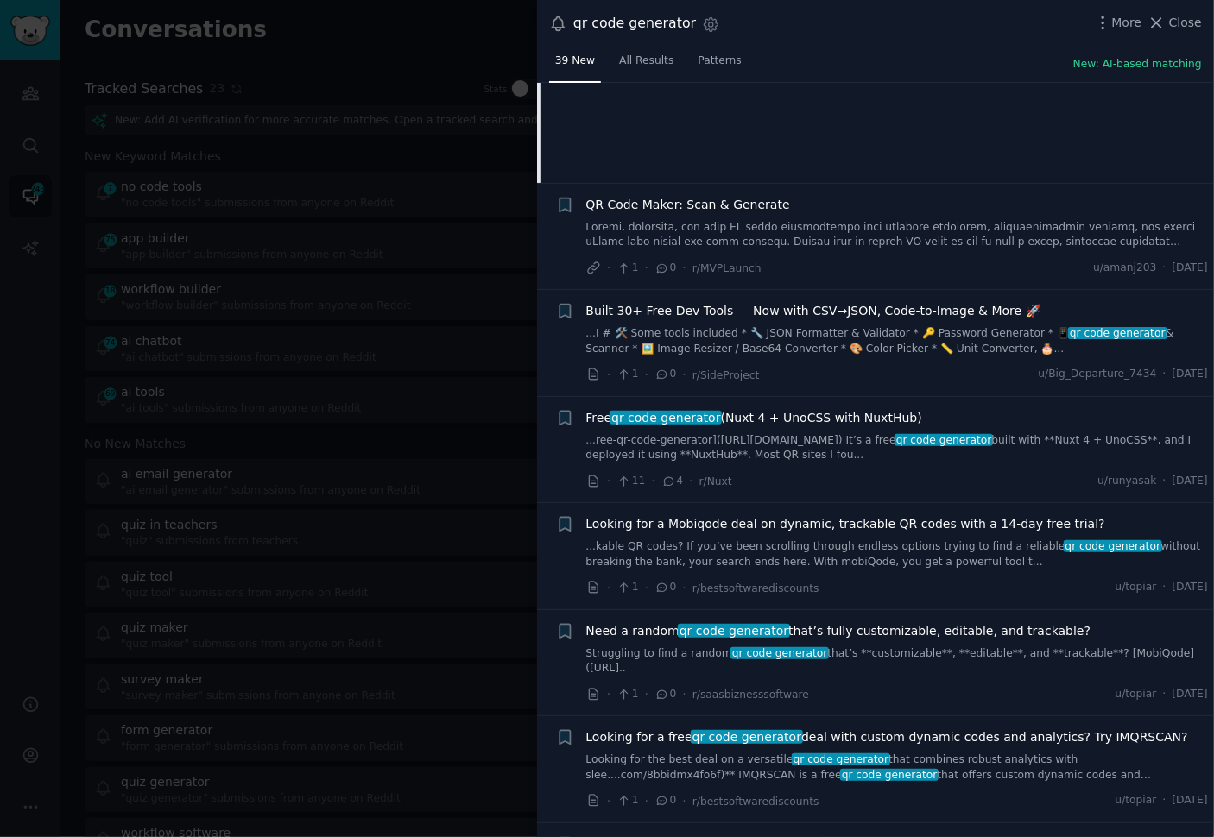
click at [831, 472] on div "· 11 · 4 · r/Nuxt u/runyasak · [DATE]" at bounding box center [897, 481] width 622 height 18
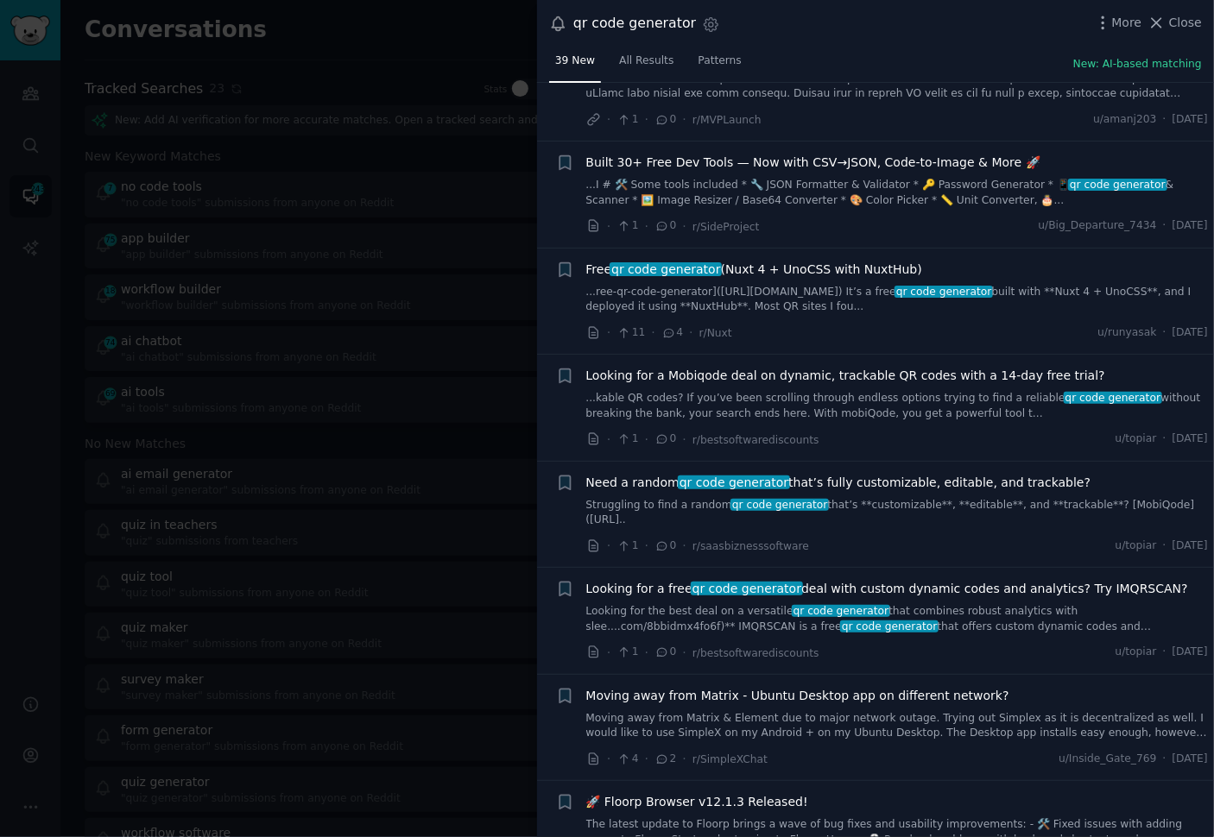
scroll to position [2864, 0]
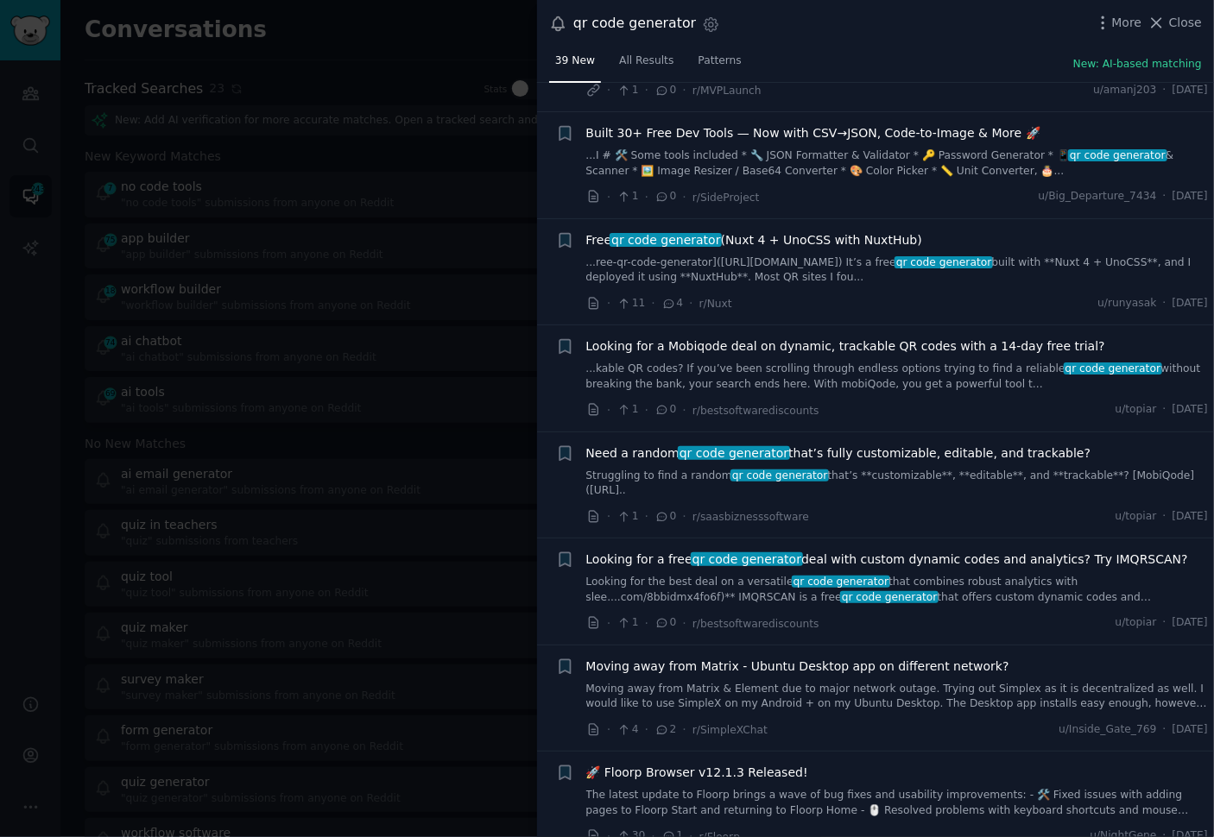
click at [909, 508] on div "· 1 · 0 · r/saasbiznesssoftware u/topiar · [DATE]" at bounding box center [897, 517] width 622 height 18
click at [914, 508] on div "· 1 · 0 · r/saasbiznesssoftware u/topiar · [DATE]" at bounding box center [897, 517] width 622 height 18
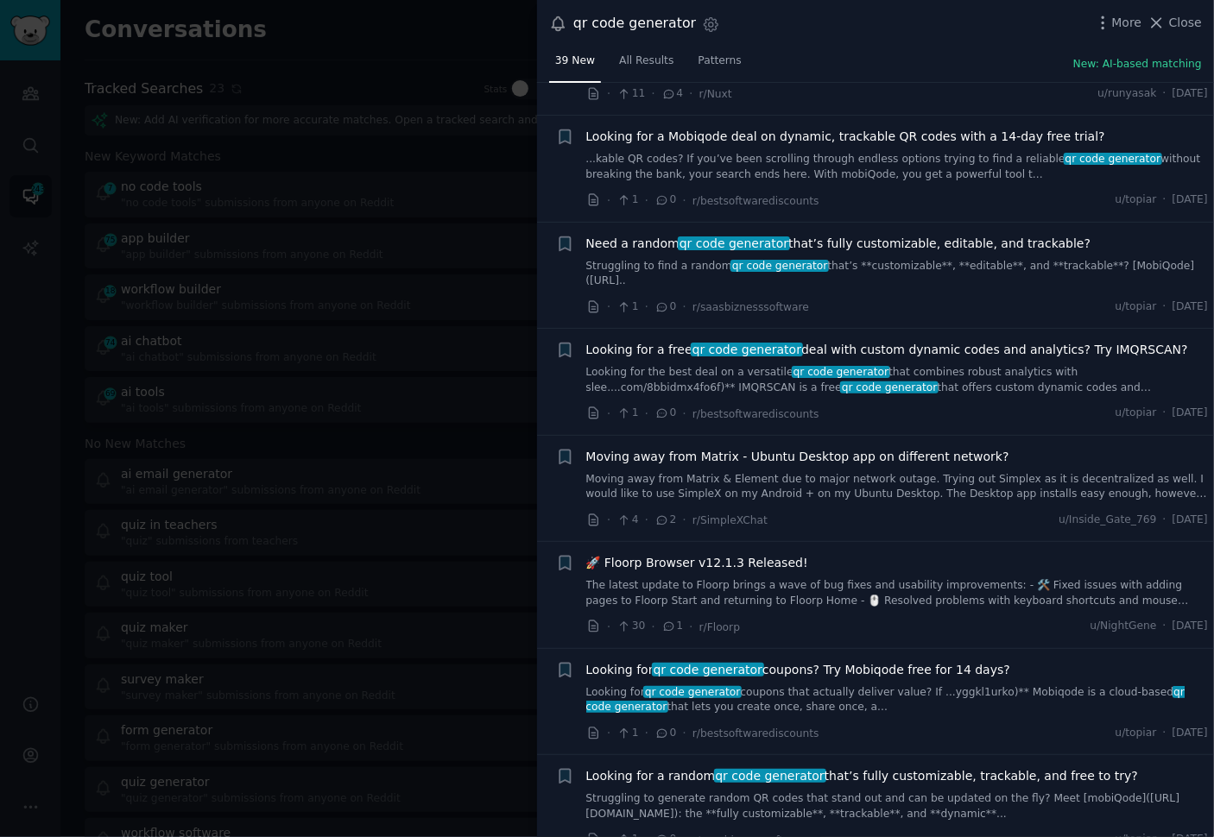
scroll to position [3093, 0]
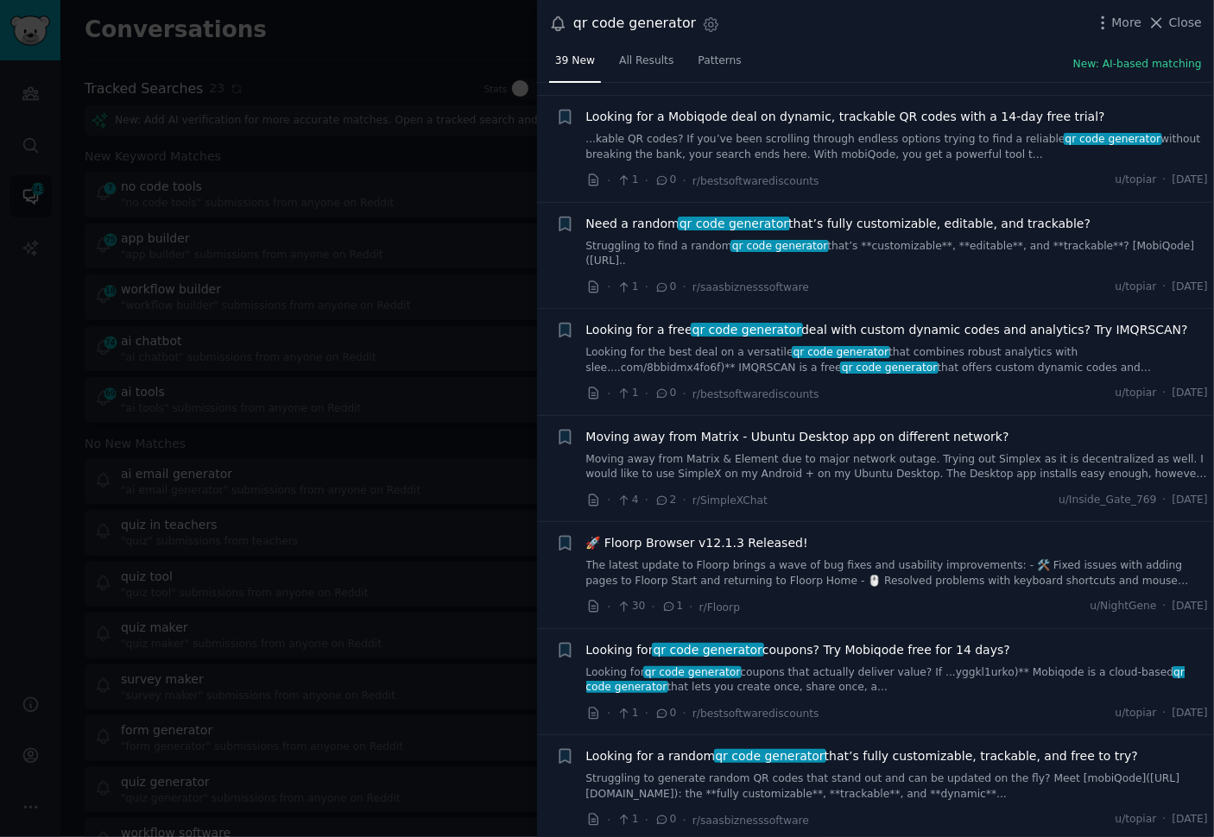
click at [911, 491] on div "· 4 · 2 · r/SimpleXChat u/Inside_Gate_769 · [DATE]" at bounding box center [897, 500] width 622 height 18
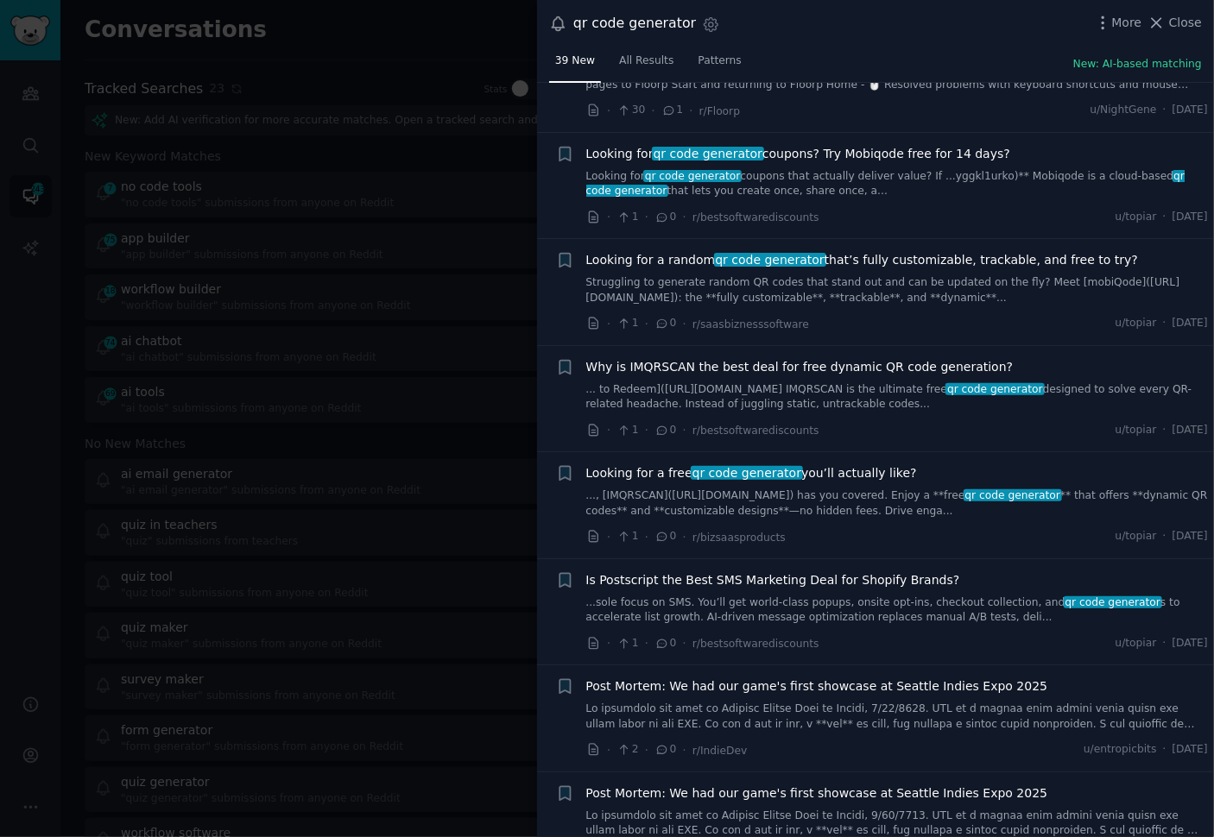
scroll to position [3592, 0]
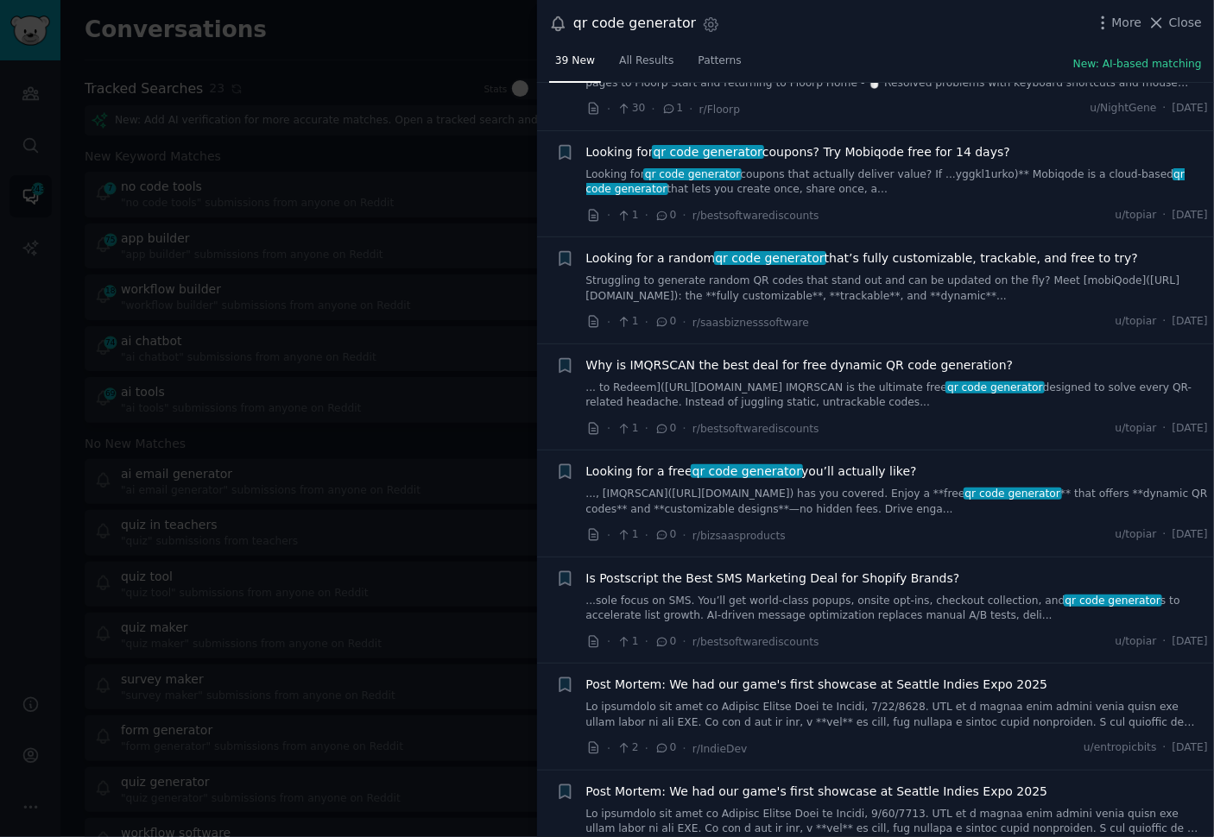
click at [904, 527] on div "· 1 · 0 · r/bizsaasproducts u/topiar · [DATE]" at bounding box center [897, 536] width 622 height 18
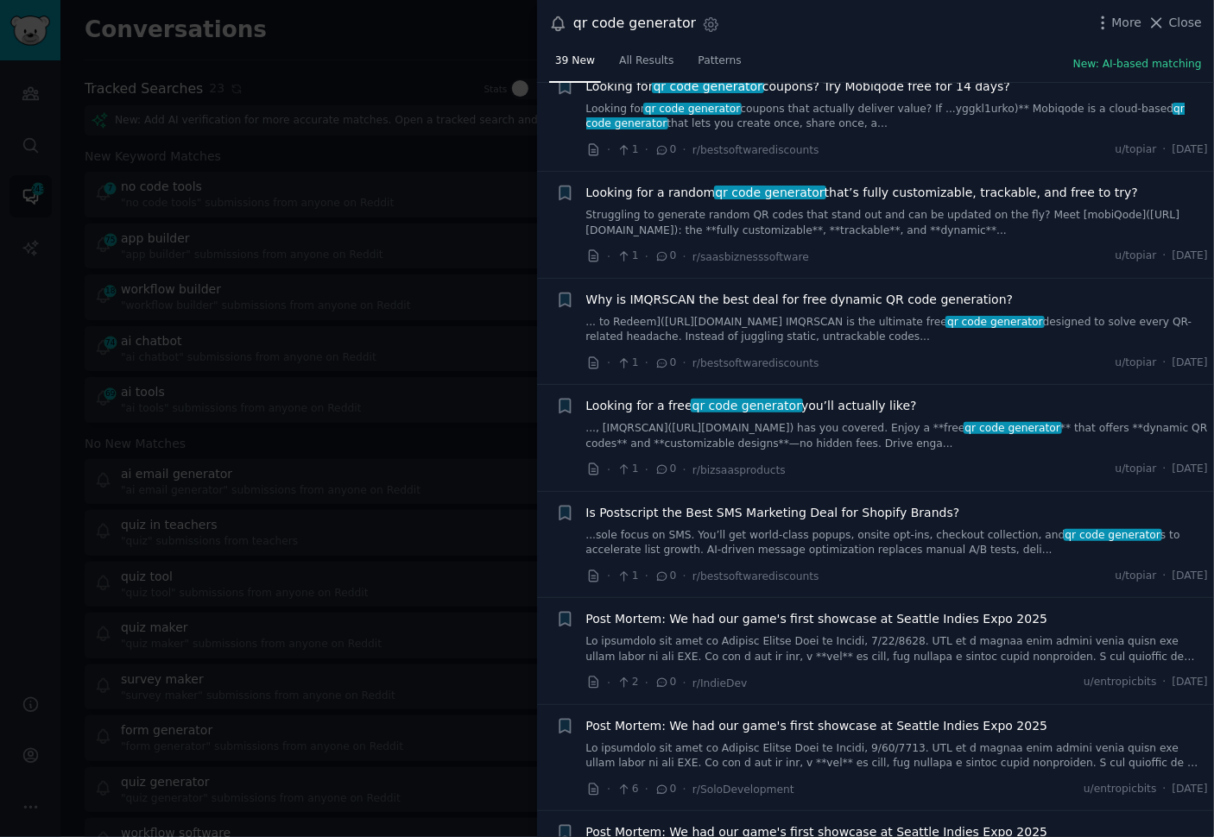
click at [351, 303] on div at bounding box center [607, 418] width 1214 height 837
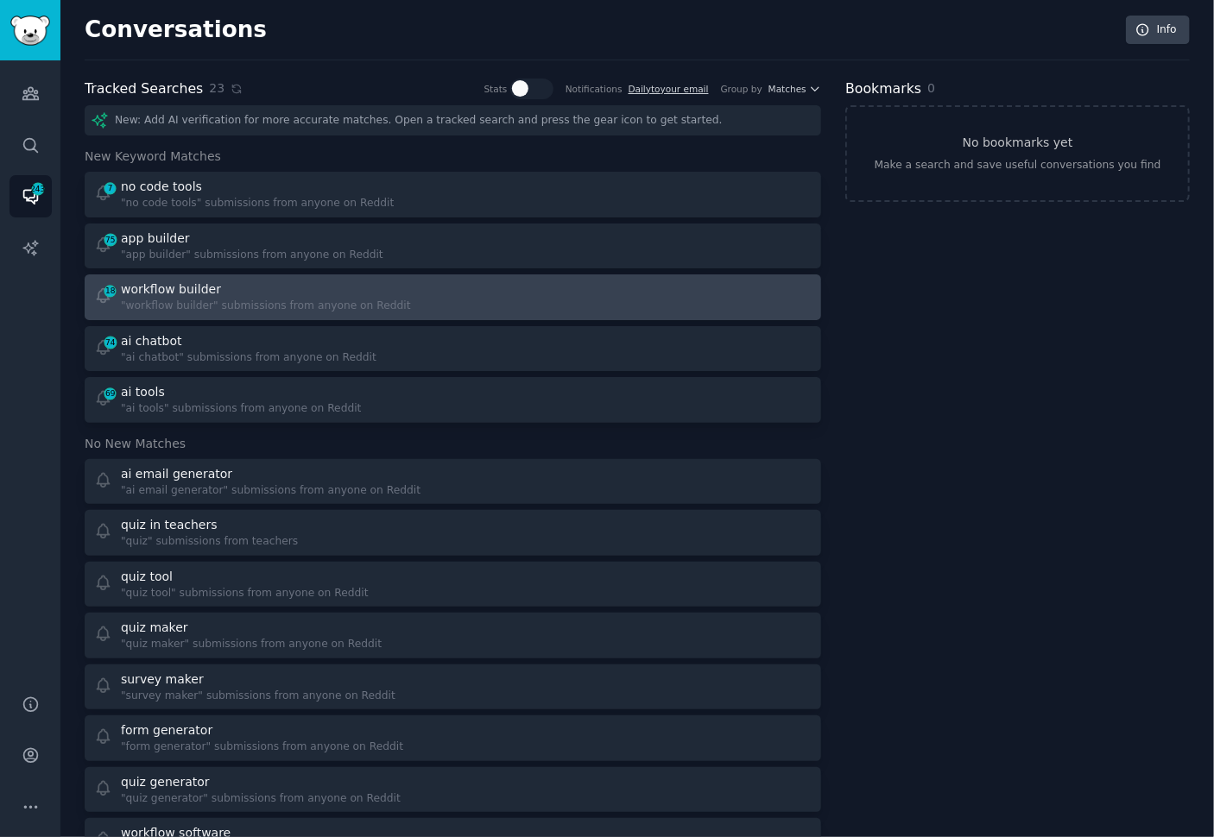
click at [377, 290] on div "workflow builder" at bounding box center [266, 290] width 290 height 18
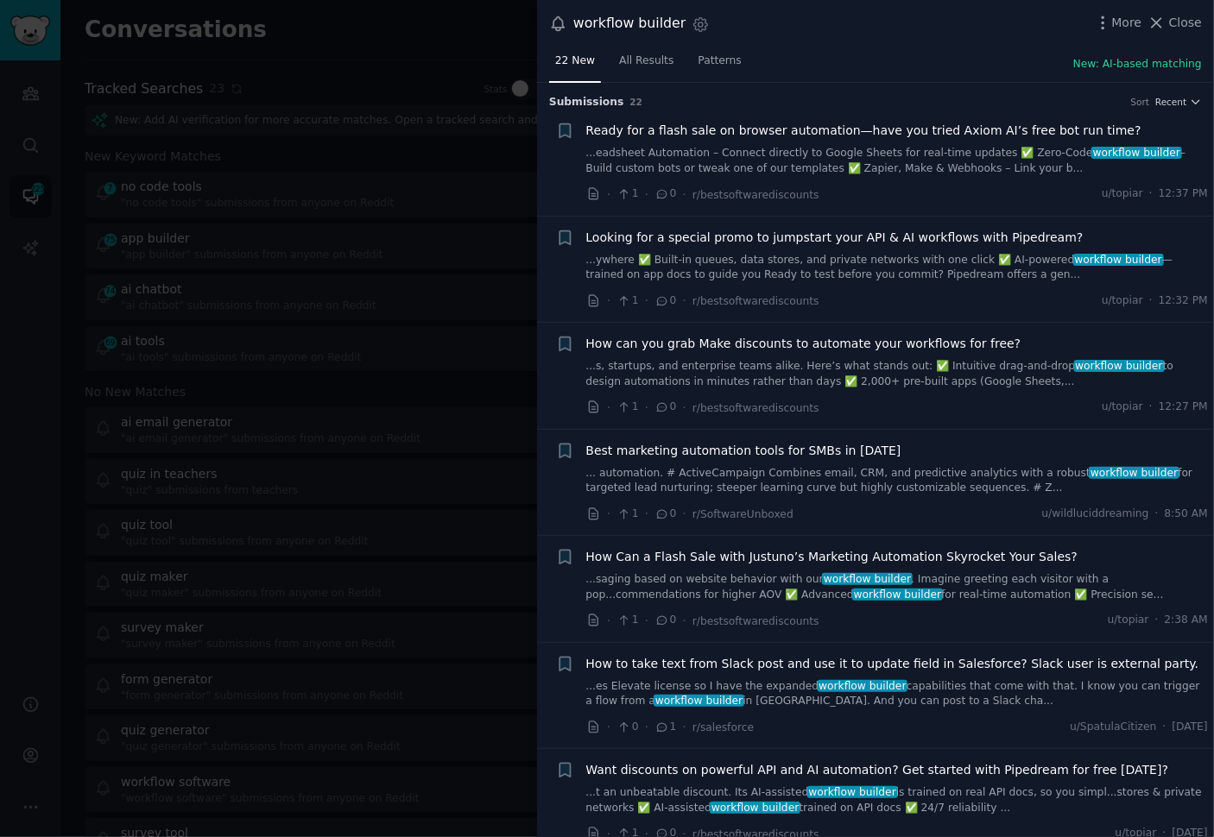
click at [933, 408] on div "· 1 · 0 · r/bestsoftwarediscounts u/topiar · 12:27 PM" at bounding box center [897, 408] width 622 height 18
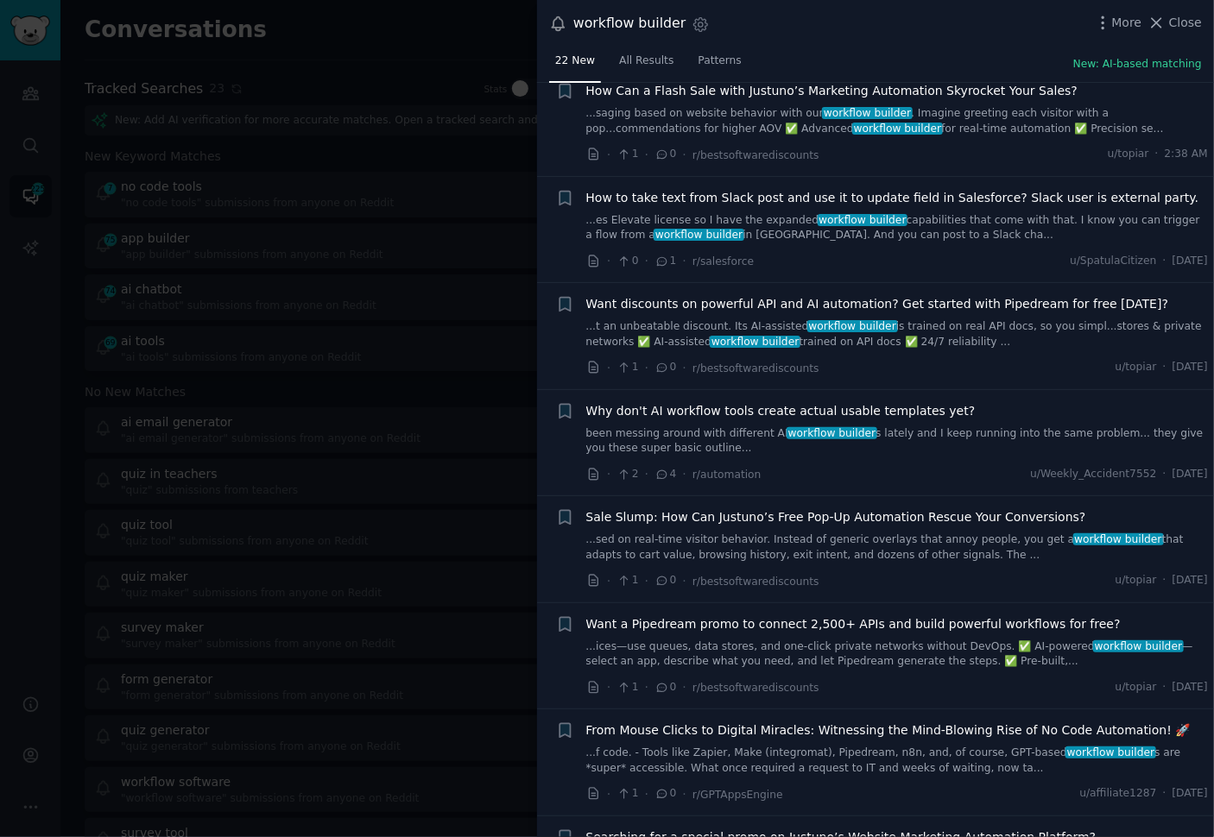
scroll to position [474, 0]
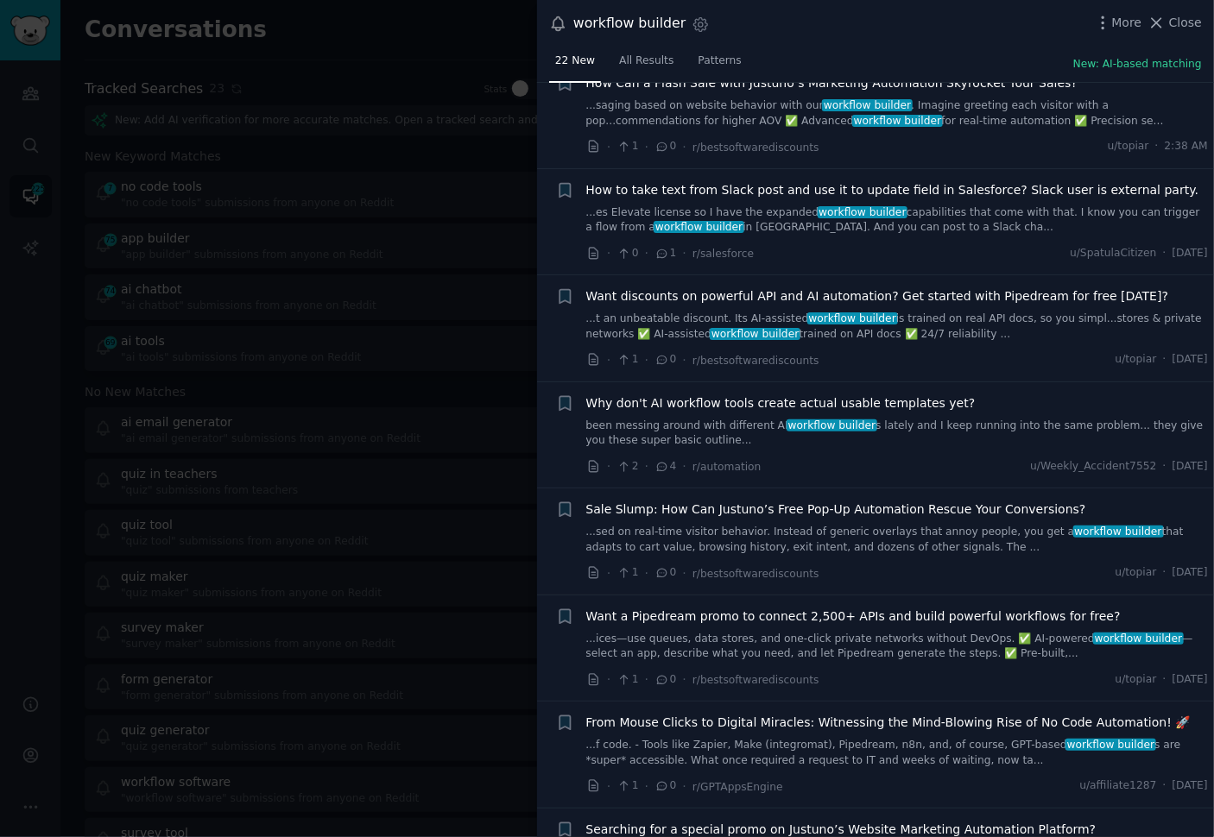
click at [909, 464] on div "· 2 · 4 · r/automation u/Weekly_Accident7552 · [DATE]" at bounding box center [897, 467] width 622 height 18
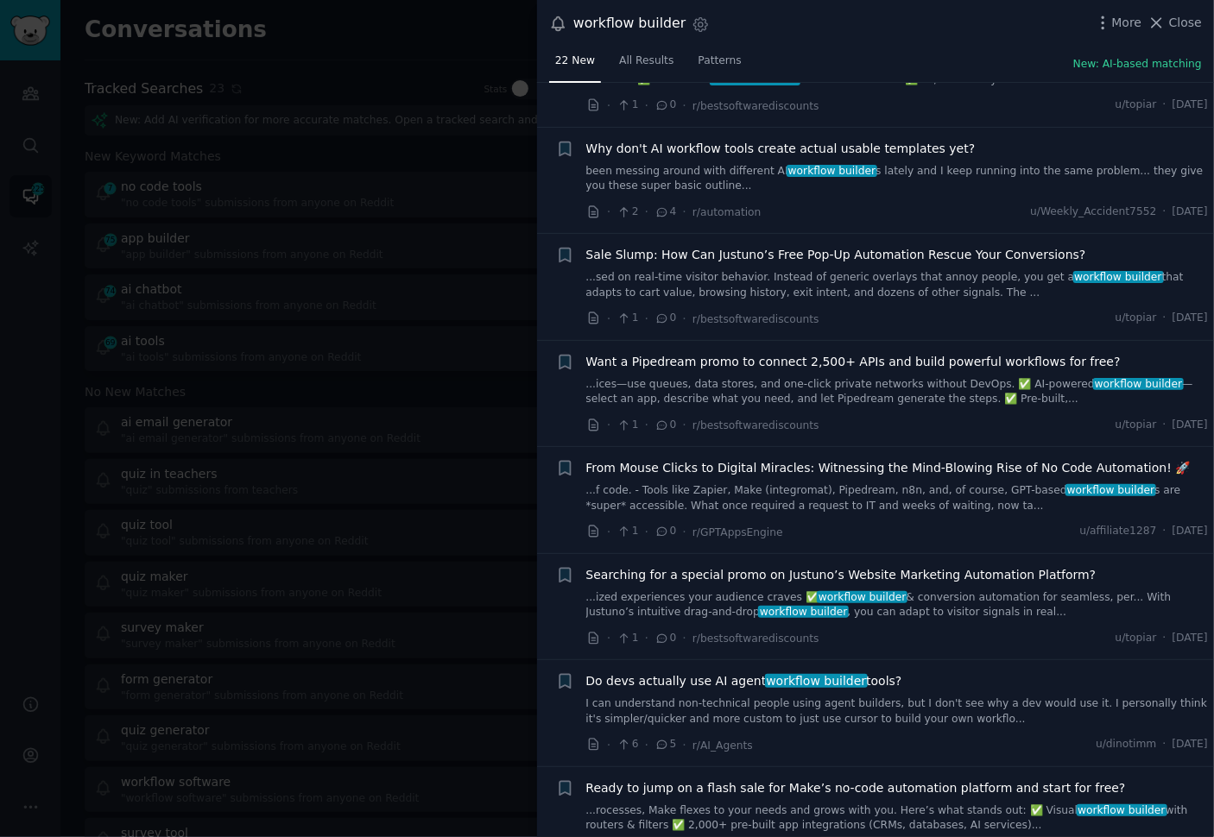
scroll to position [730, 0]
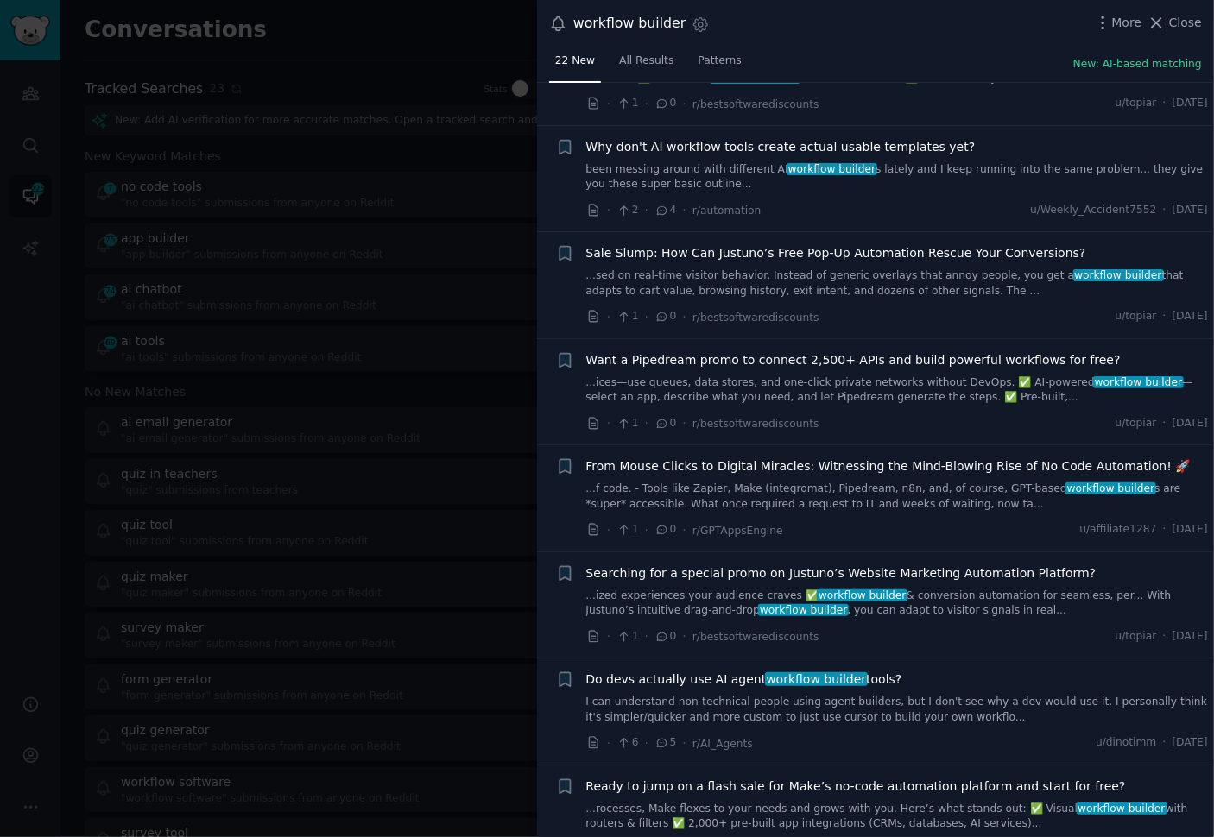
click at [894, 528] on div "· 1 · 0 · r/GPTAppsEngine u/affiliate1287 · [DATE]" at bounding box center [897, 530] width 622 height 18
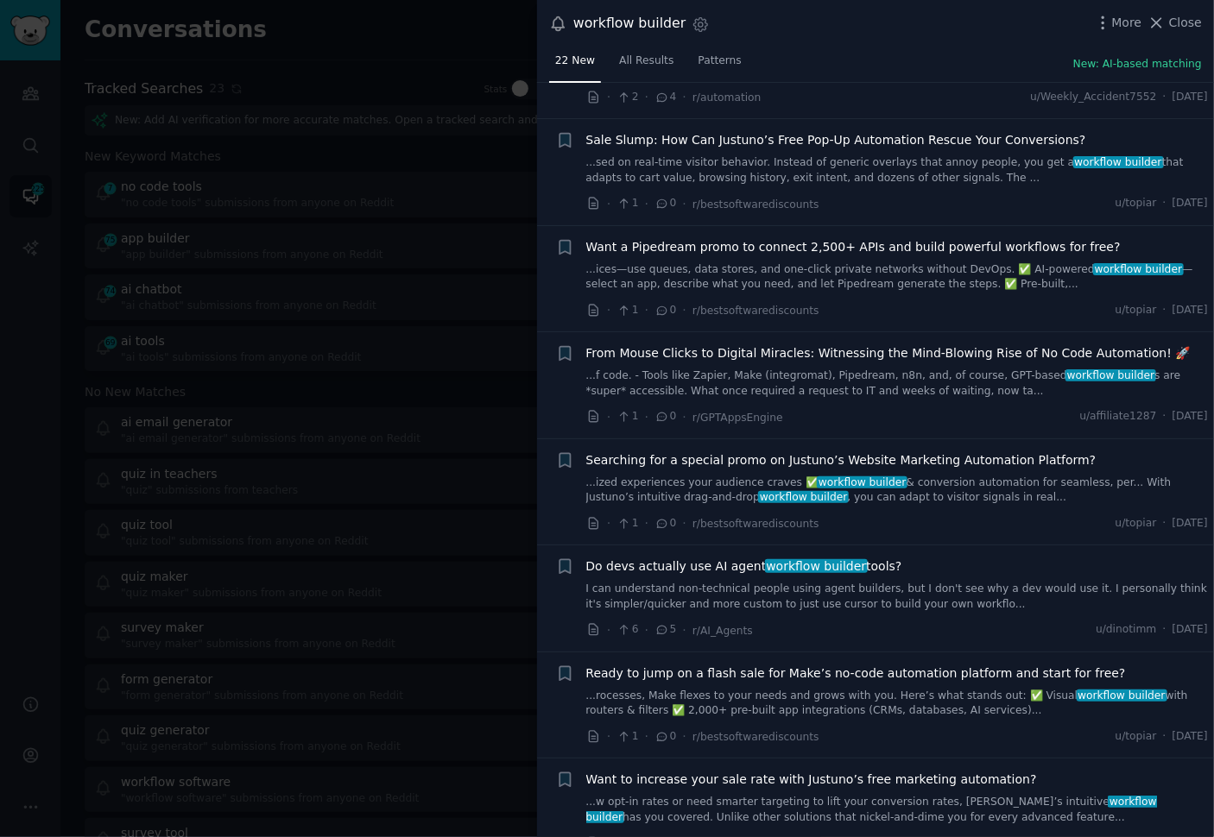
scroll to position [845, 0]
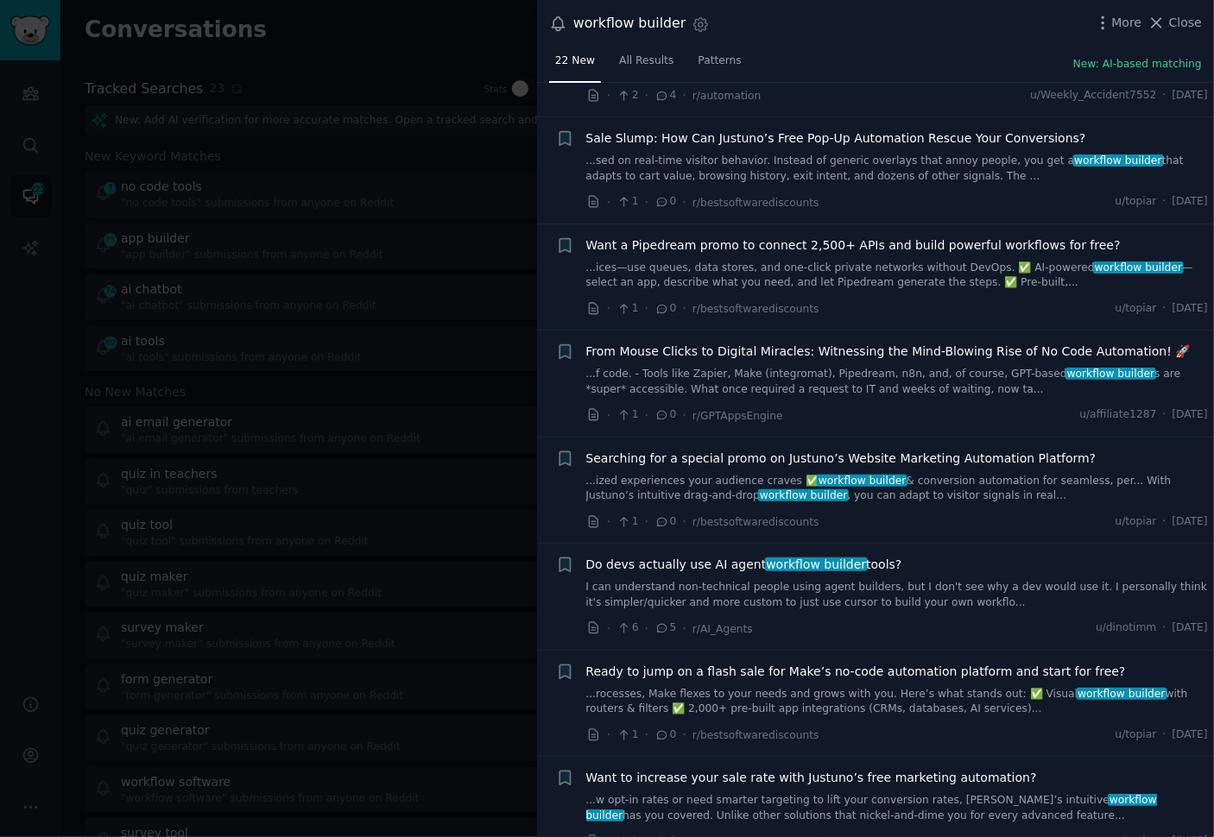
click at [861, 580] on link "I can understand non-technical people using agent builders, but I don't see why…" at bounding box center [897, 595] width 622 height 30
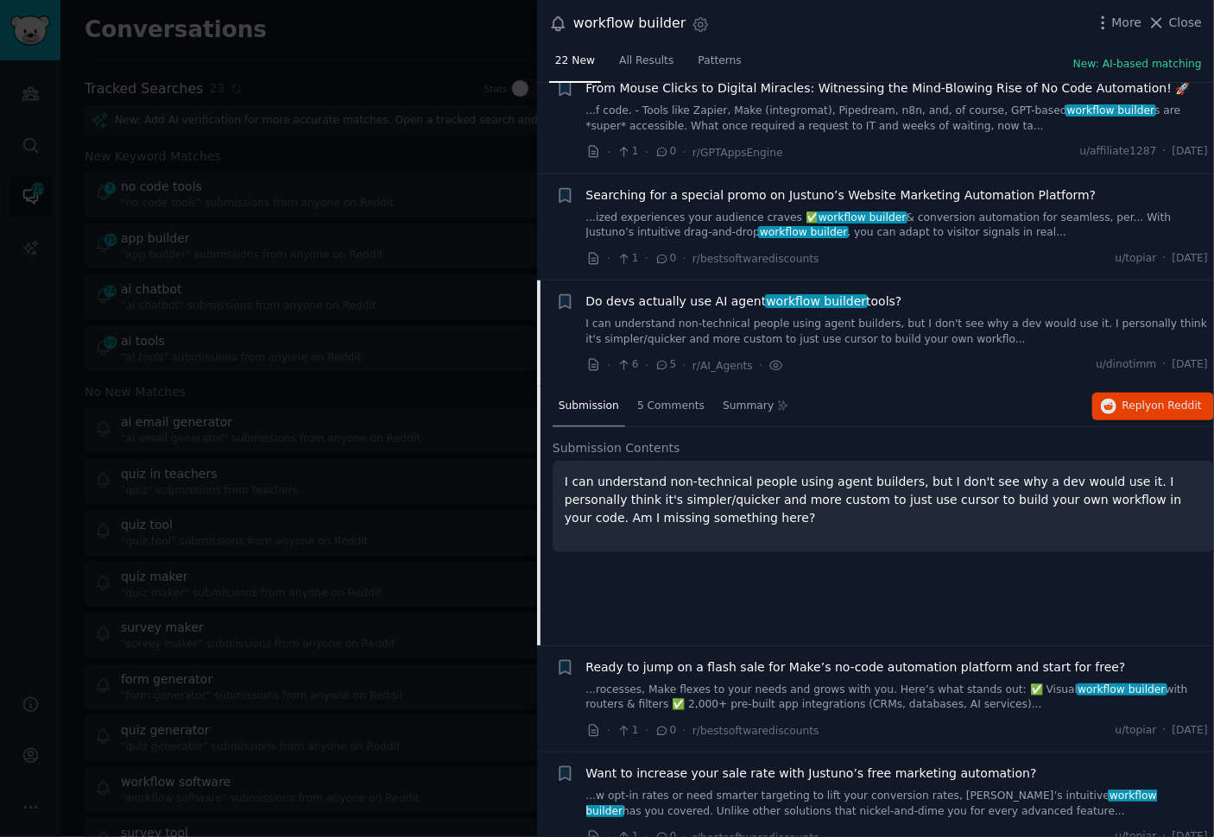
scroll to position [1305, 0]
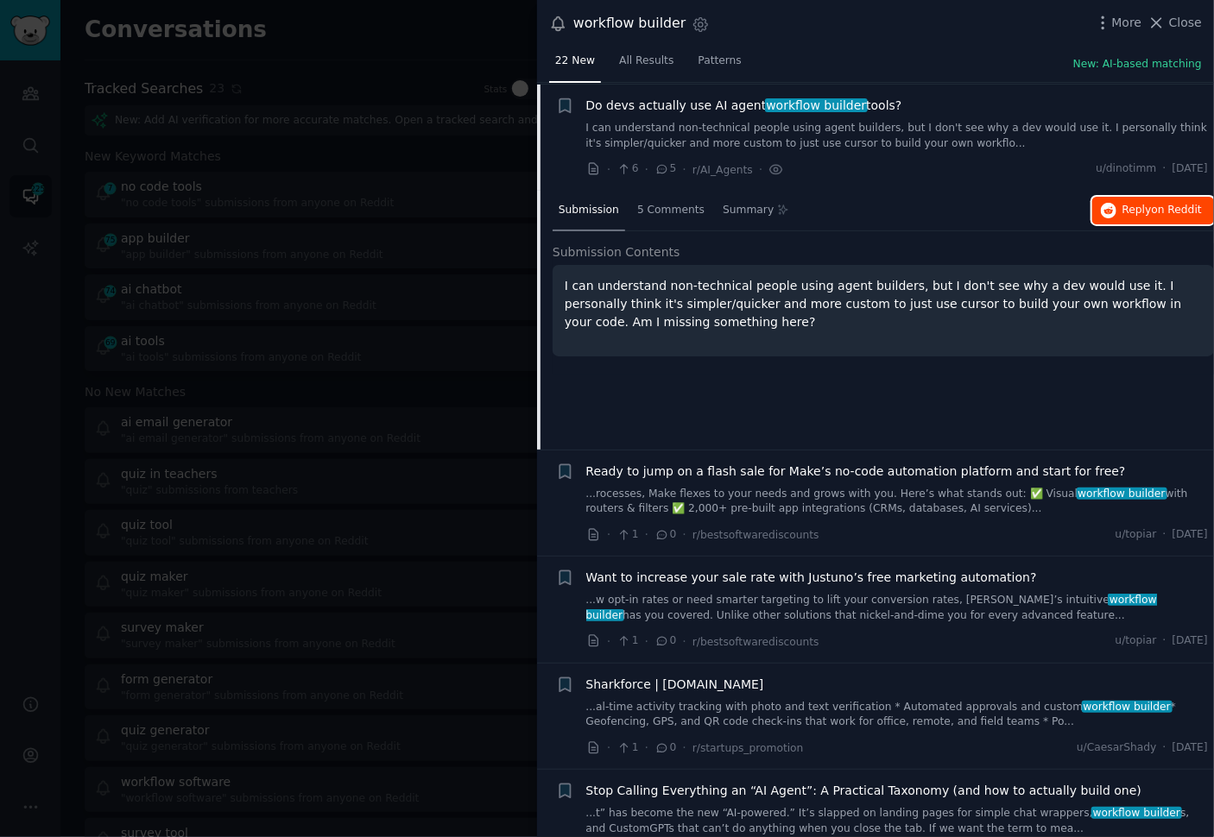
click at [1130, 209] on span "Reply on Reddit" at bounding box center [1161, 211] width 79 height 16
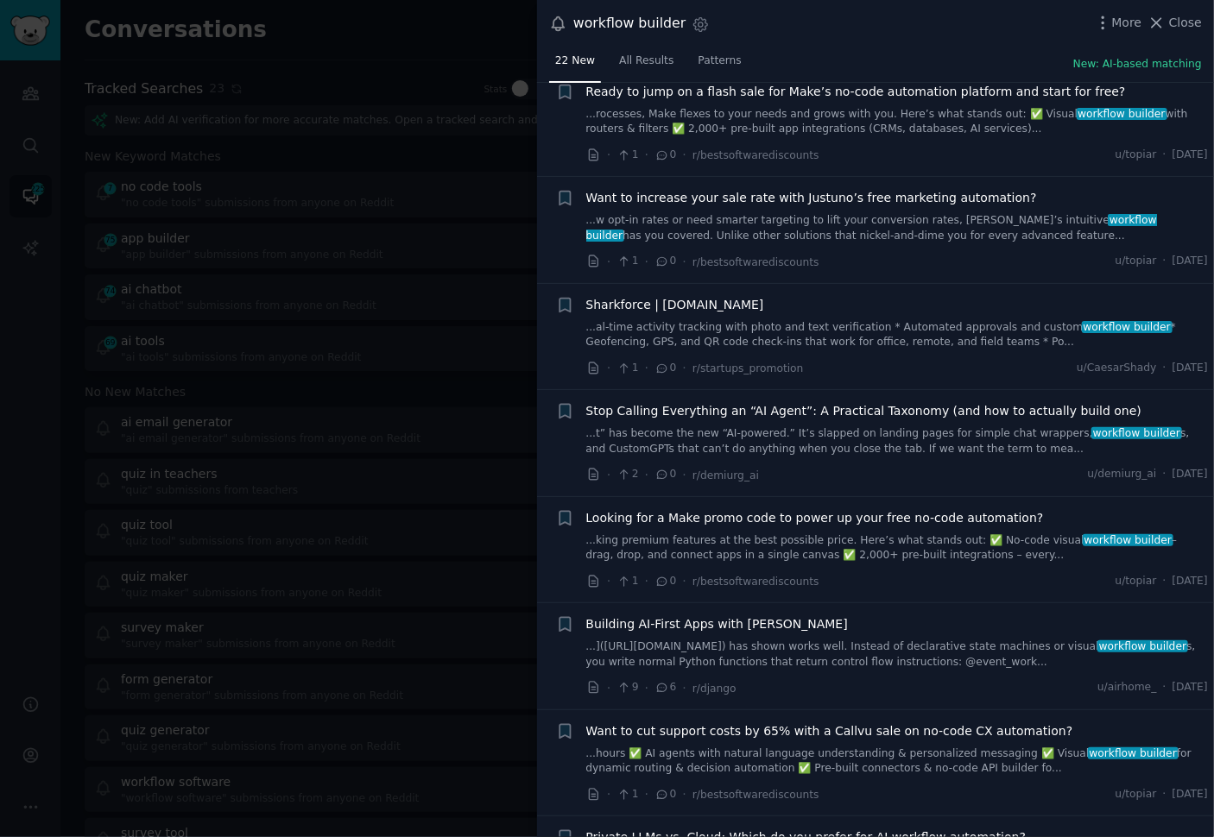
scroll to position [1686, 0]
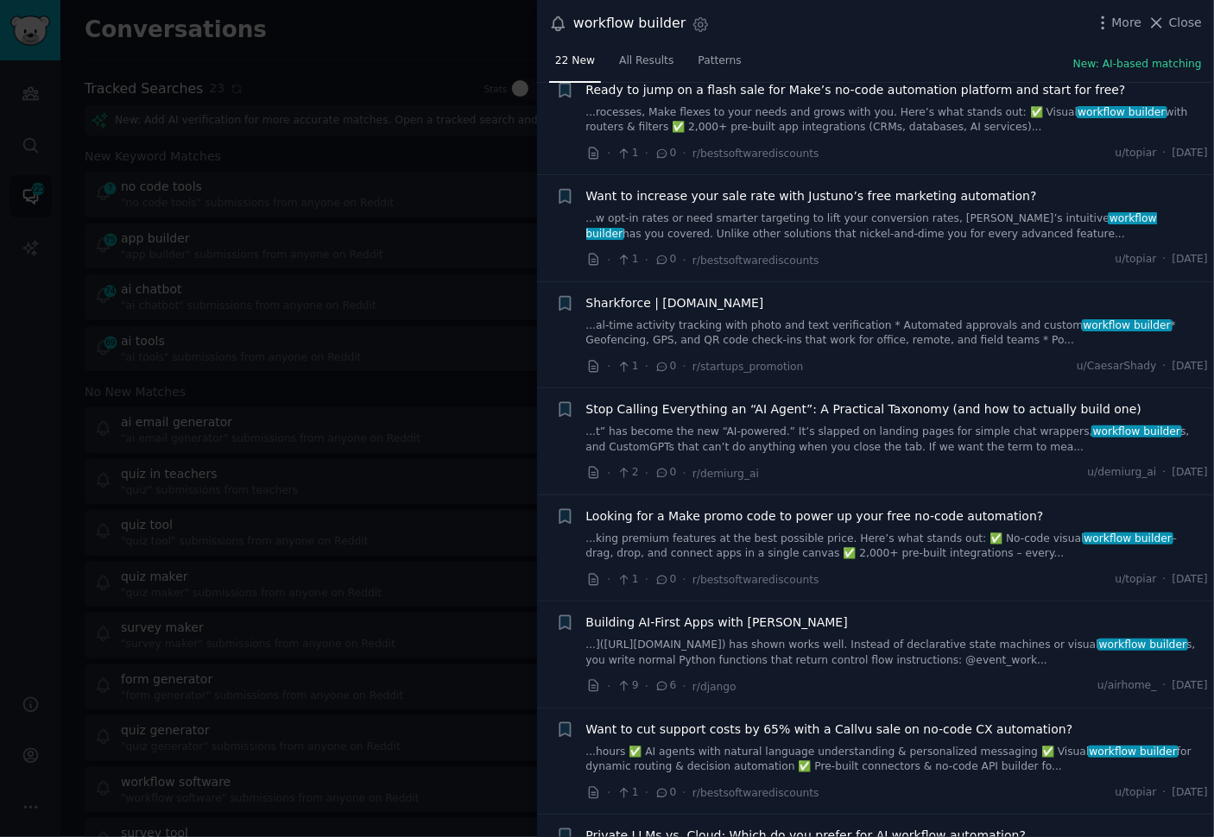
click at [852, 475] on div "· 2 · 0 · r/demiurg_ai u/demiurg_ai · [DATE]" at bounding box center [897, 473] width 622 height 18
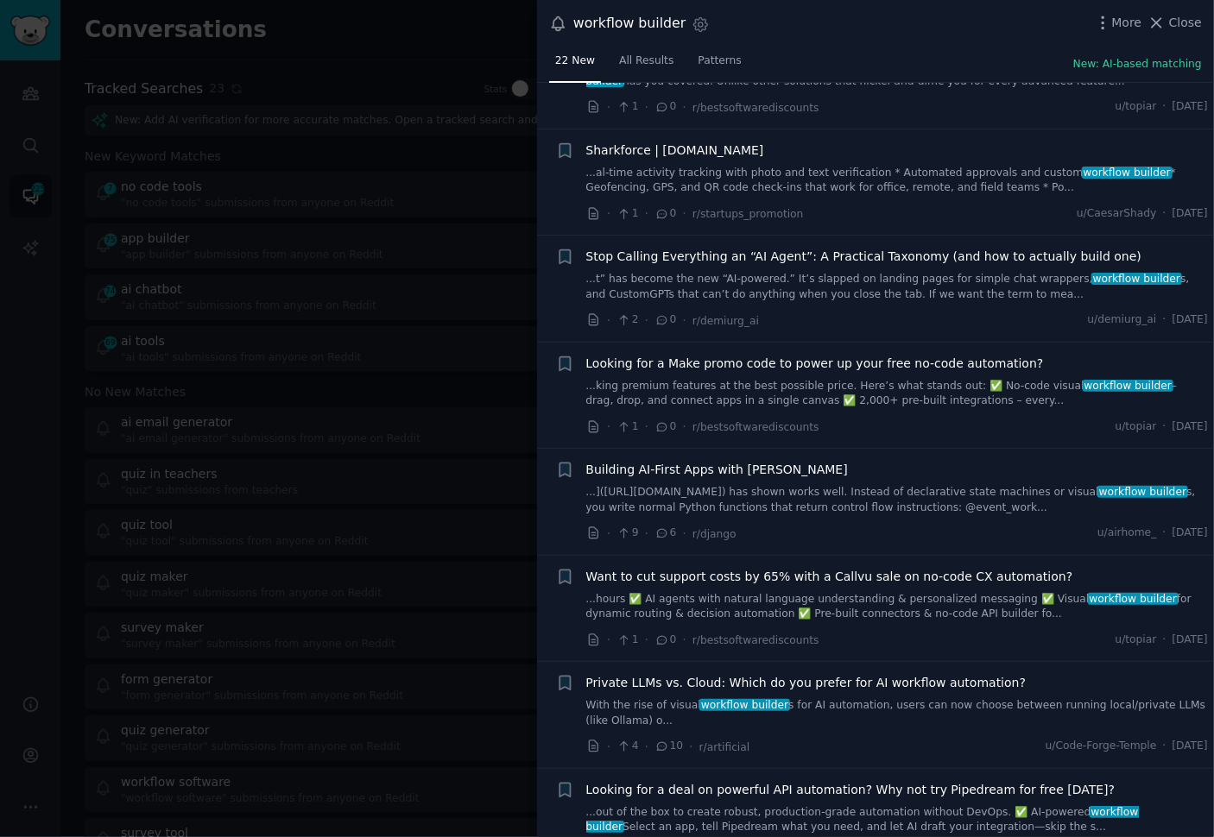
scroll to position [1872, 0]
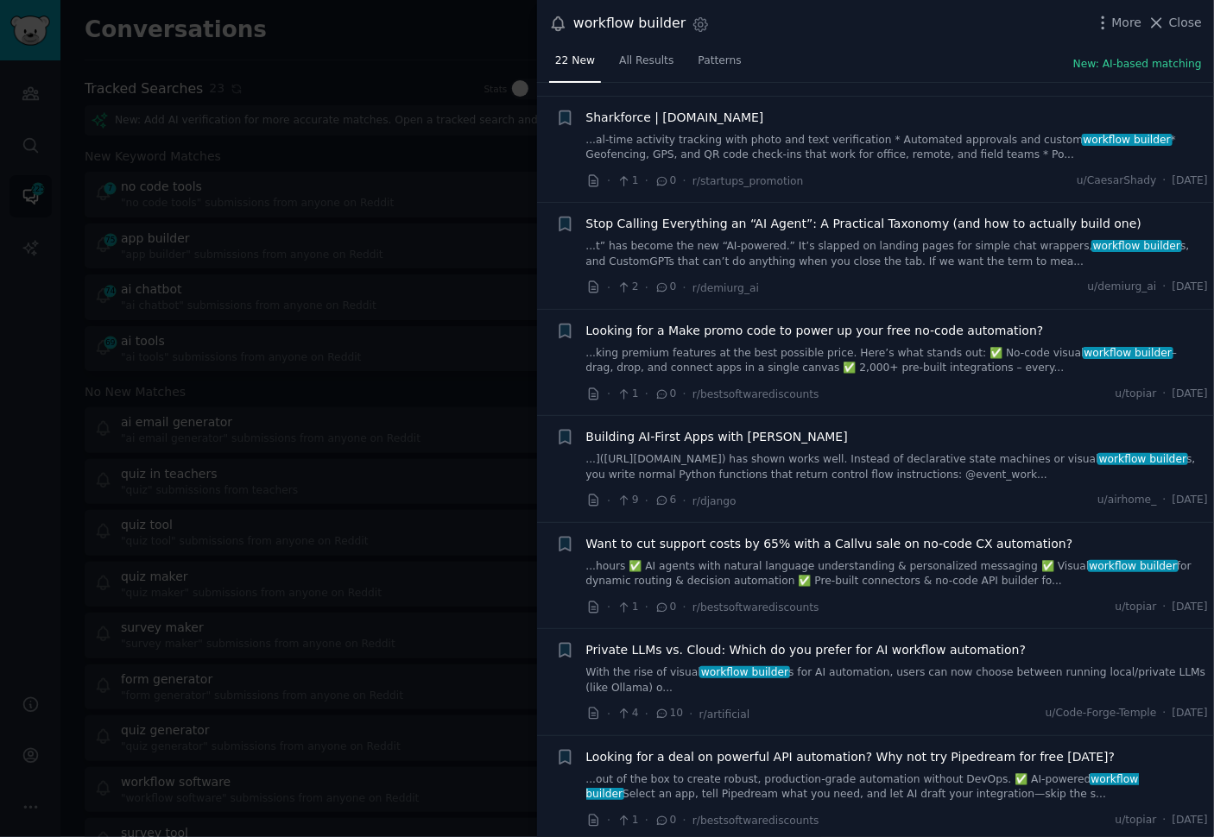
click at [372, 300] on div at bounding box center [607, 418] width 1214 height 837
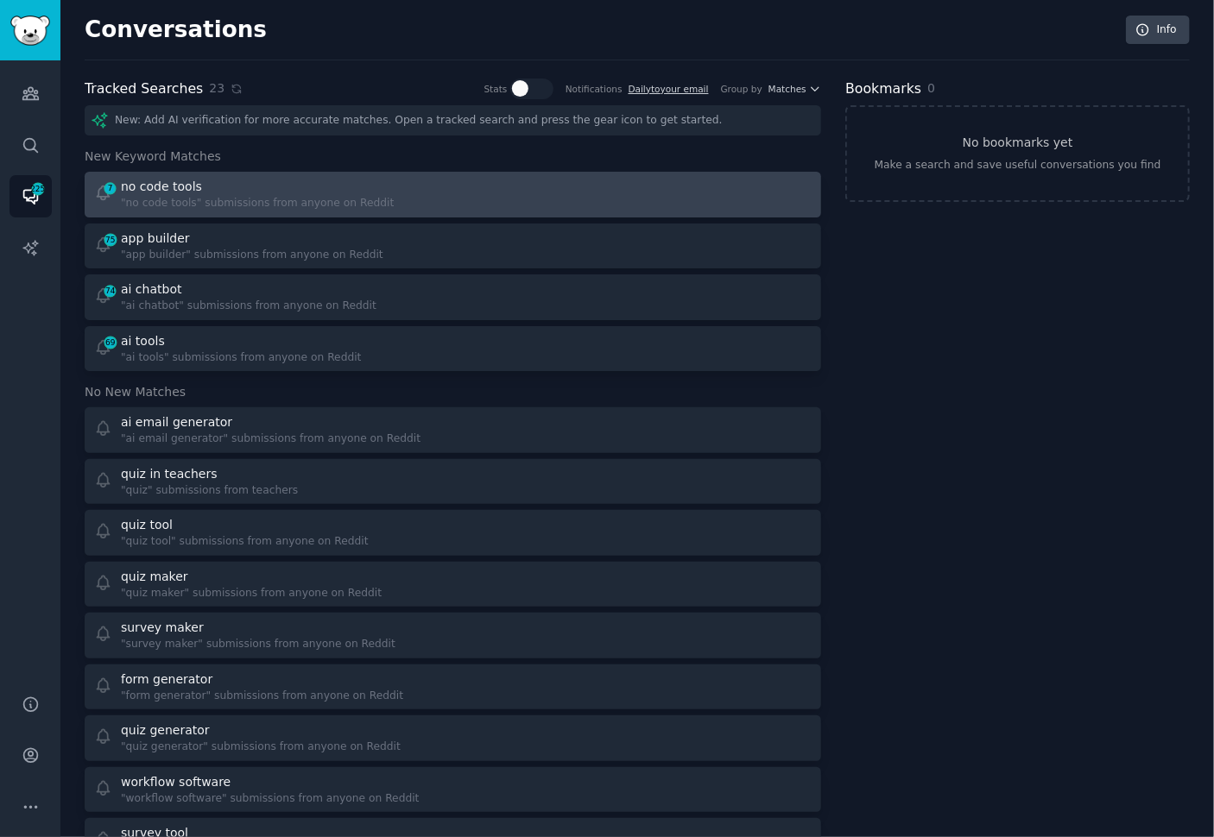
click at [465, 199] on div at bounding box center [638, 195] width 347 height 34
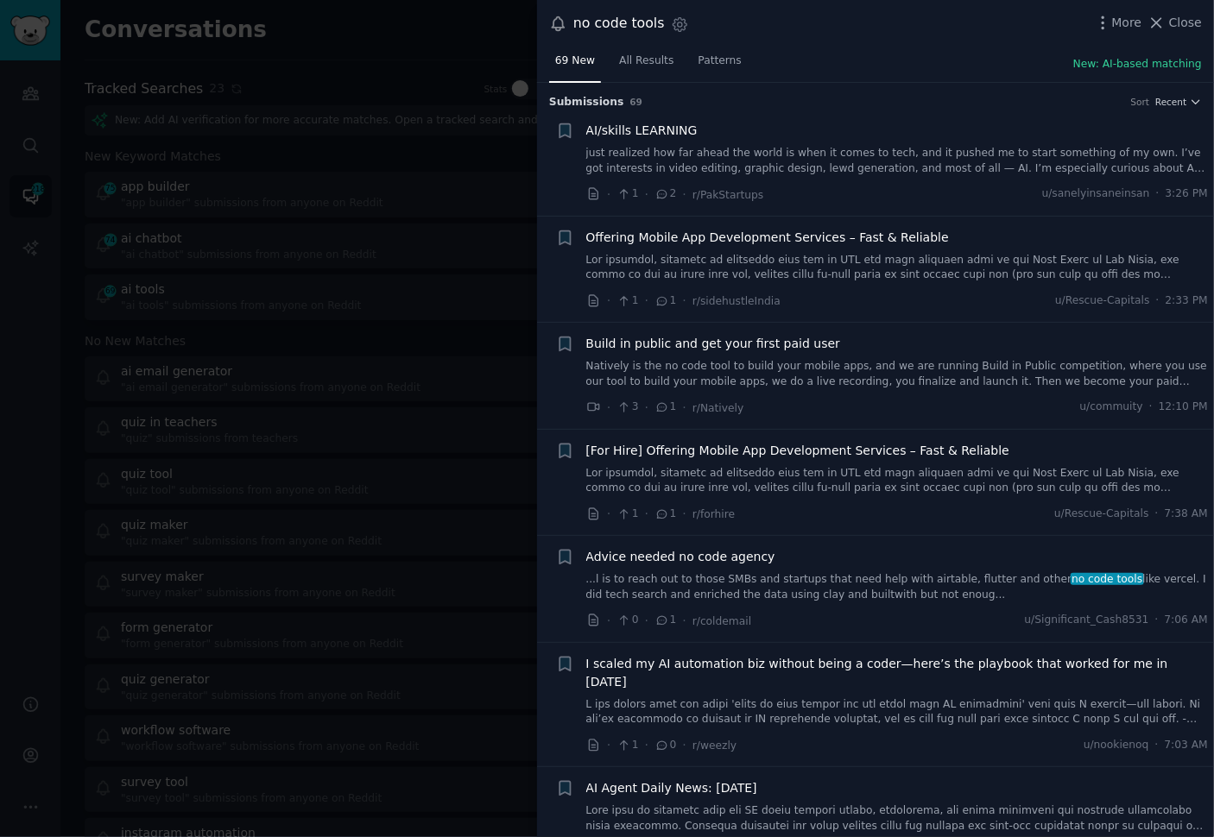
click at [872, 60] on div "69 New All Results Patterns New: AI-based matching" at bounding box center [875, 64] width 677 height 35
click at [870, 64] on div "69 New All Results Patterns New: AI-based matching" at bounding box center [875, 64] width 677 height 35
click at [919, 46] on div "no code tools Settings More Close" at bounding box center [875, 23] width 677 height 47
click at [906, 50] on div "69 New All Results Patterns New: AI-based matching" at bounding box center [875, 64] width 677 height 35
click at [915, 39] on div "no code tools Settings More Close" at bounding box center [875, 23] width 677 height 47
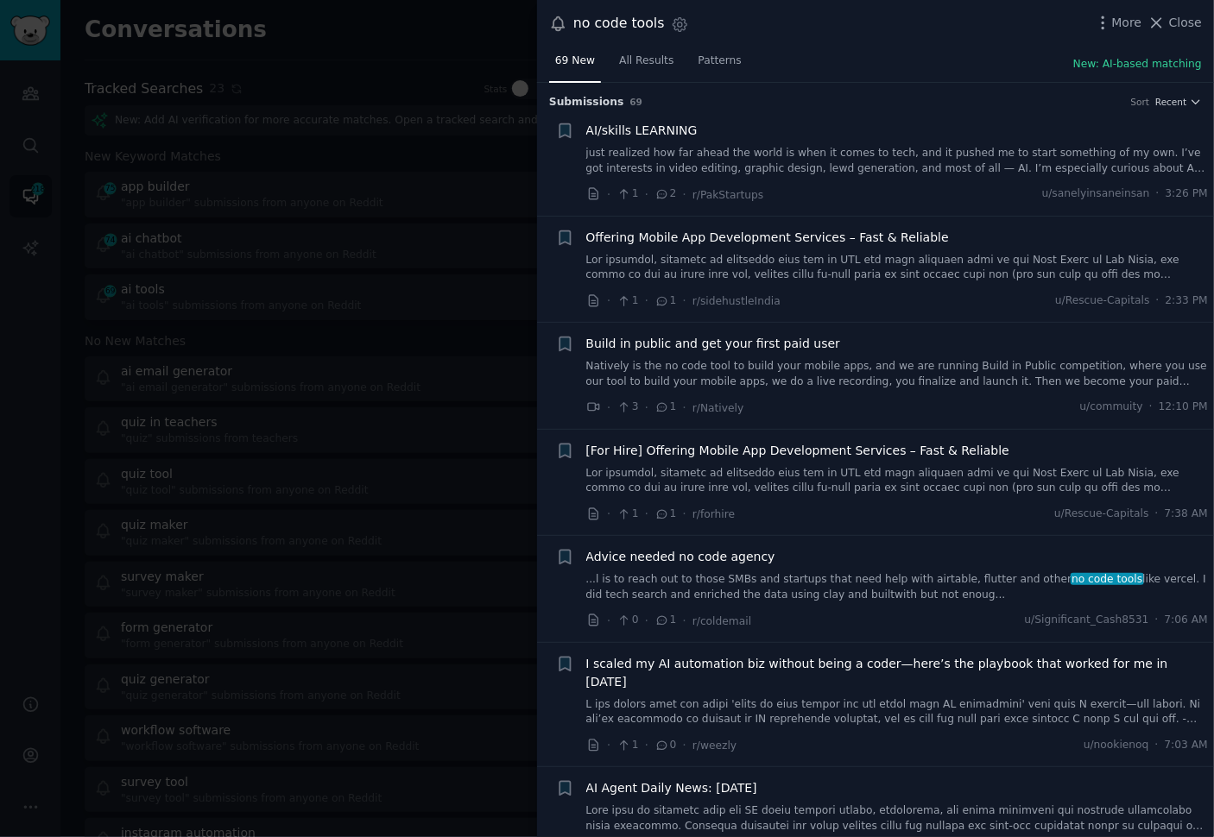
click at [915, 39] on div "no code tools Settings More Close" at bounding box center [875, 23] width 677 height 47
click at [898, 55] on div "69 New All Results Patterns New: AI-based matching" at bounding box center [875, 64] width 677 height 35
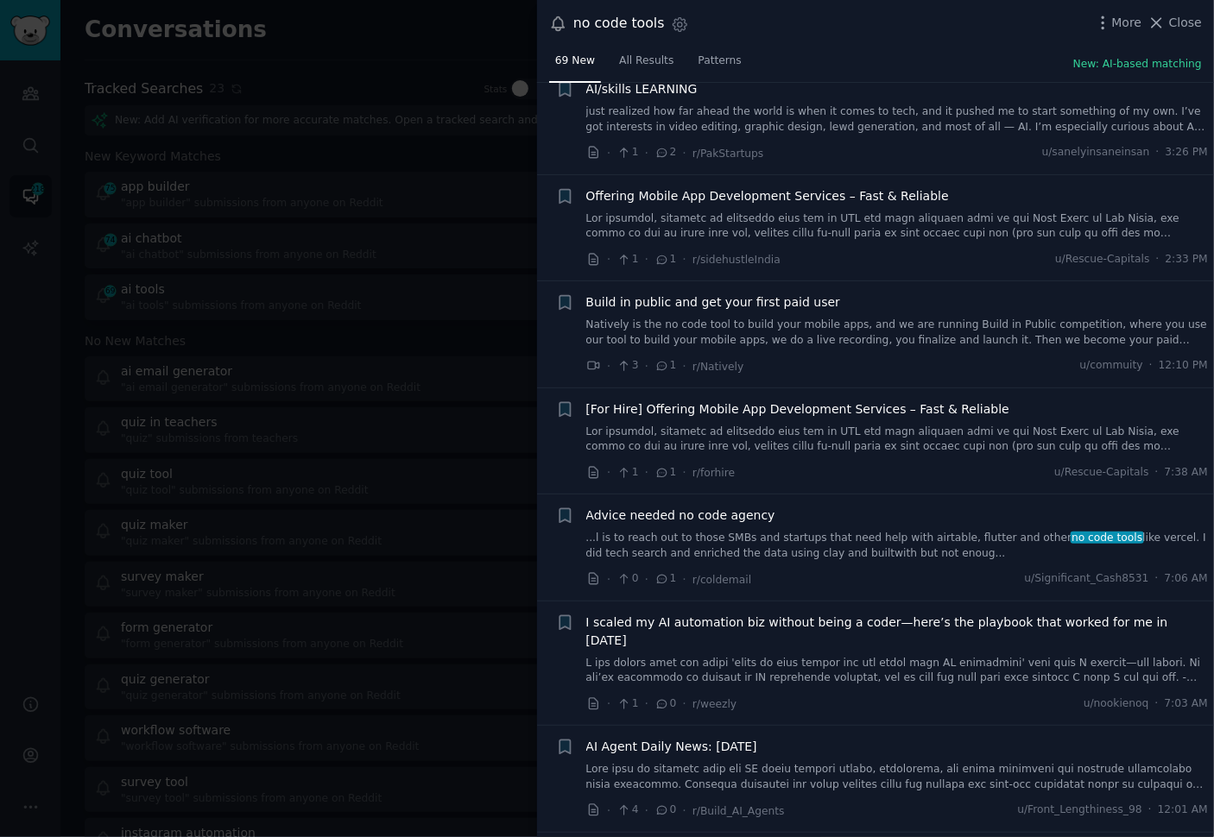
scroll to position [47, 0]
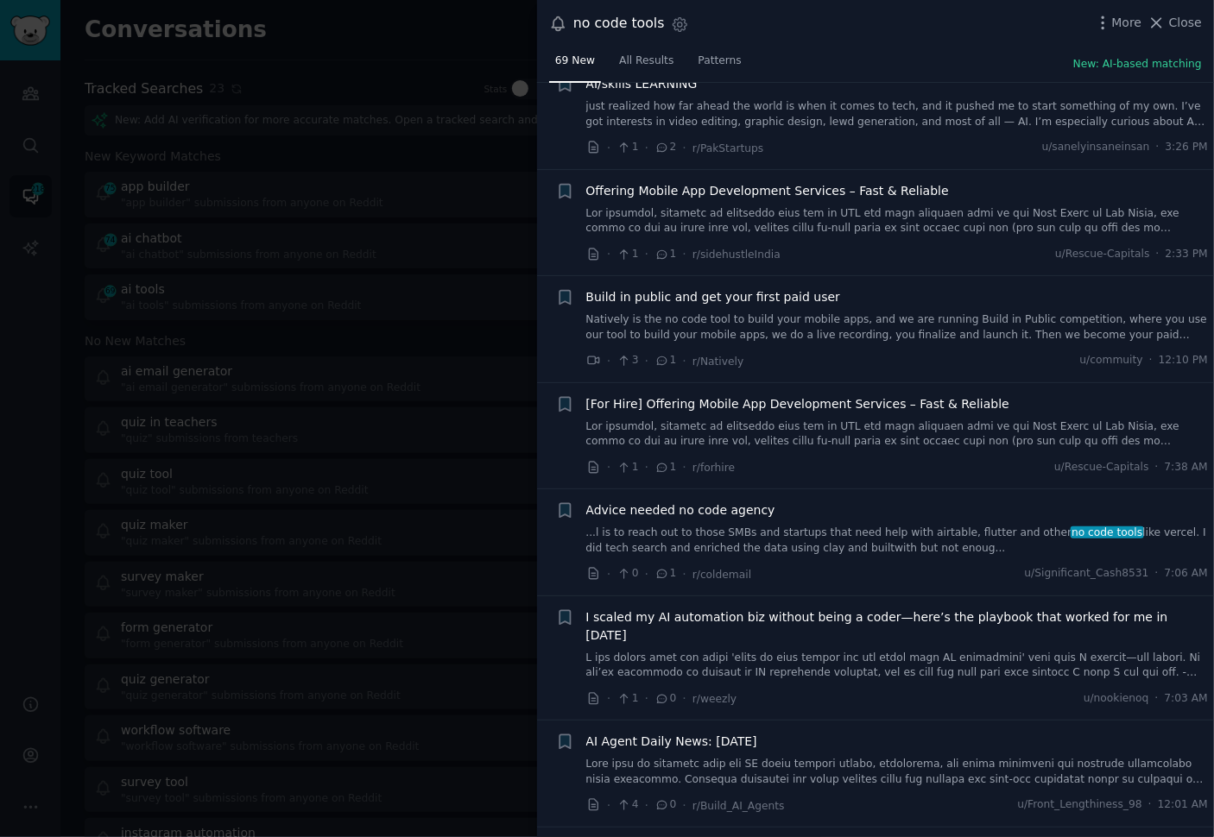
click at [862, 534] on link "...l is to reach out to those SMBs and startups that need help with airtable, f…" at bounding box center [897, 541] width 622 height 30
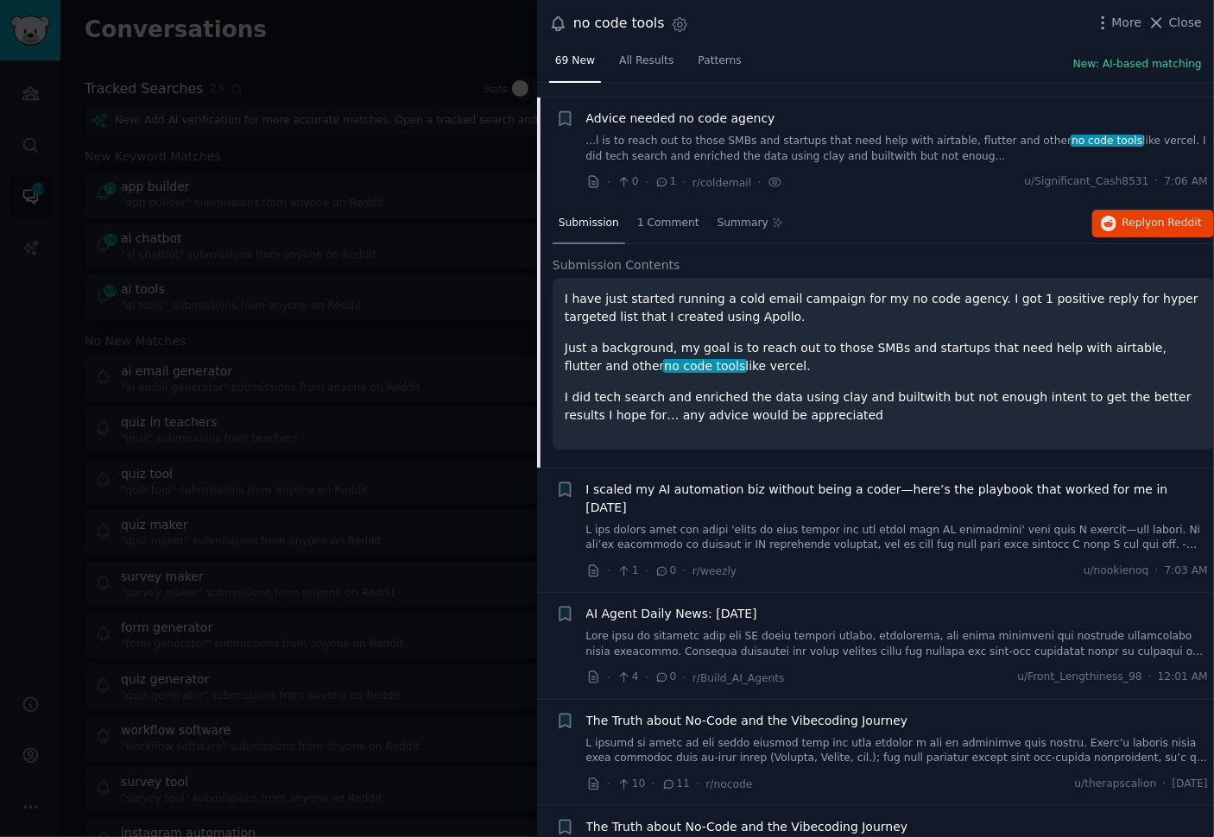
scroll to position [452, 0]
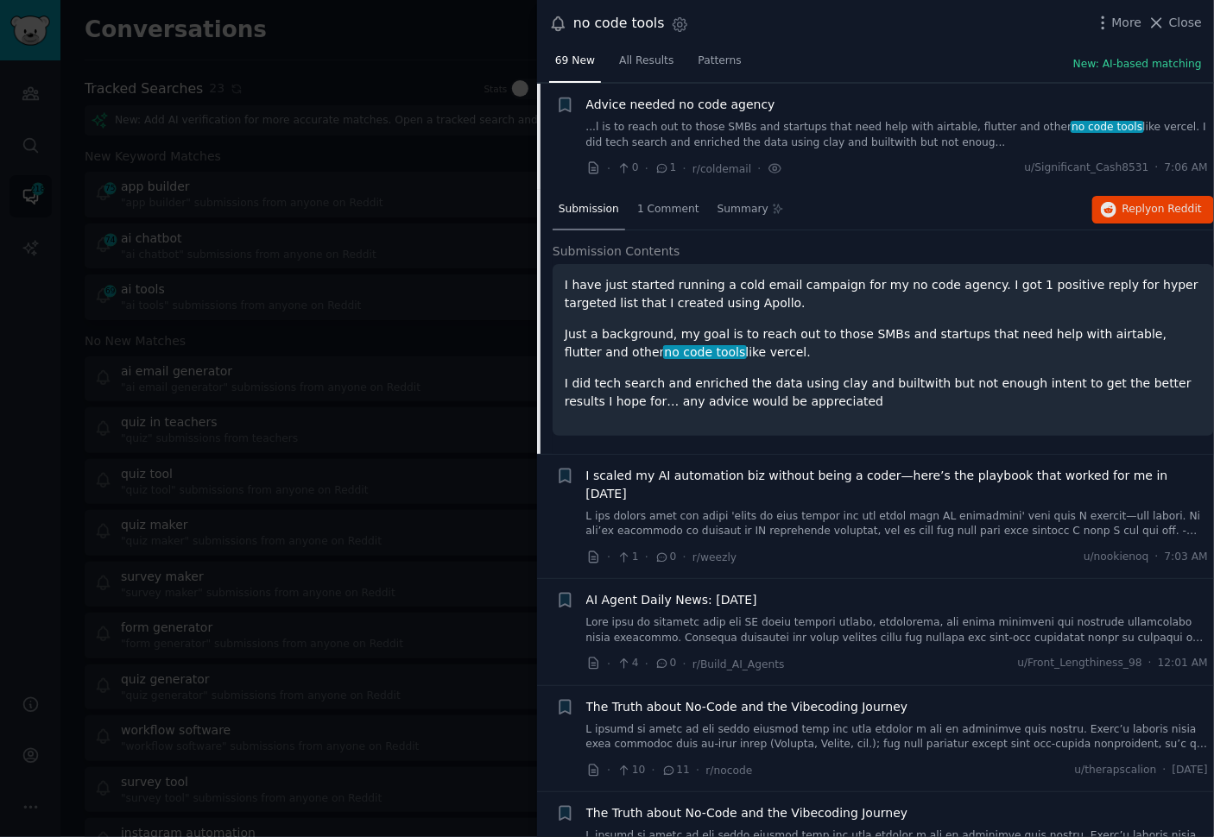
click at [892, 421] on div "I have just started running a cold email campaign for my no code agency. I got …" at bounding box center [883, 350] width 661 height 172
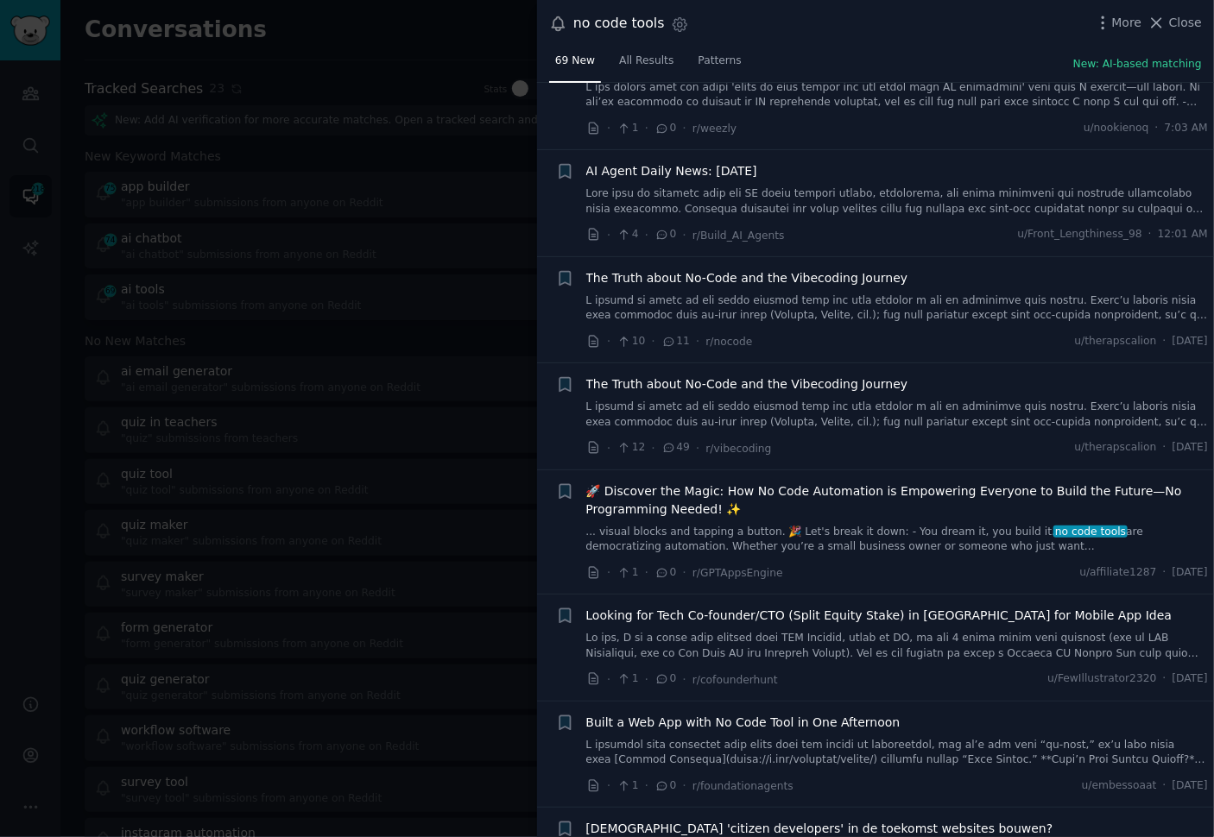
scroll to position [885, 0]
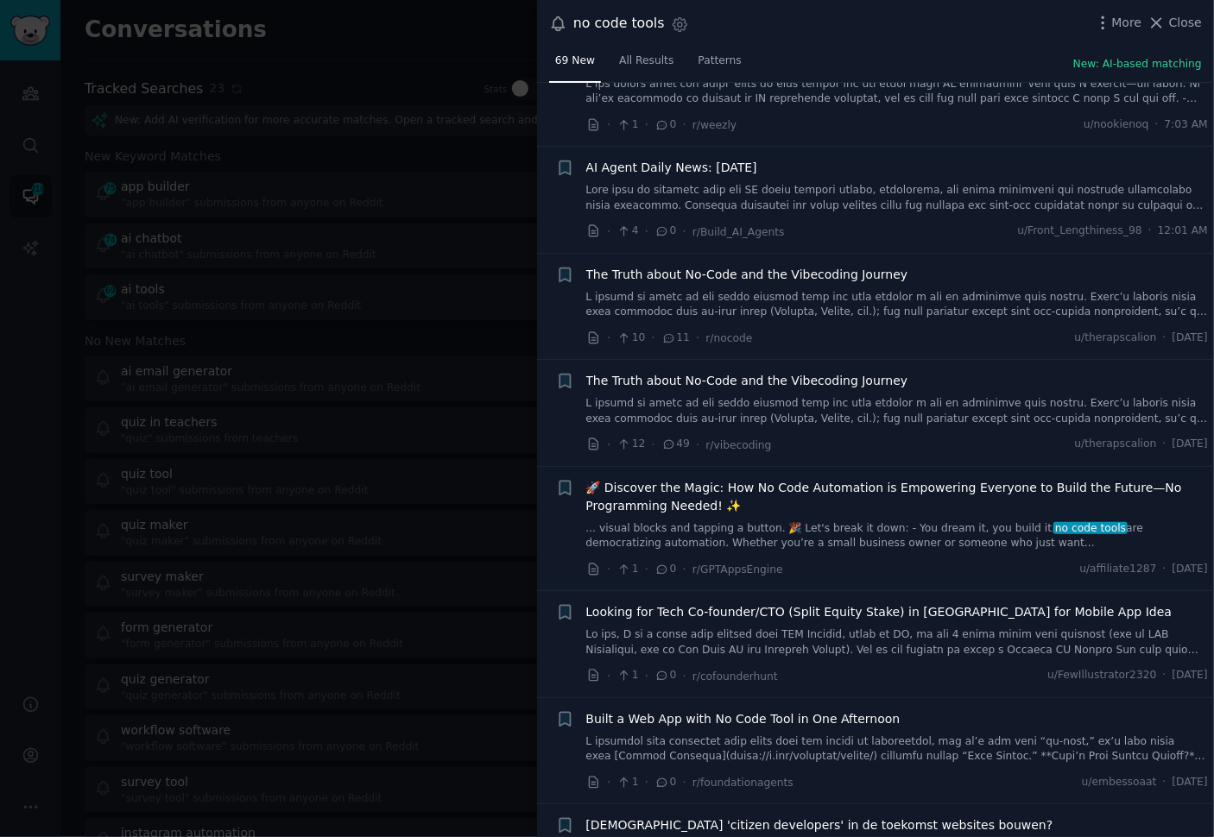
click at [901, 436] on div "· 12 · 49 · r/vibecoding u/therapscalion · [DATE]" at bounding box center [897, 445] width 622 height 18
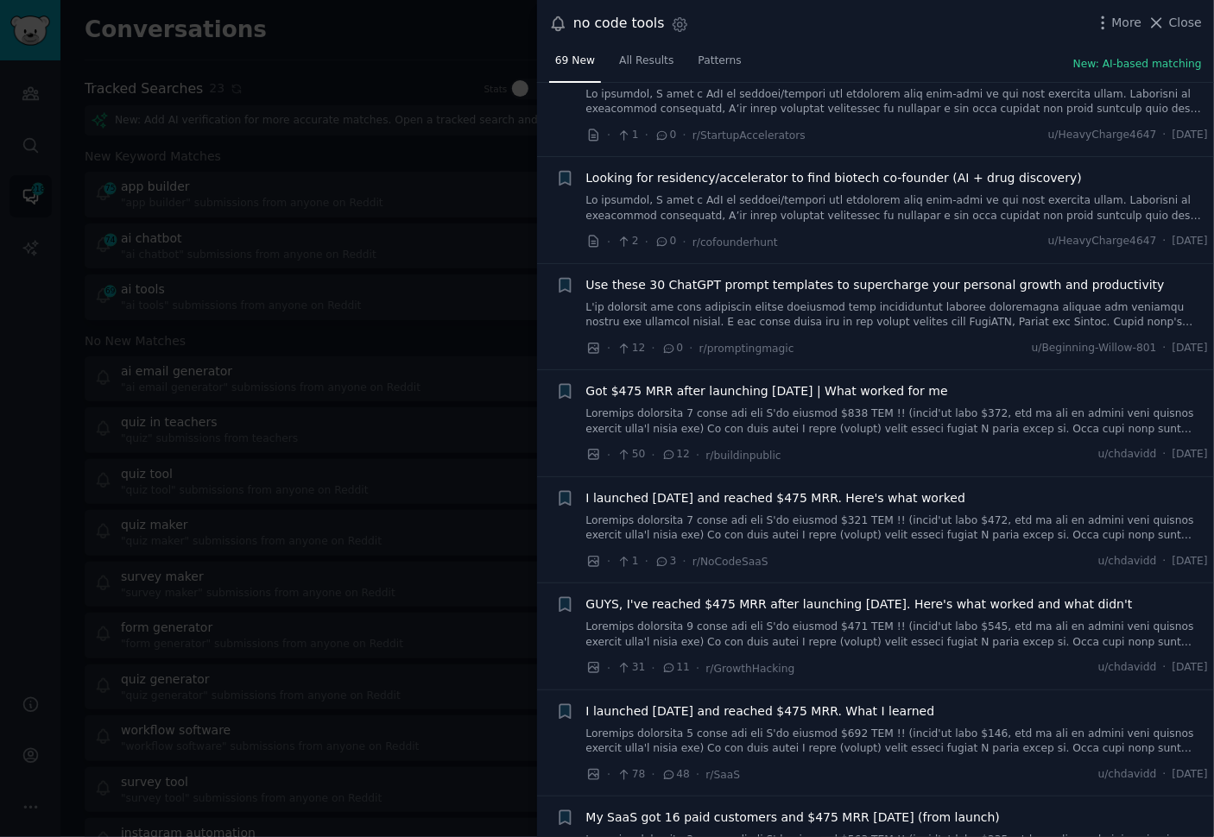
scroll to position [2227, 0]
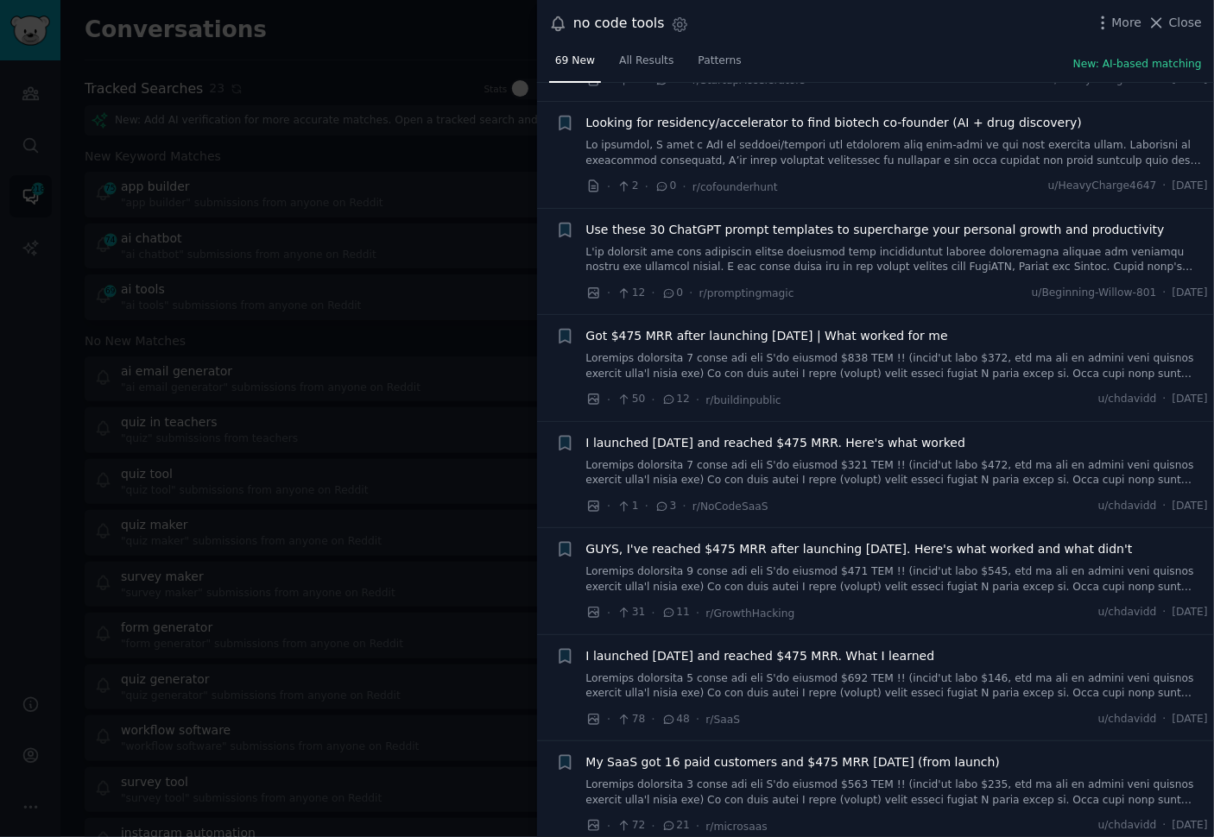
click at [877, 492] on li "+ I launched [DATE] and reached $475 MRR. Here's what worked · 1 · 3 · r/NoCode…" at bounding box center [875, 475] width 677 height 106
click at [880, 497] on div "· 1 · 3 · r/NoCodeSaaS u/chdavidd · [DATE]" at bounding box center [897, 506] width 622 height 18
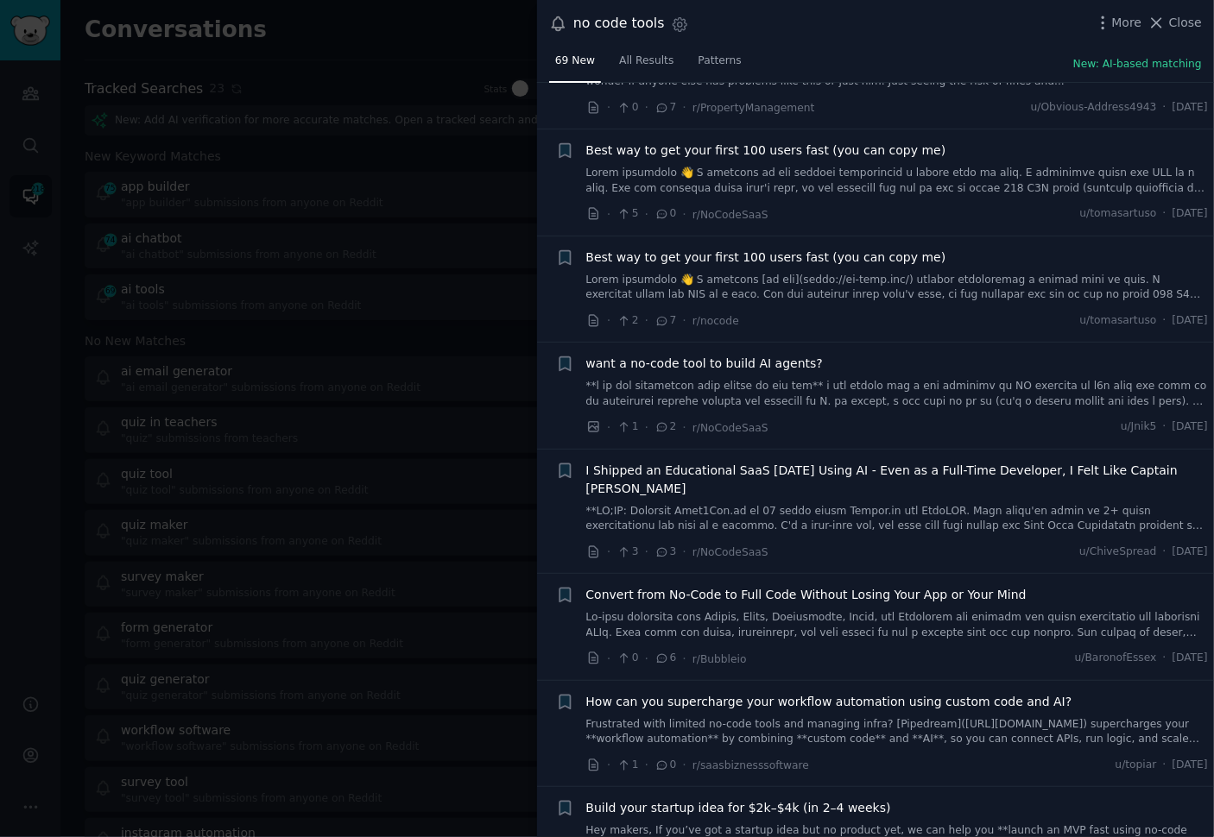
scroll to position [4369, 0]
click at [886, 378] on link at bounding box center [897, 393] width 622 height 30
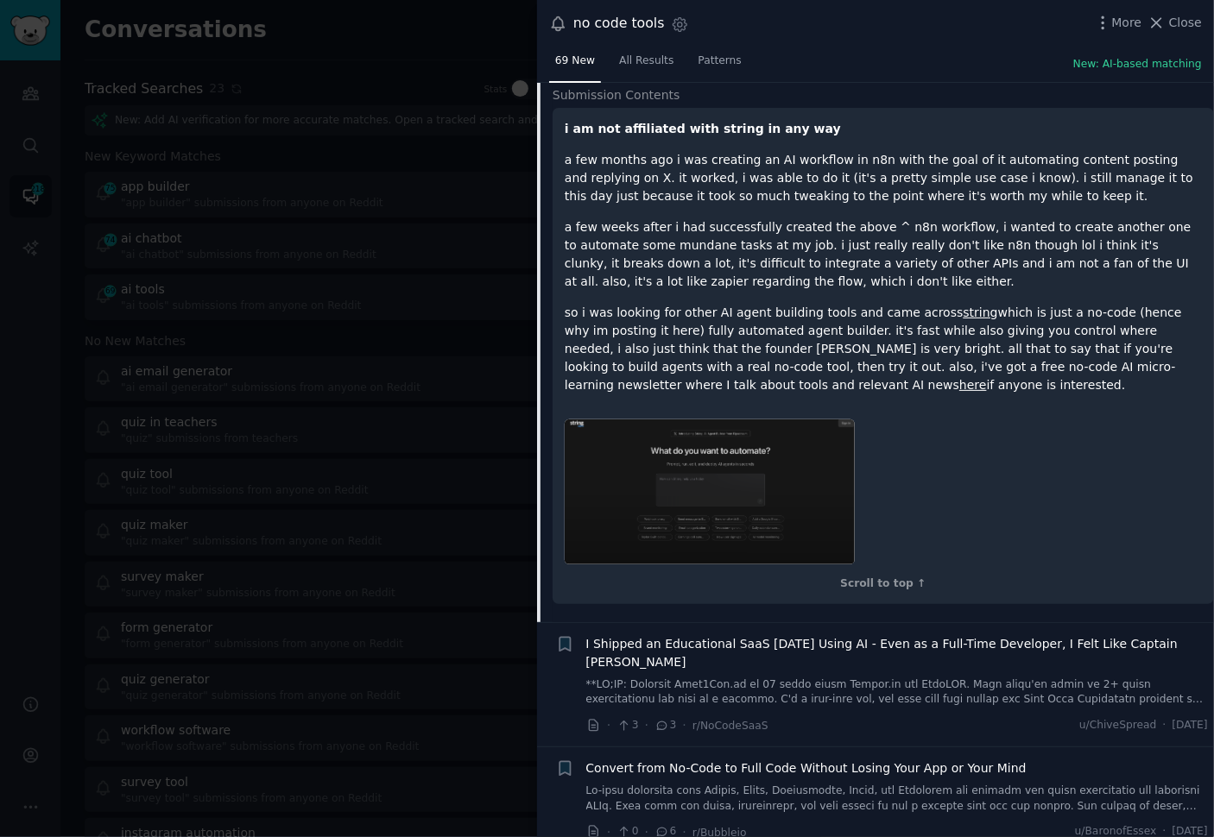
scroll to position [4527, 0]
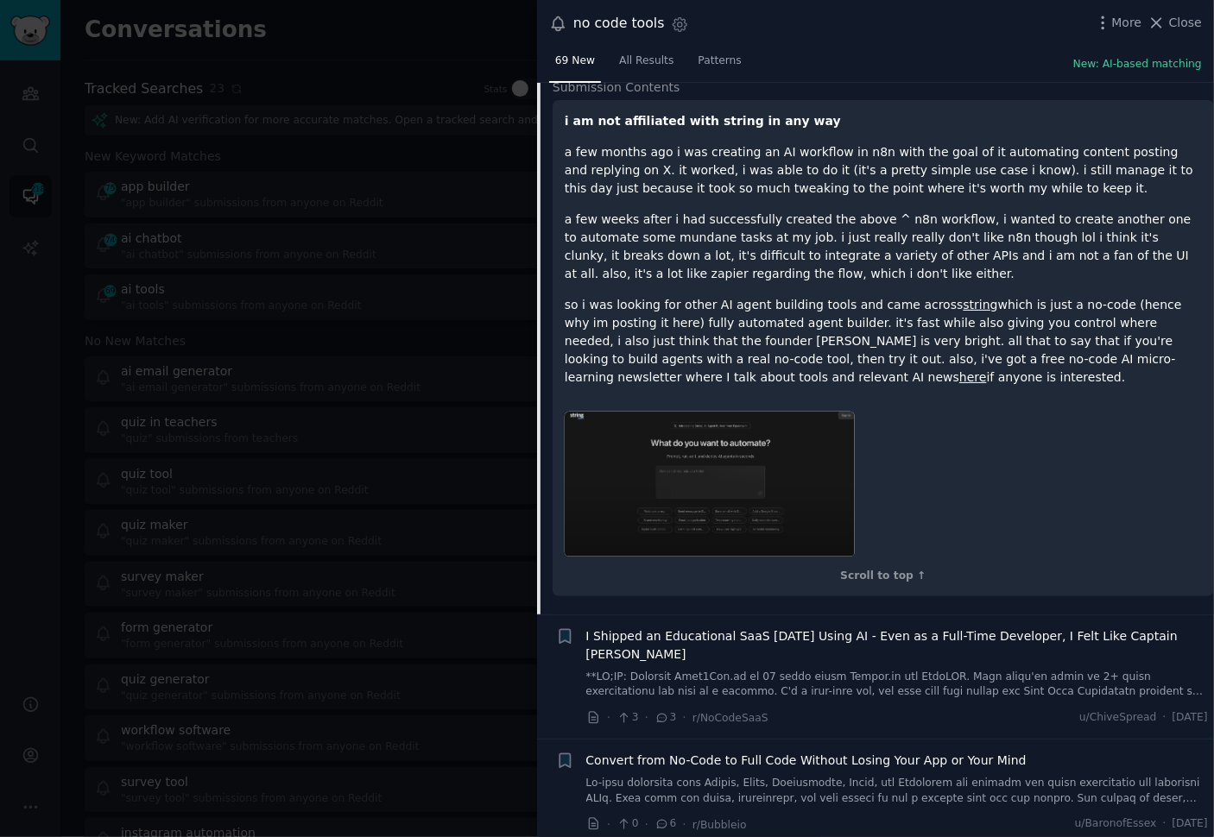
click at [910, 310] on p "so i was looking for other AI agent building tools and came across string which…" at bounding box center [883, 341] width 637 height 91
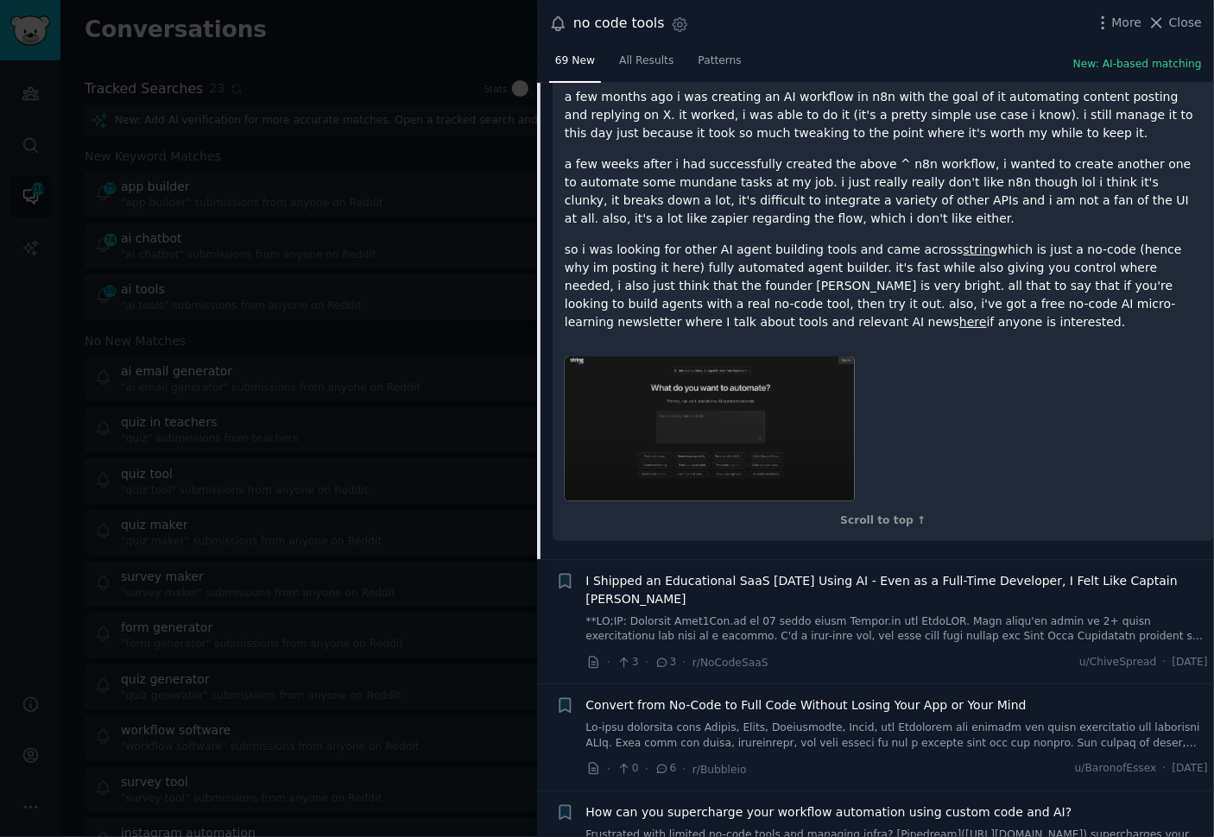
scroll to position [4955, 0]
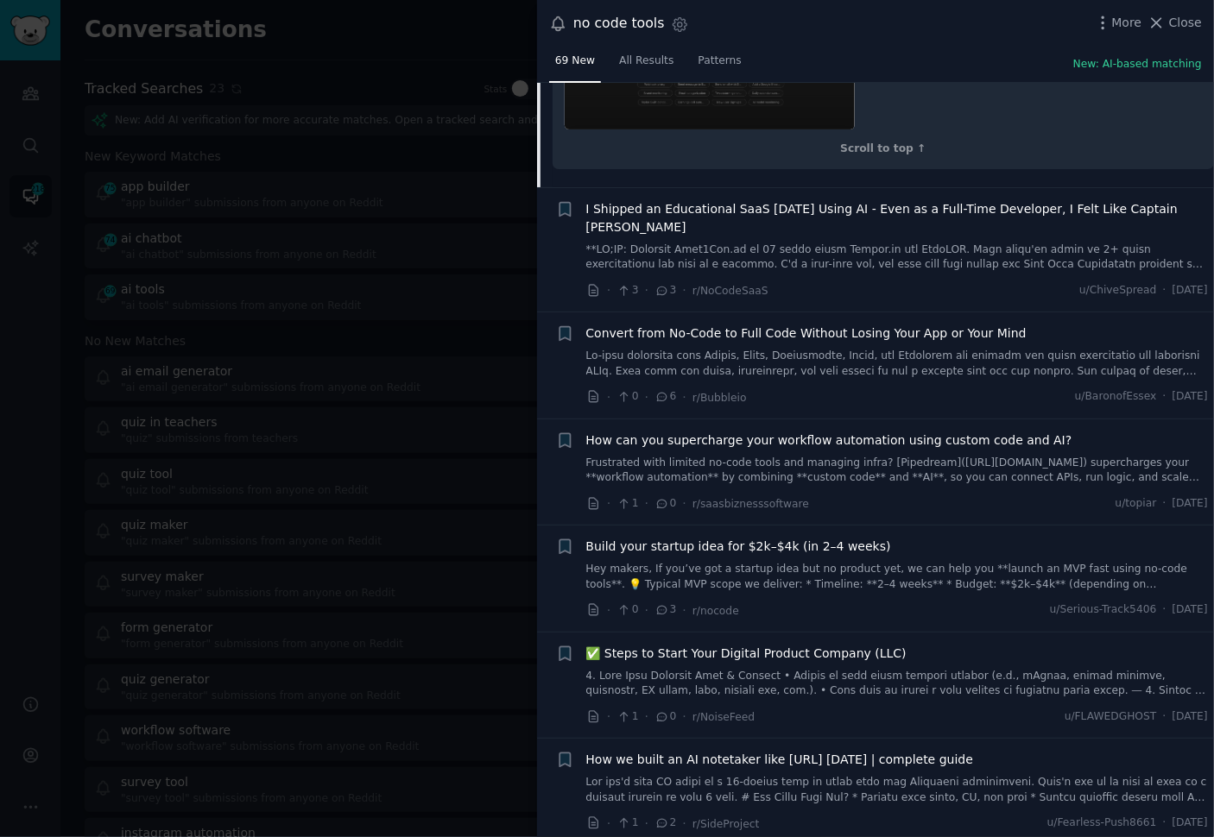
click at [945, 389] on div "· 0 · 6 · r/[PERSON_NAME] u/BaronofEssex · [DATE]" at bounding box center [897, 398] width 622 height 18
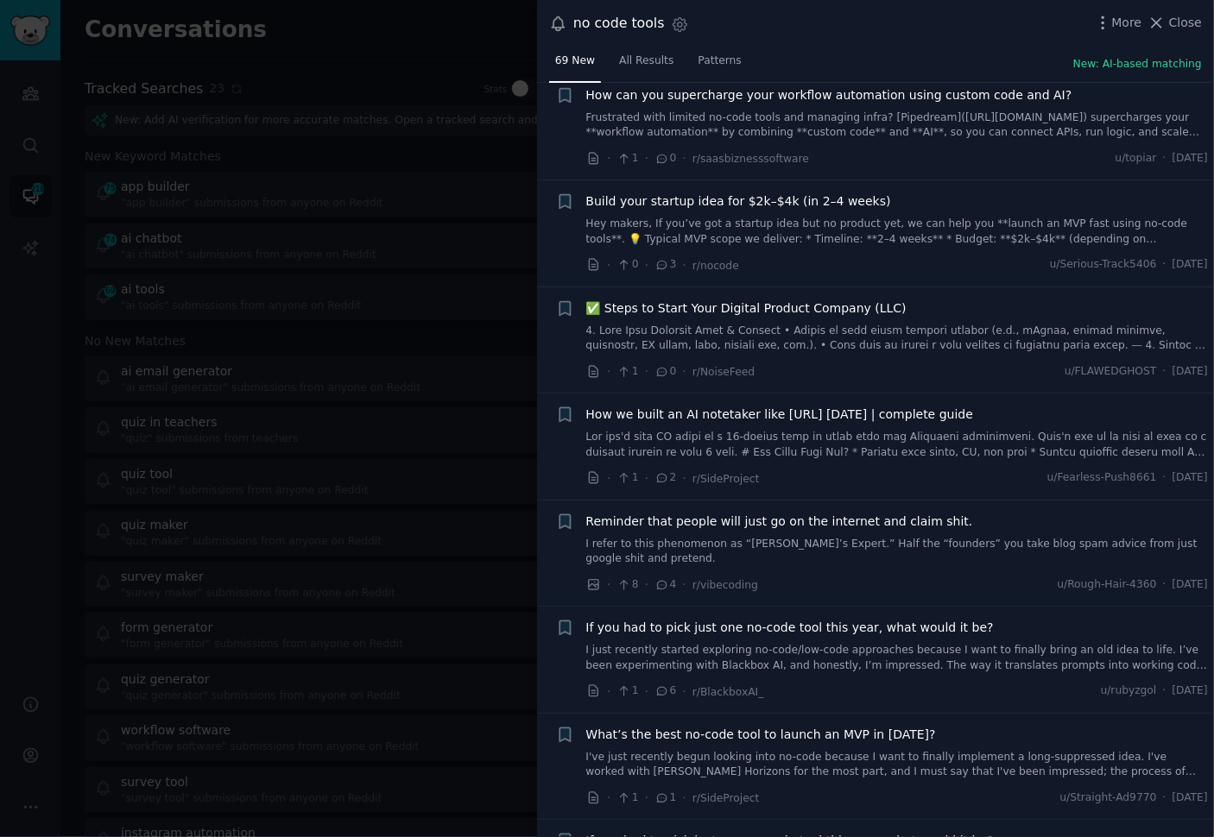
scroll to position [5302, 0]
click at [886, 468] on div "· 1 · 2 · r/SideProject u/Fearless-Push8661 · [DATE]" at bounding box center [897, 477] width 622 height 18
click at [852, 641] on link "I just recently started exploring no-code/low-code approaches because I want to…" at bounding box center [897, 656] width 622 height 30
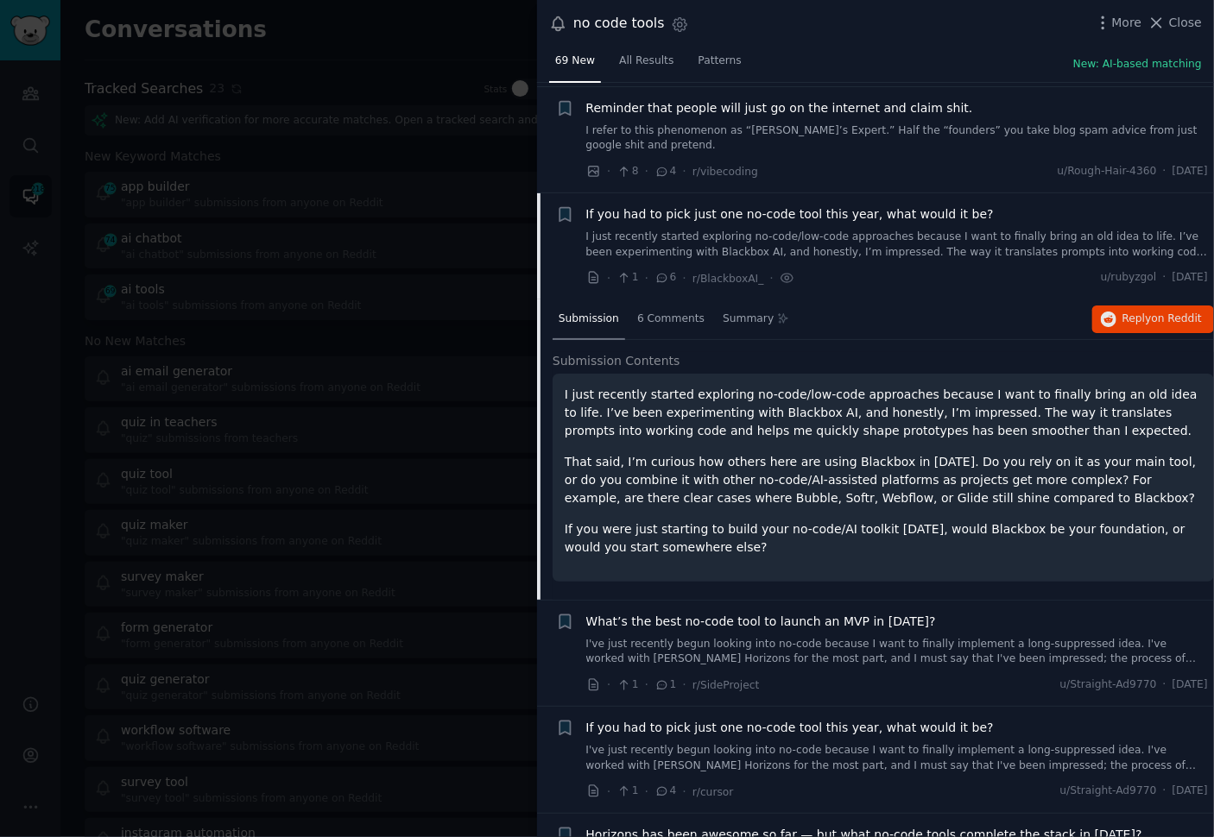
scroll to position [5173, 0]
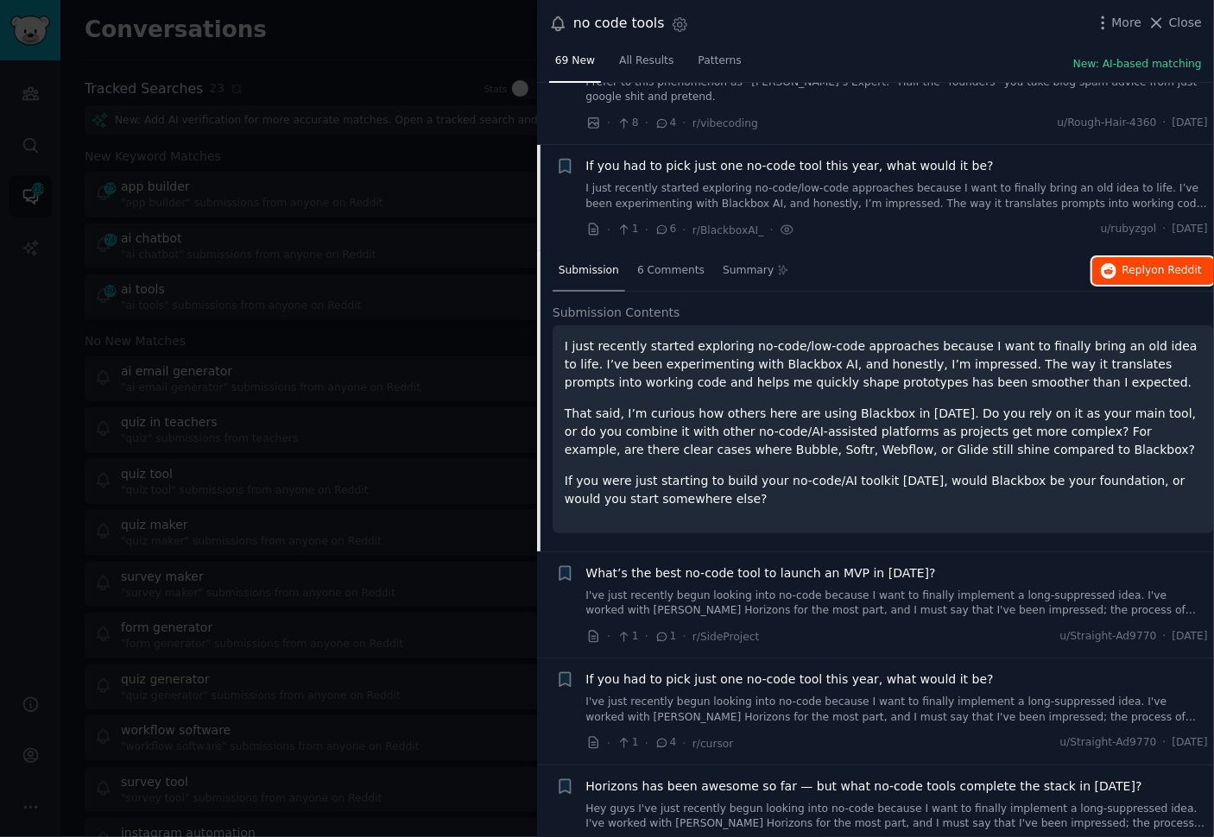
click at [1123, 263] on span "Reply on Reddit" at bounding box center [1161, 271] width 79 height 16
click at [827, 628] on div "· 1 · 1 · r/SideProject u/Straight-Ad9770 · [DATE]" at bounding box center [897, 637] width 622 height 18
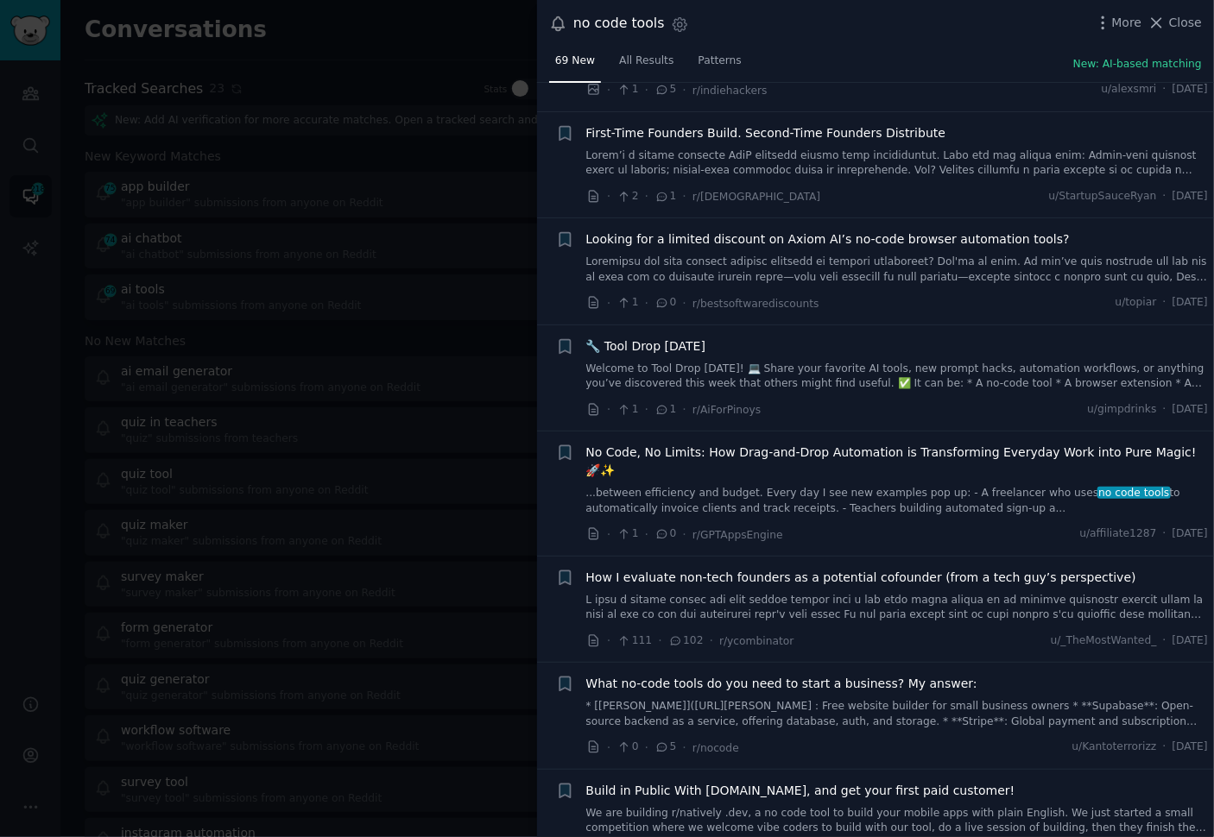
scroll to position [6050, 0]
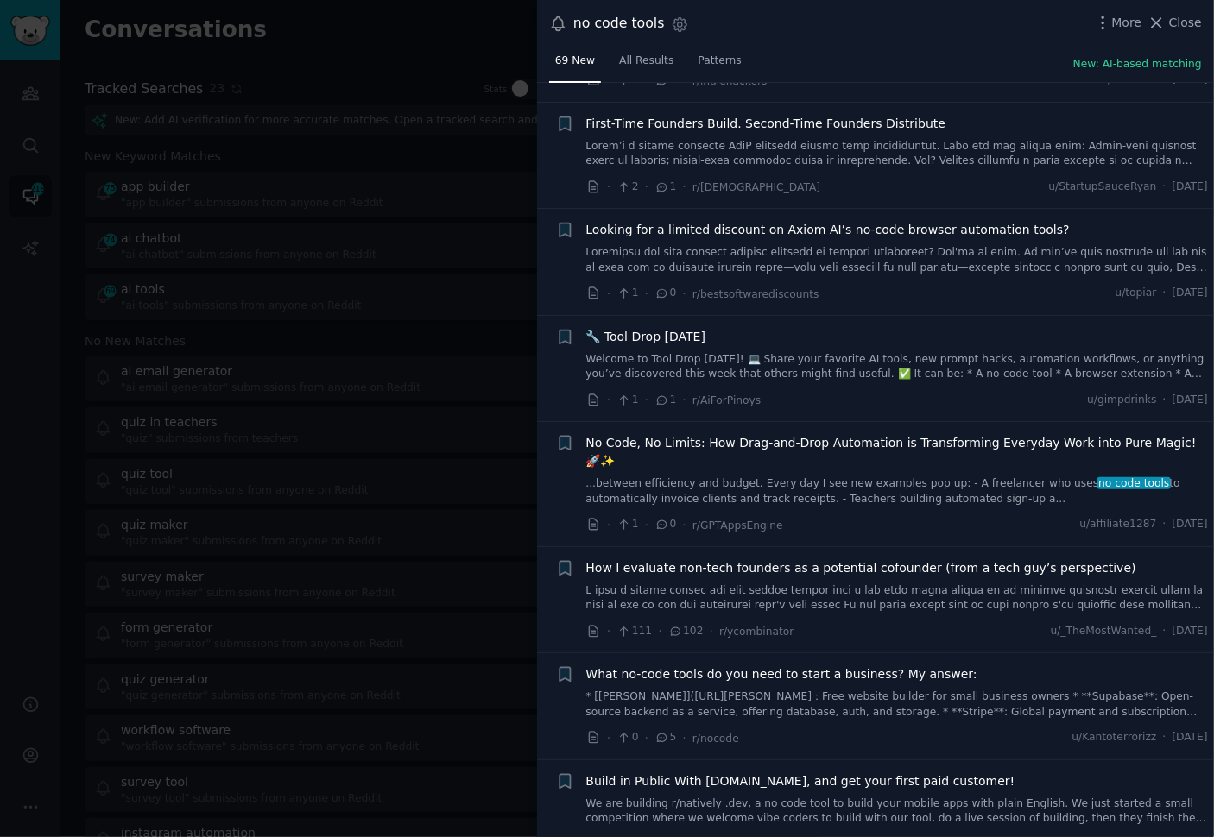
click at [839, 622] on div "· 111 · 102 · r/ycombinator u/_TheMostWanted_ · [DATE]" at bounding box center [897, 631] width 622 height 18
click at [800, 690] on link "* [[PERSON_NAME]]([URL][PERSON_NAME]：Free website builder for small business ow…" at bounding box center [897, 705] width 622 height 30
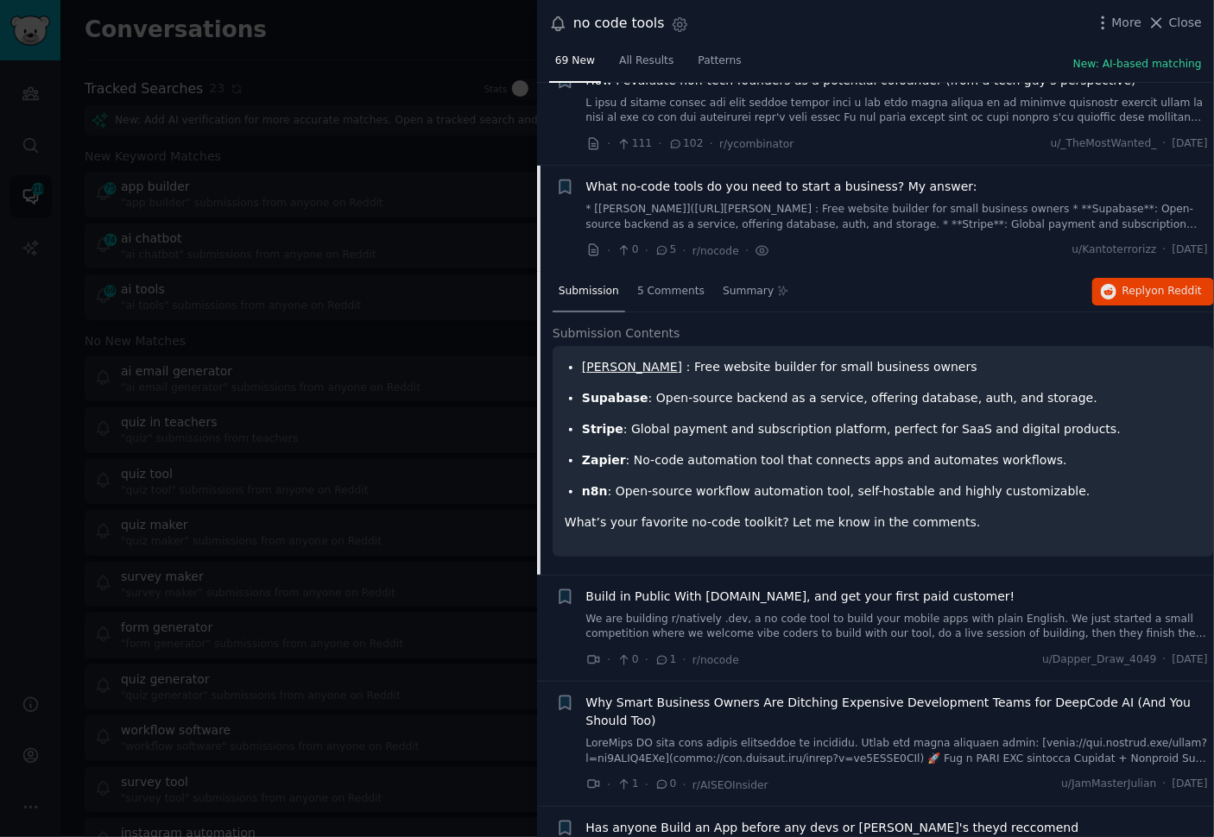
scroll to position [6237, 0]
click at [1105, 284] on icon "button" at bounding box center [1109, 292] width 16 height 16
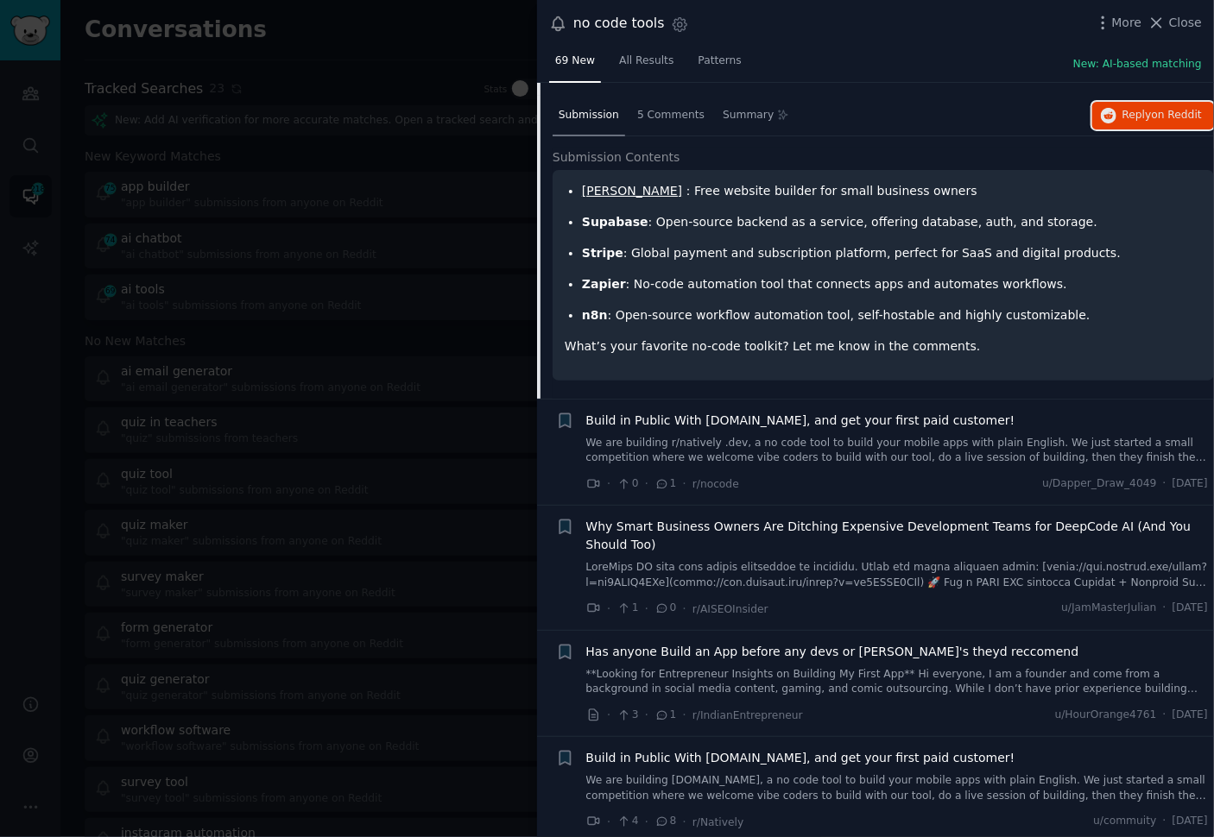
scroll to position [6451, 0]
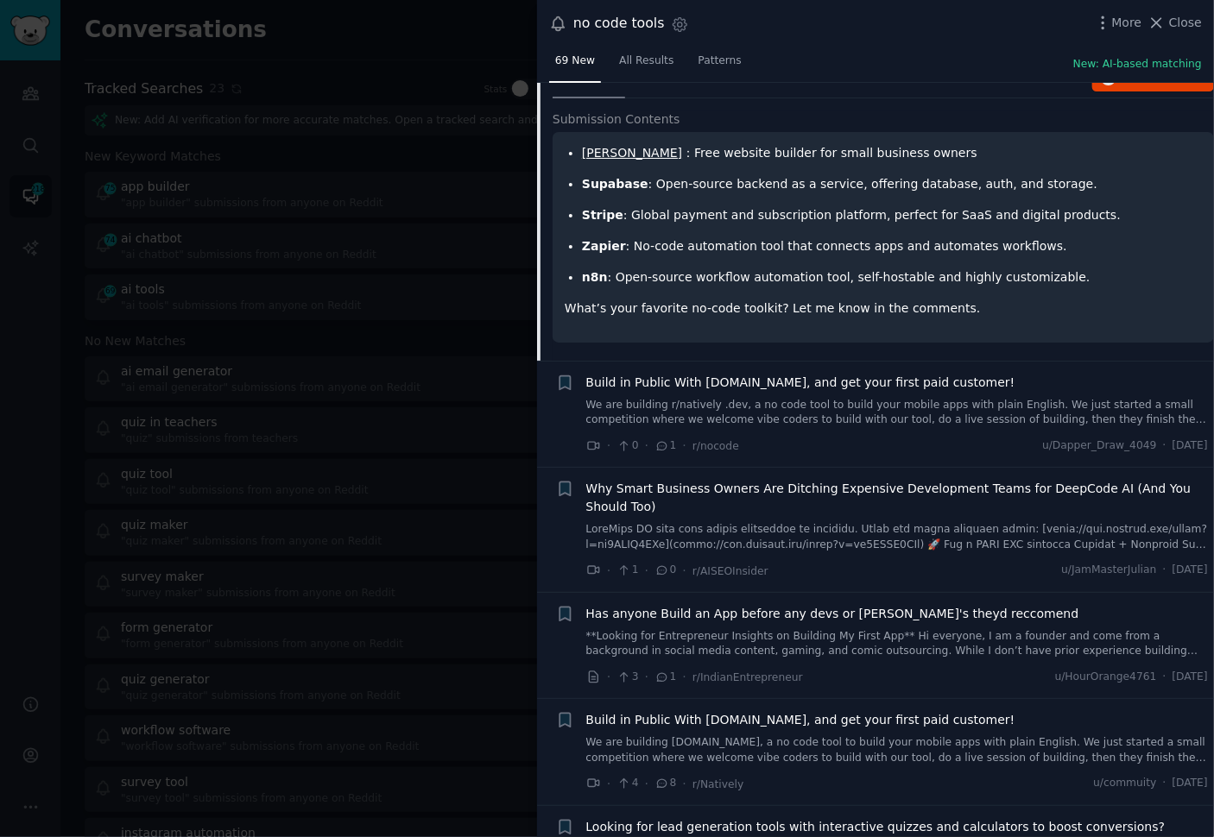
click at [928, 562] on div "· 1 · 0 · r/AISEOInsider u/JamMasterJulian · [DATE]" at bounding box center [897, 571] width 622 height 18
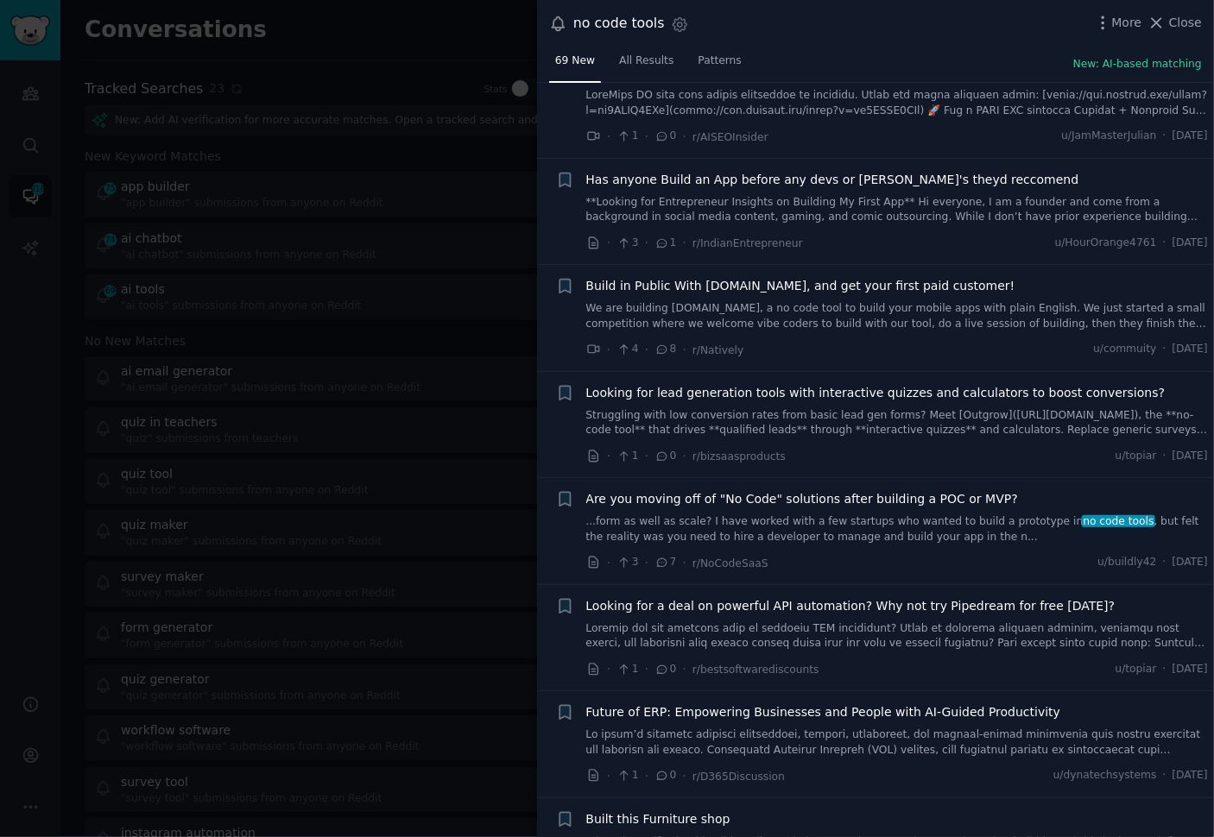
scroll to position [6886, 0]
click at [862, 553] on div "· 3 · 7 · r/NoCodeSaaS u/buildly42 · [DATE]" at bounding box center [897, 562] width 622 height 18
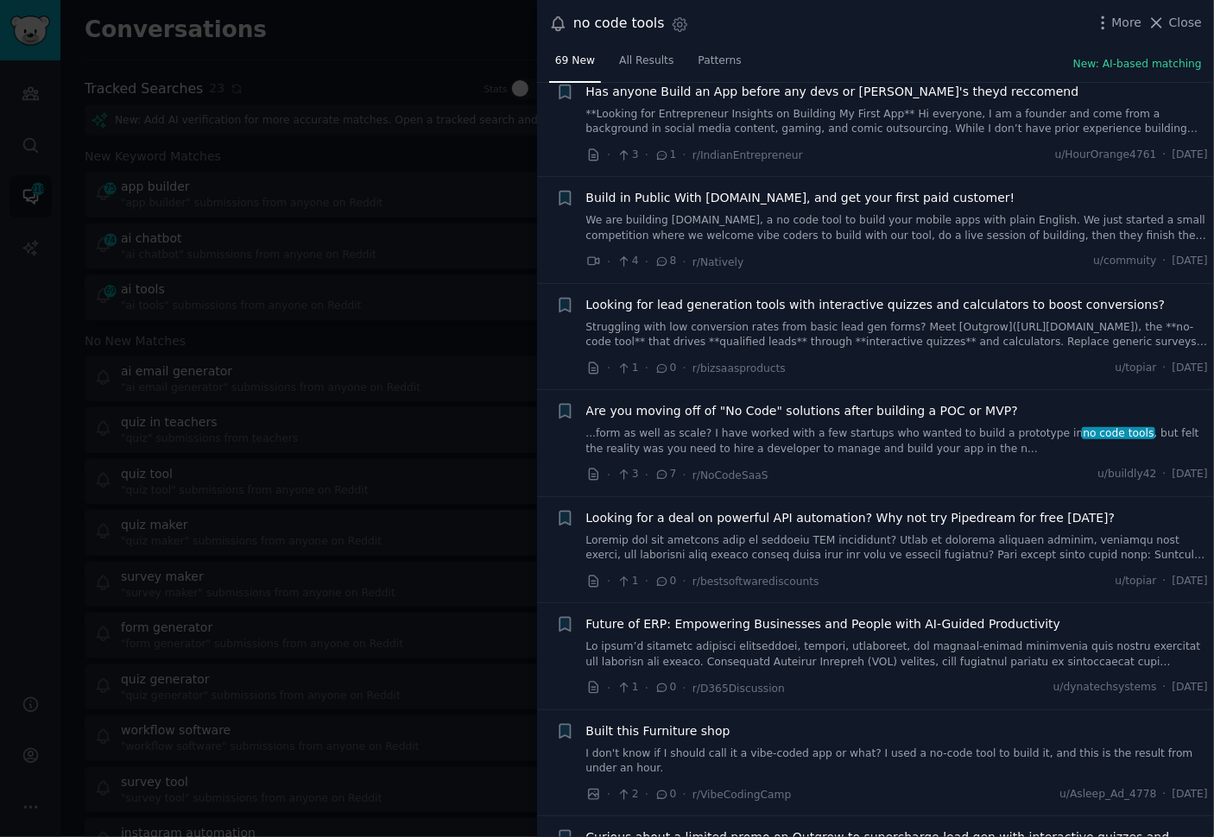
click at [408, 400] on div at bounding box center [607, 418] width 1214 height 837
